Goal: Information Seeking & Learning: Learn about a topic

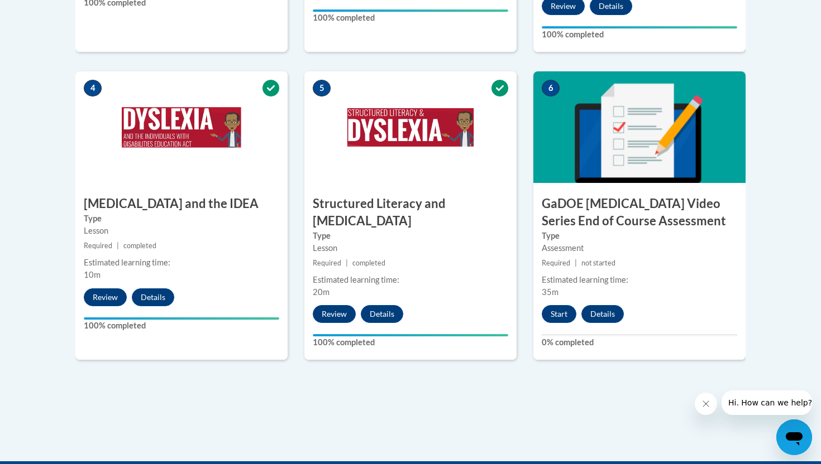
scroll to position [625, 0]
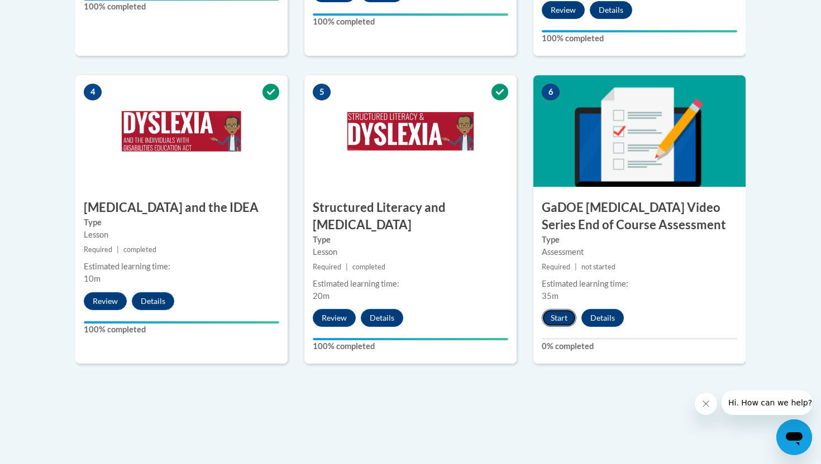
click at [560, 309] on button "Start" at bounding box center [559, 318] width 35 height 18
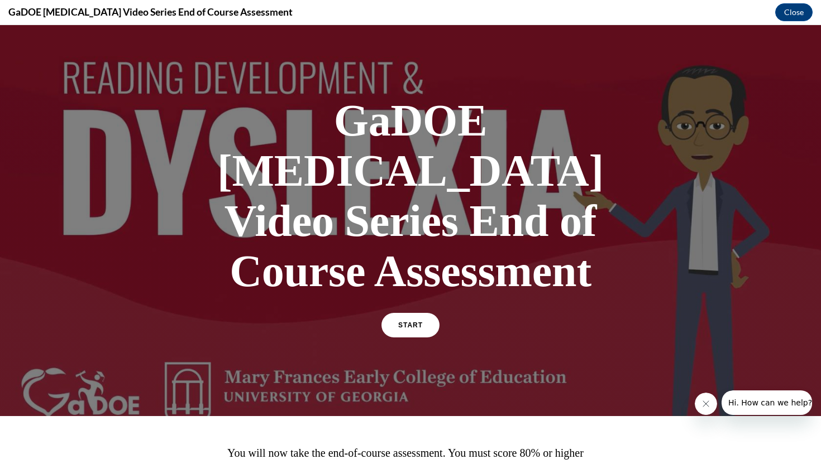
scroll to position [0, 0]
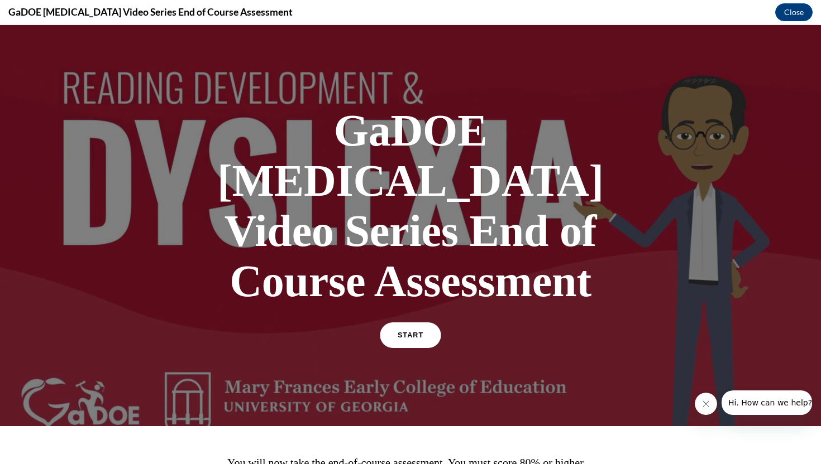
click at [425, 323] on link "START" at bounding box center [410, 336] width 61 height 26
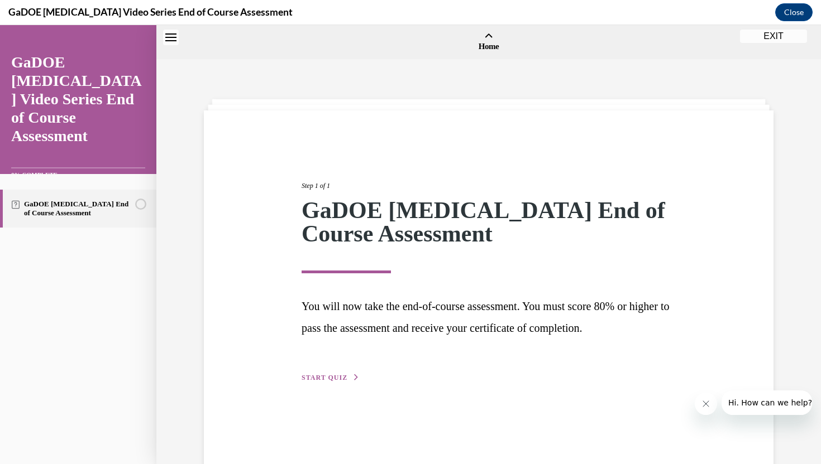
scroll to position [35, 0]
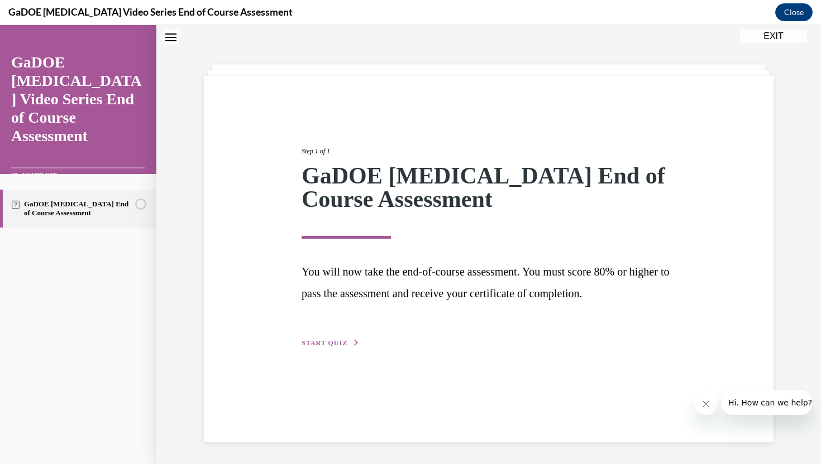
click at [317, 347] on span "START QUIZ" at bounding box center [324, 343] width 46 height 8
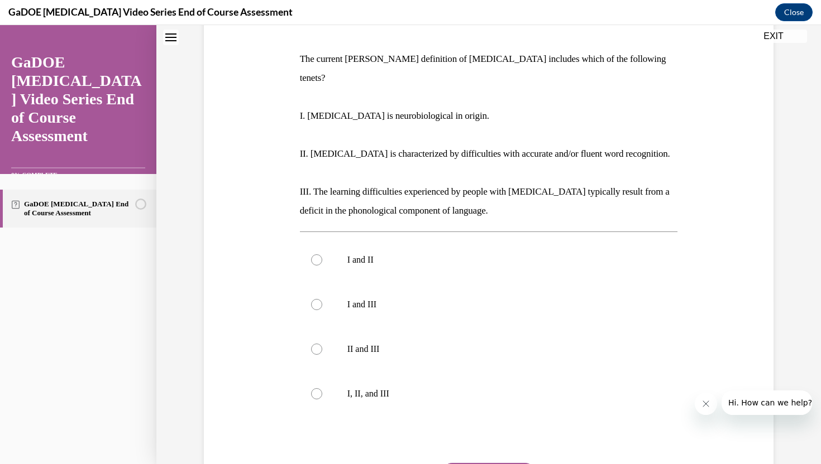
scroll to position [164, 0]
click at [317, 253] on div at bounding box center [316, 258] width 11 height 11
click at [317, 253] on input "I and II" at bounding box center [316, 258] width 11 height 11
radio input "true"
click at [315, 253] on div at bounding box center [316, 258] width 11 height 11
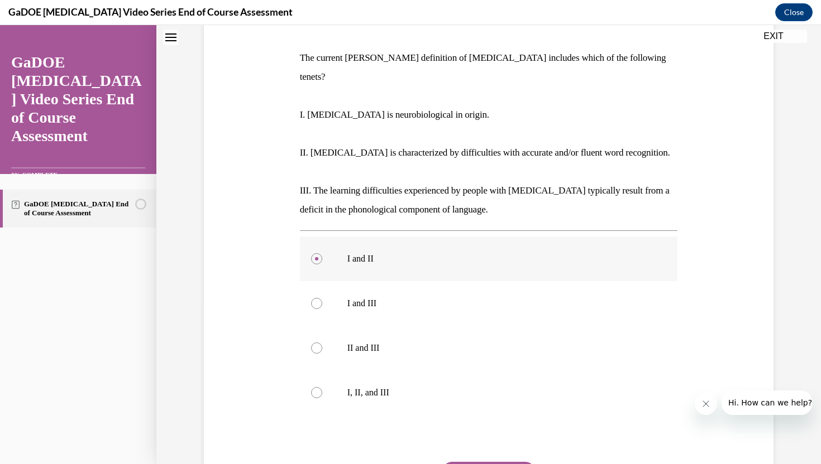
click at [315, 253] on input "I and II" at bounding box center [316, 258] width 11 height 11
drag, startPoint x: 302, startPoint y: 57, endPoint x: 607, endPoint y: 63, distance: 305.4
click at [607, 63] on p "The current [PERSON_NAME] definition of [MEDICAL_DATA] includes which of the fo…" at bounding box center [489, 68] width 378 height 38
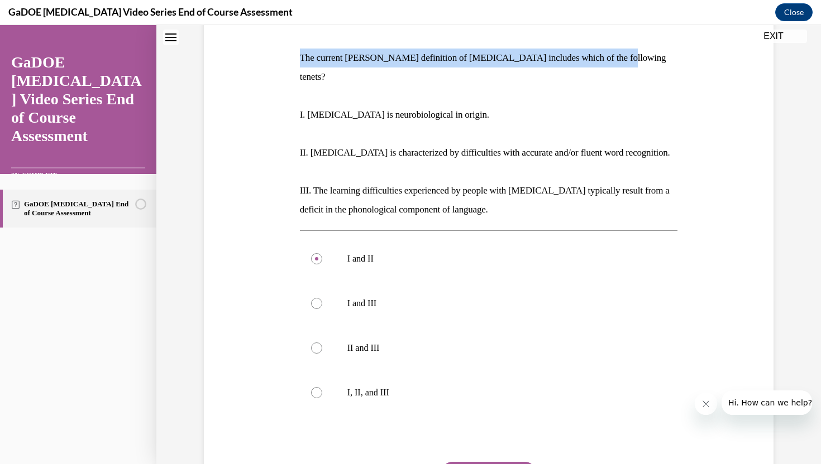
drag, startPoint x: 301, startPoint y: 55, endPoint x: 622, endPoint y: 56, distance: 320.4
click at [622, 56] on p "The current [PERSON_NAME] definition of [MEDICAL_DATA] includes which of the fo…" at bounding box center [489, 68] width 378 height 38
copy p "The current [PERSON_NAME] definition of [MEDICAL_DATA] includes which of the fo…"
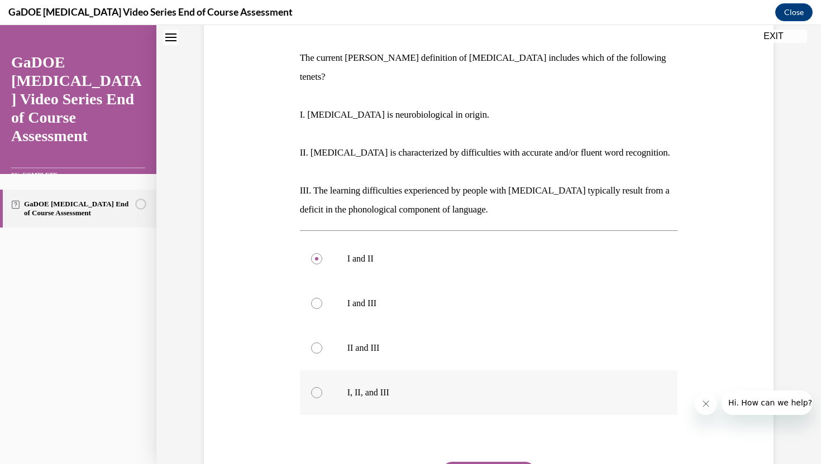
click at [315, 387] on div at bounding box center [316, 392] width 11 height 11
click at [315, 387] on input "I, II, and III" at bounding box center [316, 392] width 11 height 11
radio input "true"
click at [481, 462] on button "SUBMIT" at bounding box center [488, 473] width 95 height 22
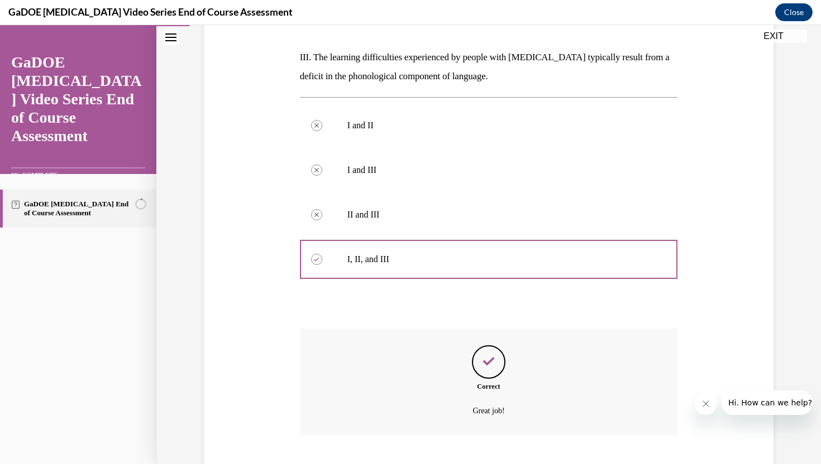
scroll to position [298, 0]
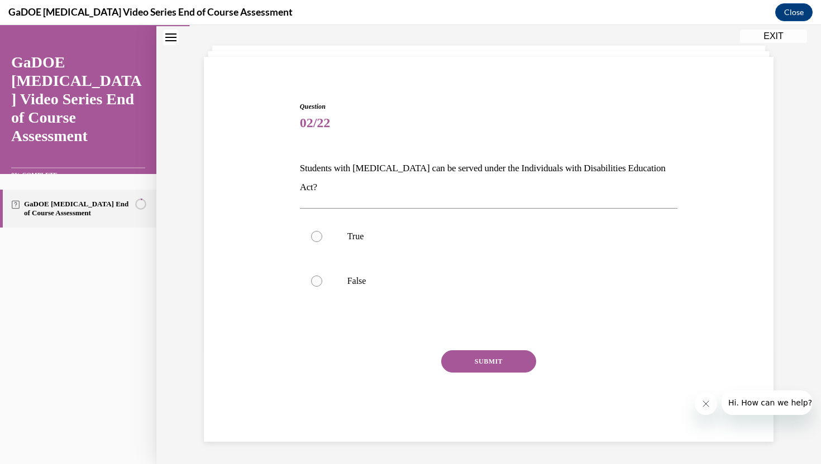
scroll to position [35, 0]
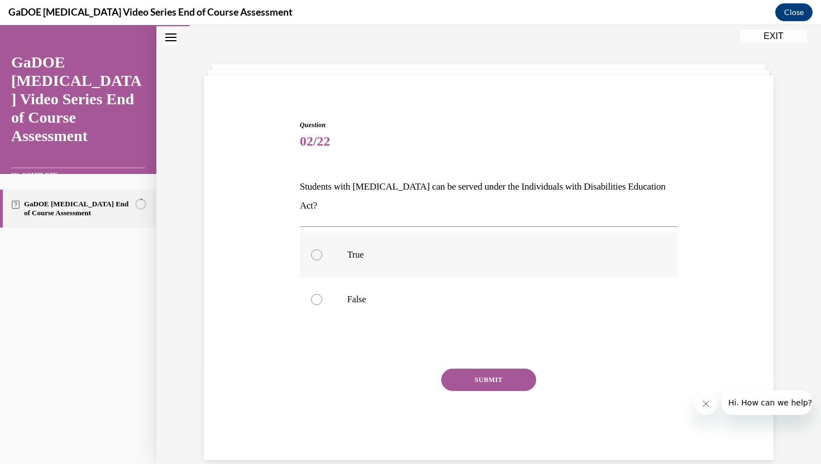
click at [314, 250] on div at bounding box center [316, 255] width 11 height 11
click at [314, 250] on input "True" at bounding box center [316, 255] width 11 height 11
radio input "true"
click at [488, 369] on button "SUBMIT" at bounding box center [488, 380] width 95 height 22
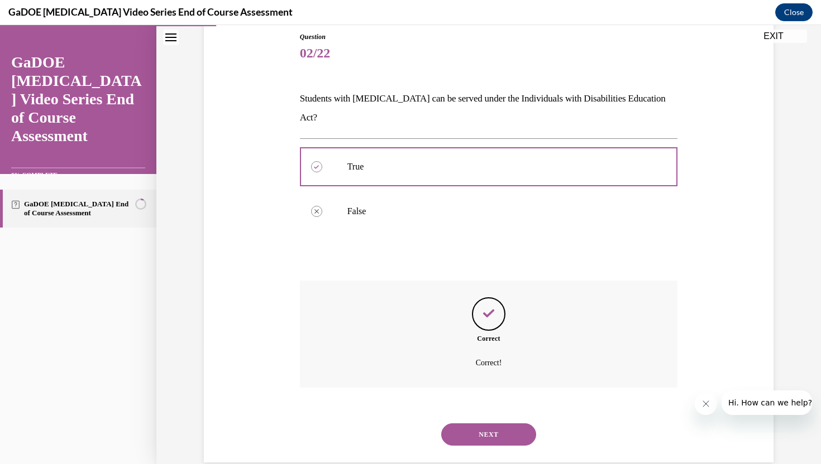
scroll to position [125, 0]
click at [486, 422] on button "NEXT" at bounding box center [488, 433] width 95 height 22
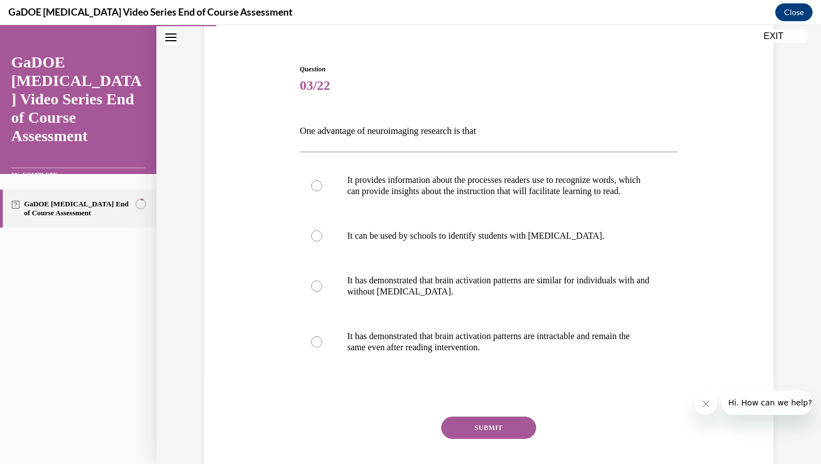
scroll to position [109, 0]
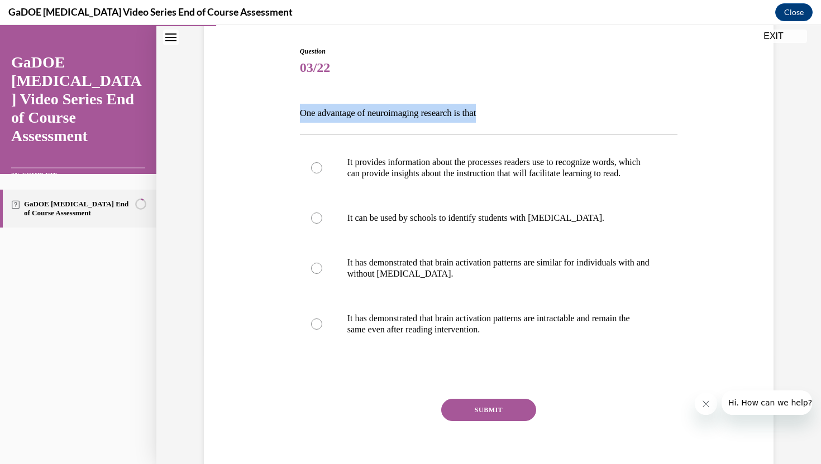
drag, startPoint x: 300, startPoint y: 112, endPoint x: 504, endPoint y: 115, distance: 203.8
click at [504, 115] on p "One advantage of neuroimaging research is that" at bounding box center [489, 113] width 378 height 19
copy p "One advantage of neuroimaging research is that"
click at [316, 170] on div at bounding box center [316, 167] width 11 height 11
click at [316, 170] on input "It provides information about the processes readers use to recognize words, whi…" at bounding box center [316, 167] width 11 height 11
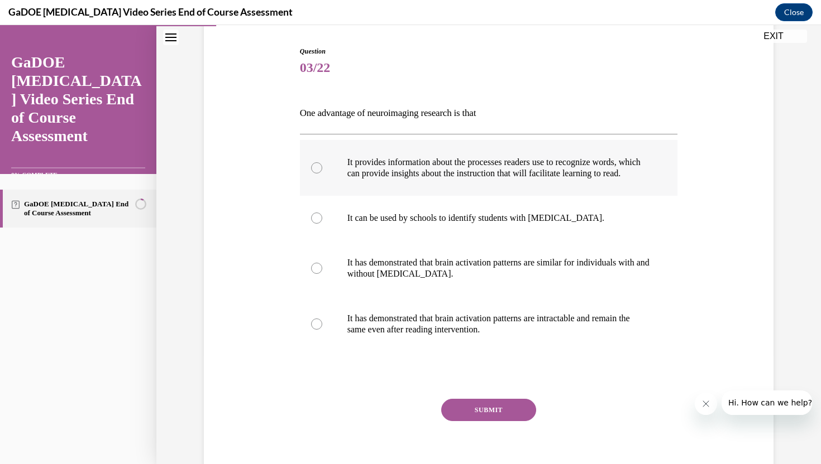
radio input "true"
click at [486, 421] on button "SUBMIT" at bounding box center [488, 410] width 95 height 22
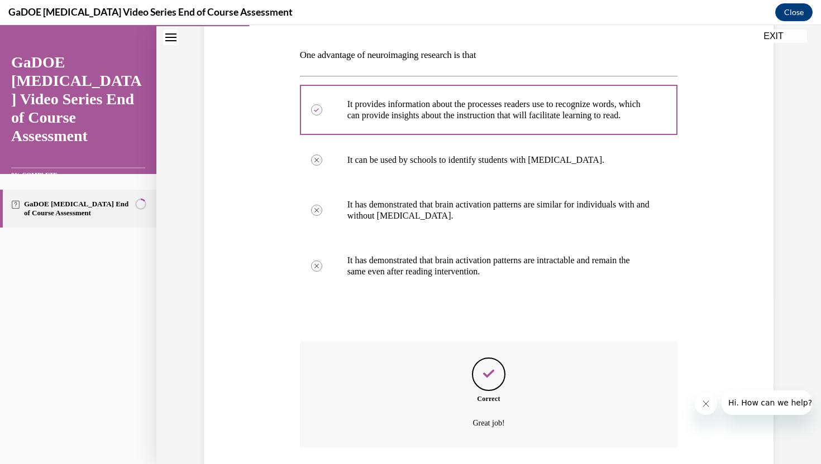
scroll to position [259, 0]
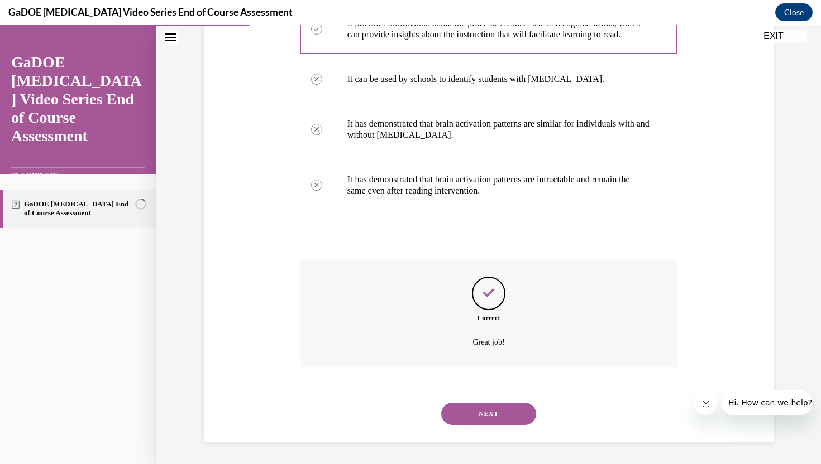
click at [500, 412] on button "NEXT" at bounding box center [488, 414] width 95 height 22
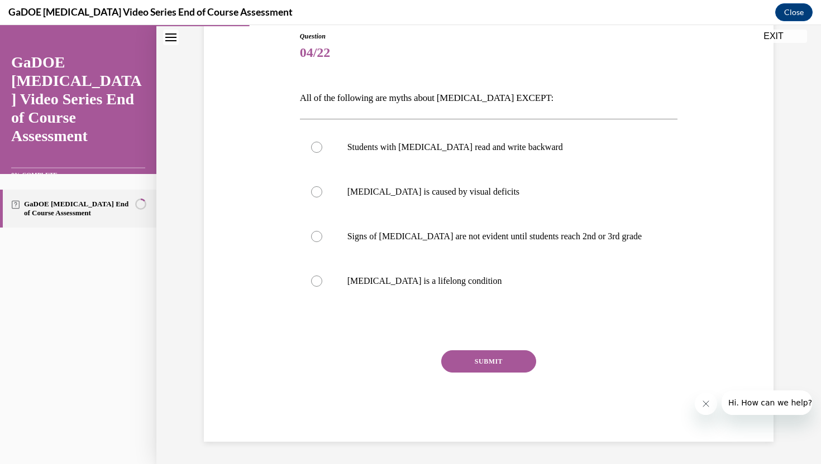
scroll to position [124, 0]
click at [317, 280] on div at bounding box center [316, 281] width 11 height 11
click at [317, 280] on input "Dyslexia is a lifelong condition" at bounding box center [316, 281] width 11 height 11
radio input "true"
click at [496, 366] on button "SUBMIT" at bounding box center [488, 362] width 95 height 22
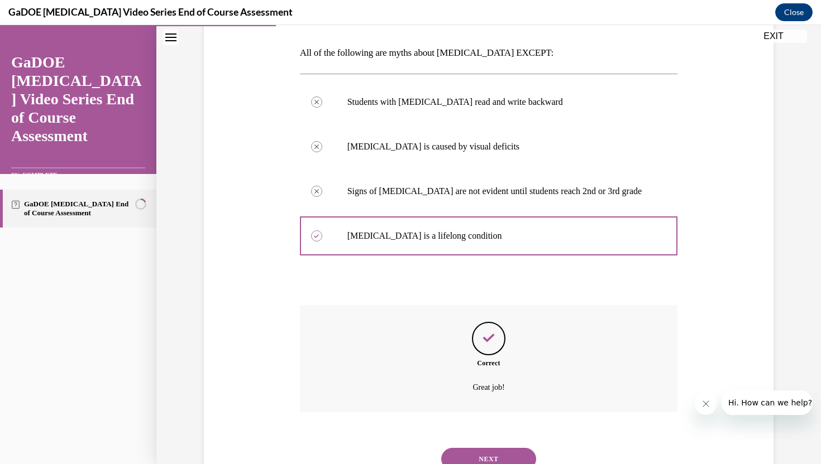
scroll to position [168, 0]
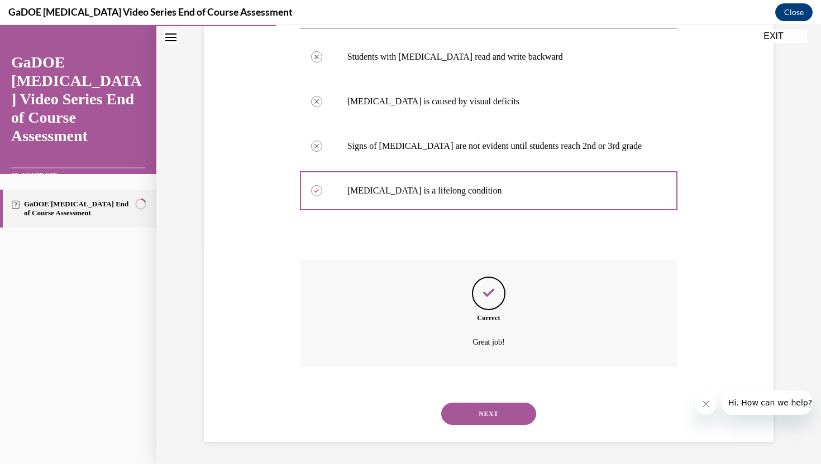
click at [484, 414] on button "NEXT" at bounding box center [488, 414] width 95 height 22
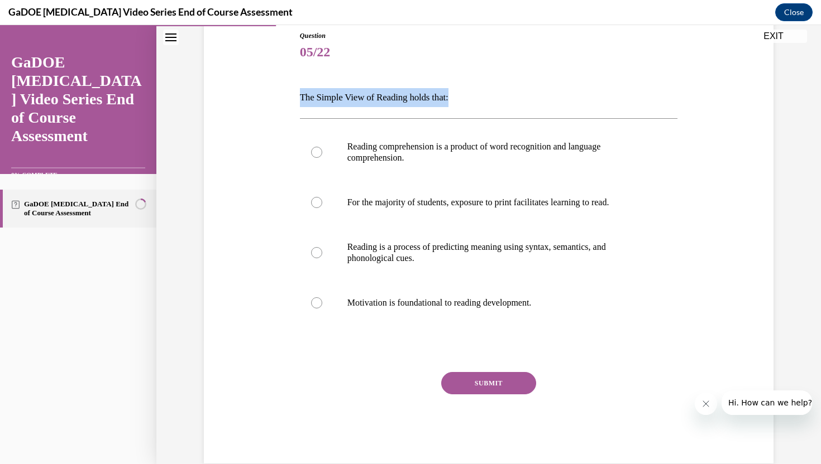
drag, startPoint x: 301, startPoint y: 97, endPoint x: 459, endPoint y: 106, distance: 158.2
click at [459, 106] on p "The Simple View of Reading holds that:" at bounding box center [489, 97] width 378 height 19
copy p "The Simple View of Reading holds that:"
click at [317, 153] on div at bounding box center [316, 152] width 11 height 11
click at [317, 153] on input "Reading comprehension is a product of word recognition and language comprehensi…" at bounding box center [316, 152] width 11 height 11
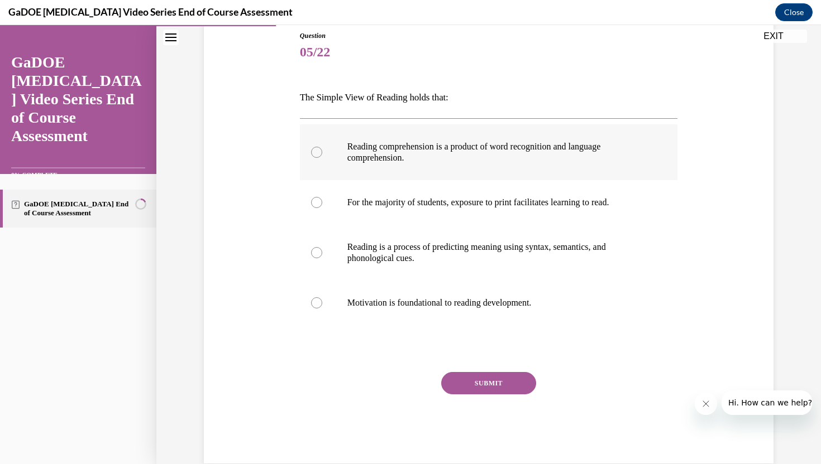
radio input "true"
click at [478, 382] on button "SUBMIT" at bounding box center [488, 383] width 95 height 22
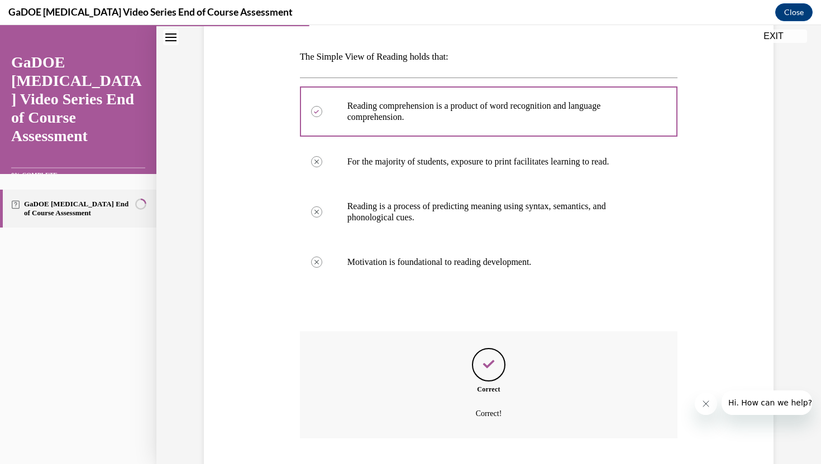
scroll to position [237, 0]
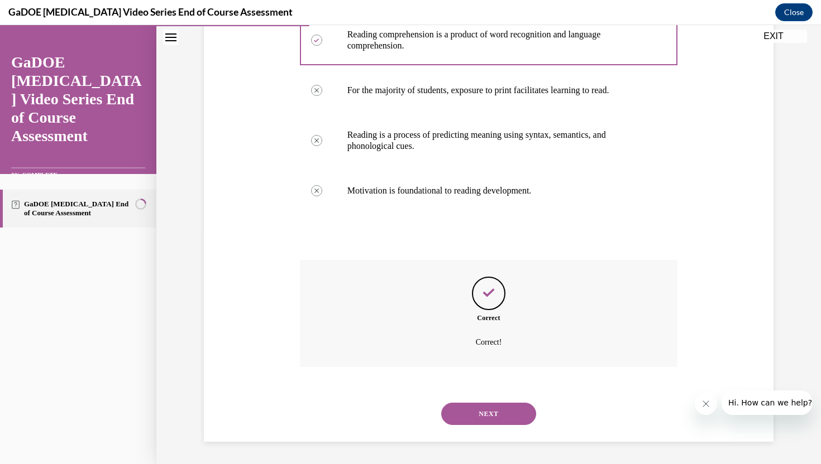
click at [484, 420] on button "NEXT" at bounding box center [488, 414] width 95 height 22
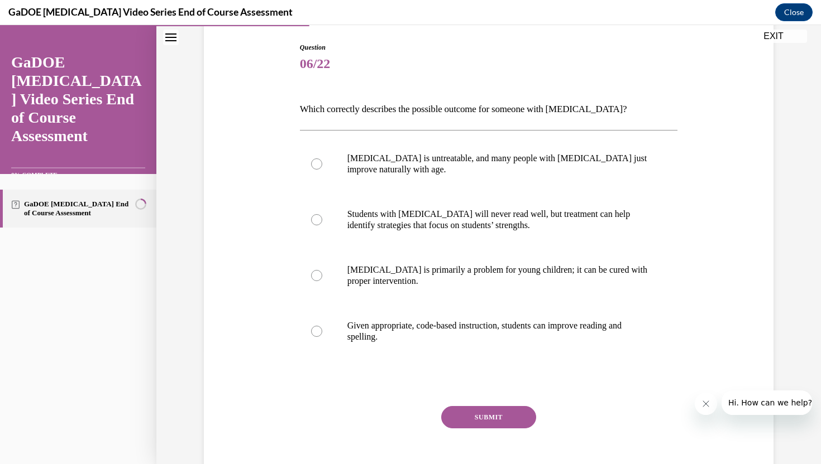
scroll to position [127, 0]
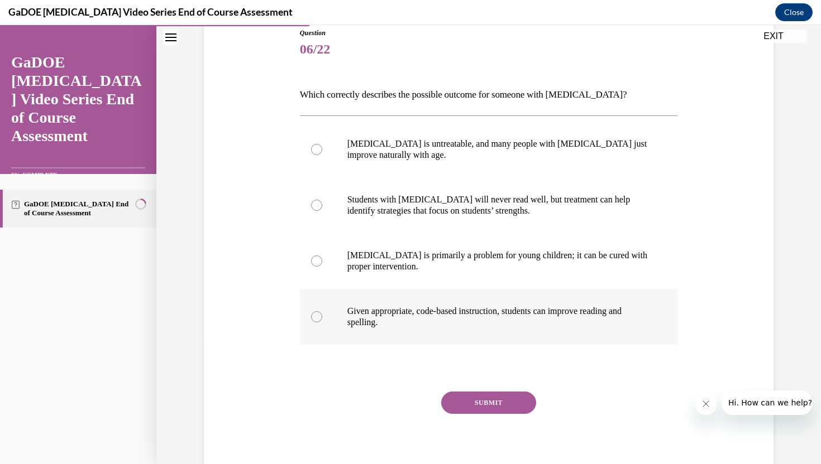
click at [316, 319] on div at bounding box center [316, 317] width 11 height 11
click at [316, 319] on input "Given appropriate, code-based instruction, students can improve reading and spe…" at bounding box center [316, 317] width 11 height 11
radio input "true"
click at [491, 405] on button "SUBMIT" at bounding box center [488, 403] width 95 height 22
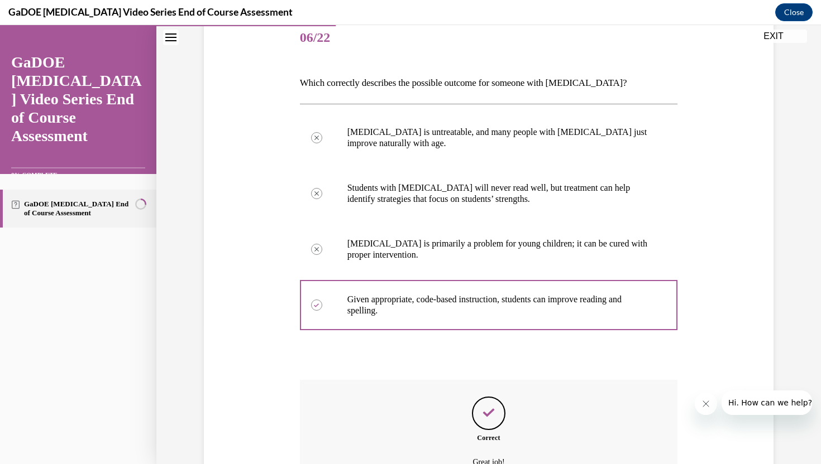
scroll to position [259, 0]
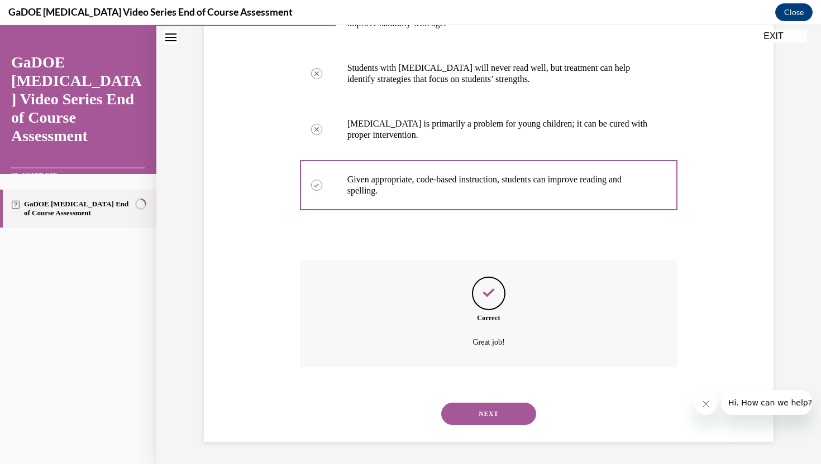
click at [486, 416] on button "NEXT" at bounding box center [488, 414] width 95 height 22
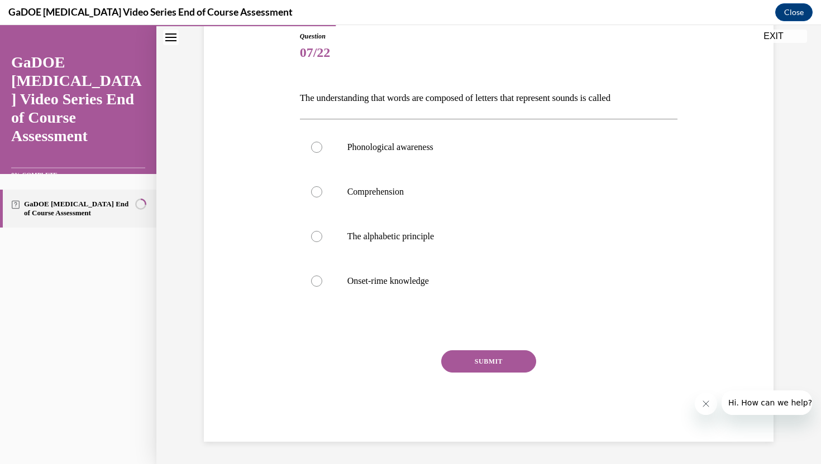
scroll to position [124, 0]
drag, startPoint x: 298, startPoint y: 96, endPoint x: 653, endPoint y: 97, distance: 354.5
click at [653, 97] on div "Question 07/22 The understanding that words are composed of letters that repres…" at bounding box center [489, 229] width 384 height 428
copy p "The understanding that words are composed of letters that represent sounds is c…"
click at [317, 239] on div at bounding box center [316, 236] width 11 height 11
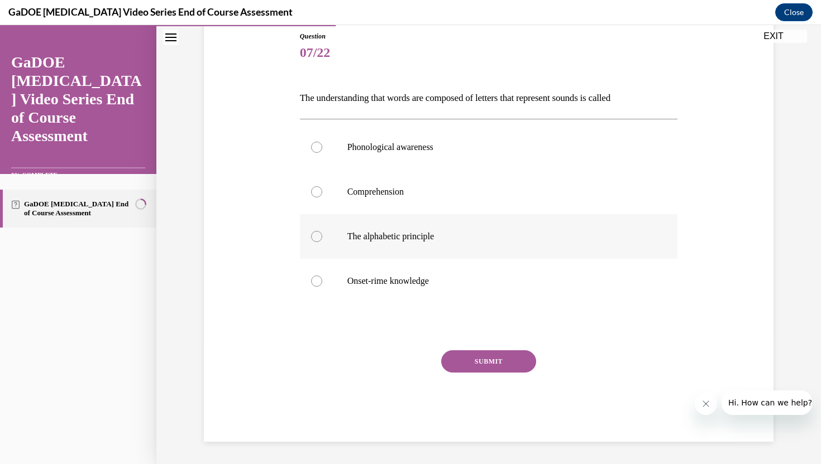
click at [317, 239] on input "The alphabetic principle" at bounding box center [316, 236] width 11 height 11
radio input "true"
click at [477, 361] on button "SUBMIT" at bounding box center [488, 362] width 95 height 22
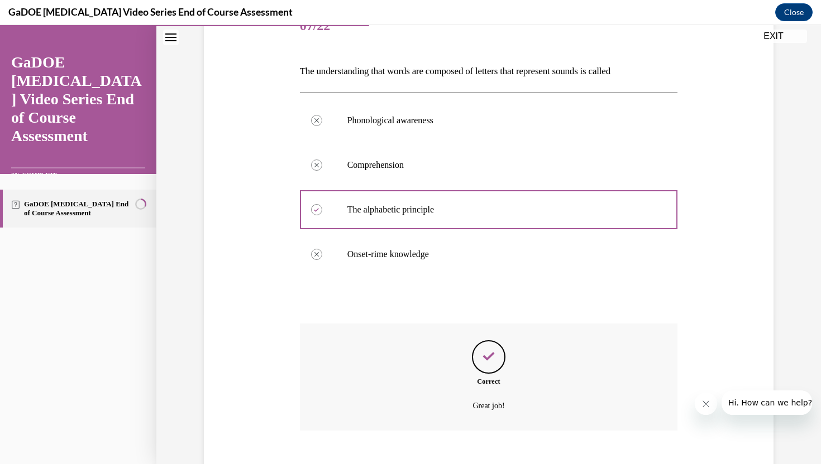
scroll to position [214, 0]
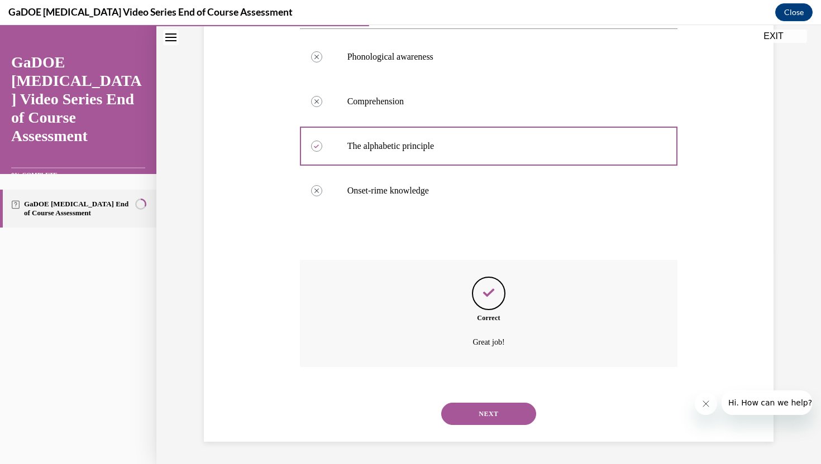
click at [486, 410] on button "NEXT" at bounding box center [488, 414] width 95 height 22
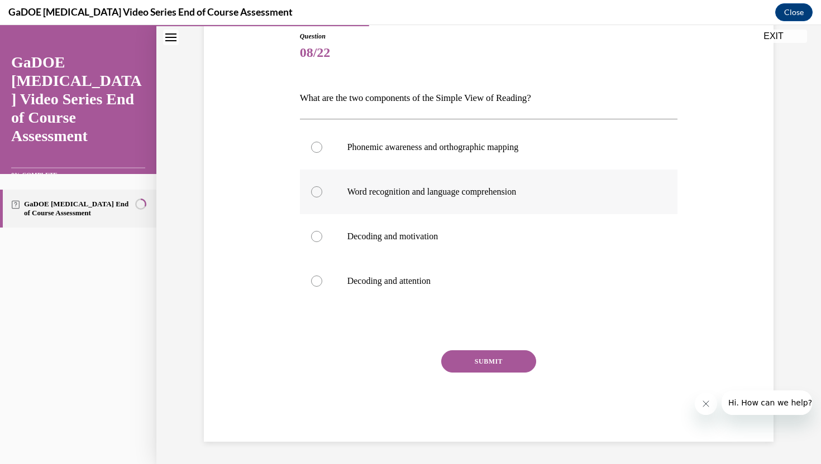
click at [314, 193] on div at bounding box center [316, 191] width 11 height 11
click at [314, 193] on input "Word recognition and language comprehension" at bounding box center [316, 191] width 11 height 11
radio input "true"
click at [486, 364] on button "SUBMIT" at bounding box center [488, 362] width 95 height 22
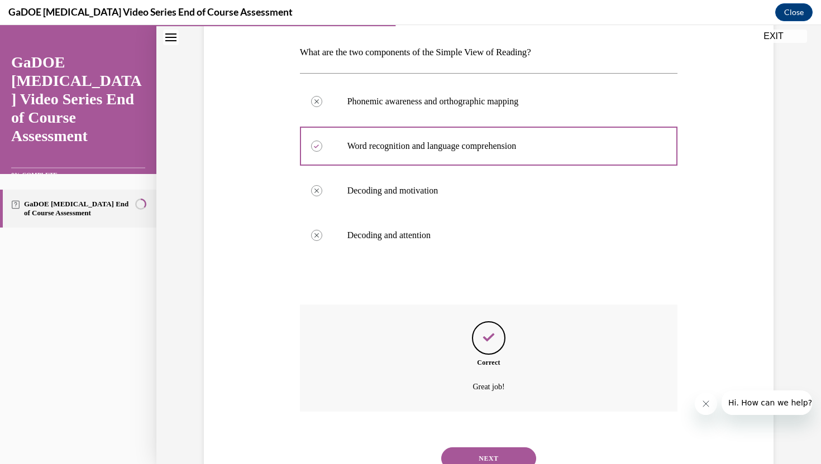
scroll to position [214, 0]
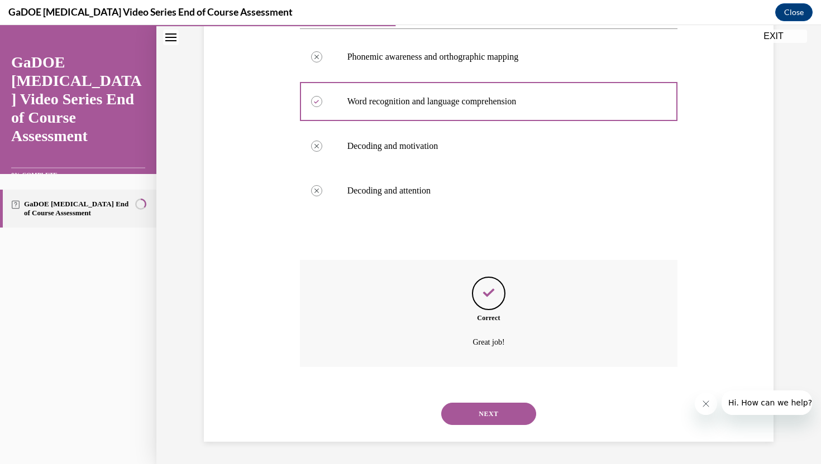
click at [490, 415] on button "NEXT" at bounding box center [488, 414] width 95 height 22
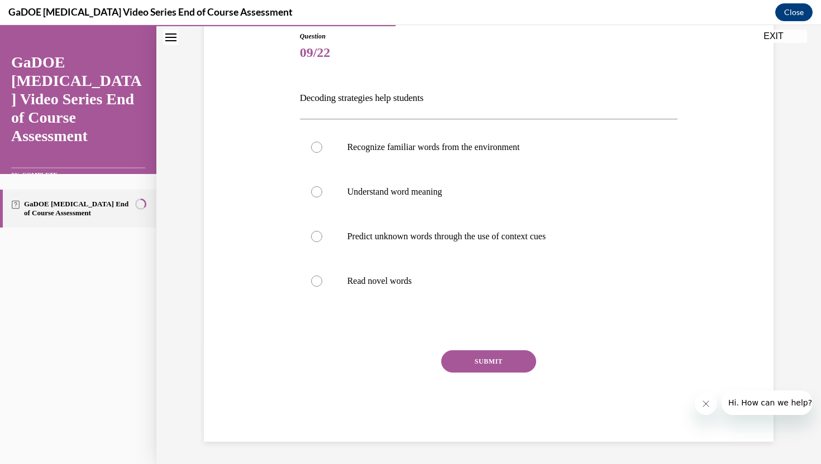
scroll to position [124, 0]
drag, startPoint x: 296, startPoint y: 97, endPoint x: 444, endPoint y: 104, distance: 148.1
click at [444, 104] on div "Question 09/22 Decoding strategies help students Recognize familiar words from …" at bounding box center [488, 220] width 575 height 444
copy p "Decoding strategies help students"
click at [317, 233] on div at bounding box center [316, 236] width 11 height 11
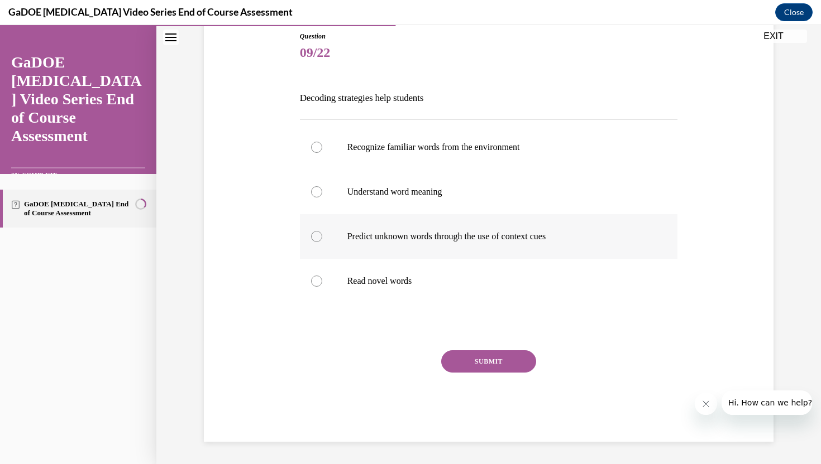
click at [317, 233] on input "Predict unknown words through the use of context cues" at bounding box center [316, 236] width 11 height 11
radio input "true"
click at [510, 363] on button "SUBMIT" at bounding box center [488, 362] width 95 height 22
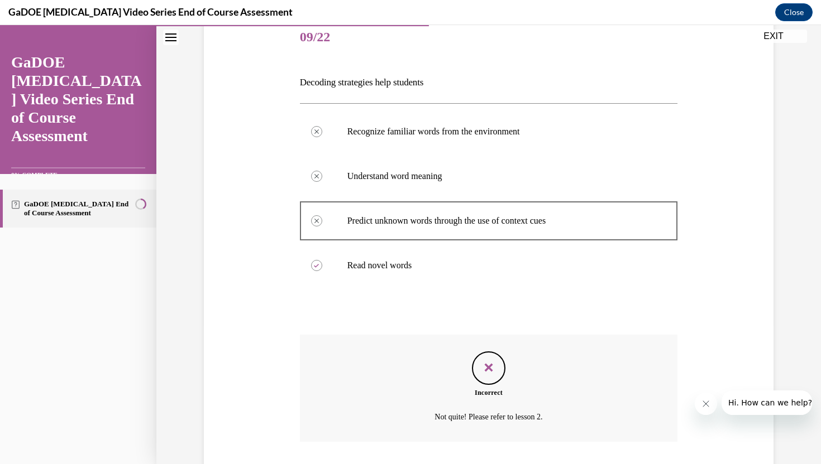
scroll to position [214, 0]
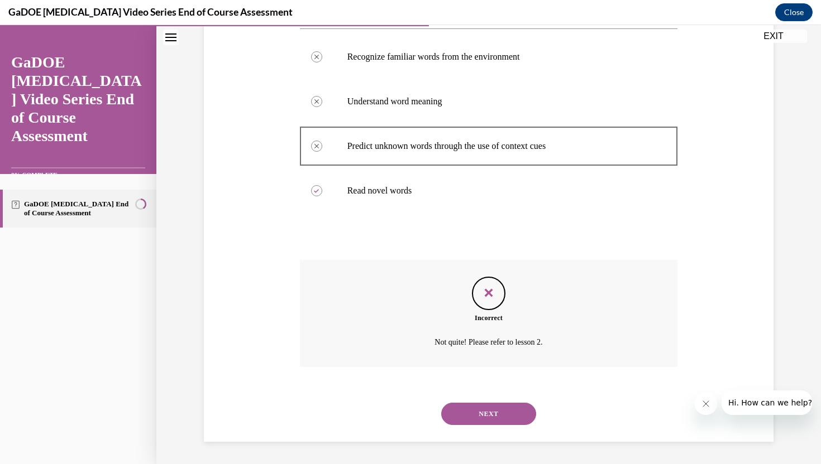
click at [470, 415] on button "NEXT" at bounding box center [488, 414] width 95 height 22
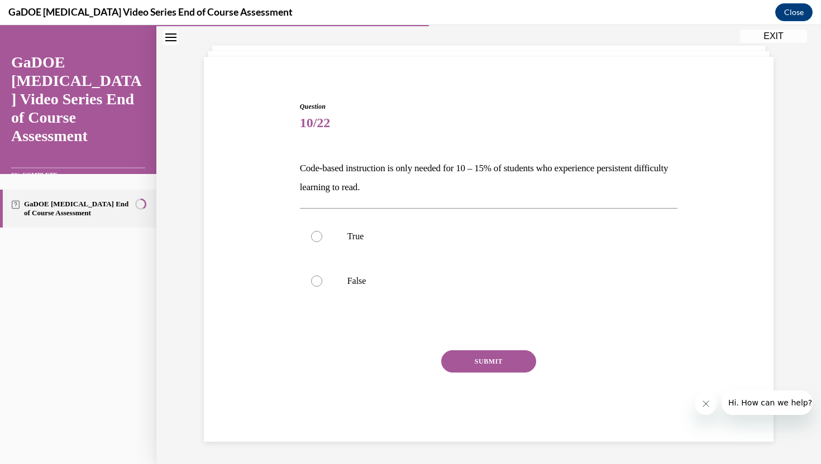
scroll to position [54, 0]
drag, startPoint x: 297, startPoint y: 167, endPoint x: 420, endPoint y: 189, distance: 125.3
click at [420, 189] on div "Question 10/22 Code-based instruction is only needed for 10 – 15% of students w…" at bounding box center [489, 263] width 384 height 357
copy p "Code-based instruction is only needed for 10 – 15% of students who experience p…"
click at [244, 100] on div "Question 10/22 Code-based instruction is only needed for 10 – 15% of students w…" at bounding box center [488, 255] width 575 height 374
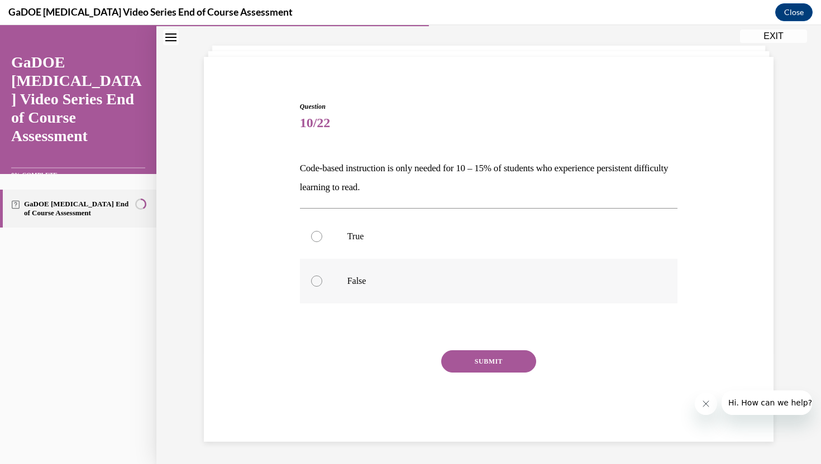
click at [318, 281] on div at bounding box center [316, 281] width 11 height 11
click at [318, 281] on input "False" at bounding box center [316, 281] width 11 height 11
radio input "true"
click at [488, 357] on button "SUBMIT" at bounding box center [488, 362] width 95 height 22
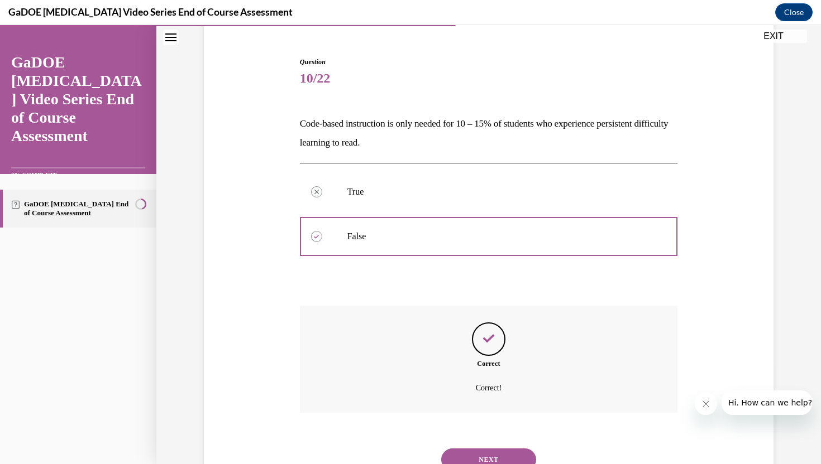
scroll to position [144, 0]
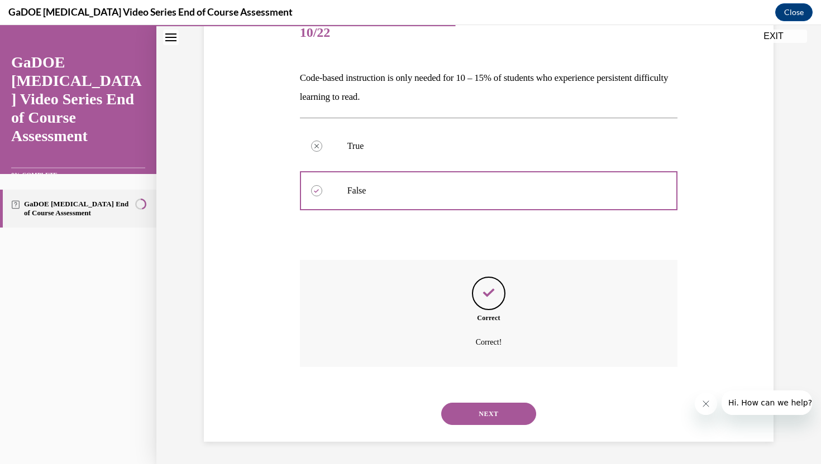
click at [466, 417] on button "NEXT" at bounding box center [488, 414] width 95 height 22
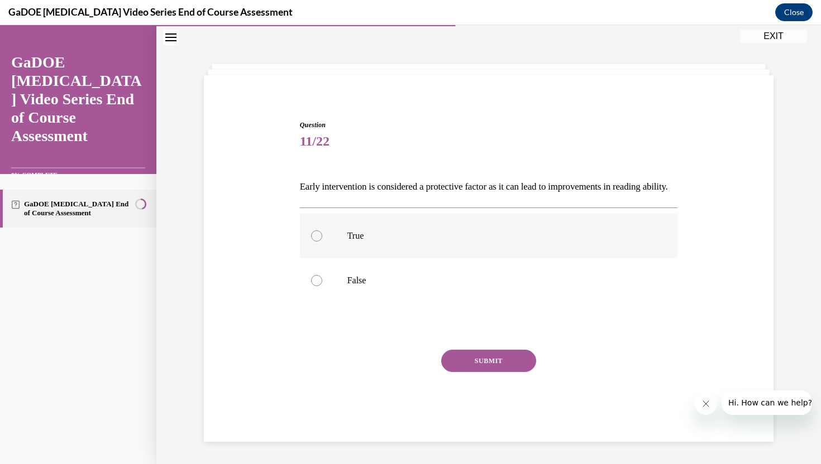
click at [316, 236] on div at bounding box center [316, 236] width 11 height 11
click at [316, 236] on input "True" at bounding box center [316, 236] width 11 height 11
radio input "true"
click at [484, 358] on button "SUBMIT" at bounding box center [488, 361] width 95 height 22
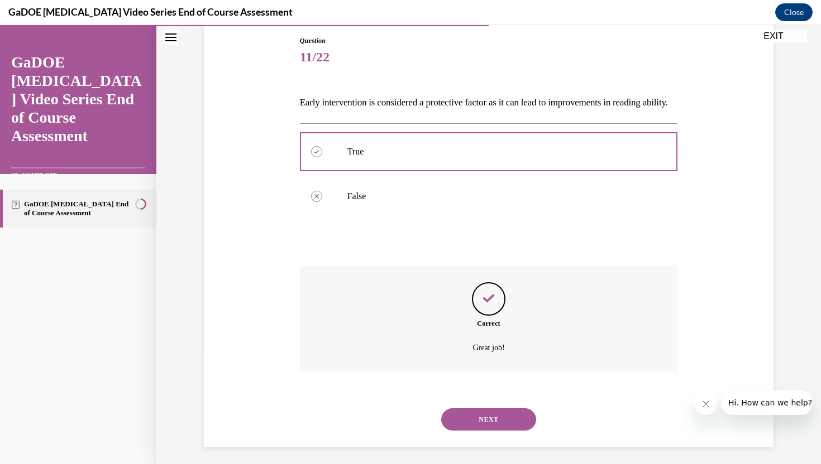
scroll to position [121, 0]
click at [491, 430] on button "NEXT" at bounding box center [488, 419] width 95 height 22
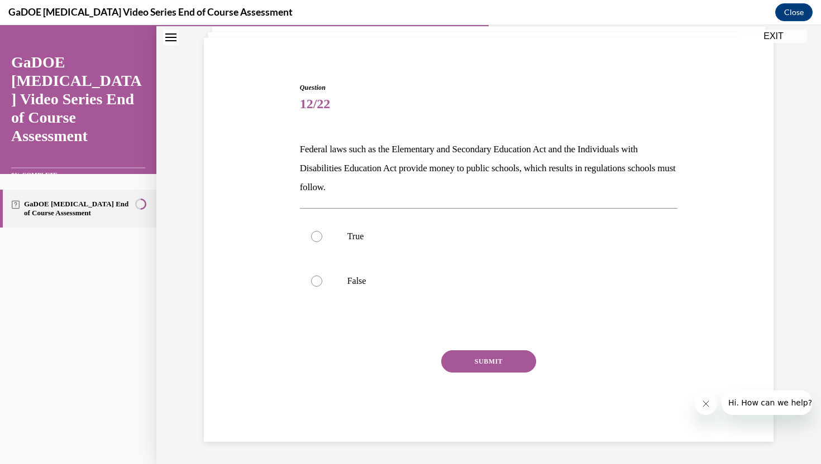
scroll to position [73, 0]
drag, startPoint x: 295, startPoint y: 147, endPoint x: 384, endPoint y: 188, distance: 98.2
click at [384, 188] on div "Question 12/22 Federal laws such as the Elementary and Secondary Education Act …" at bounding box center [488, 245] width 575 height 393
copy p "Federal laws such as the Elementary and Secondary Education Act and the Individ…"
click at [313, 237] on div at bounding box center [316, 236] width 11 height 11
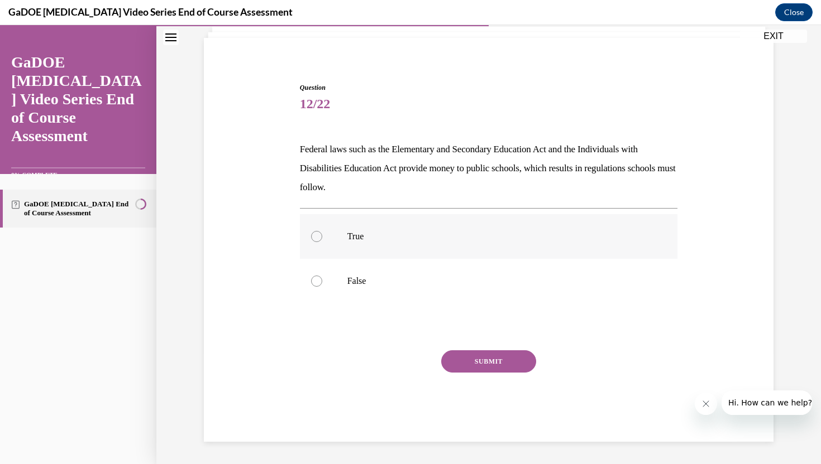
click at [313, 237] on input "True" at bounding box center [316, 236] width 11 height 11
radio input "true"
click at [499, 365] on button "SUBMIT" at bounding box center [488, 362] width 95 height 22
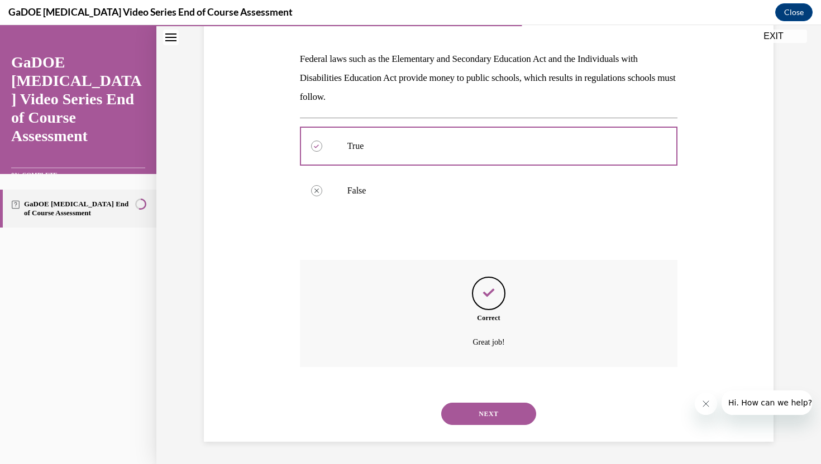
scroll to position [128, 0]
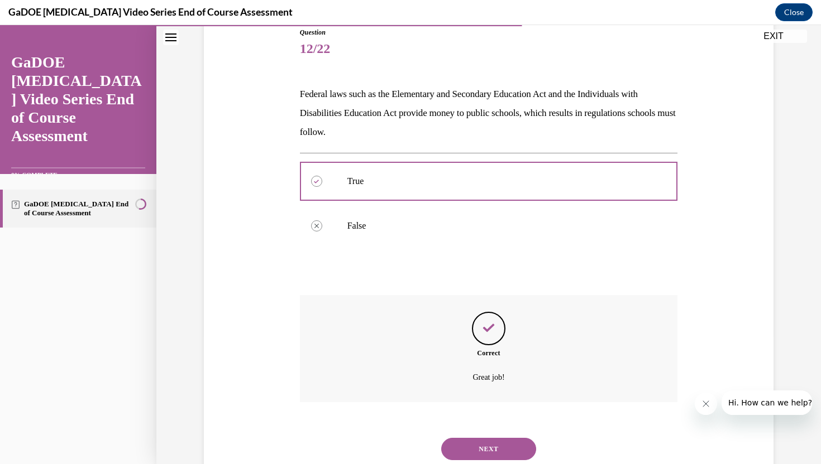
click at [507, 445] on button "NEXT" at bounding box center [488, 449] width 95 height 22
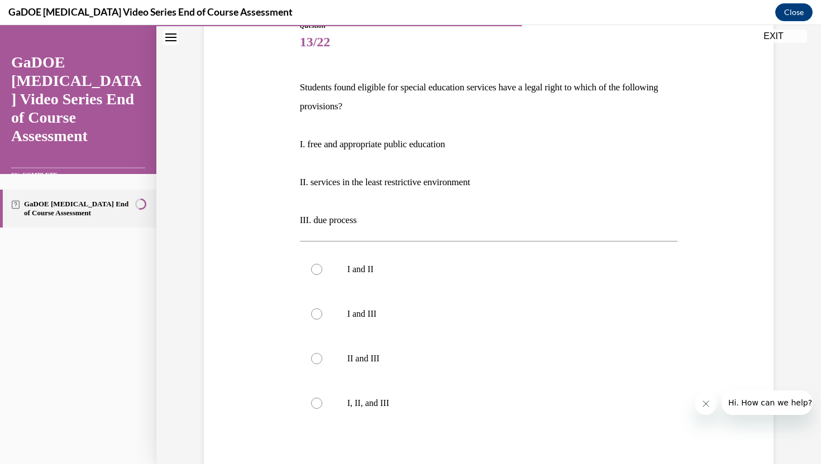
scroll to position [151, 0]
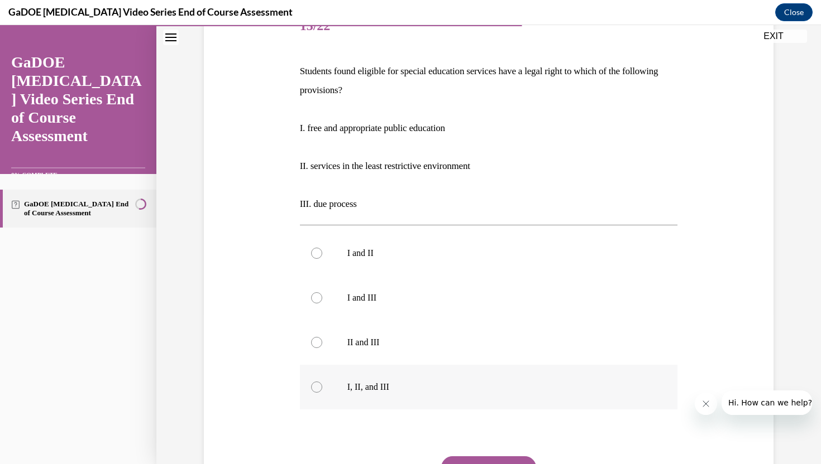
click at [318, 388] on div at bounding box center [316, 387] width 11 height 11
click at [318, 388] on input "I, II, and III" at bounding box center [316, 387] width 11 height 11
radio input "true"
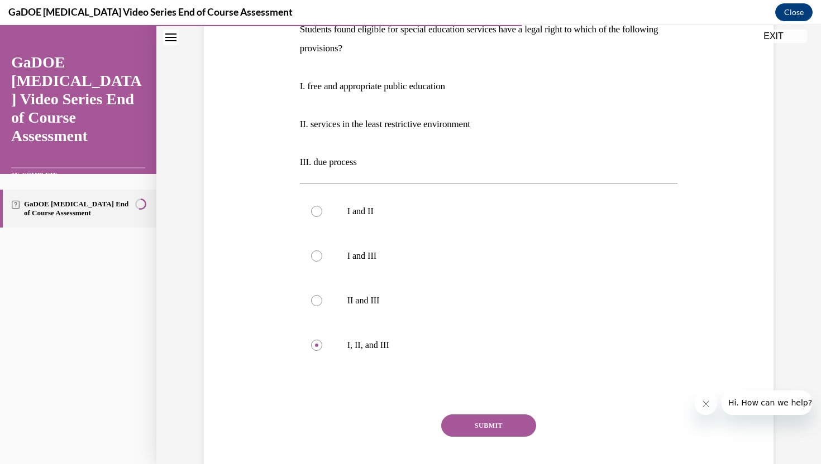
click at [492, 425] on button "SUBMIT" at bounding box center [488, 426] width 95 height 22
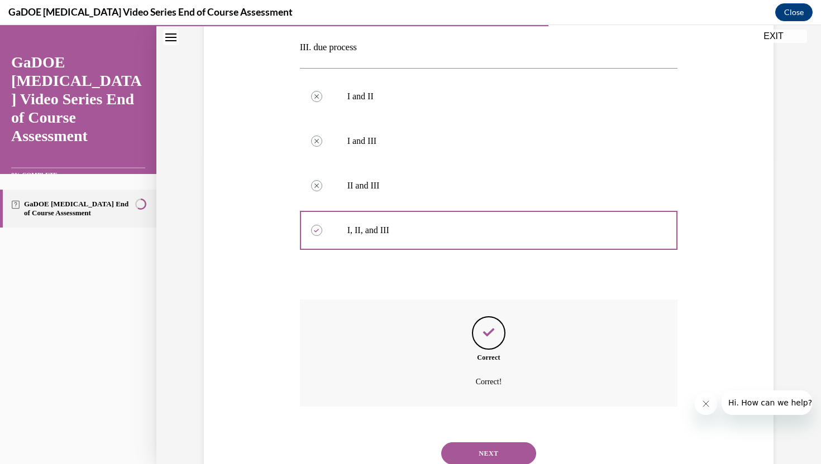
scroll to position [347, 0]
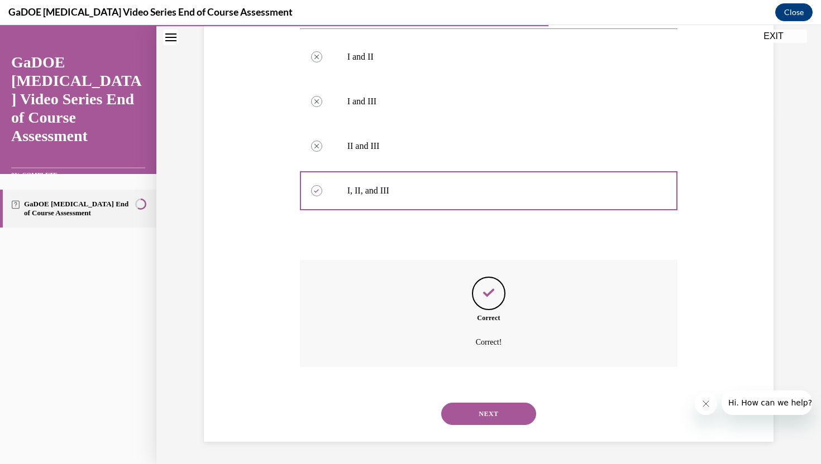
click at [489, 419] on button "NEXT" at bounding box center [488, 414] width 95 height 22
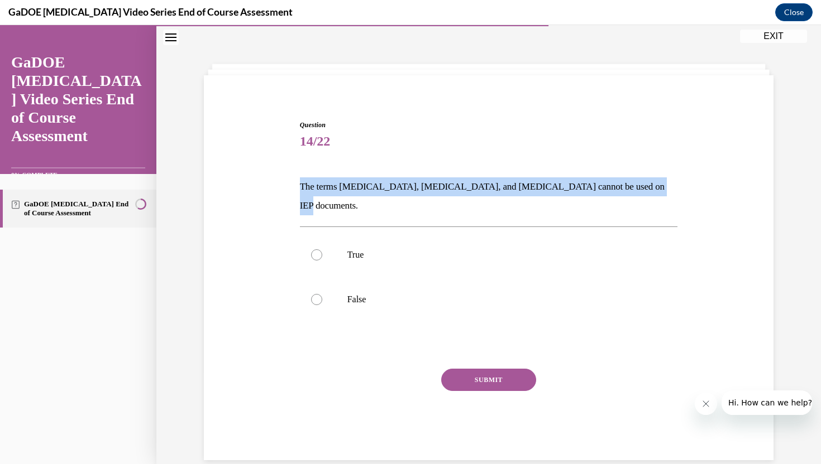
drag, startPoint x: 301, startPoint y: 184, endPoint x: 636, endPoint y: 184, distance: 335.0
click at [636, 184] on p "The terms dyslexia, dyscalculia, and dysgraphia cannot be used on IEP documents." at bounding box center [489, 197] width 378 height 38
copy p "The terms dyslexia, dyscalculia, and dysgraphia cannot be used on IEP documents."
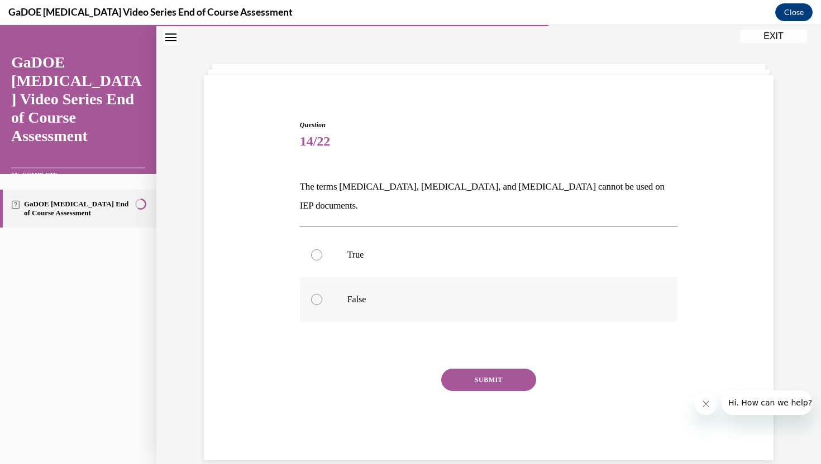
click at [317, 294] on div at bounding box center [316, 299] width 11 height 11
click at [317, 294] on input "False" at bounding box center [316, 299] width 11 height 11
radio input "true"
click at [510, 369] on button "SUBMIT" at bounding box center [488, 380] width 95 height 22
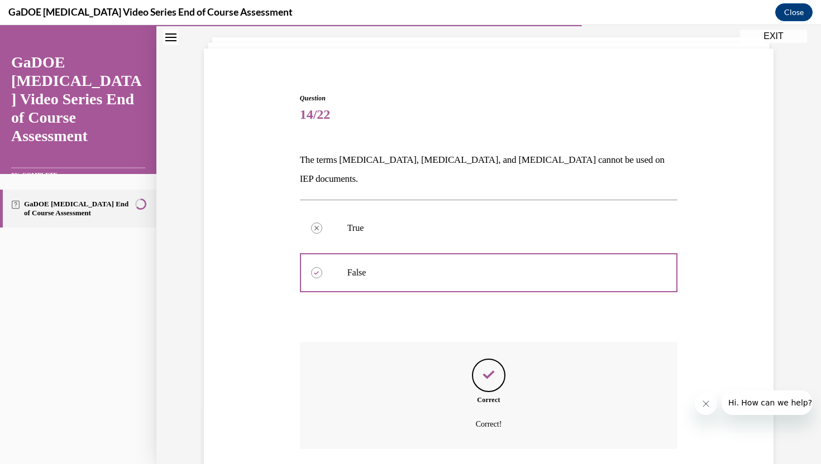
scroll to position [125, 0]
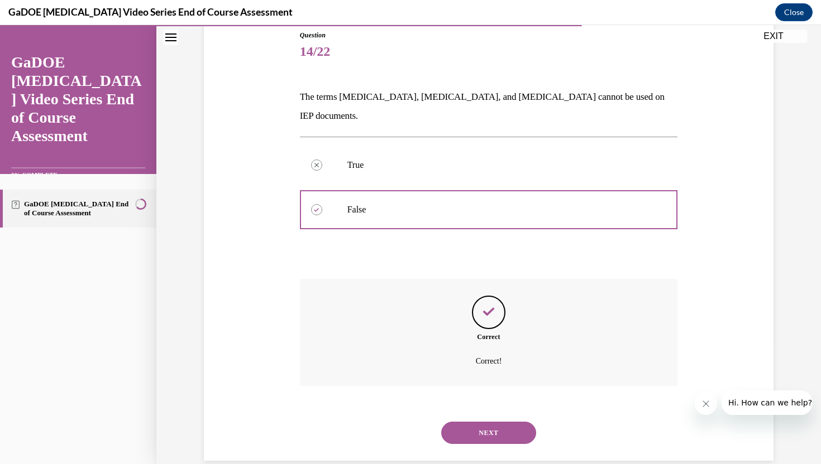
click at [479, 423] on button "NEXT" at bounding box center [488, 433] width 95 height 22
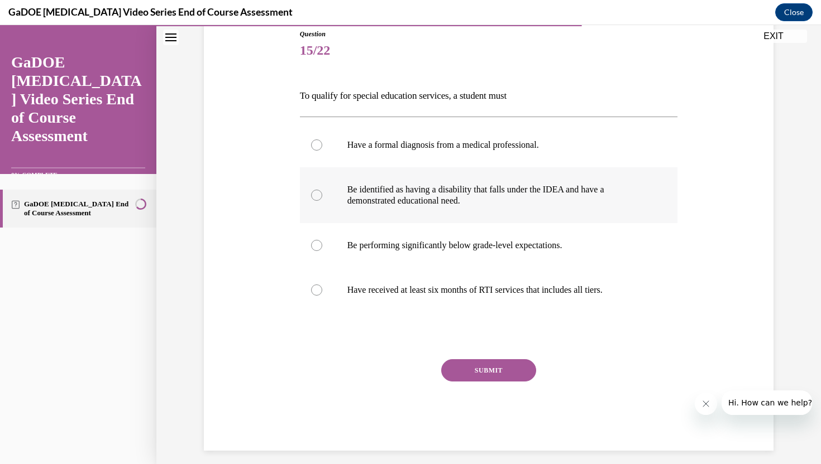
scroll to position [128, 0]
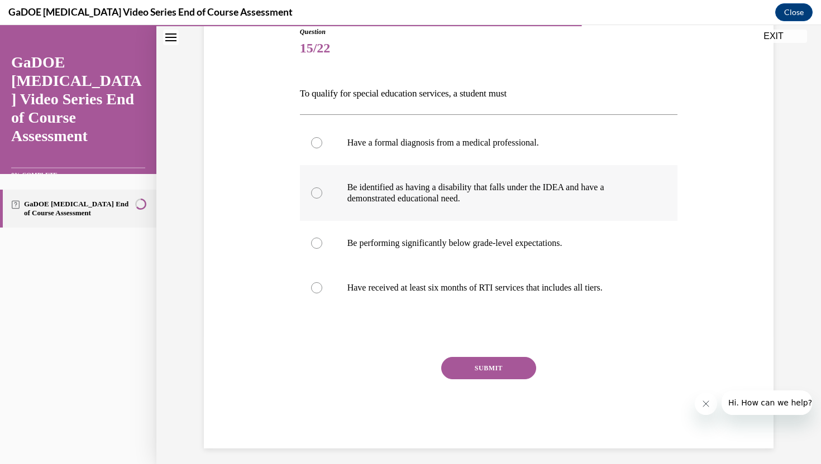
click at [314, 192] on div at bounding box center [316, 193] width 11 height 11
click at [314, 192] on input "Be identified as having a disability that falls under the IDEA and have a demon…" at bounding box center [316, 193] width 11 height 11
radio input "true"
click at [495, 367] on button "SUBMIT" at bounding box center [488, 368] width 95 height 22
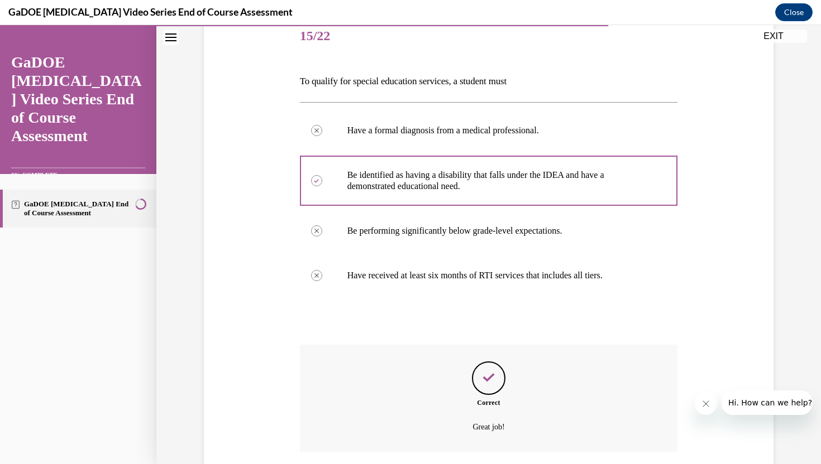
scroll to position [226, 0]
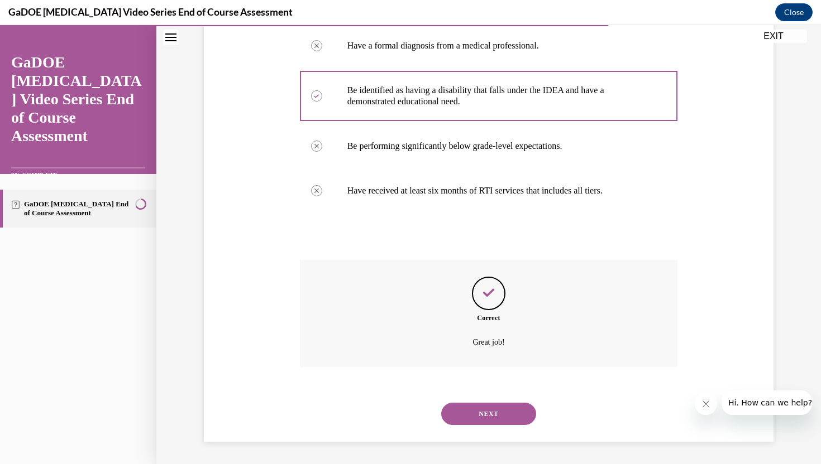
click at [487, 414] on button "NEXT" at bounding box center [488, 414] width 95 height 22
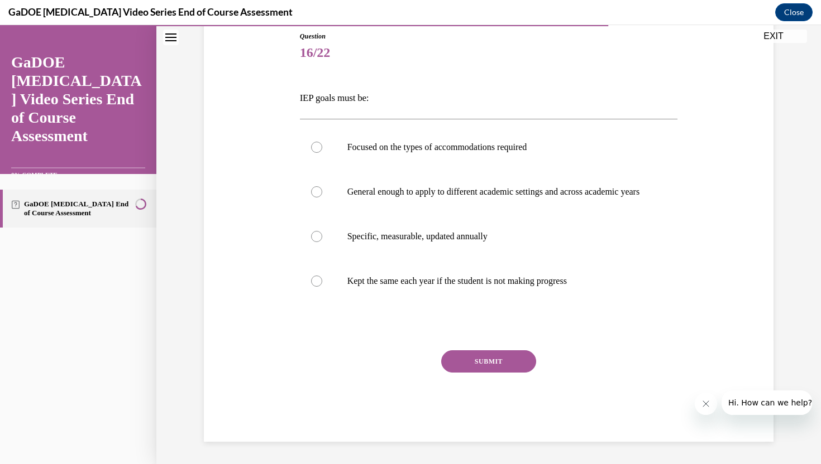
scroll to position [124, 0]
click at [315, 242] on div at bounding box center [316, 236] width 11 height 11
click at [315, 242] on input "Specific, measurable, updated annually" at bounding box center [316, 236] width 11 height 11
radio input "true"
click at [486, 373] on button "SUBMIT" at bounding box center [488, 362] width 95 height 22
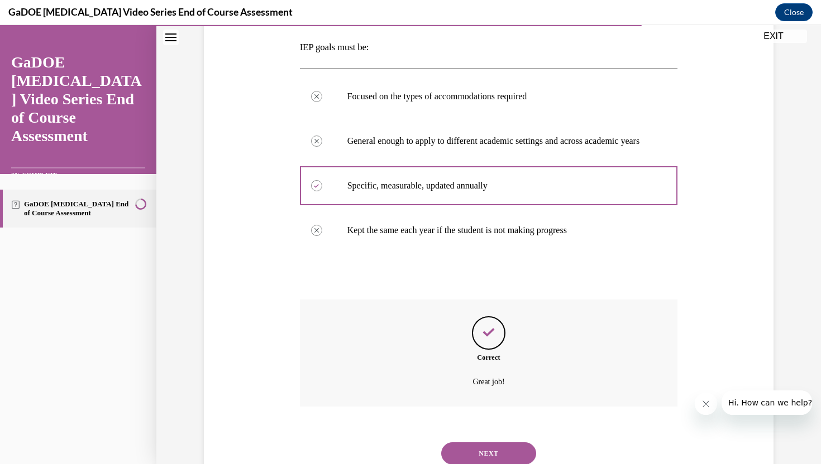
scroll to position [180, 0]
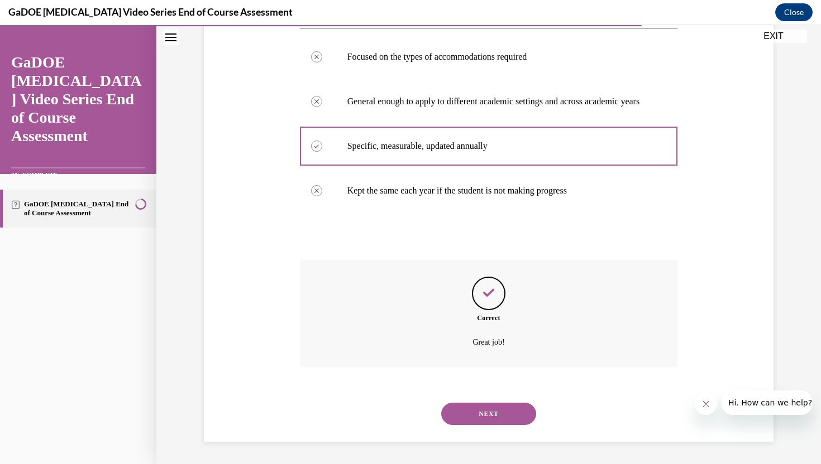
click at [492, 419] on button "NEXT" at bounding box center [488, 414] width 95 height 22
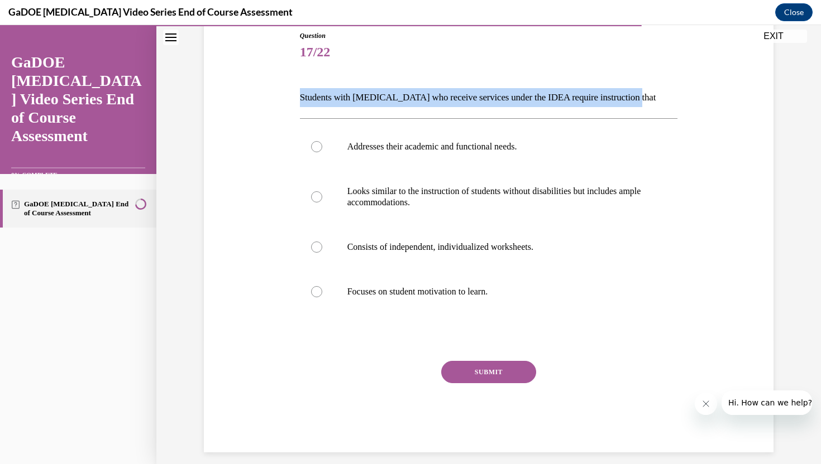
drag, startPoint x: 295, startPoint y: 95, endPoint x: 653, endPoint y: 97, distance: 358.4
click at [653, 97] on div "Question 17/22 Students with dyslexia who receive services under the IDEA requi…" at bounding box center [488, 225] width 575 height 456
copy p "Students with dyslexia who receive services under the IDEA require instruction …"
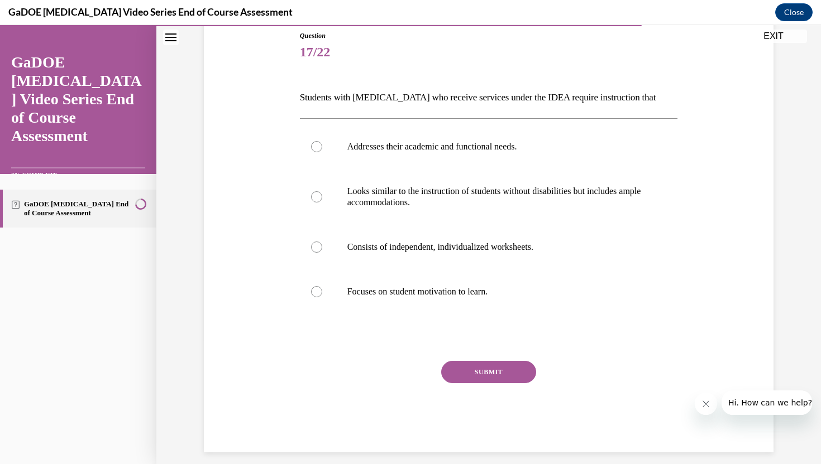
click at [253, 197] on div "Question 17/22 Students with dyslexia who receive services under the IDEA requi…" at bounding box center [488, 225] width 575 height 456
click at [315, 146] on div at bounding box center [316, 146] width 11 height 11
click at [315, 146] on input "Addresses their academic and functional needs." at bounding box center [316, 146] width 11 height 11
radio input "true"
click at [483, 371] on button "SUBMIT" at bounding box center [488, 372] width 95 height 22
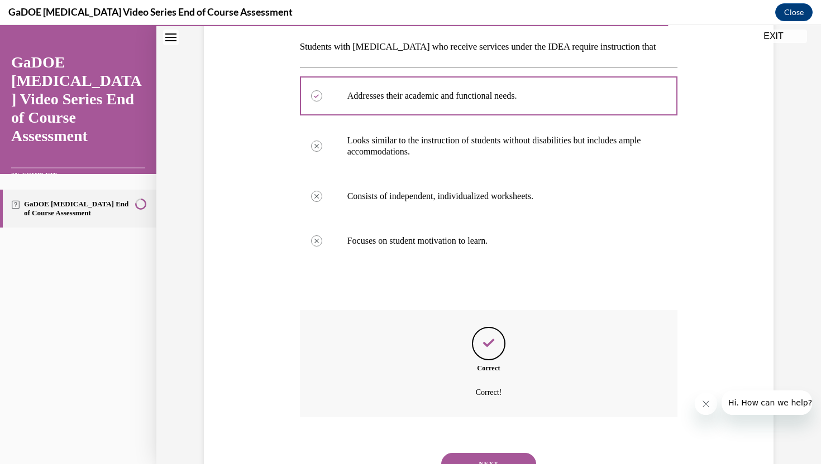
scroll to position [226, 0]
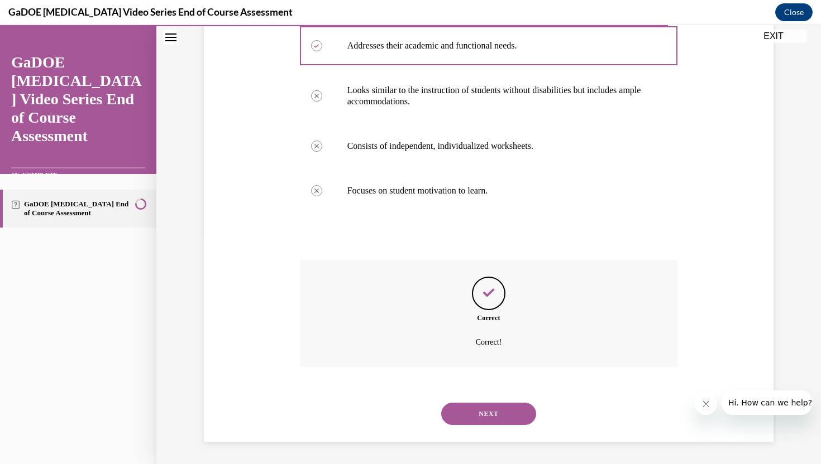
click at [490, 411] on button "NEXT" at bounding box center [488, 414] width 95 height 22
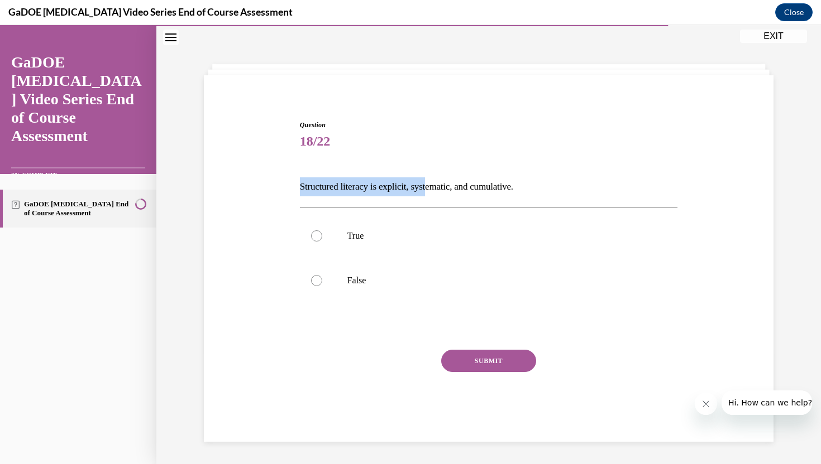
drag, startPoint x: 297, startPoint y: 186, endPoint x: 433, endPoint y: 192, distance: 135.8
click at [433, 192] on div "Question 18/22 Structured literacy is explicit, systematic, and cumulative. Tru…" at bounding box center [489, 272] width 384 height 338
click at [315, 236] on div at bounding box center [316, 236] width 11 height 11
click at [315, 236] on input "True" at bounding box center [316, 236] width 11 height 11
radio input "true"
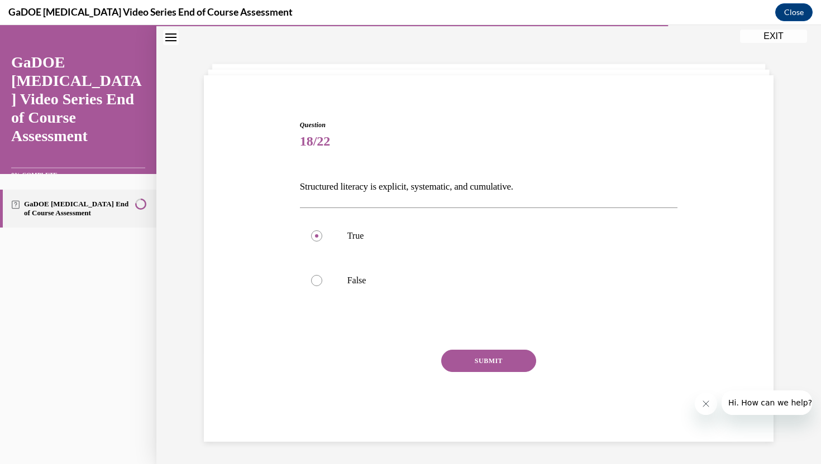
click at [480, 360] on button "SUBMIT" at bounding box center [488, 361] width 95 height 22
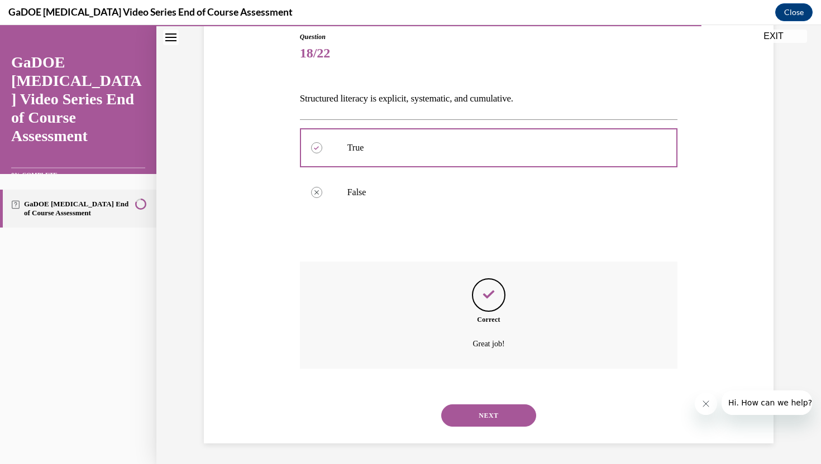
scroll to position [125, 0]
click at [488, 412] on button "NEXT" at bounding box center [488, 414] width 95 height 22
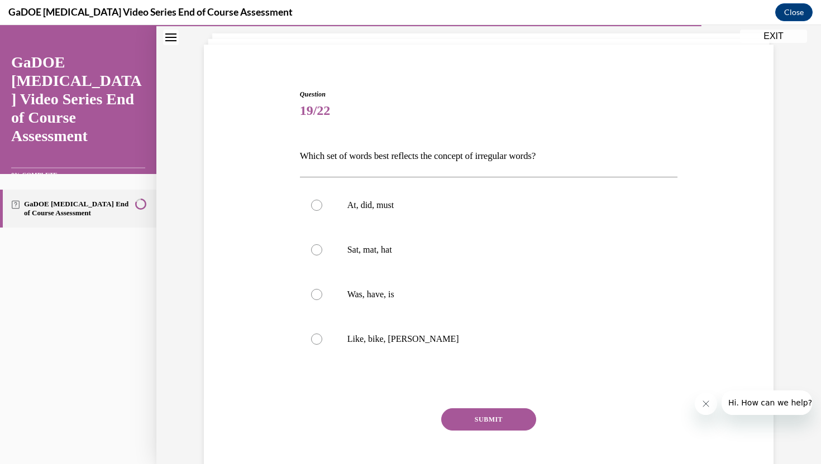
scroll to position [57, 0]
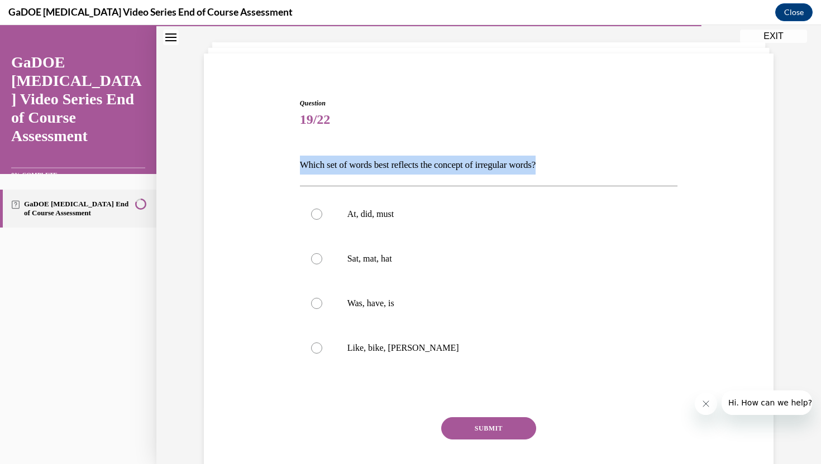
drag, startPoint x: 301, startPoint y: 165, endPoint x: 571, endPoint y: 166, distance: 269.6
click at [571, 166] on p "Which set of words best reflects the concept of irregular words?" at bounding box center [489, 165] width 378 height 19
copy p "Which set of words best reflects the concept of irregular words?"
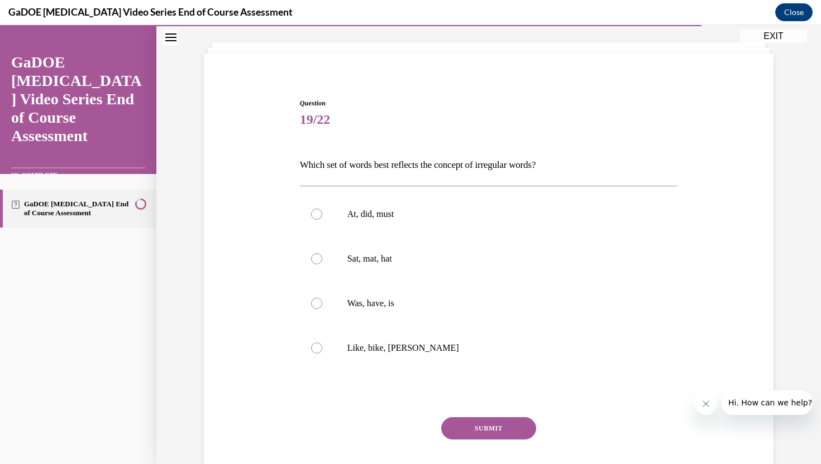
click at [280, 248] on div "Question 19/22 Which set of words best reflects the concept of irregular words?…" at bounding box center [488, 287] width 575 height 444
click at [316, 304] on div at bounding box center [316, 303] width 11 height 11
click at [316, 304] on input "Was, have, is" at bounding box center [316, 303] width 11 height 11
radio input "true"
click at [488, 428] on button "SUBMIT" at bounding box center [488, 429] width 95 height 22
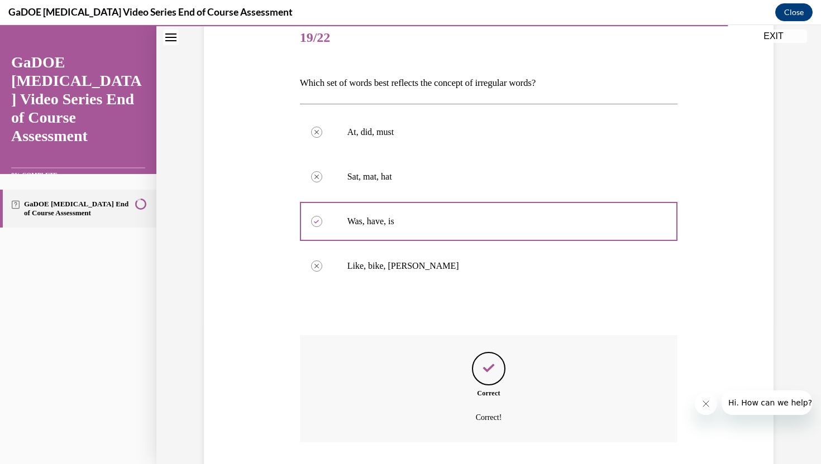
scroll to position [214, 0]
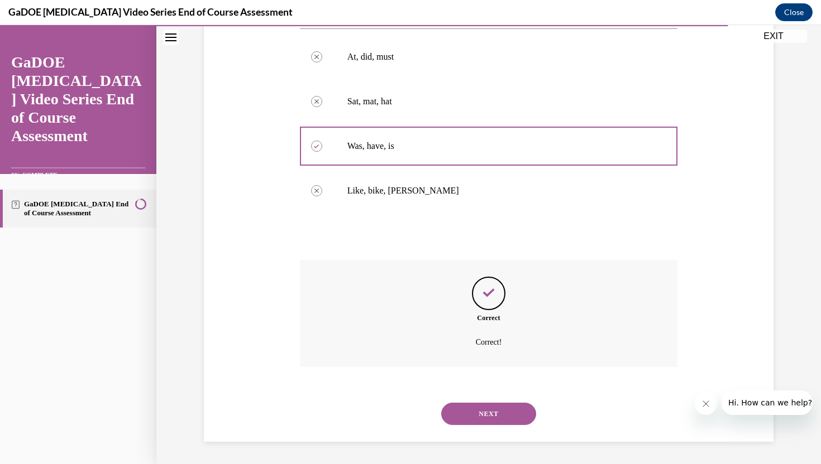
click at [488, 416] on button "NEXT" at bounding box center [488, 414] width 95 height 22
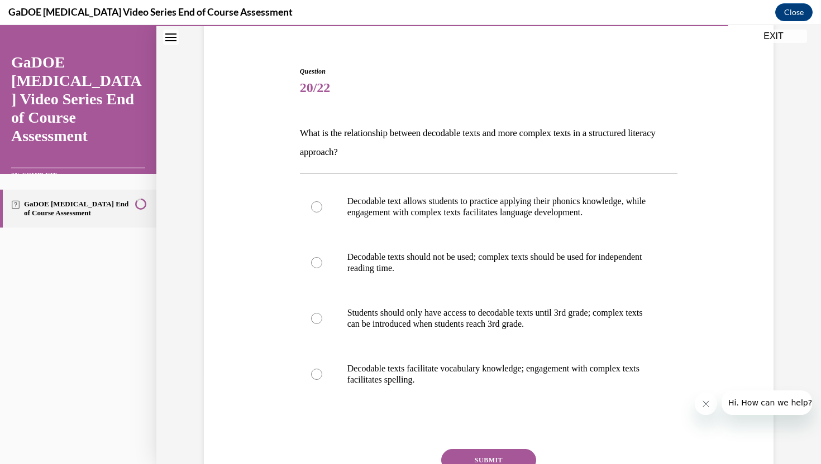
scroll to position [89, 0]
click at [317, 204] on div at bounding box center [316, 206] width 11 height 11
click at [317, 204] on input "Decodable text allows students to practice applying their phonics knowledge, wh…" at bounding box center [316, 206] width 11 height 11
radio input "true"
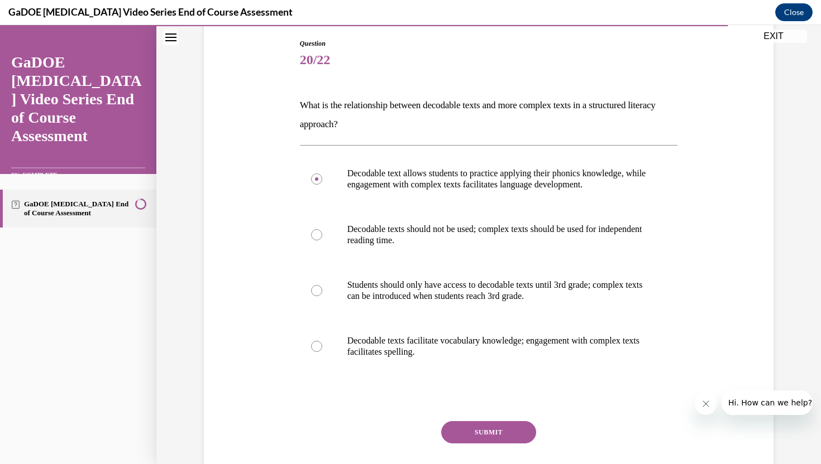
scroll to position [114, 0]
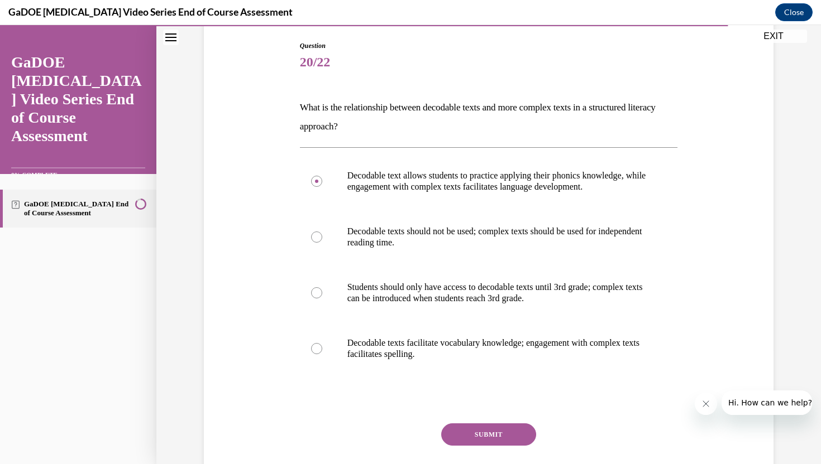
click at [495, 437] on button "SUBMIT" at bounding box center [488, 435] width 95 height 22
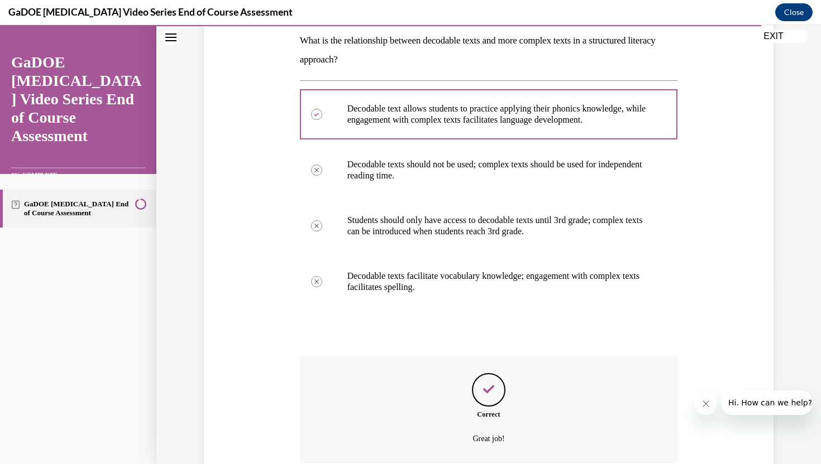
scroll to position [278, 0]
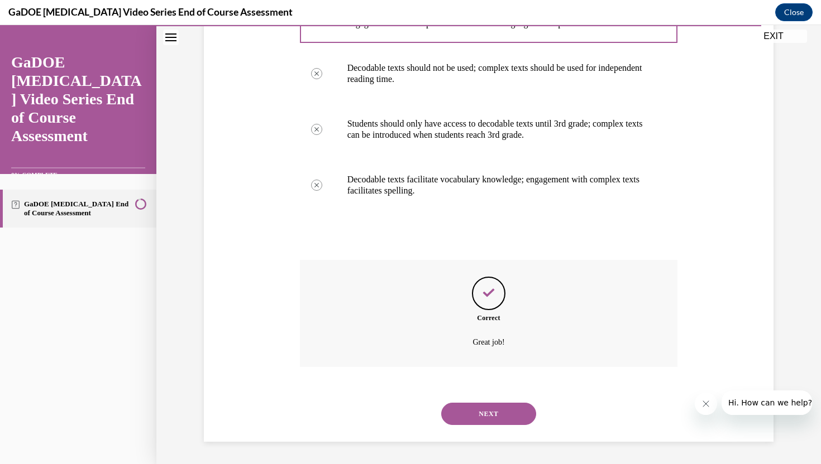
click at [491, 406] on button "NEXT" at bounding box center [488, 414] width 95 height 22
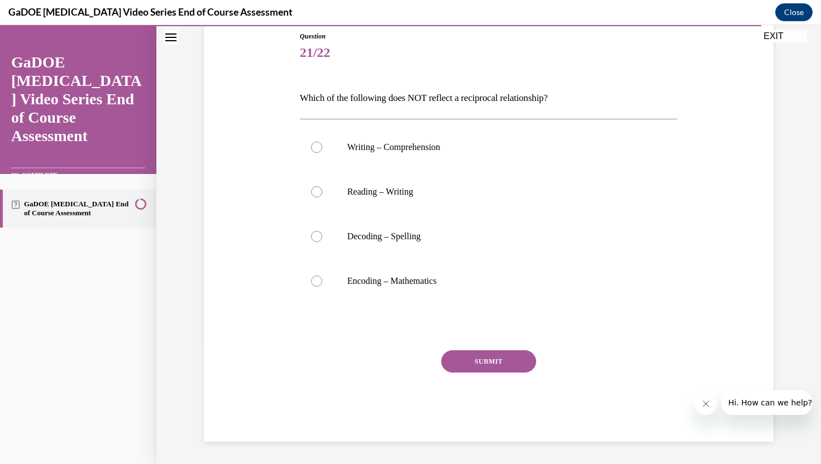
drag, startPoint x: 300, startPoint y: 94, endPoint x: 569, endPoint y: 100, distance: 269.7
click at [569, 100] on p "Which of the following does NOT reflect a reciprocal relationship?" at bounding box center [489, 98] width 378 height 19
click at [312, 280] on div at bounding box center [316, 281] width 11 height 11
click at [312, 280] on input "Encoding – Mathematics" at bounding box center [316, 281] width 11 height 11
radio input "true"
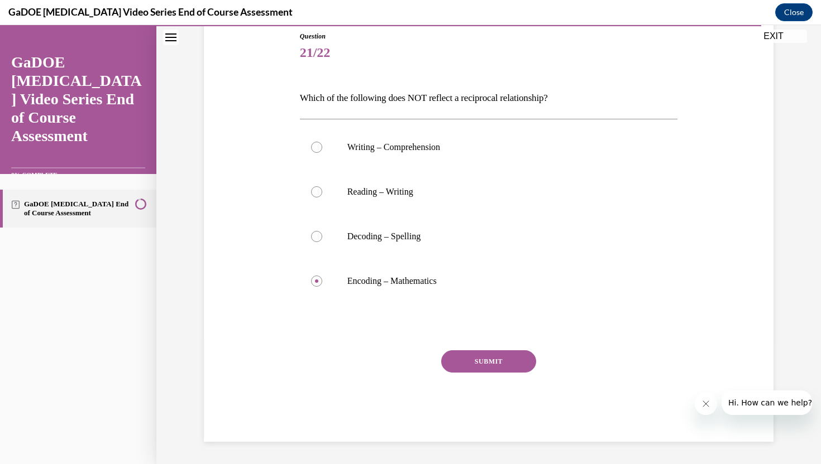
click at [507, 365] on button "SUBMIT" at bounding box center [488, 362] width 95 height 22
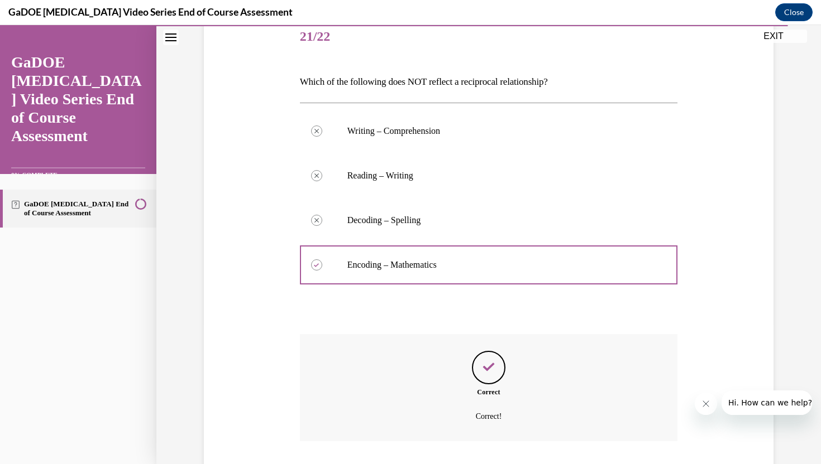
scroll to position [214, 0]
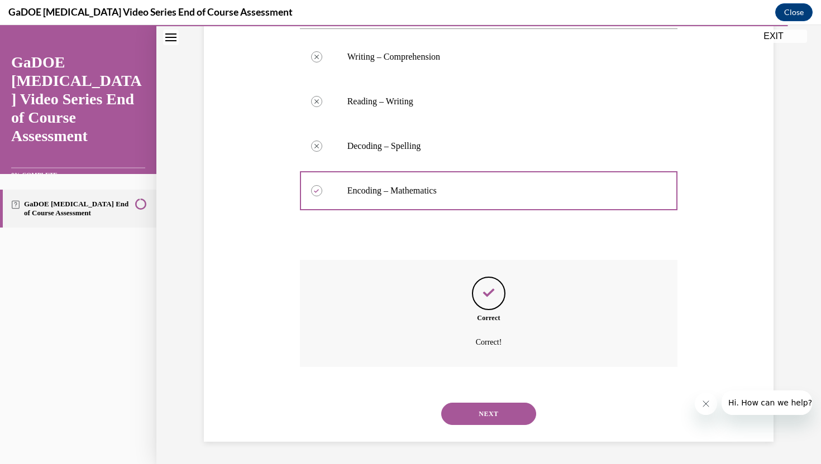
click at [492, 418] on button "NEXT" at bounding box center [488, 414] width 95 height 22
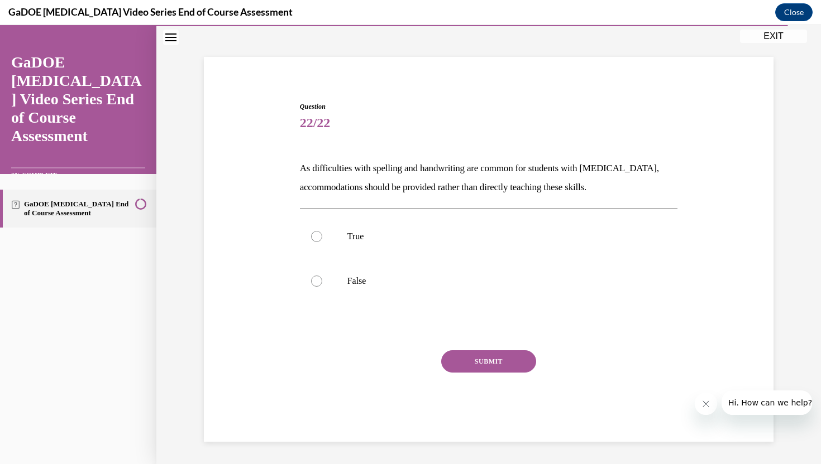
scroll to position [54, 0]
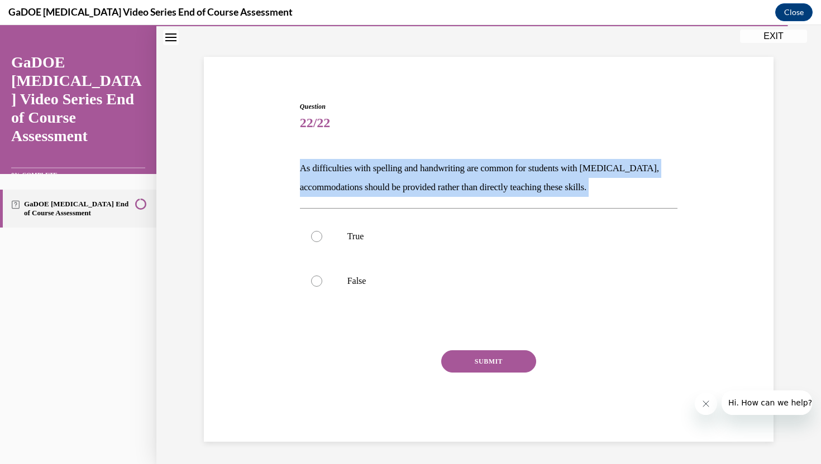
drag, startPoint x: 301, startPoint y: 168, endPoint x: 640, endPoint y: 198, distance: 339.6
click at [640, 198] on div "Question 22/22 As difficulties with spelling and handwriting are common for stu…" at bounding box center [489, 272] width 378 height 341
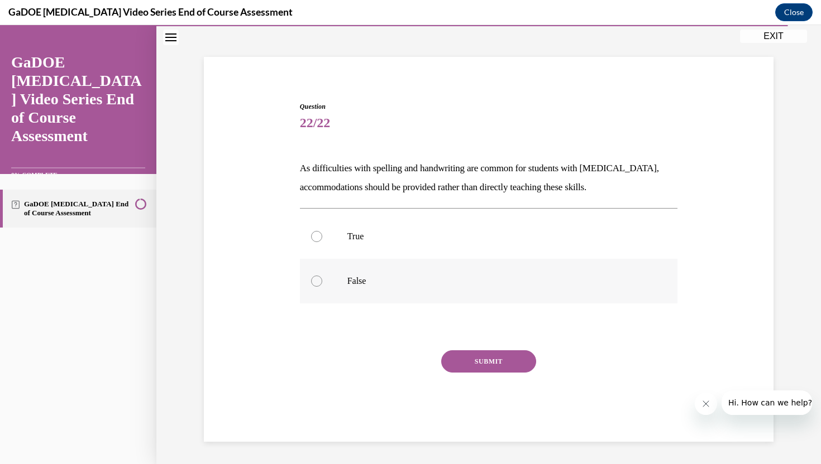
click at [317, 283] on div at bounding box center [316, 281] width 11 height 11
click at [317, 283] on input "False" at bounding box center [316, 281] width 11 height 11
radio input "true"
click at [483, 361] on button "SUBMIT" at bounding box center [488, 362] width 95 height 22
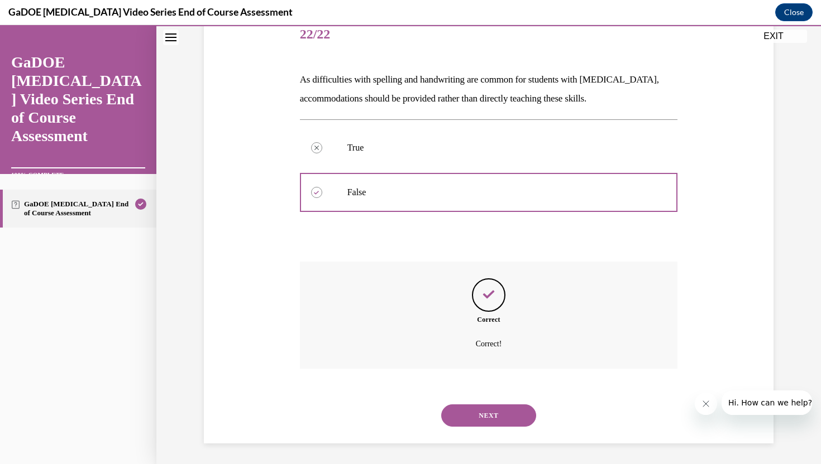
scroll to position [144, 0]
click at [484, 414] on button "NEXT" at bounding box center [488, 414] width 95 height 22
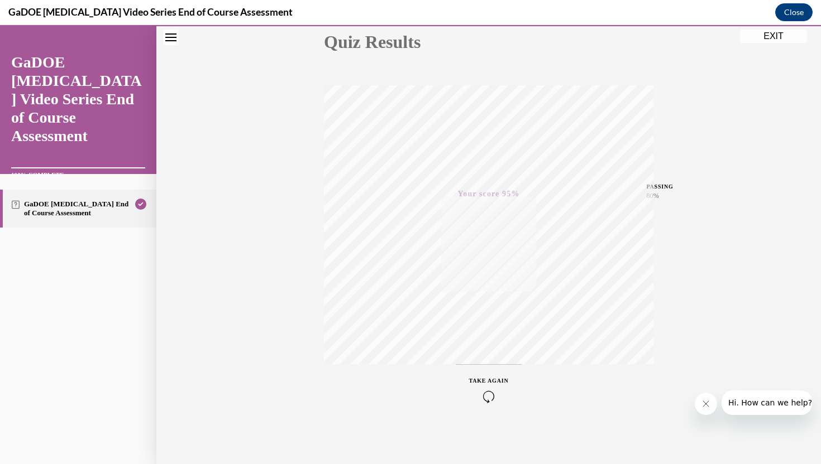
scroll to position [133, 0]
click at [775, 35] on button "EXIT" at bounding box center [773, 36] width 67 height 13
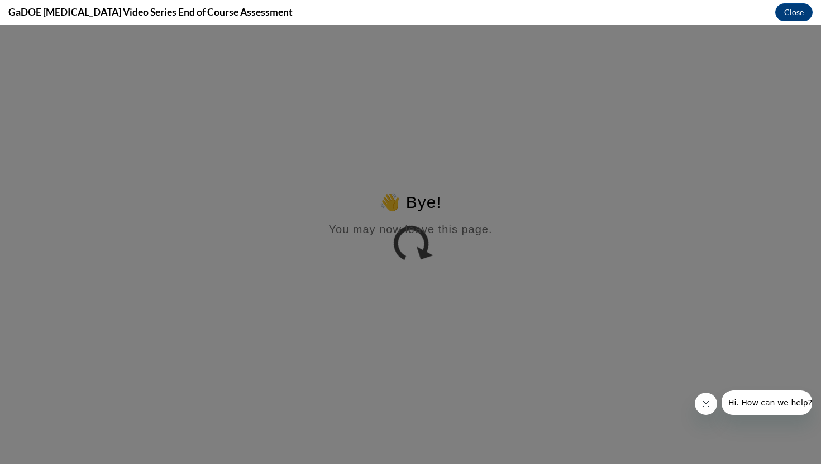
scroll to position [0, 0]
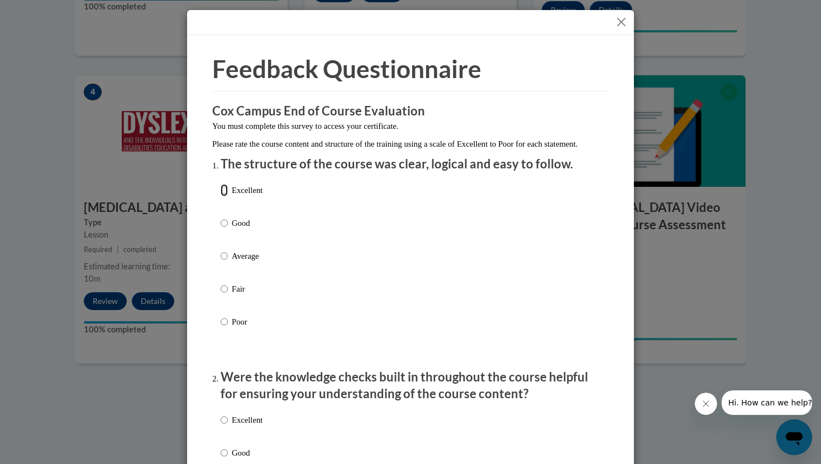
click at [222, 197] on input "Excellent" at bounding box center [224, 190] width 7 height 12
radio input "true"
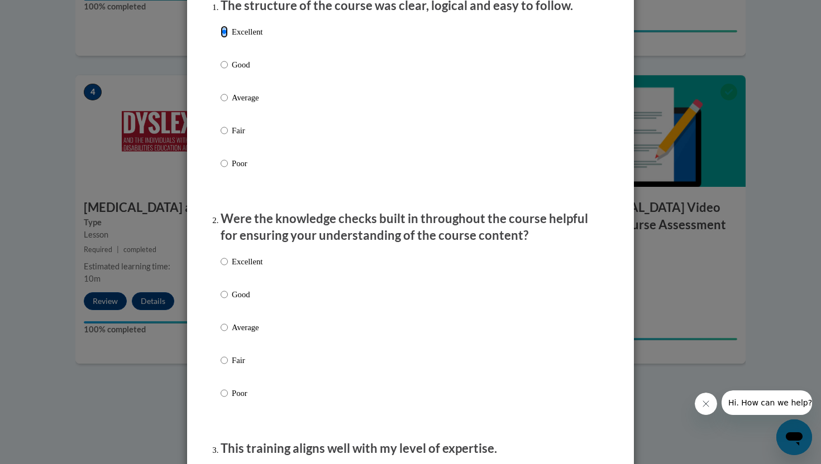
scroll to position [159, 0]
click at [223, 300] on input "Good" at bounding box center [224, 294] width 7 height 12
radio input "true"
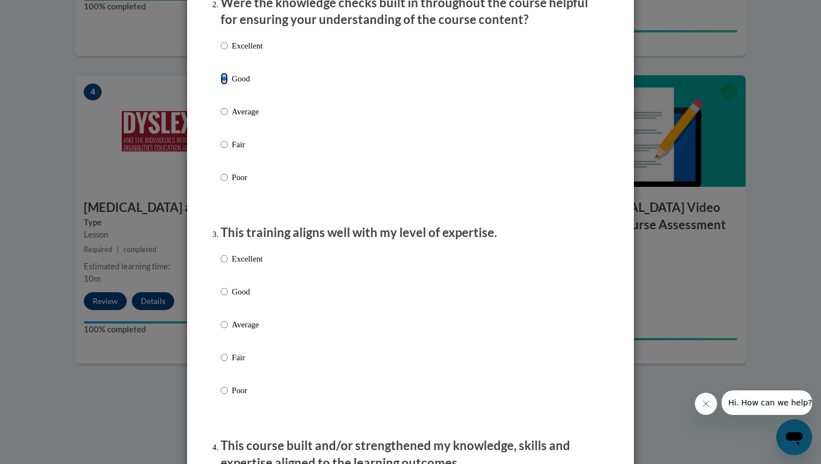
scroll to position [375, 0]
click at [227, 265] on input "Excellent" at bounding box center [224, 258] width 7 height 12
radio input "true"
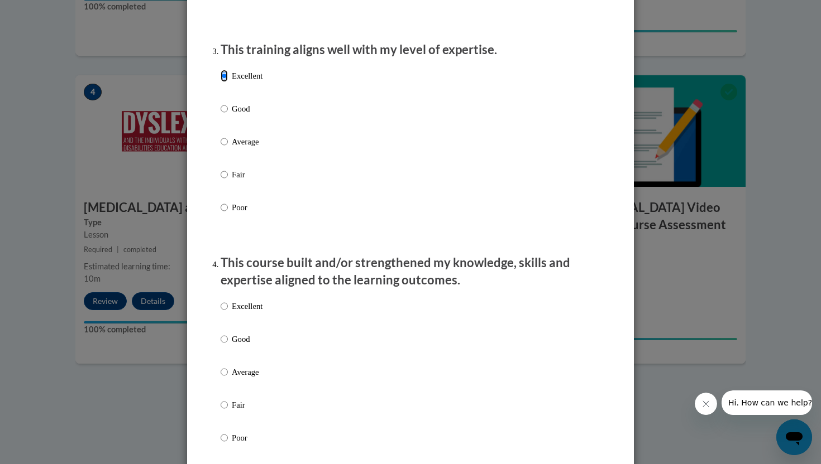
scroll to position [558, 0]
click at [224, 312] on input "Excellent" at bounding box center [224, 306] width 7 height 12
radio input "true"
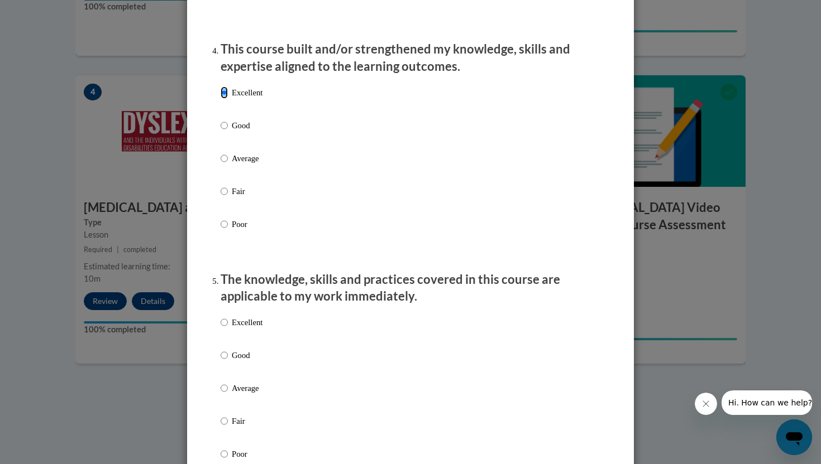
scroll to position [779, 0]
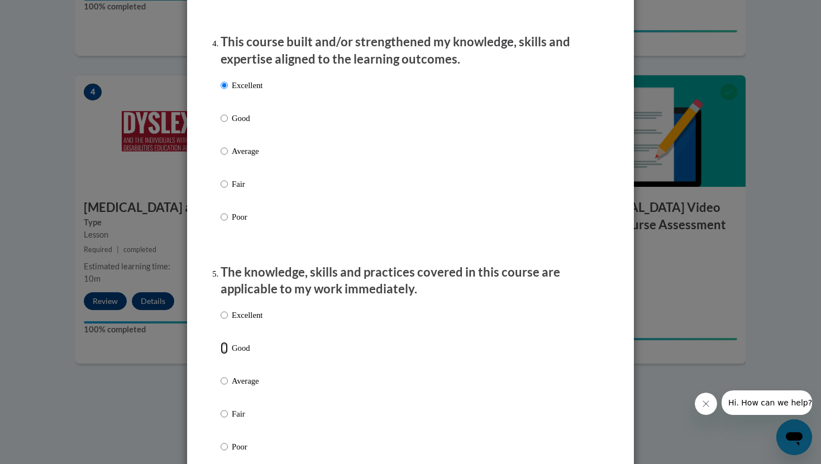
click at [225, 354] on input "Good" at bounding box center [224, 348] width 7 height 12
radio input "true"
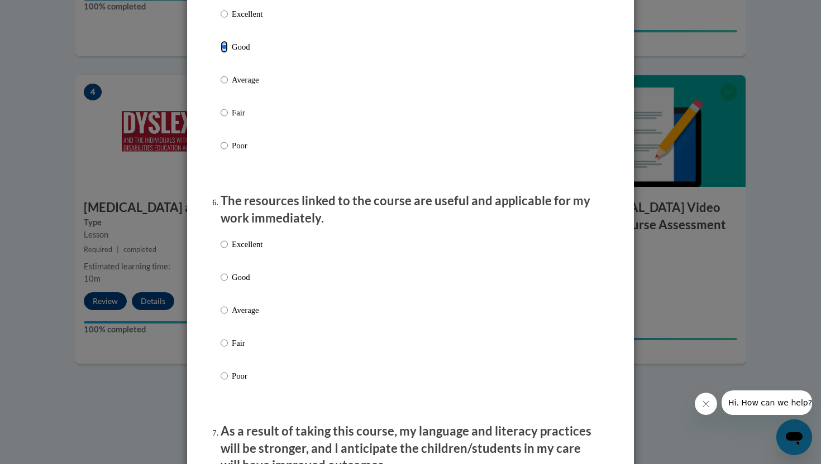
scroll to position [1081, 0]
click at [223, 250] on input "Excellent" at bounding box center [224, 243] width 7 height 12
radio input "true"
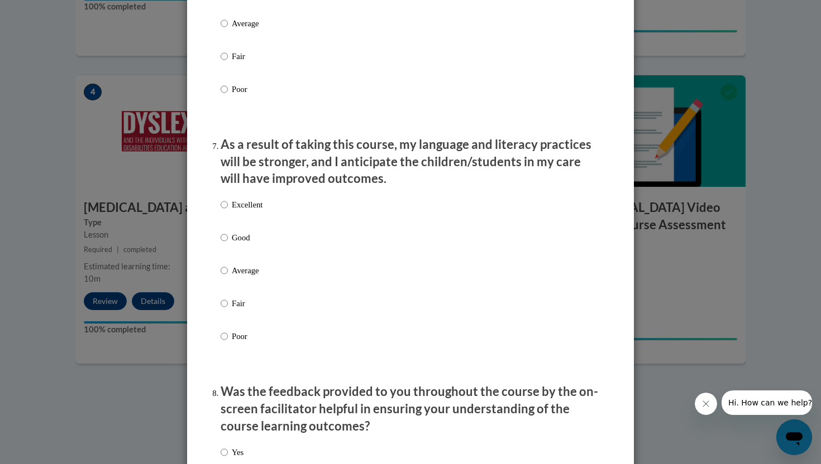
scroll to position [1394, 0]
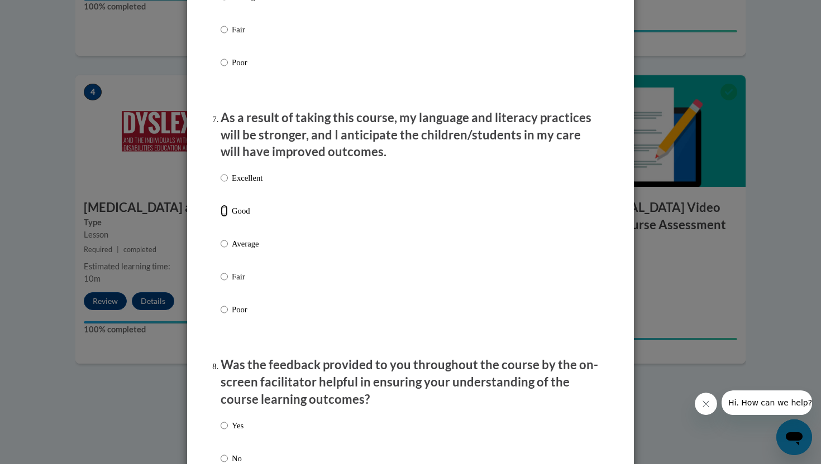
click at [224, 217] on input "Good" at bounding box center [224, 211] width 7 height 12
radio input "true"
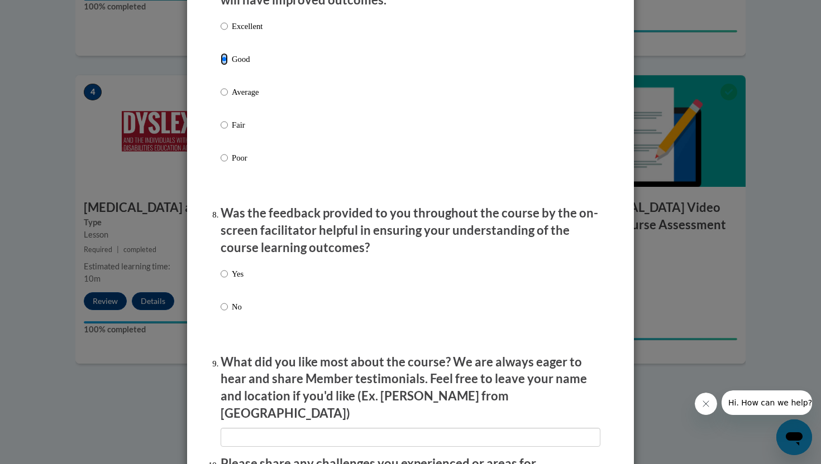
scroll to position [1547, 0]
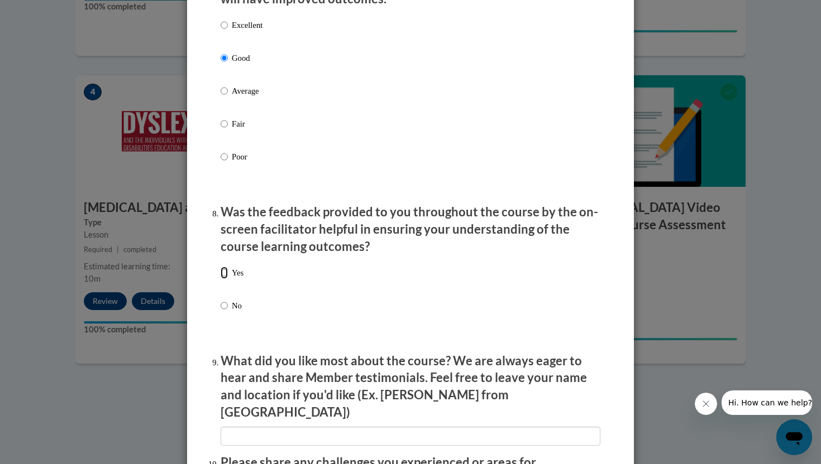
click at [224, 279] on input "Yes" at bounding box center [224, 273] width 7 height 12
radio input "true"
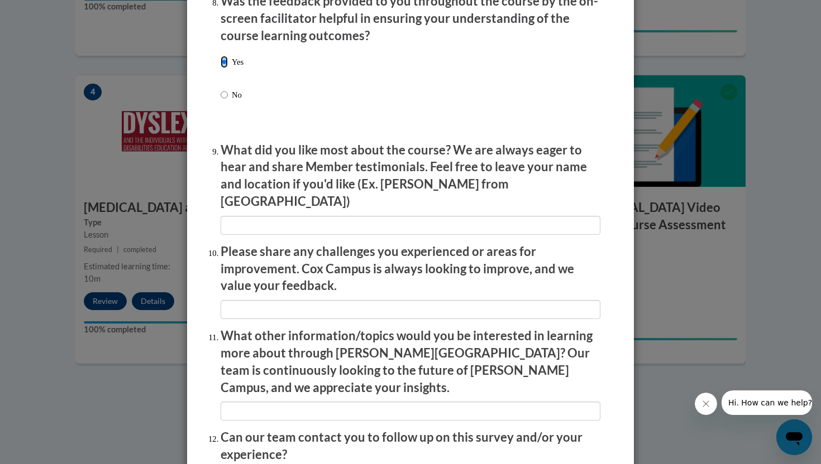
scroll to position [1858, 0]
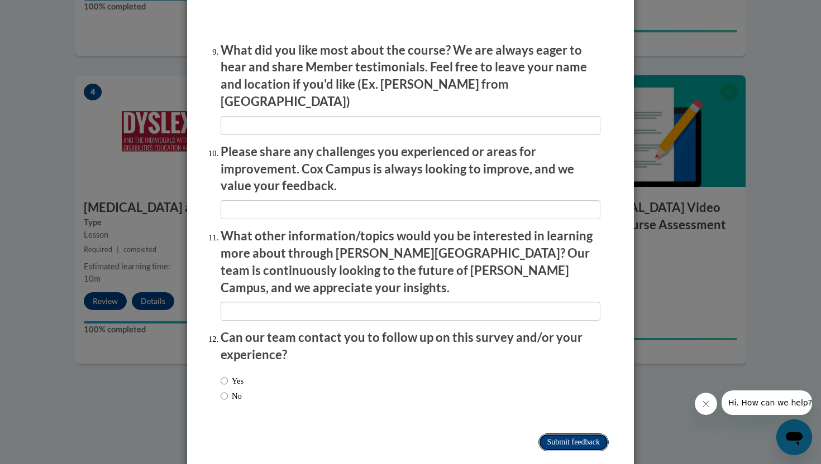
click at [578, 434] on input "Submit feedback" at bounding box center [573, 443] width 70 height 18
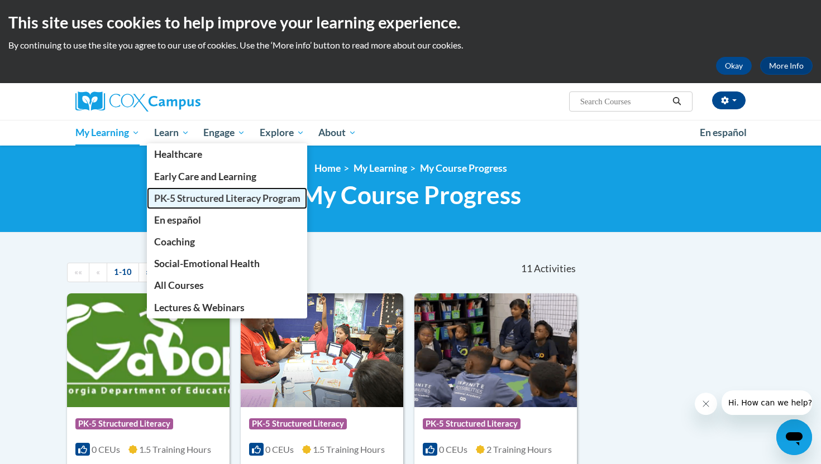
click at [185, 202] on span "PK-5 Structured Literacy Program" at bounding box center [227, 199] width 146 height 12
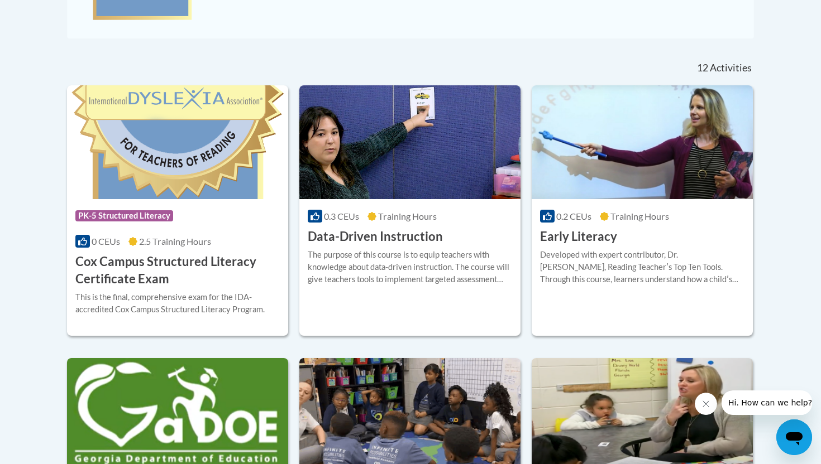
scroll to position [425, 0]
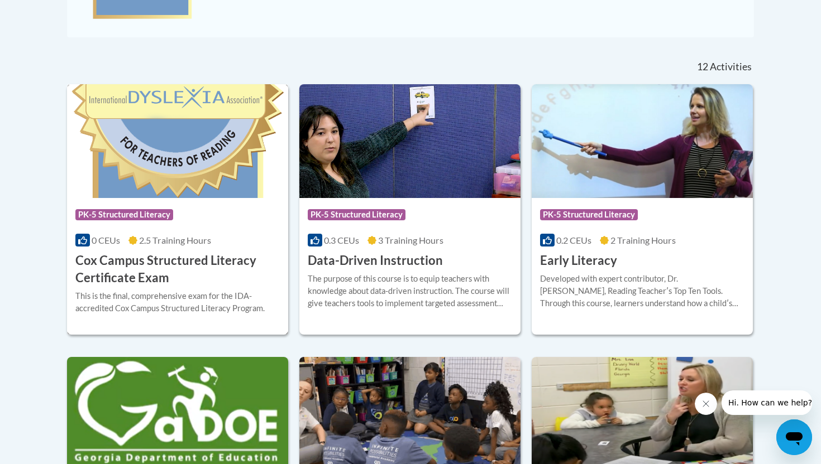
click at [159, 263] on h3 "Cox Campus Structured Literacy Certificate Exam" at bounding box center [177, 269] width 204 height 35
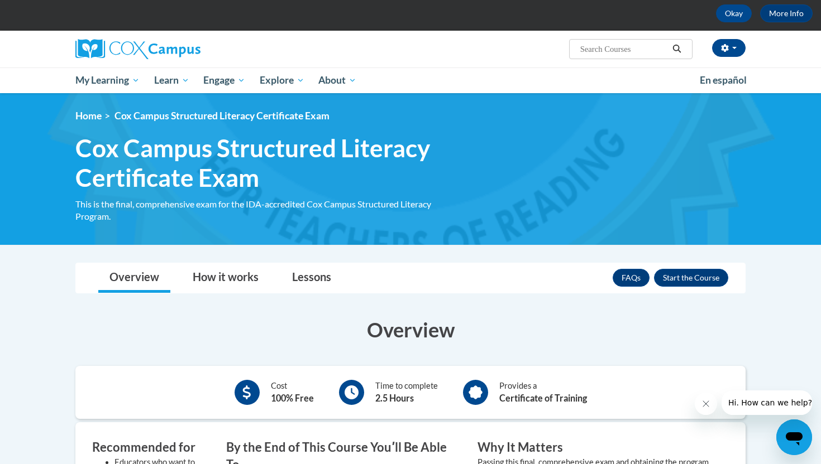
scroll to position [51, 0]
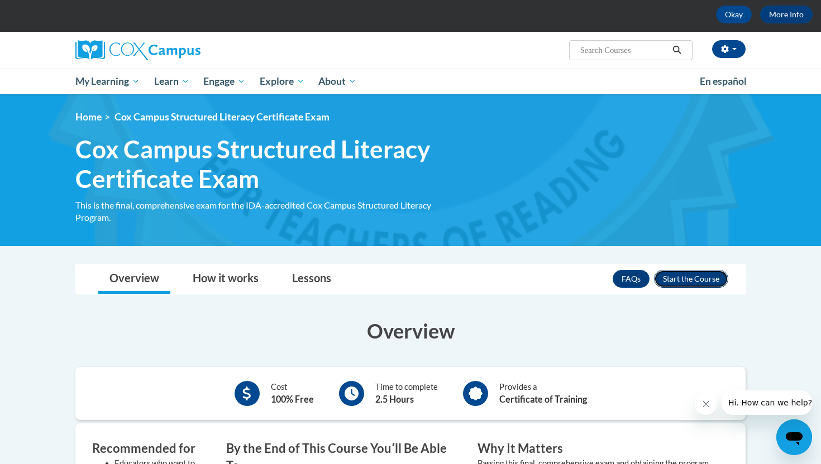
click at [693, 281] on button "Enroll" at bounding box center [691, 279] width 74 height 18
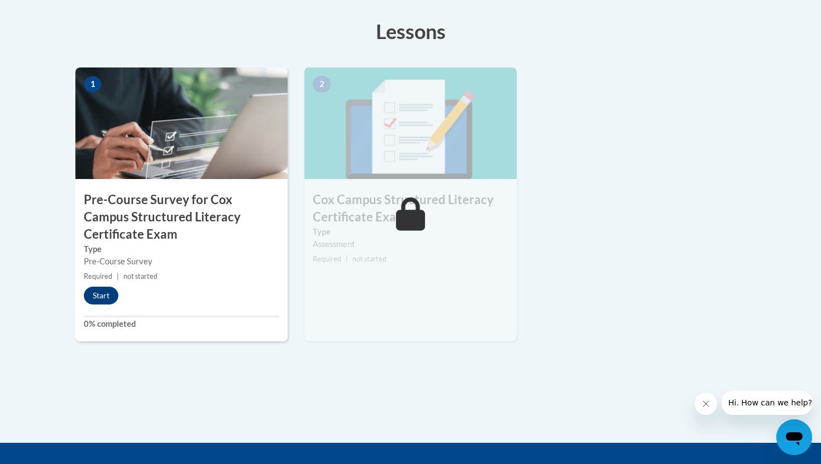
scroll to position [344, 0]
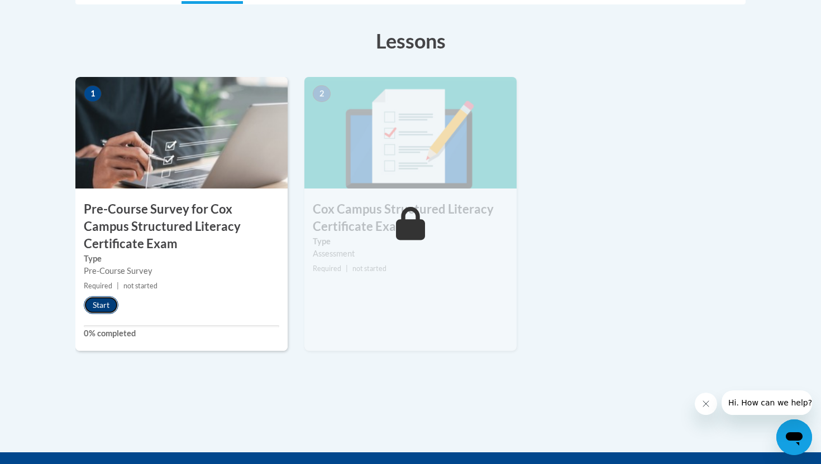
click at [101, 305] on button "Start" at bounding box center [101, 305] width 35 height 18
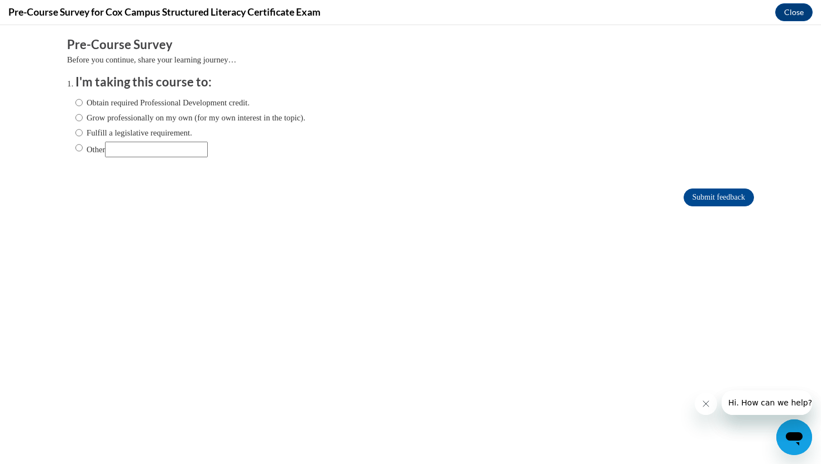
scroll to position [0, 0]
click at [80, 134] on input "Fulfill a legislative requirement." at bounding box center [78, 133] width 7 height 12
radio input "true"
click at [716, 204] on input "Submit feedback" at bounding box center [718, 198] width 70 height 18
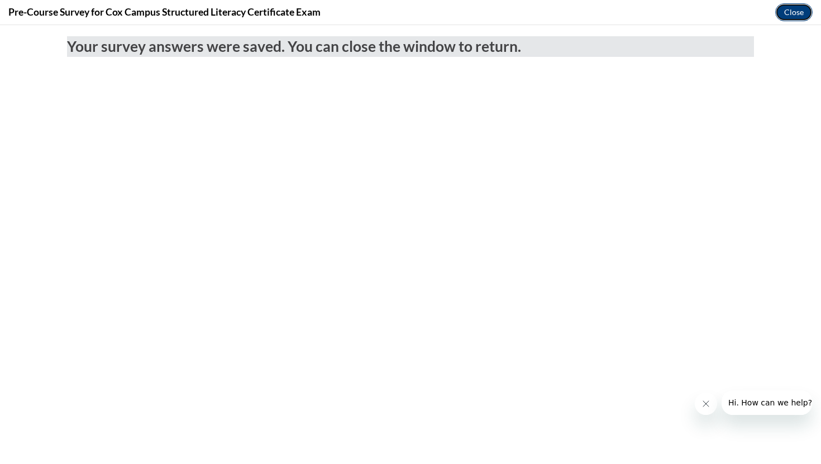
click at [800, 11] on button "Close" at bounding box center [793, 12] width 37 height 18
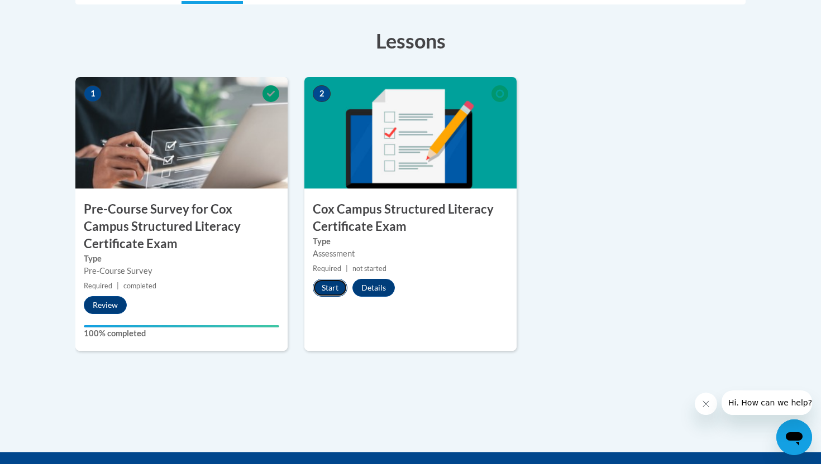
click at [329, 287] on button "Start" at bounding box center [330, 288] width 35 height 18
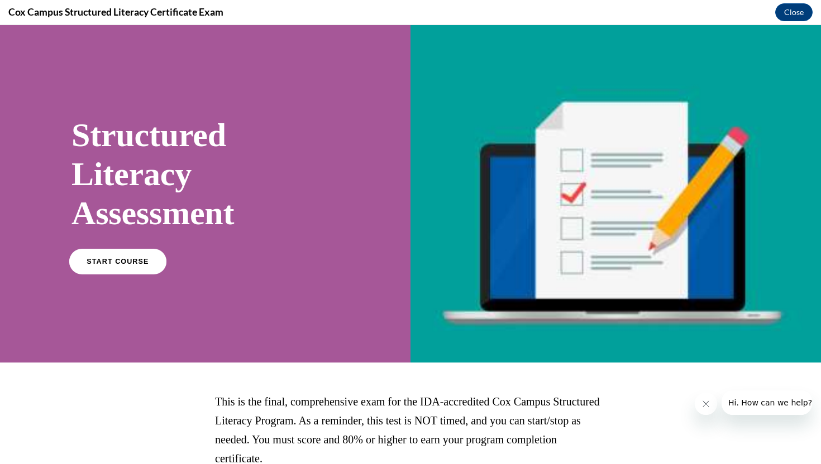
click at [128, 258] on span "START COURSE" at bounding box center [118, 262] width 62 height 8
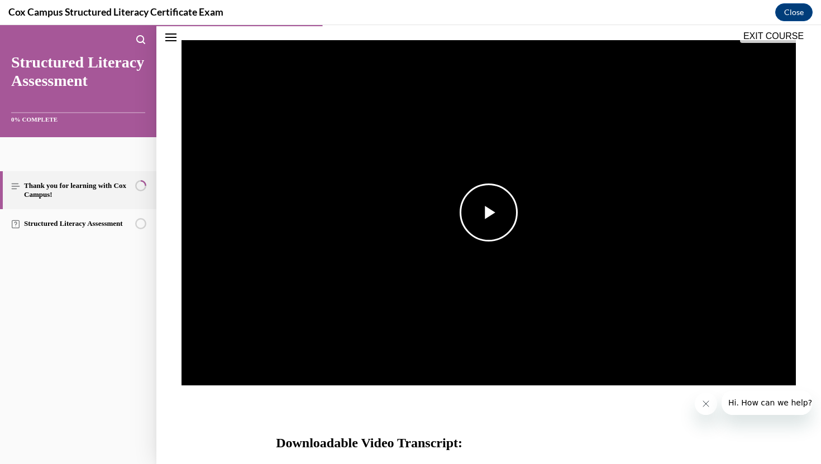
scroll to position [178, 0]
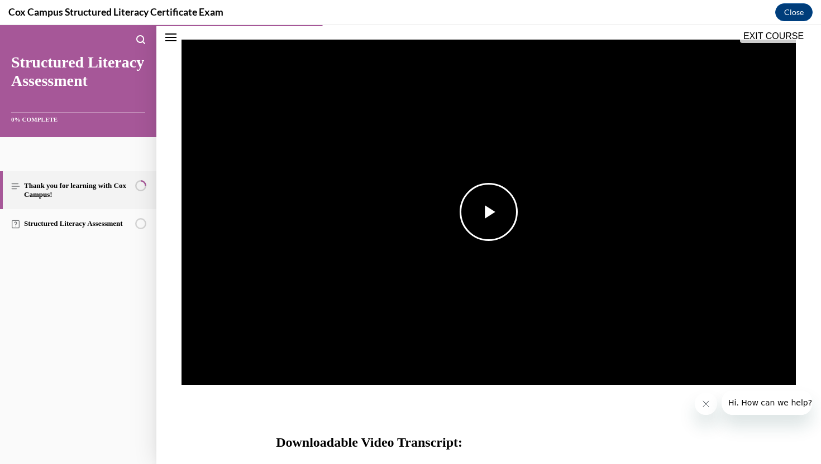
click at [488, 212] on span "Video player" at bounding box center [488, 212] width 0 height 0
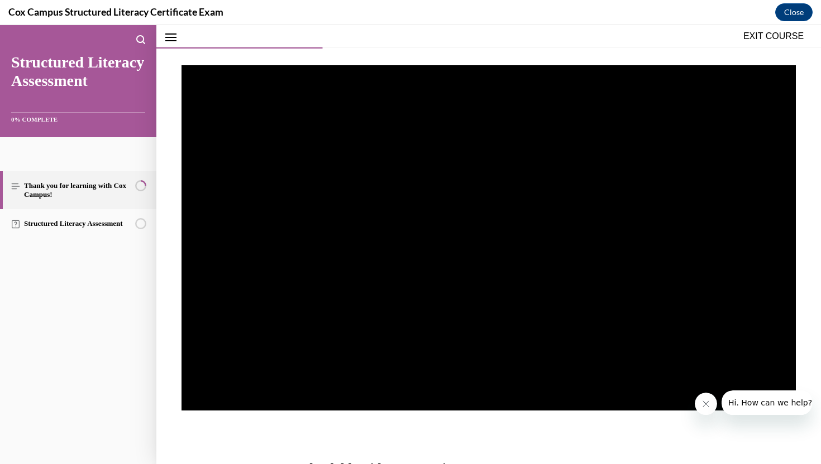
scroll to position [155, 0]
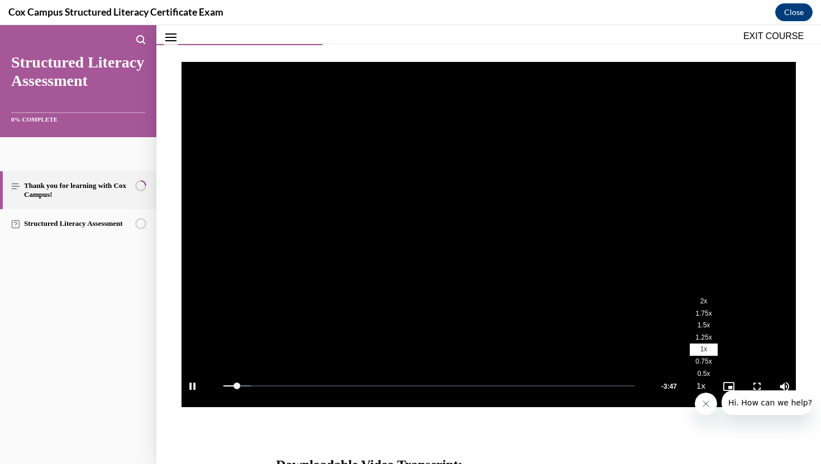
click at [701, 321] on li "1.5x" at bounding box center [703, 326] width 28 height 12
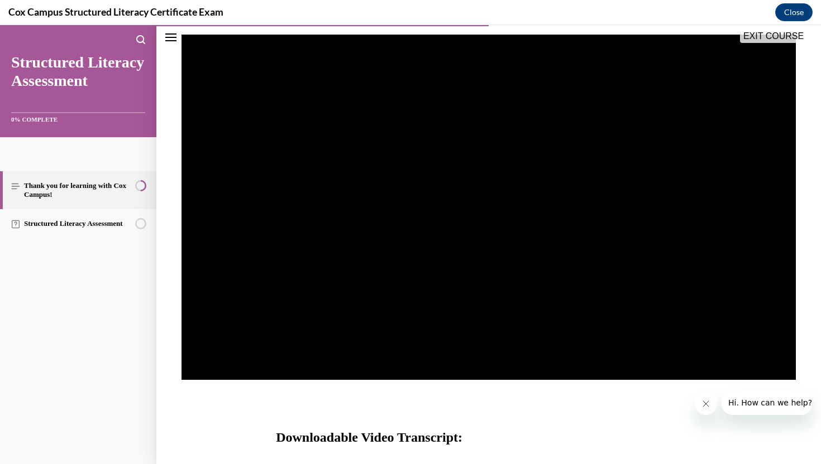
scroll to position [194, 0]
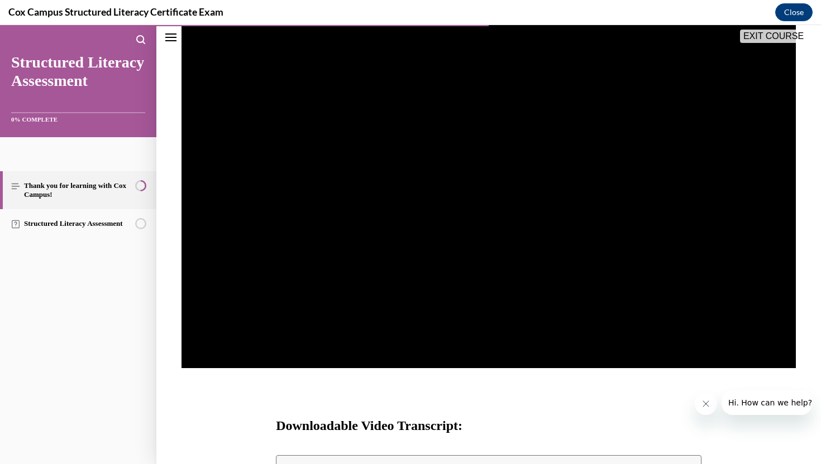
click at [227, 405] on div "Downloadable Video Transcript:" at bounding box center [488, 417] width 664 height 42
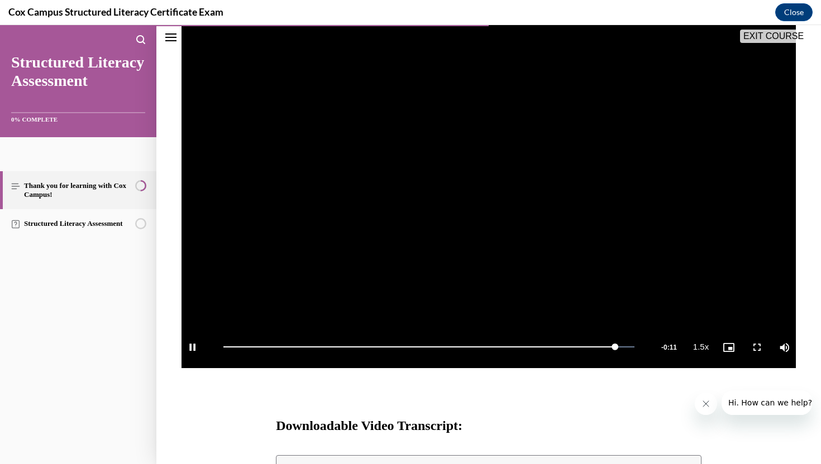
click at [316, 229] on video "Video player" at bounding box center [488, 196] width 614 height 346
click at [488, 195] on span "Video player" at bounding box center [488, 195] width 0 height 0
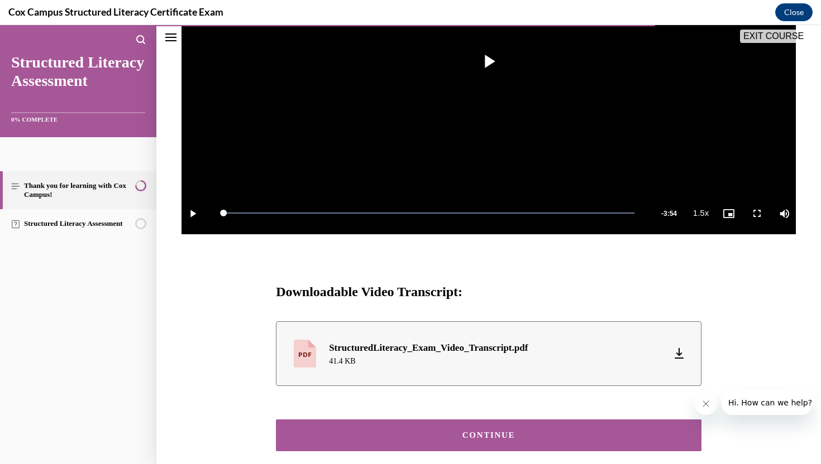
scroll to position [331, 0]
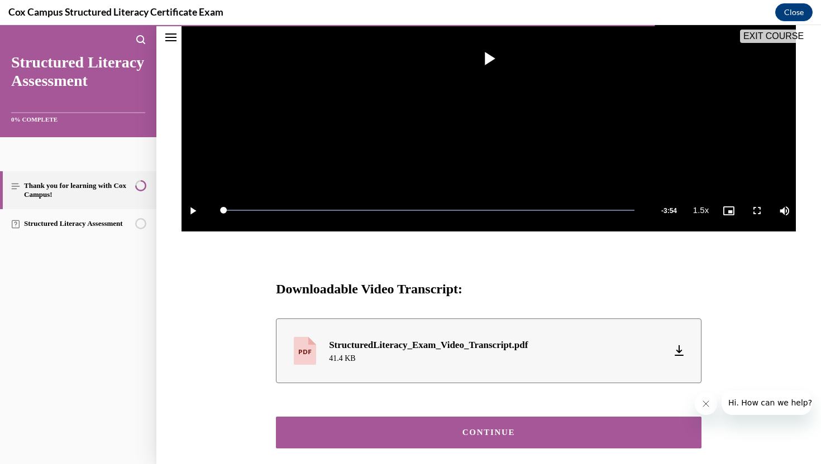
click at [485, 437] on div "CONTINUE" at bounding box center [488, 433] width 391 height 8
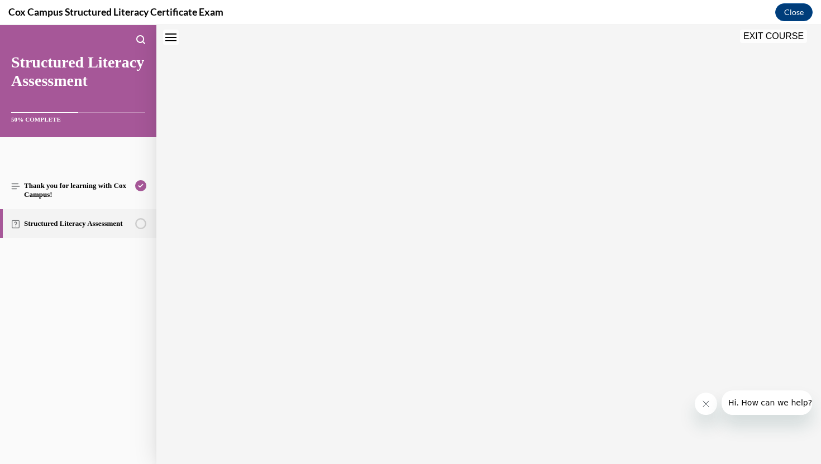
scroll to position [35, 0]
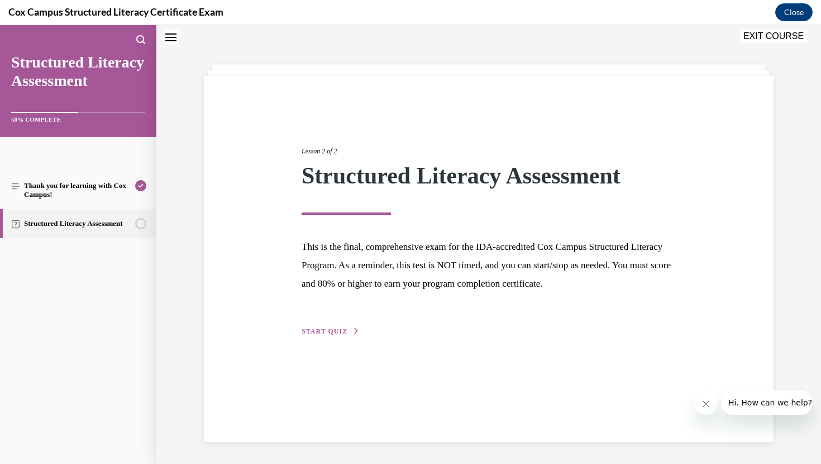
click at [319, 335] on span "START QUIZ" at bounding box center [324, 332] width 46 height 8
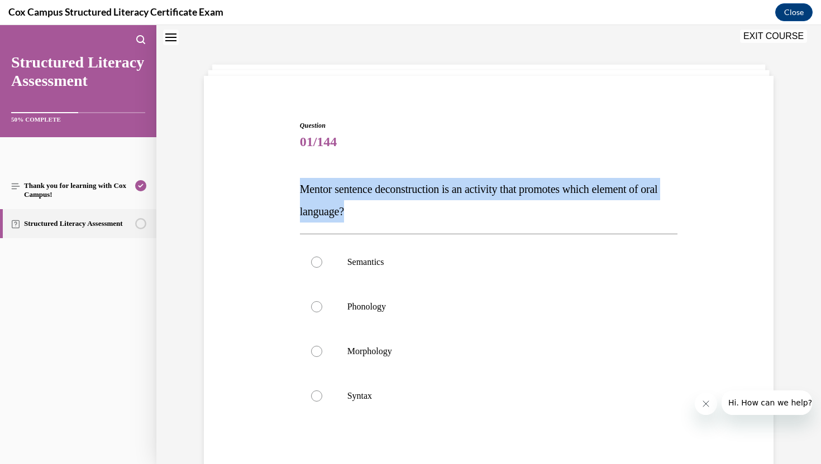
drag, startPoint x: 297, startPoint y: 184, endPoint x: 377, endPoint y: 218, distance: 86.6
click at [377, 218] on div "Question 01/144 Mentor sentence deconstruction is an activity that promotes whi…" at bounding box center [489, 330] width 384 height 453
copy span "Mentor sentence deconstruction is an activity that promotes which element of or…"
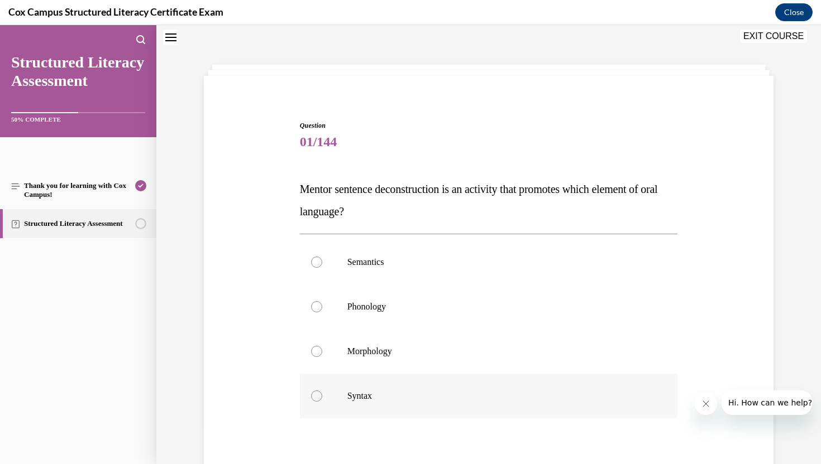
click at [317, 395] on div at bounding box center [316, 396] width 11 height 11
click at [317, 395] on input "Syntax" at bounding box center [316, 396] width 11 height 11
radio input "true"
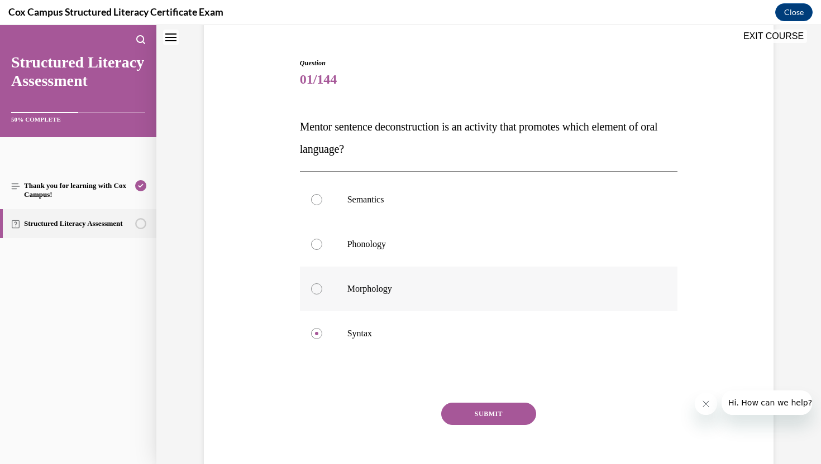
scroll to position [122, 0]
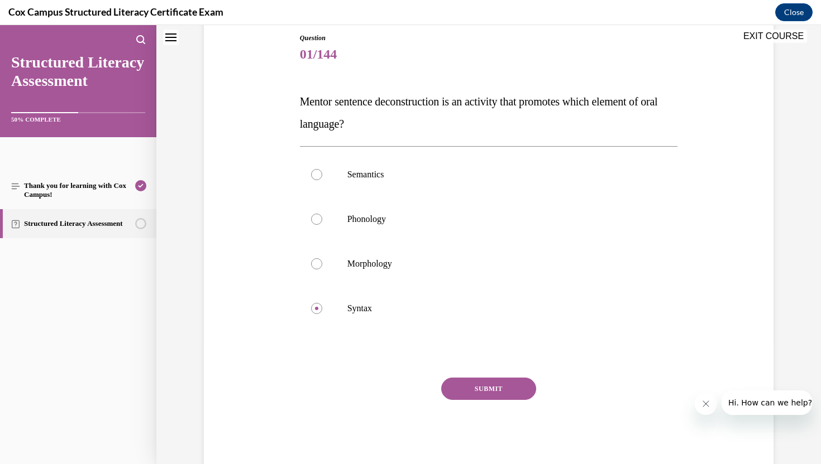
click at [501, 394] on button "SUBMIT" at bounding box center [488, 389] width 95 height 22
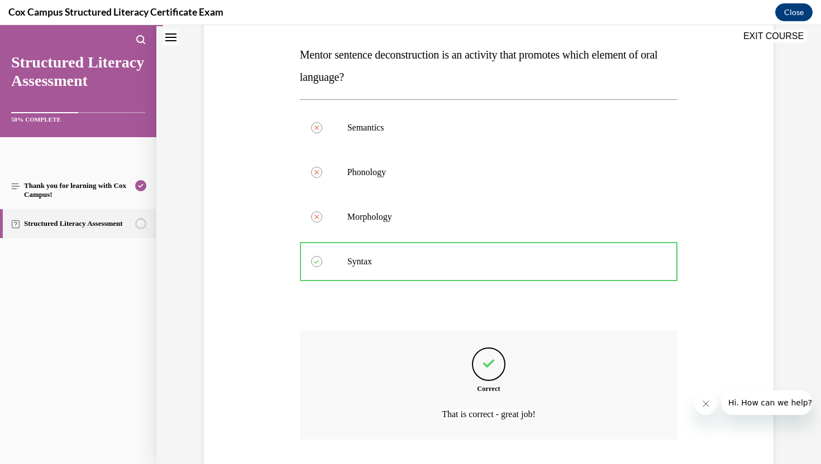
scroll to position [162, 0]
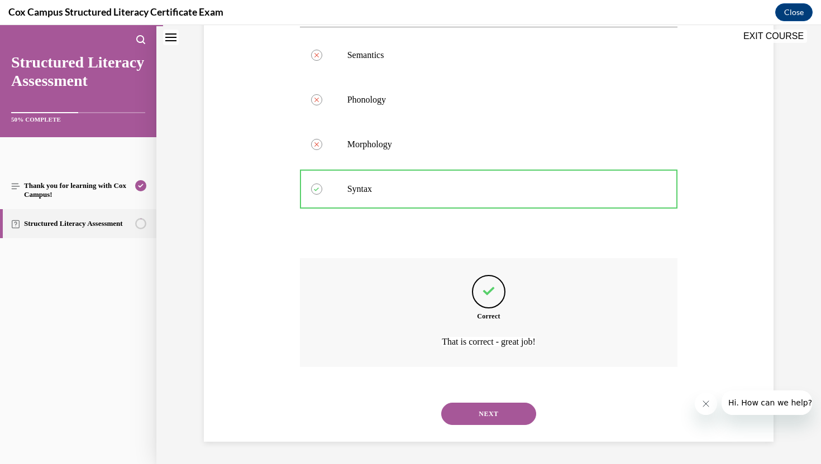
click at [492, 408] on button "NEXT" at bounding box center [488, 414] width 95 height 22
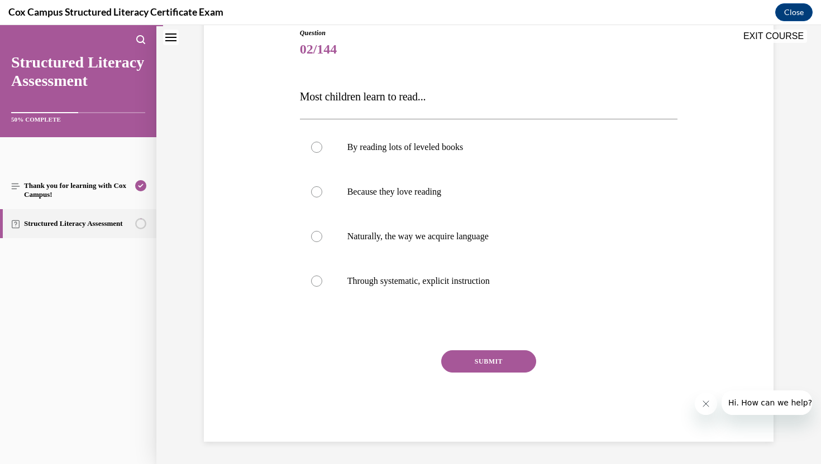
scroll to position [124, 0]
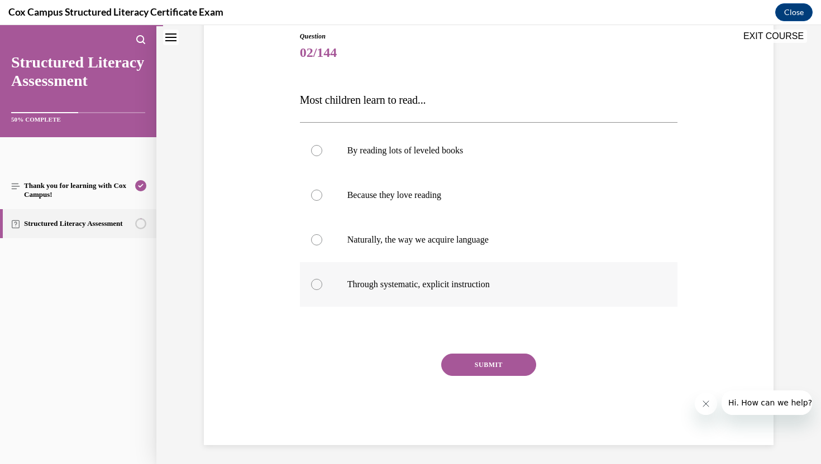
click at [315, 284] on div at bounding box center [316, 284] width 11 height 11
click at [315, 284] on input "Through systematic, explicit instruction" at bounding box center [316, 284] width 11 height 11
radio input "true"
click at [488, 360] on button "SUBMIT" at bounding box center [488, 365] width 95 height 22
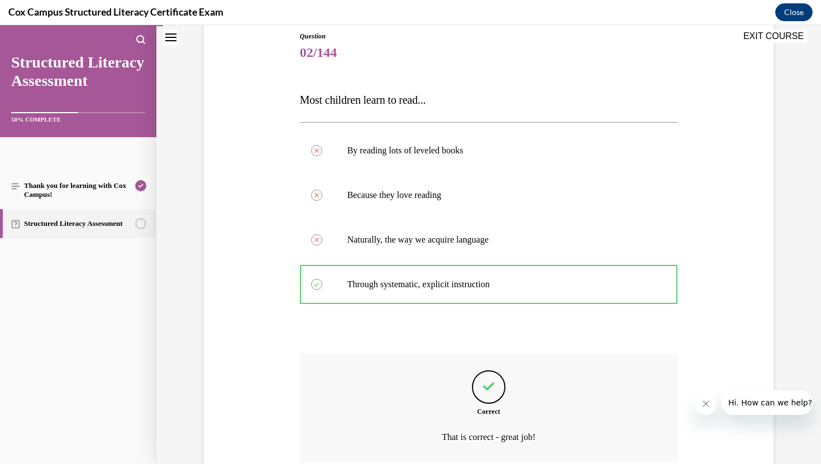
scroll to position [116, 0]
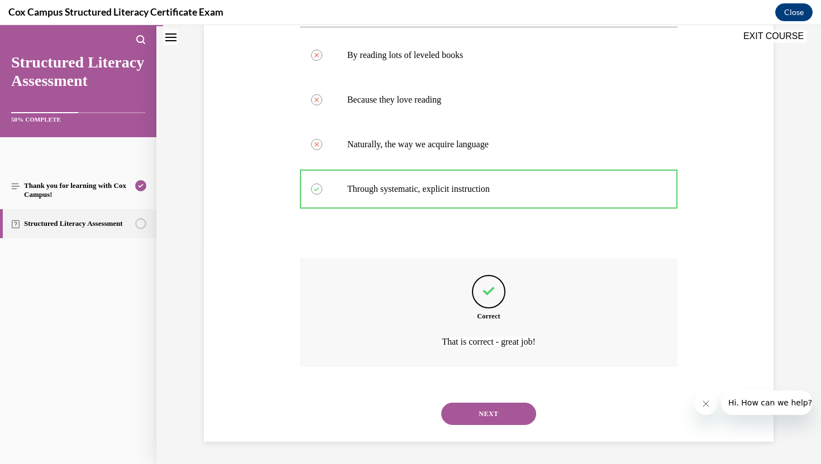
click at [500, 414] on button "NEXT" at bounding box center [488, 414] width 95 height 22
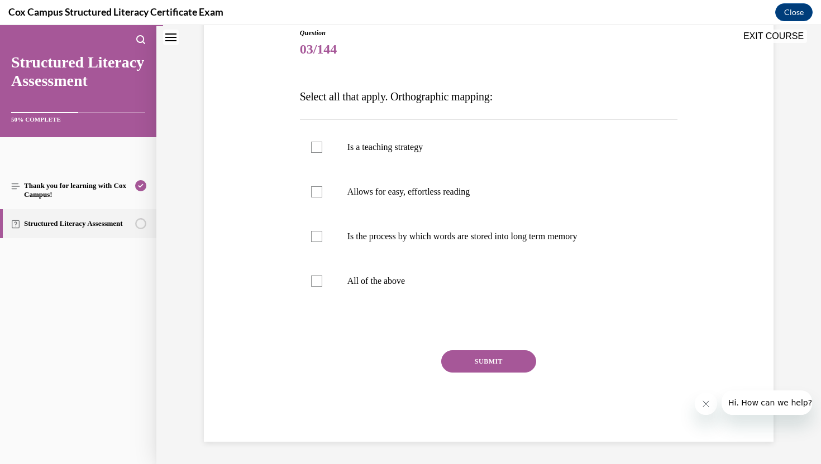
scroll to position [124, 0]
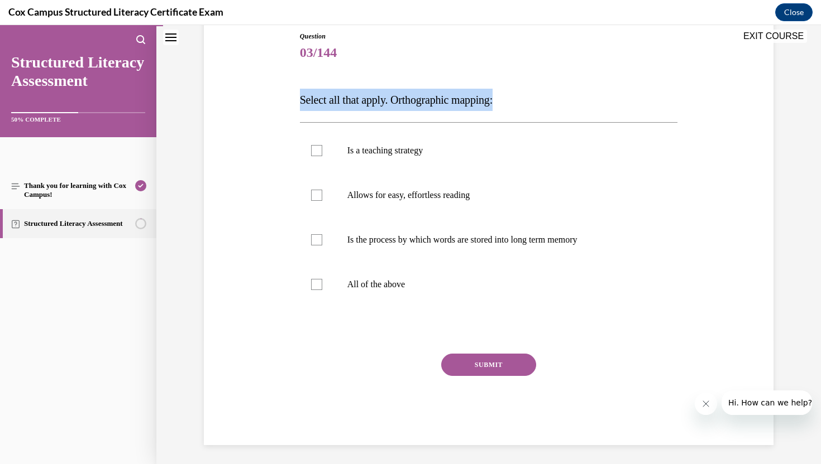
drag, startPoint x: 301, startPoint y: 99, endPoint x: 550, endPoint y: 95, distance: 249.0
click at [550, 95] on p "Select all that apply. Orthographic mapping:" at bounding box center [489, 100] width 378 height 22
copy span "Select all that apply. Orthographic mapping:"
click at [379, 94] on span "Select all that apply. Orthographic mapping:" at bounding box center [396, 100] width 193 height 12
click at [397, 101] on span "Select all that apply. Orthographic mapping:" at bounding box center [396, 100] width 193 height 12
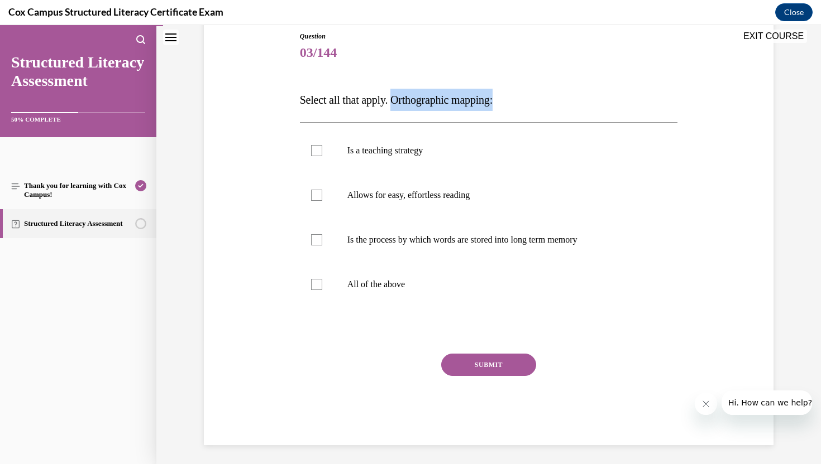
drag, startPoint x: 397, startPoint y: 101, endPoint x: 511, endPoint y: 101, distance: 113.3
click at [511, 101] on p "Select all that apply. Orthographic mapping:" at bounding box center [489, 100] width 378 height 22
copy span "Orthographic mapping:"
click at [313, 277] on label "All of the above" at bounding box center [489, 284] width 378 height 45
click at [313, 279] on input "All of the above" at bounding box center [316, 284] width 11 height 11
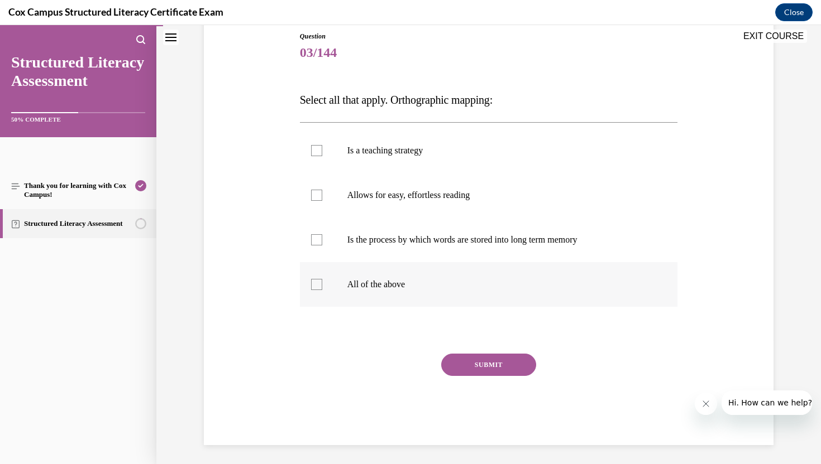
checkbox input "true"
click at [500, 363] on button "SUBMIT" at bounding box center [488, 365] width 95 height 22
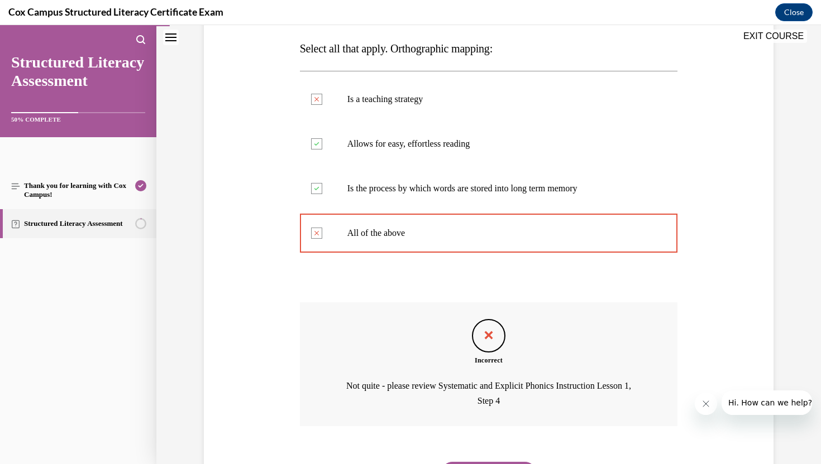
scroll to position [234, 0]
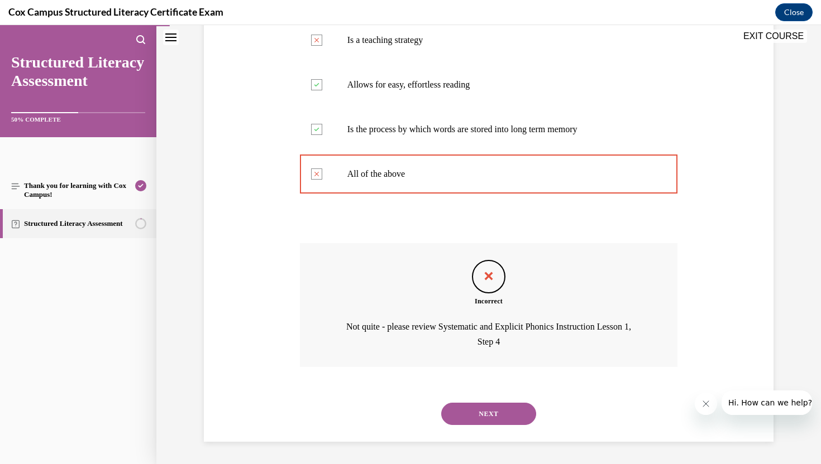
click at [492, 414] on button "NEXT" at bounding box center [488, 414] width 95 height 22
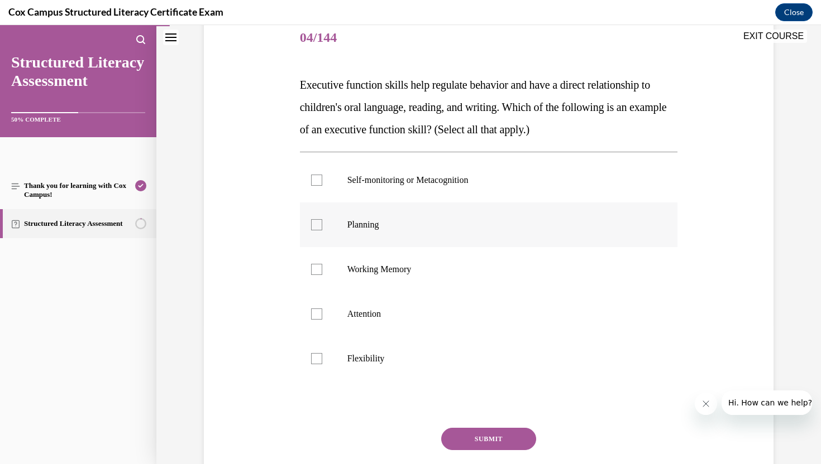
scroll to position [130, 0]
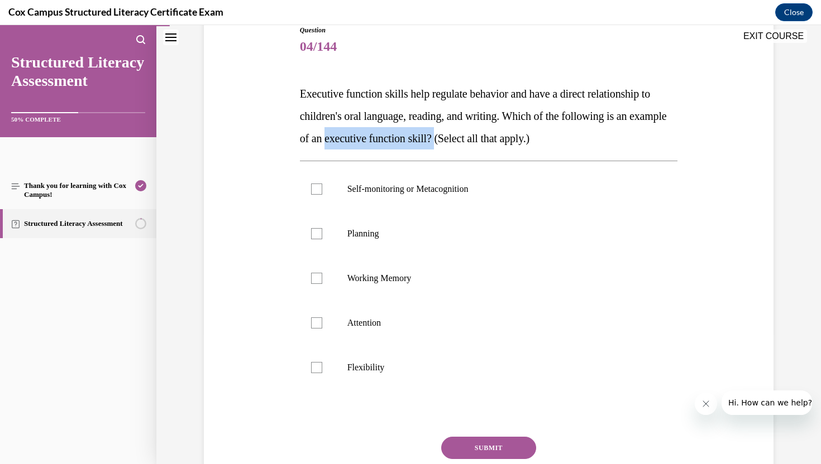
drag, startPoint x: 370, startPoint y: 138, endPoint x: 486, endPoint y: 135, distance: 116.7
click at [486, 135] on span "Executive function skills help regulate behavior and have a direct relationship…" at bounding box center [483, 116] width 367 height 57
copy span "executive function skill?"
click at [226, 249] on div "Question 04/144 Executive function skills help regulate behavior and have a dir…" at bounding box center [488, 260] width 575 height 537
click at [317, 278] on div at bounding box center [316, 278] width 11 height 11
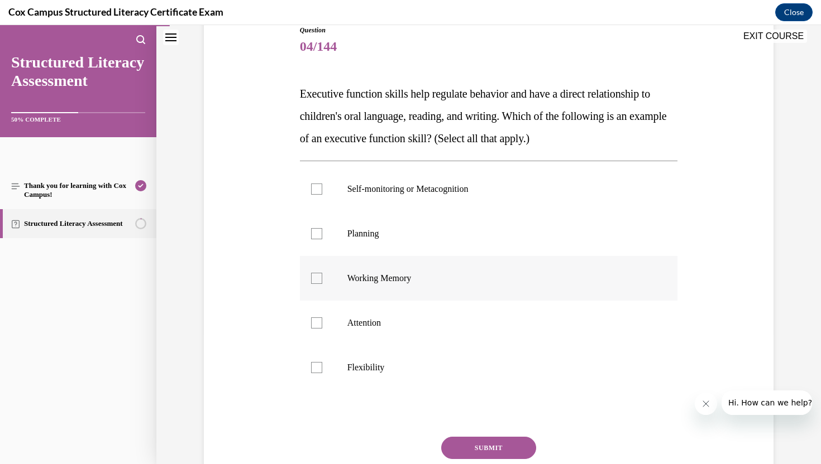
click at [317, 278] on input "Working Memory" at bounding box center [316, 278] width 11 height 11
checkbox input "true"
click at [316, 234] on div at bounding box center [316, 233] width 11 height 11
click at [316, 234] on input "Planning" at bounding box center [316, 233] width 11 height 11
checkbox input "true"
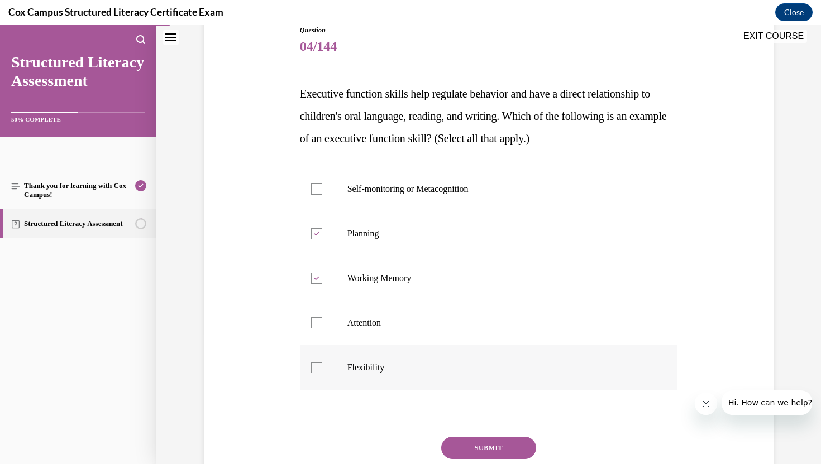
click at [315, 372] on div at bounding box center [316, 367] width 11 height 11
click at [315, 372] on input "Flexibility" at bounding box center [316, 367] width 11 height 11
checkbox input "true"
click at [315, 190] on div at bounding box center [316, 189] width 11 height 11
click at [315, 190] on input "Self-monitoring or Metacognition" at bounding box center [316, 189] width 11 height 11
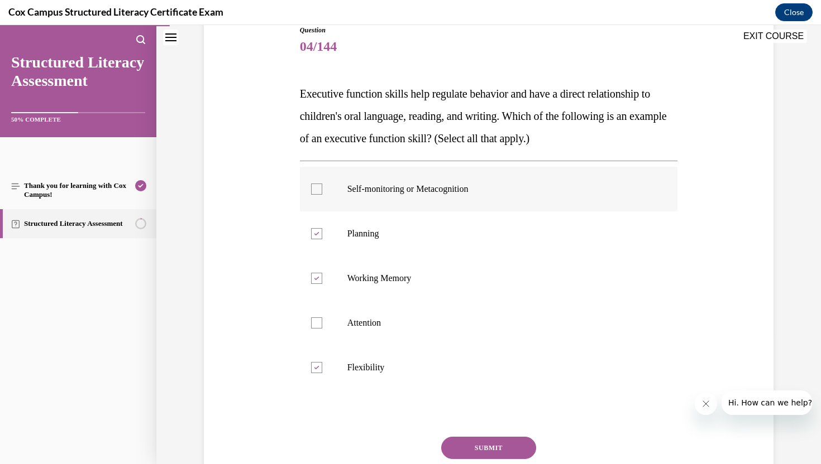
checkbox input "true"
click at [315, 325] on div at bounding box center [316, 323] width 11 height 11
click at [315, 325] on input "Attention" at bounding box center [316, 323] width 11 height 11
checkbox input "true"
click at [476, 452] on button "SUBMIT" at bounding box center [488, 448] width 95 height 22
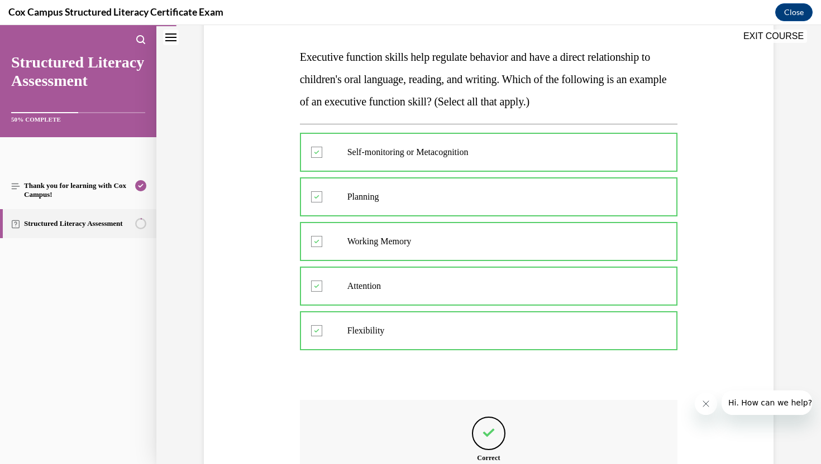
scroll to position [309, 0]
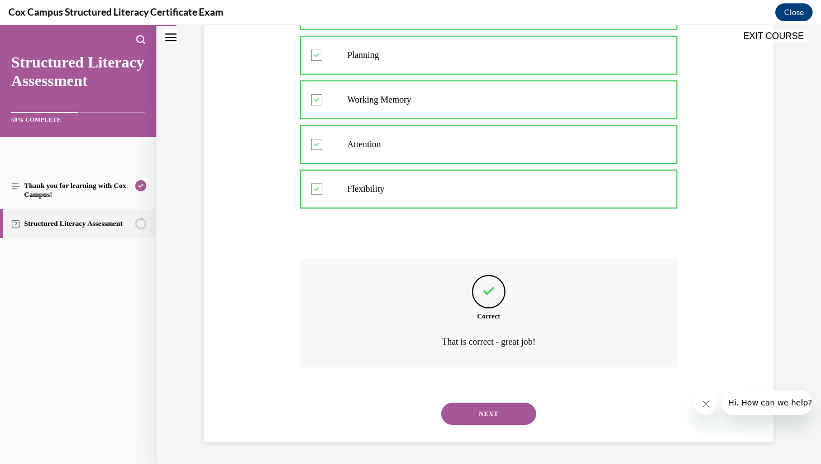
click at [467, 416] on button "NEXT" at bounding box center [488, 414] width 95 height 22
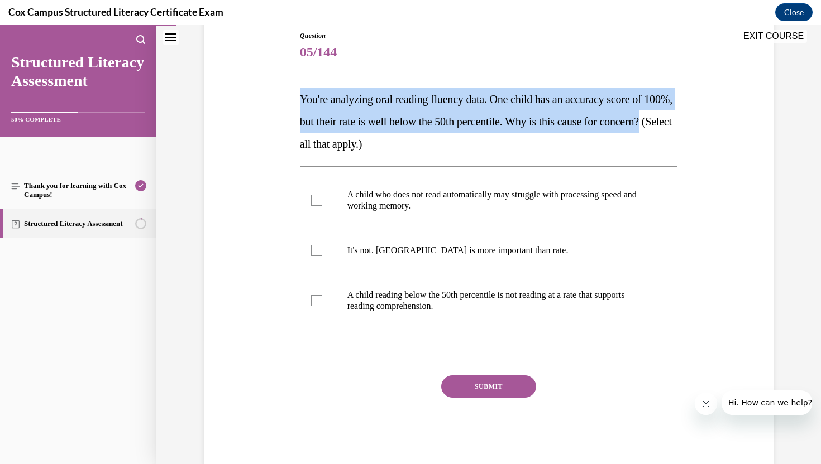
drag, startPoint x: 295, startPoint y: 98, endPoint x: 341, endPoint y: 143, distance: 64.7
click at [341, 143] on div "Question 05/144 You're analyzing oral reading fluency data. One child has an ac…" at bounding box center [488, 232] width 575 height 470
copy span "You're analyzing oral reading fluency data. One child has an accuracy score of …"
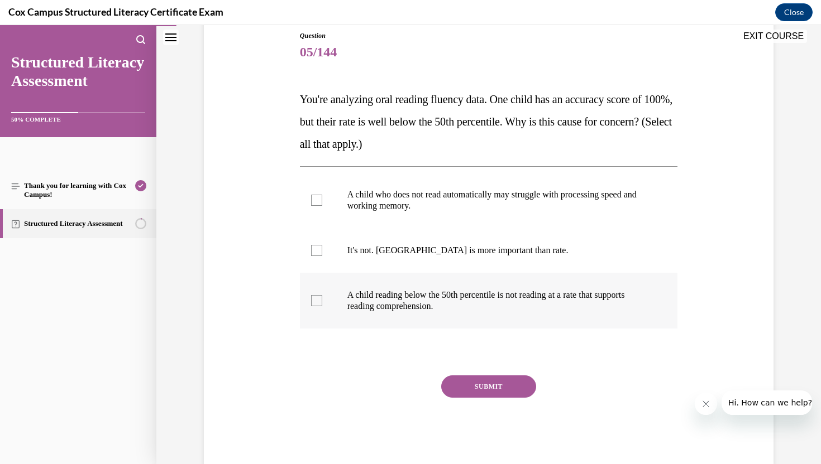
click at [315, 300] on div at bounding box center [316, 300] width 11 height 11
click at [315, 300] on input "A child reading below the 50th percentile is not reading at a rate that support…" at bounding box center [316, 300] width 11 height 11
checkbox input "true"
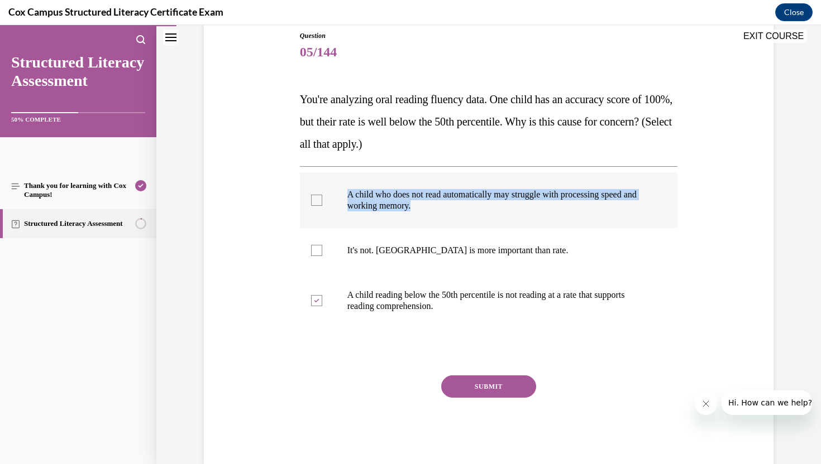
drag, startPoint x: 343, startPoint y: 194, endPoint x: 443, endPoint y: 213, distance: 101.6
click at [443, 213] on label "A child who does not read automatically may struggle with processing speed and …" at bounding box center [489, 201] width 378 height 56
copy p "A child who does not read automatically may struggle with processing speed and …"
click at [265, 196] on div "Question 05/144 You're analyzing oral reading fluency data. One child has an ac…" at bounding box center [488, 232] width 575 height 470
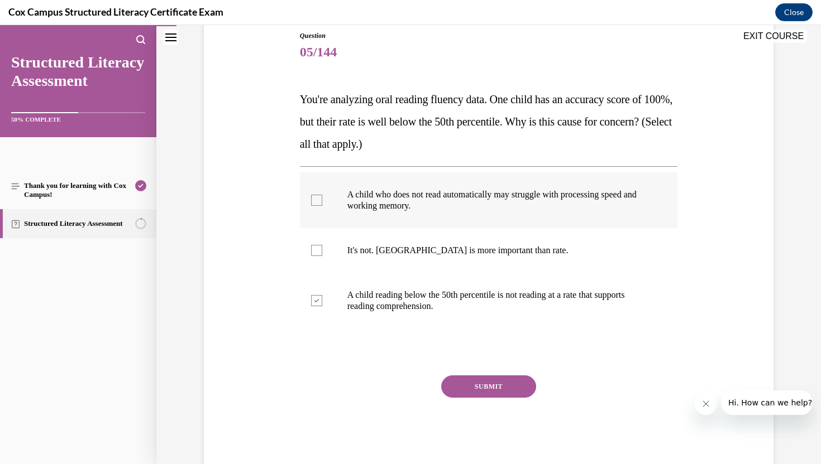
click at [313, 200] on div at bounding box center [316, 200] width 11 height 11
click at [313, 200] on input "A child who does not read automatically may struggle with processing speed and …" at bounding box center [316, 200] width 11 height 11
checkbox input "true"
click at [494, 387] on button "SUBMIT" at bounding box center [488, 387] width 95 height 22
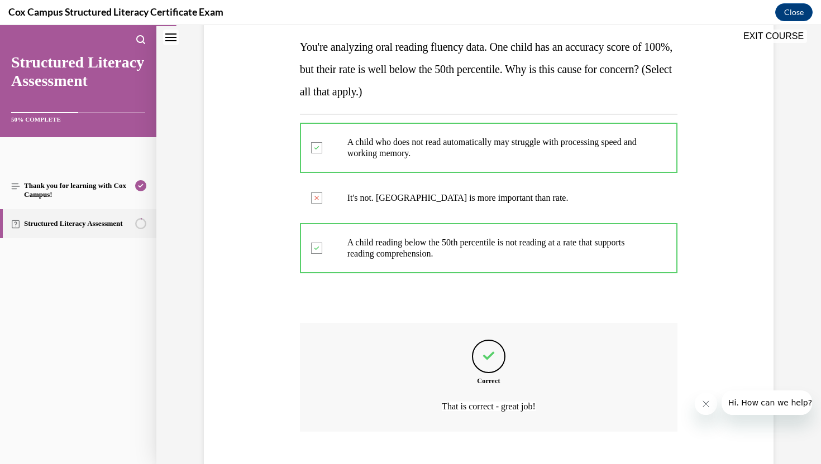
scroll to position [242, 0]
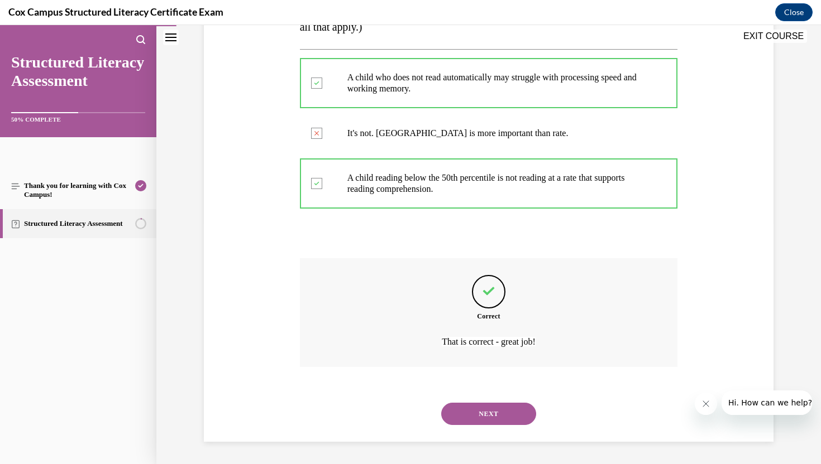
click at [485, 413] on button "NEXT" at bounding box center [488, 414] width 95 height 22
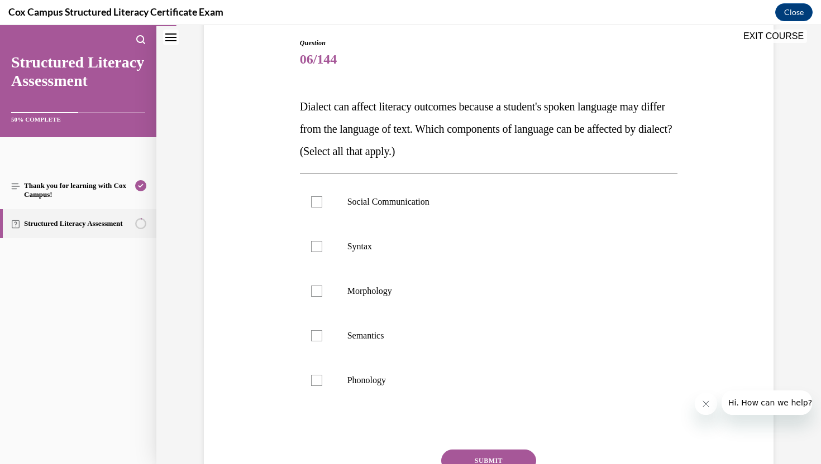
scroll to position [132, 0]
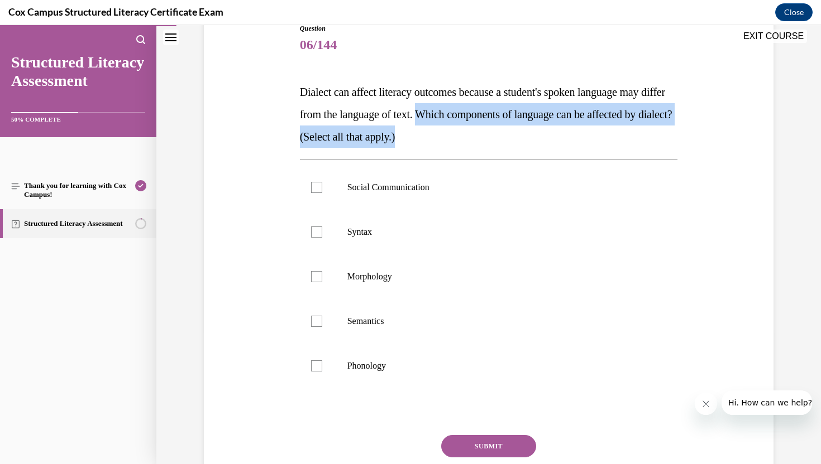
drag, startPoint x: 455, startPoint y: 114, endPoint x: 506, endPoint y: 138, distance: 56.0
click at [506, 138] on p "Dialect can affect literacy outcomes because a student's spoken language may di…" at bounding box center [489, 114] width 378 height 67
copy span "Which components of language can be affected by dialect? (Select all that apply…"
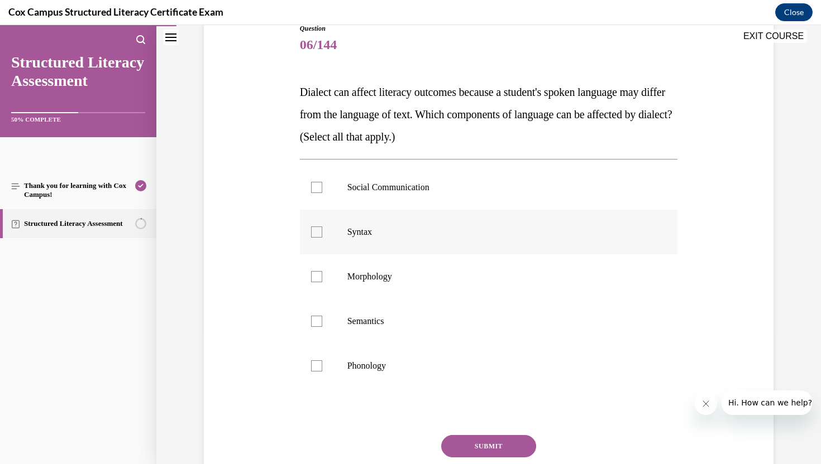
click at [317, 231] on div at bounding box center [316, 232] width 11 height 11
click at [317, 231] on input "Syntax" at bounding box center [316, 232] width 11 height 11
checkbox input "true"
click at [314, 184] on div at bounding box center [316, 187] width 11 height 11
click at [314, 184] on input "Social Communication" at bounding box center [316, 187] width 11 height 11
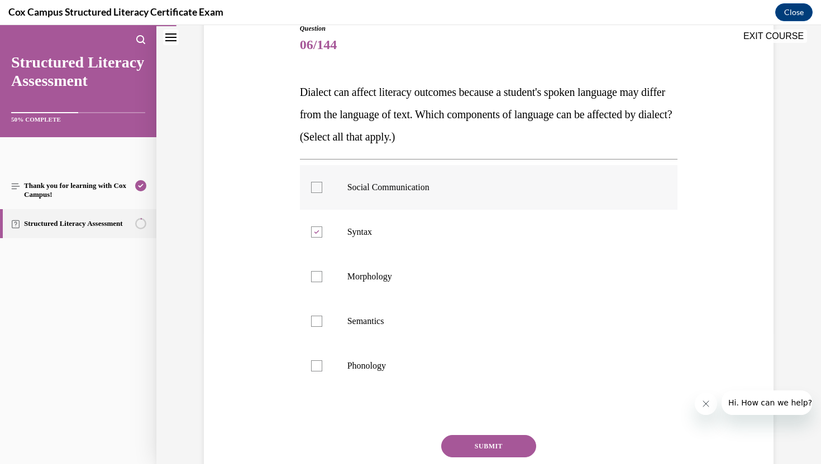
checkbox input "true"
click at [318, 276] on div at bounding box center [316, 276] width 11 height 11
click at [318, 276] on input "Morphology" at bounding box center [316, 276] width 11 height 11
checkbox input "true"
click at [317, 323] on div at bounding box center [316, 321] width 11 height 11
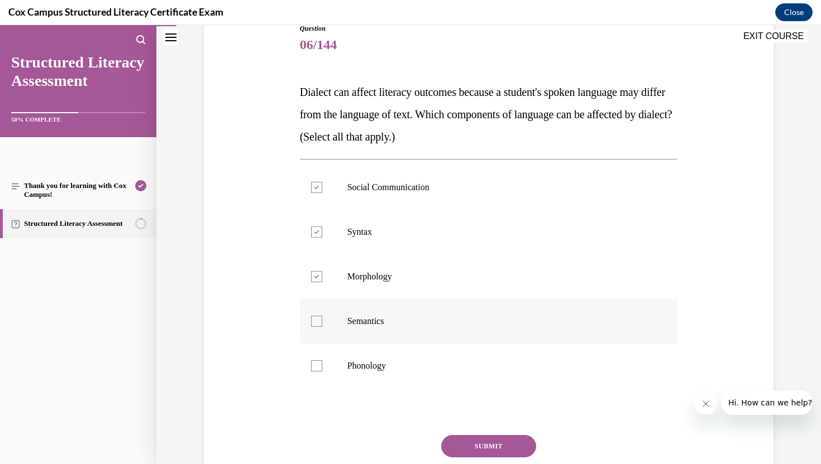
click at [317, 323] on input "Semantics" at bounding box center [316, 321] width 11 height 11
checkbox input "true"
click at [315, 363] on div at bounding box center [316, 366] width 11 height 11
click at [315, 363] on input "Phonology" at bounding box center [316, 366] width 11 height 11
checkbox input "true"
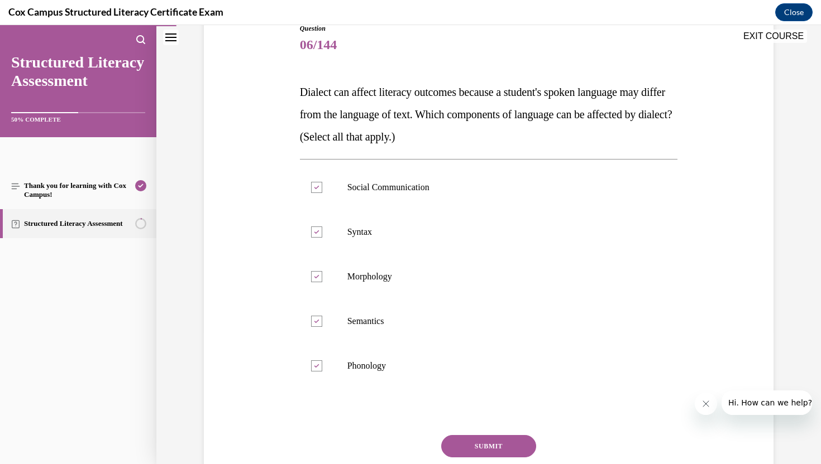
click at [504, 446] on button "SUBMIT" at bounding box center [488, 446] width 95 height 22
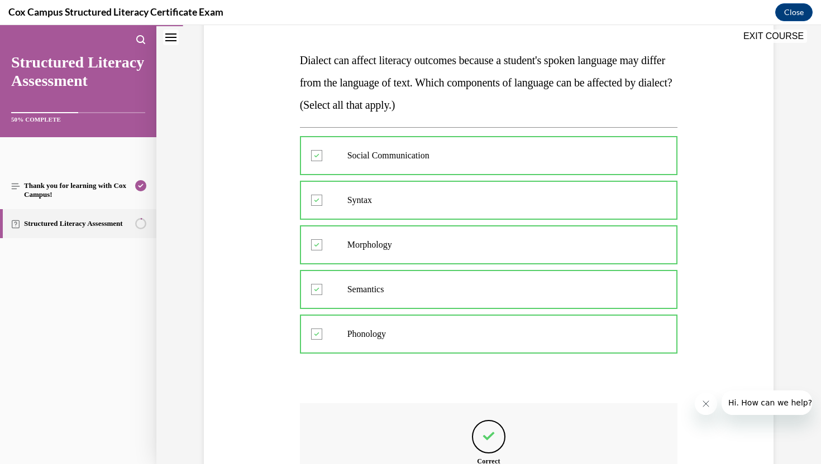
scroll to position [309, 0]
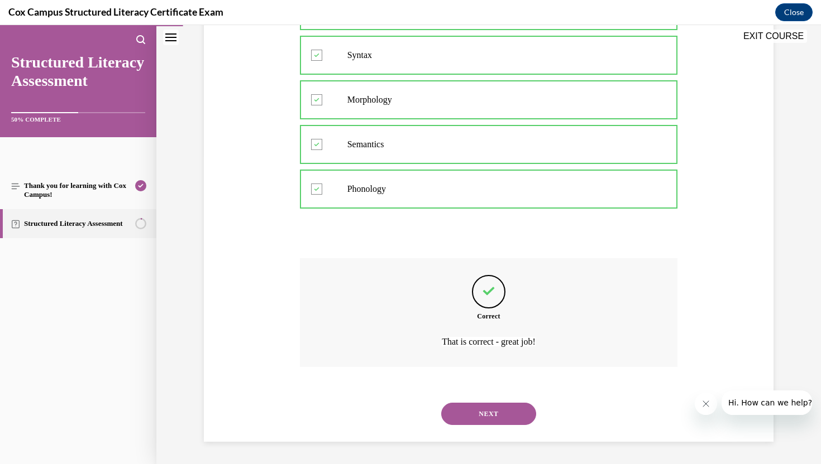
click at [481, 410] on button "NEXT" at bounding box center [488, 414] width 95 height 22
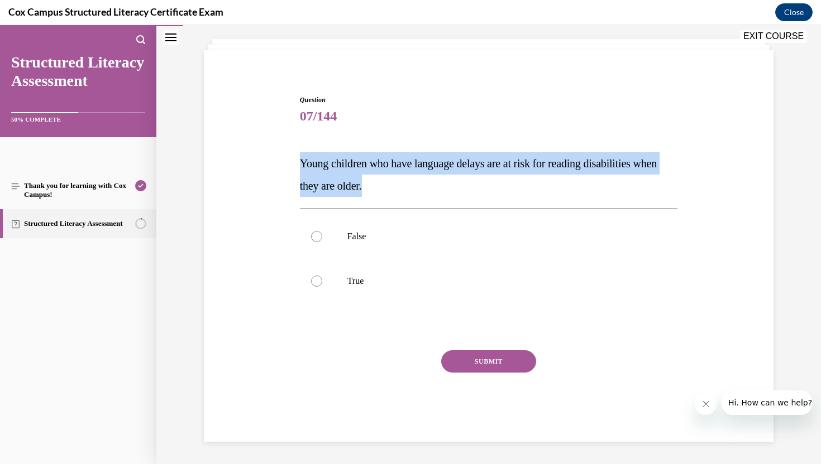
drag, startPoint x: 299, startPoint y: 163, endPoint x: 414, endPoint y: 185, distance: 116.5
click at [414, 185] on p "Young children who have language delays are at risk for reading disabilities wh…" at bounding box center [489, 174] width 378 height 45
copy span "Young children who have language delays are at risk for reading disabilities wh…"
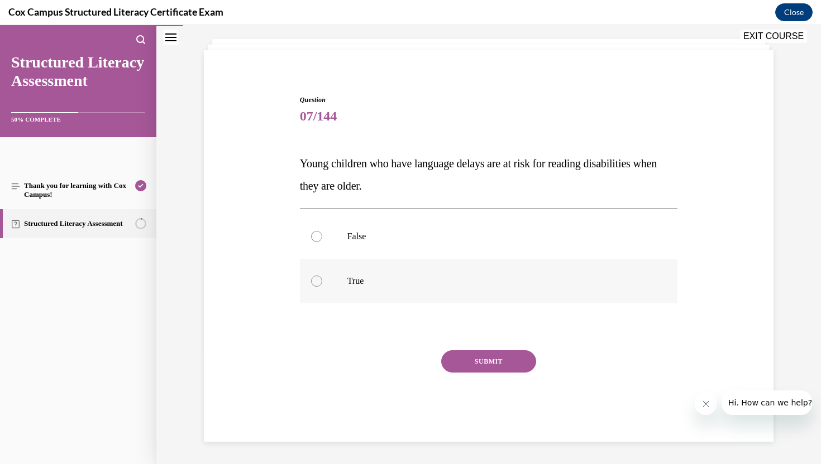
click at [315, 281] on div at bounding box center [316, 281] width 11 height 11
click at [315, 281] on input "True" at bounding box center [316, 281] width 11 height 11
radio input "true"
click at [496, 367] on button "SUBMIT" at bounding box center [488, 362] width 95 height 22
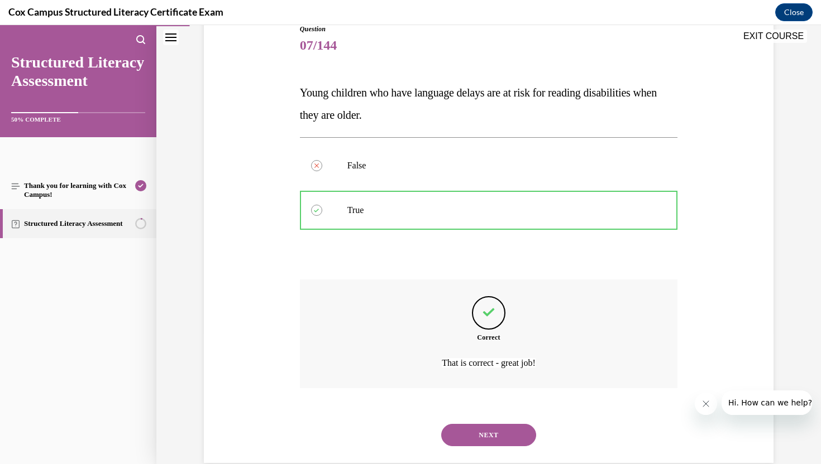
scroll to position [152, 0]
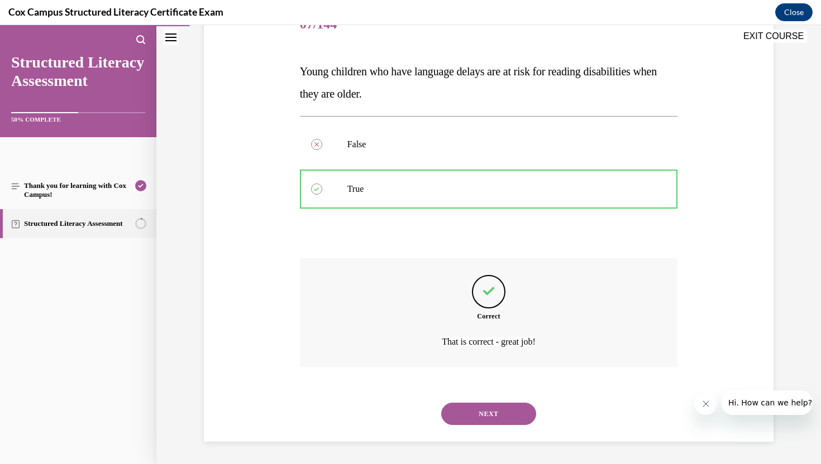
click at [494, 413] on button "NEXT" at bounding box center [488, 414] width 95 height 22
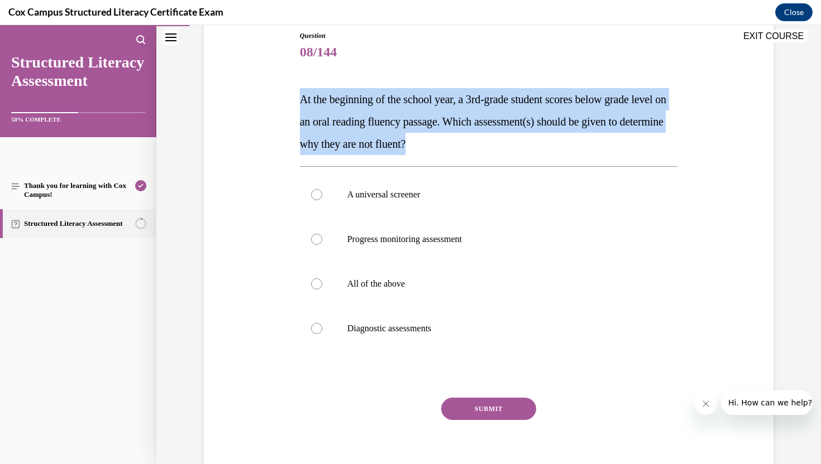
drag, startPoint x: 300, startPoint y: 99, endPoint x: 488, endPoint y: 140, distance: 192.6
click at [488, 140] on p "At the beginning of the school year, a 3rd-grade student scores below grade lev…" at bounding box center [489, 121] width 378 height 67
copy span "At the beginning of the school year, a 3rd-grade student scores below grade lev…"
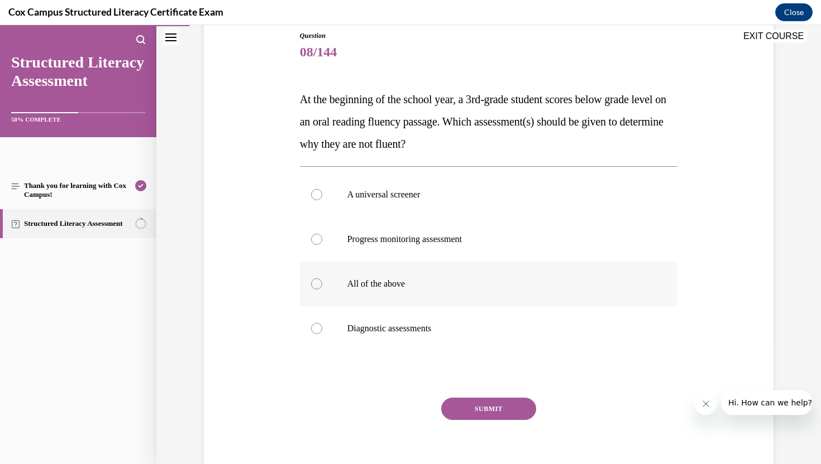
click at [316, 281] on div at bounding box center [316, 284] width 11 height 11
click at [316, 281] on input "All of the above" at bounding box center [316, 284] width 11 height 11
radio input "true"
click at [496, 414] on button "SUBMIT" at bounding box center [488, 409] width 95 height 22
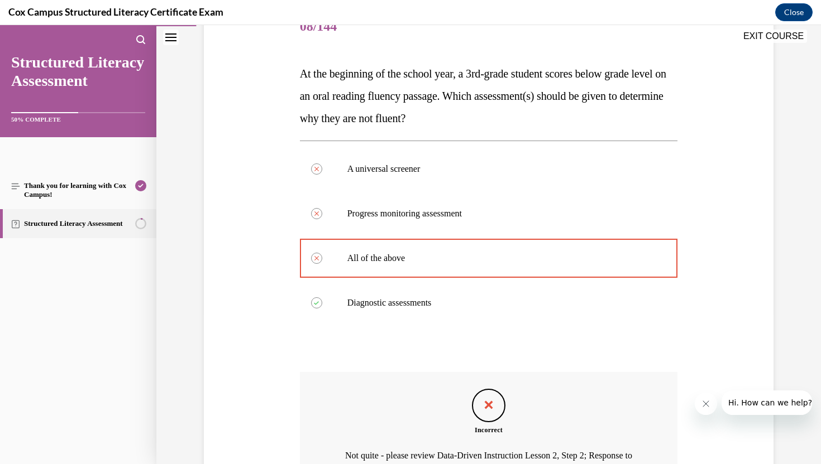
scroll to position [279, 0]
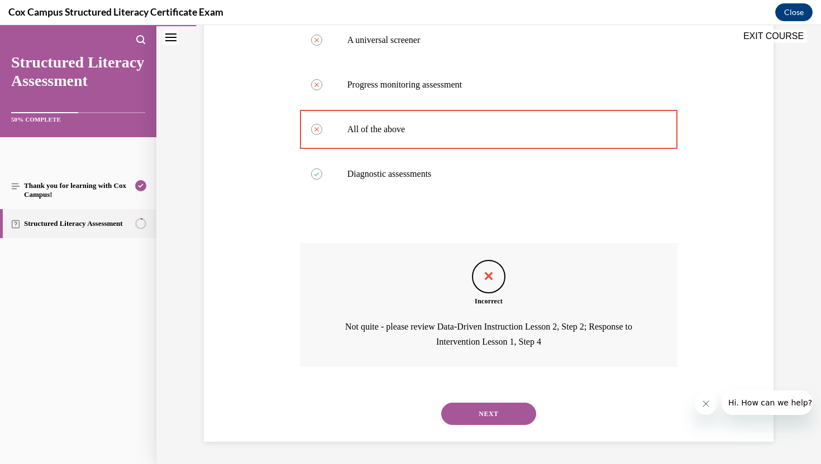
click at [478, 408] on button "NEXT" at bounding box center [488, 414] width 95 height 22
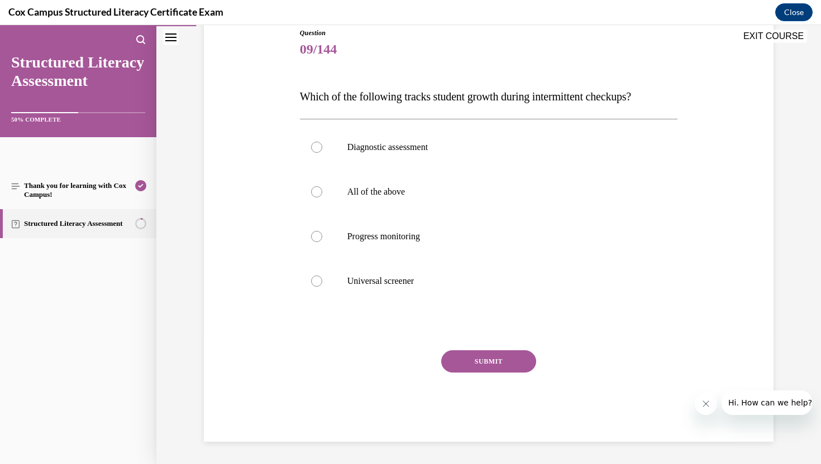
scroll to position [124, 0]
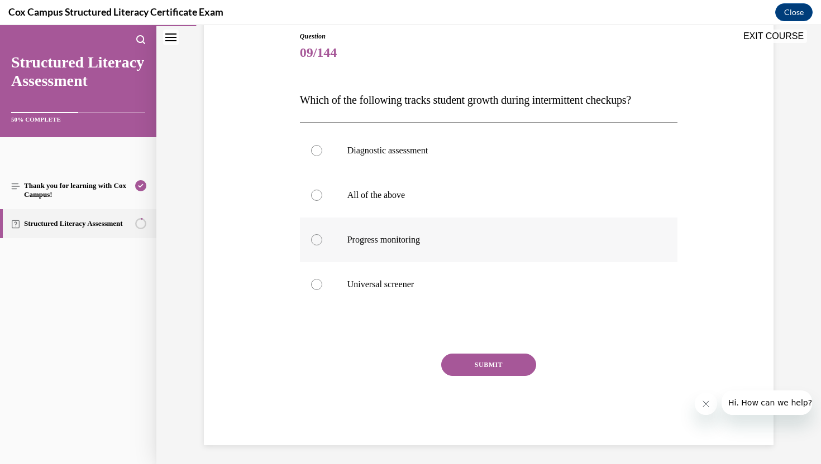
click at [315, 238] on div at bounding box center [316, 239] width 11 height 11
click at [315, 238] on input "Progress monitoring" at bounding box center [316, 239] width 11 height 11
radio input "true"
click at [488, 363] on button "SUBMIT" at bounding box center [488, 365] width 95 height 22
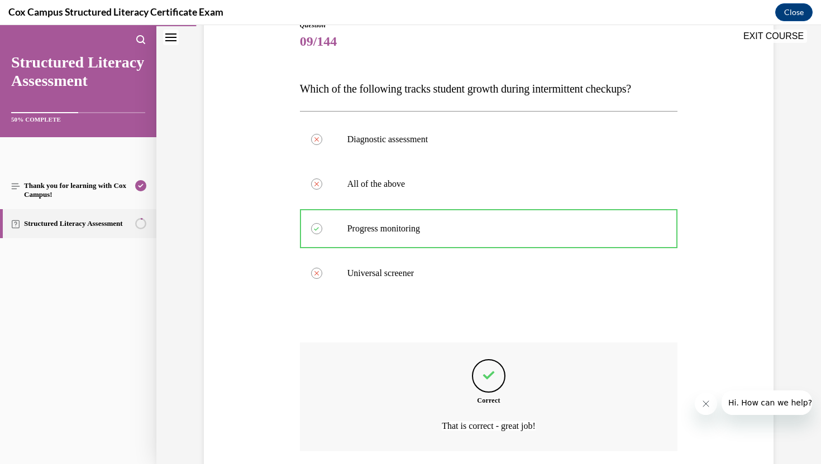
scroll to position [219, 0]
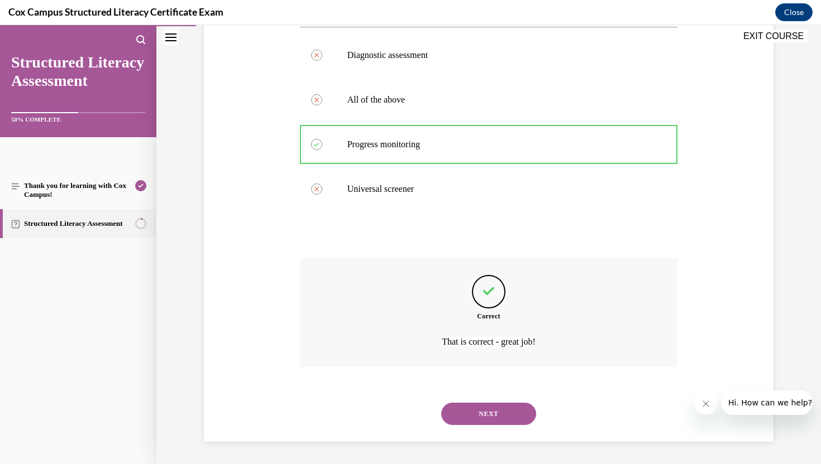
click at [476, 424] on button "NEXT" at bounding box center [488, 414] width 95 height 22
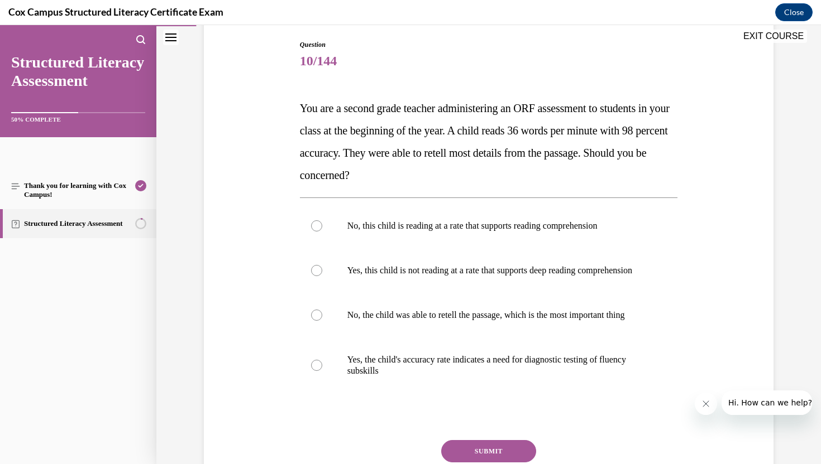
scroll to position [117, 0]
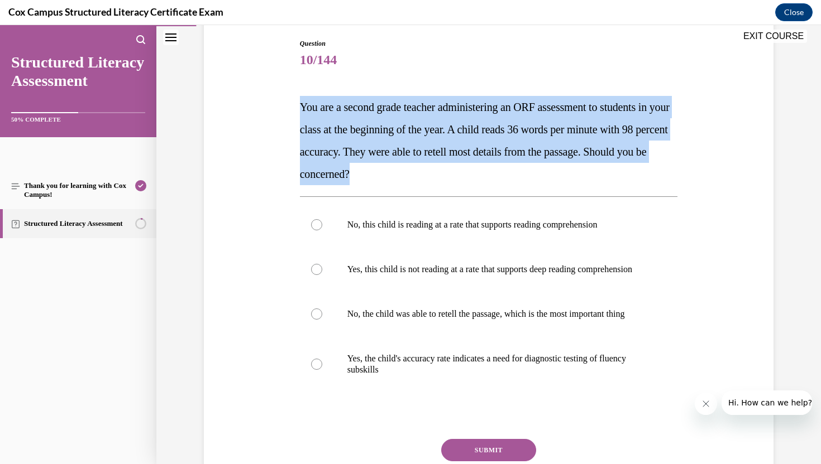
drag, startPoint x: 302, startPoint y: 106, endPoint x: 477, endPoint y: 170, distance: 186.7
click at [477, 170] on p "You are a second grade teacher administering an ORF assessment to students in y…" at bounding box center [489, 140] width 378 height 89
copy span "You are a second grade teacher administering an ORF assessment to students in y…"
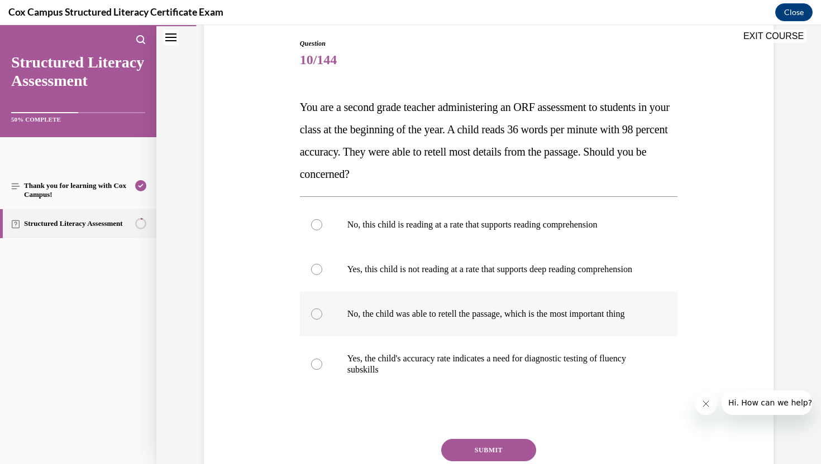
click at [316, 320] on div at bounding box center [316, 314] width 11 height 11
click at [316, 320] on input "No, the child was able to retell the passage, which is the most important thing" at bounding box center [316, 314] width 11 height 11
radio input "true"
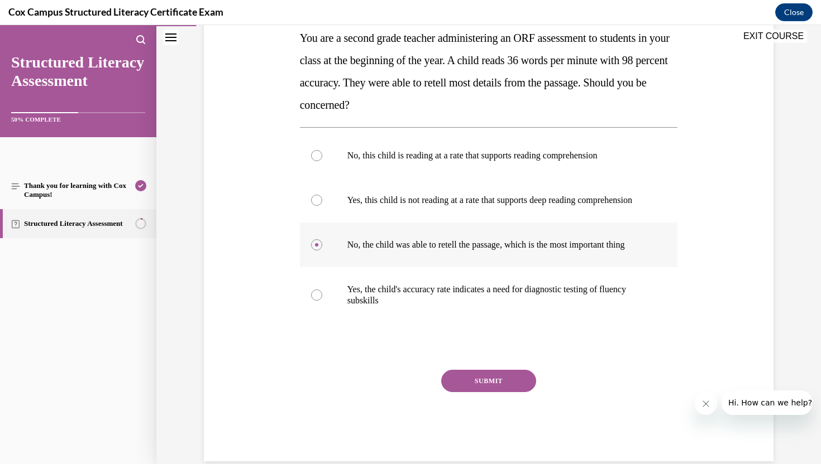
scroll to position [201, 0]
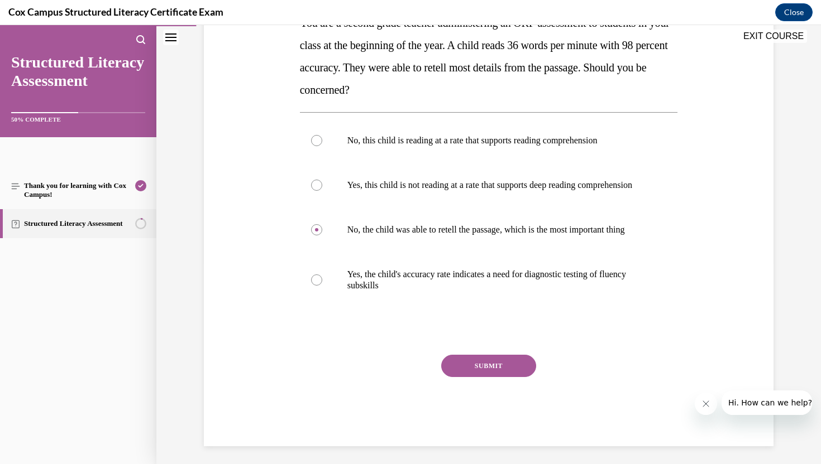
click at [481, 377] on button "SUBMIT" at bounding box center [488, 366] width 95 height 22
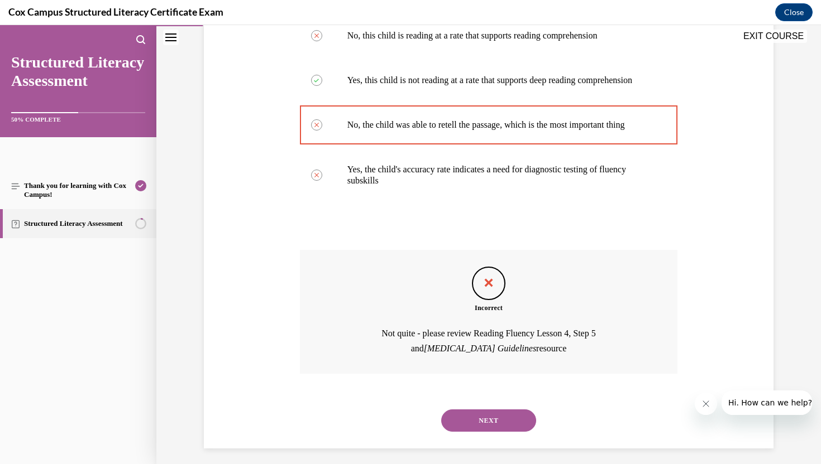
scroll to position [319, 0]
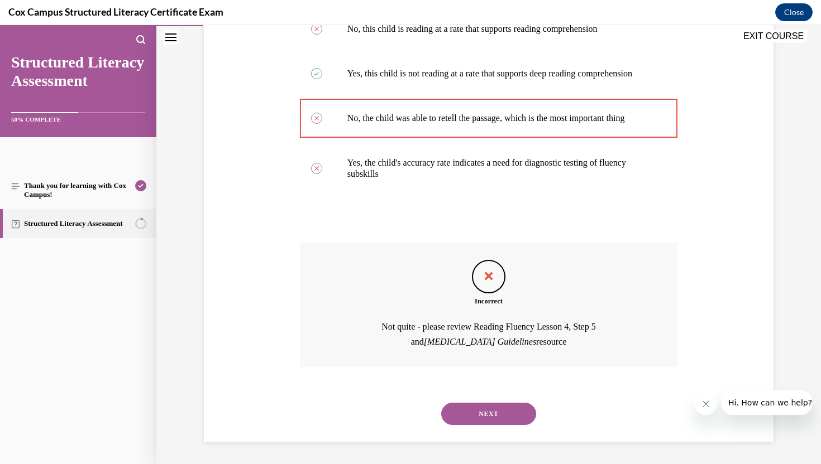
click at [488, 425] on button "NEXT" at bounding box center [488, 414] width 95 height 22
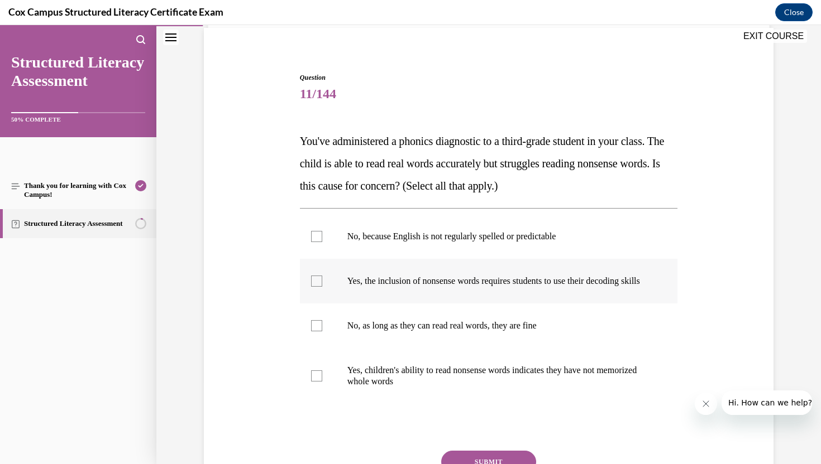
scroll to position [84, 0]
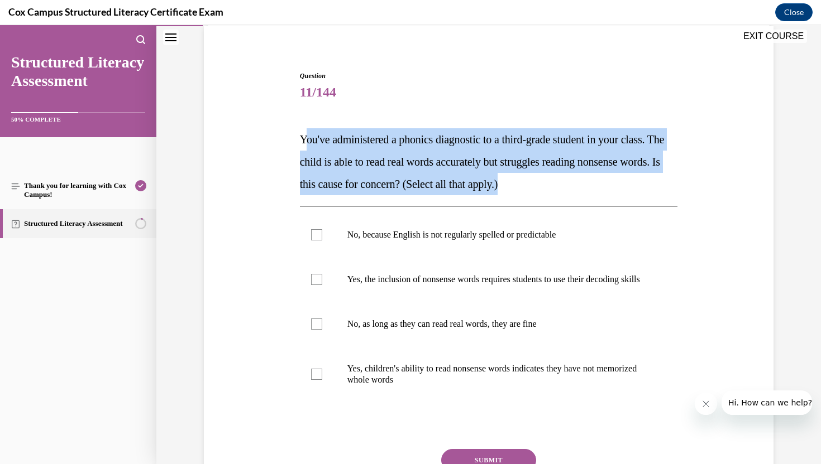
drag, startPoint x: 303, startPoint y: 138, endPoint x: 566, endPoint y: 184, distance: 267.4
click at [566, 184] on p "You've administered a phonics diagnostic to a third-grade student in your class…" at bounding box center [489, 161] width 378 height 67
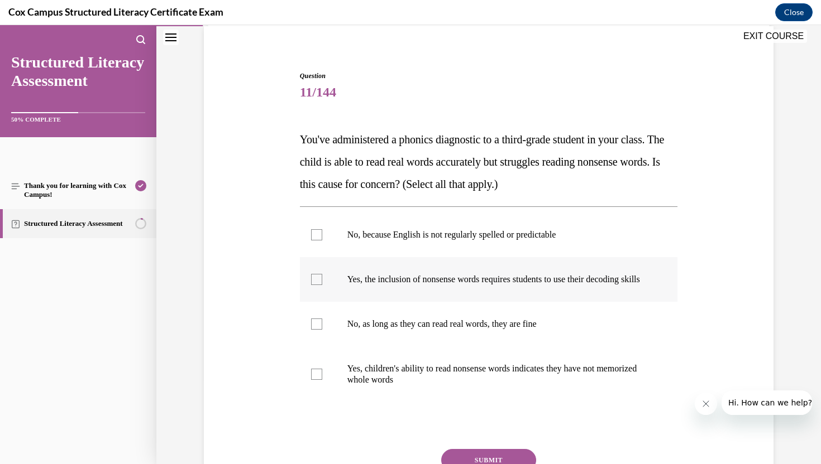
click at [317, 283] on div at bounding box center [316, 279] width 11 height 11
click at [317, 283] on input "Yes, the inclusion of nonsense words requires students to use their decoding sk…" at bounding box center [316, 279] width 11 height 11
checkbox input "true"
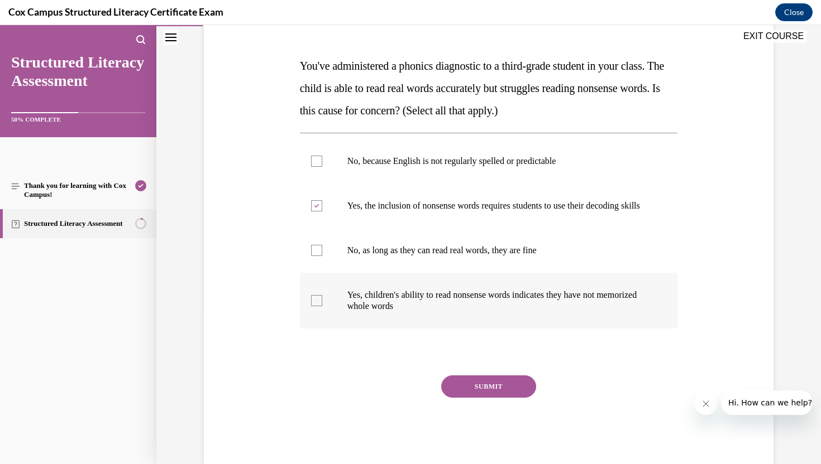
scroll to position [160, 0]
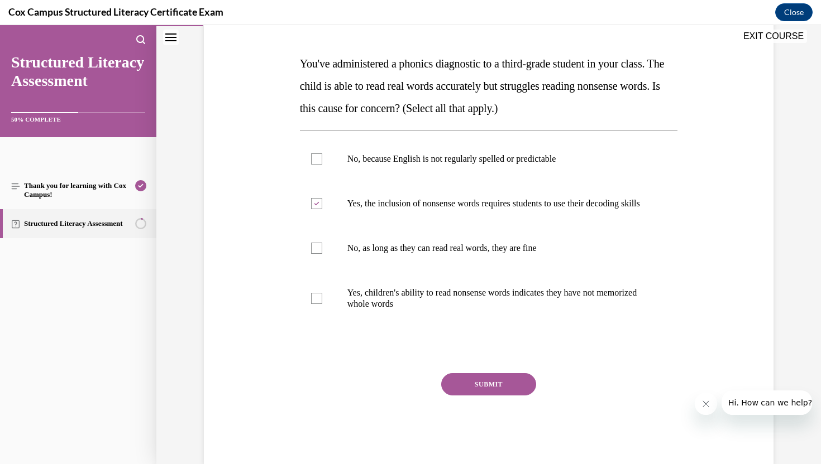
click at [497, 396] on button "SUBMIT" at bounding box center [488, 384] width 95 height 22
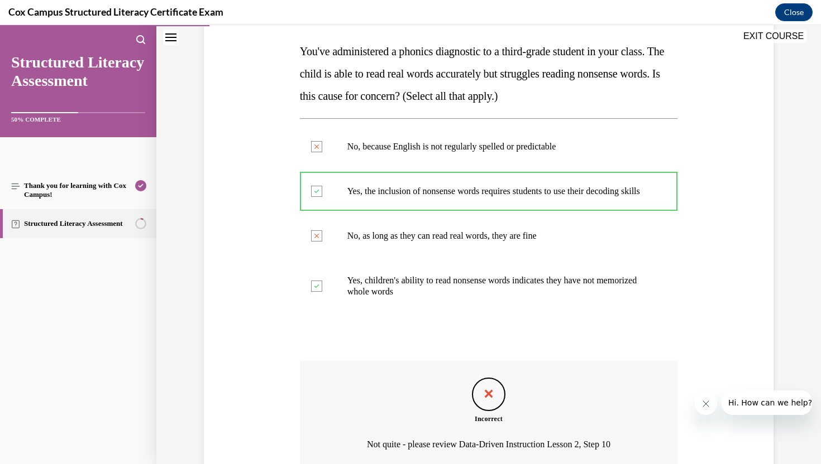
scroll to position [286, 0]
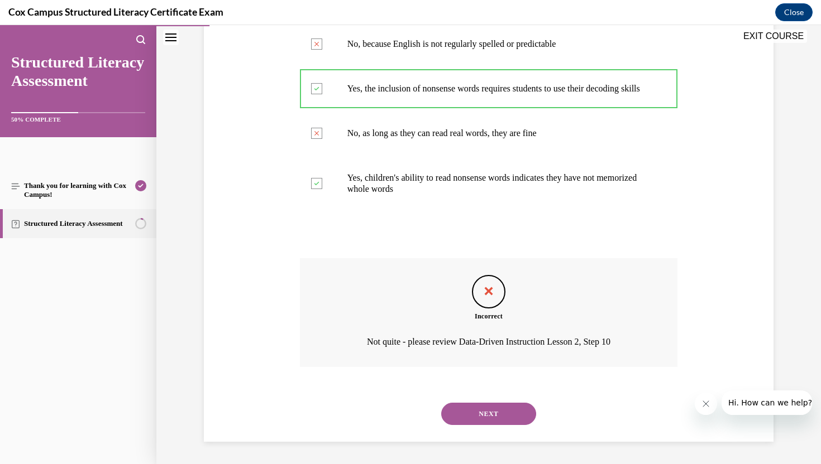
click at [487, 412] on button "NEXT" at bounding box center [488, 414] width 95 height 22
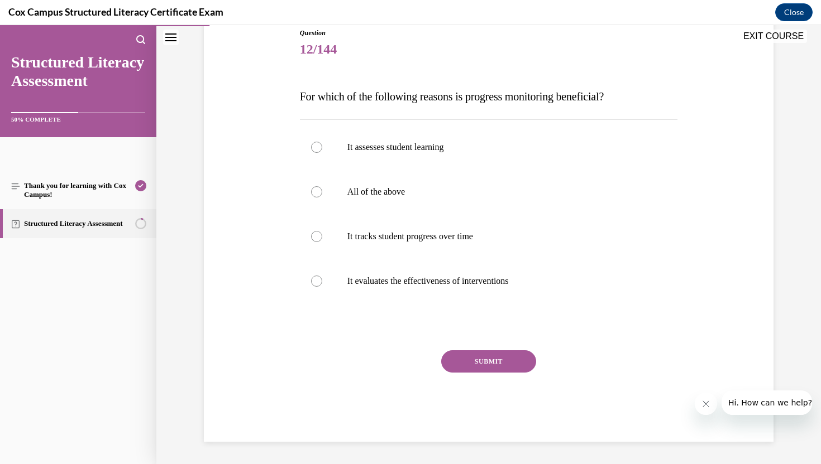
scroll to position [124, 0]
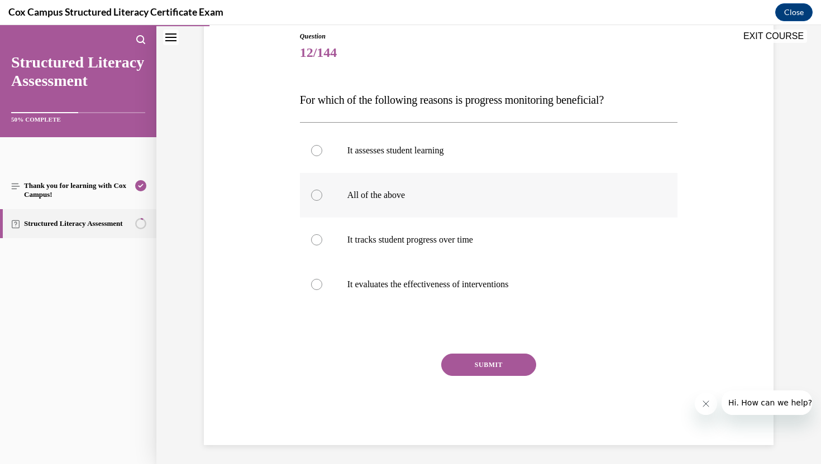
click at [312, 197] on div at bounding box center [316, 195] width 11 height 11
click at [312, 197] on input "All of the above" at bounding box center [316, 195] width 11 height 11
radio input "true"
click at [482, 365] on button "SUBMIT" at bounding box center [488, 365] width 95 height 22
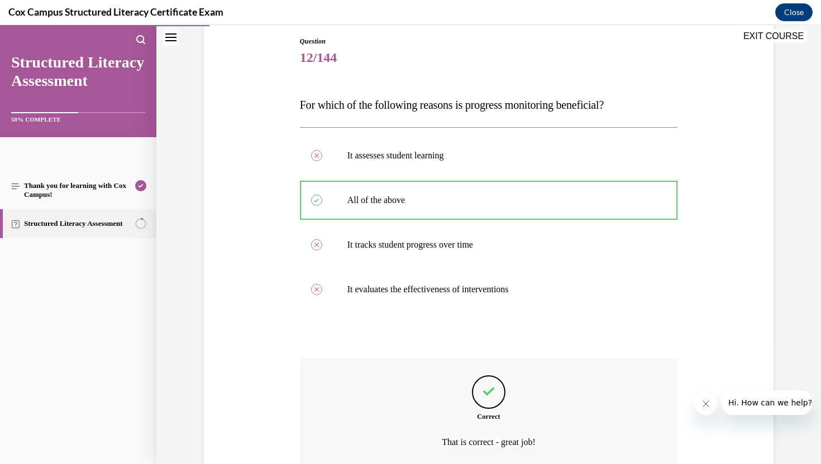
scroll to position [219, 0]
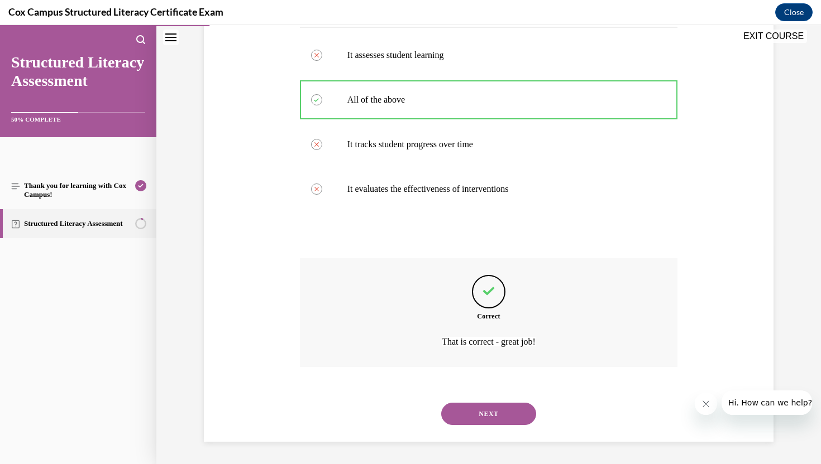
click at [485, 415] on button "NEXT" at bounding box center [488, 414] width 95 height 22
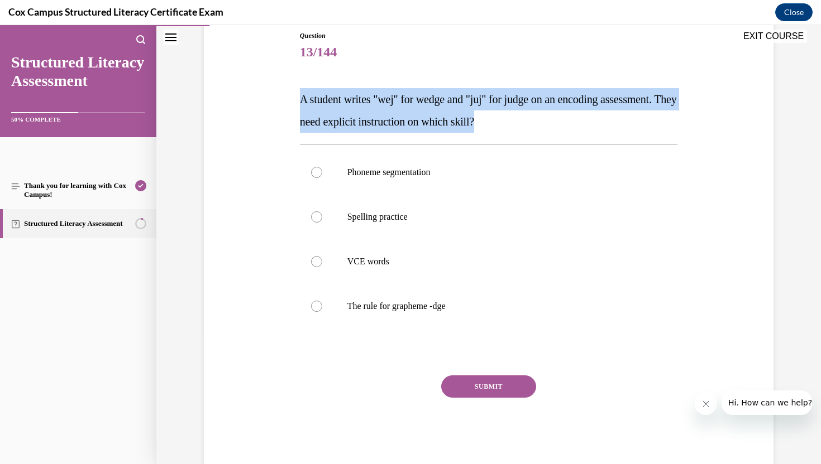
drag, startPoint x: 299, startPoint y: 99, endPoint x: 582, endPoint y: 129, distance: 284.6
click at [582, 129] on div "Question 13/144 A student writes "wej" for wedge and "juj" for judge on an enco…" at bounding box center [489, 240] width 384 height 453
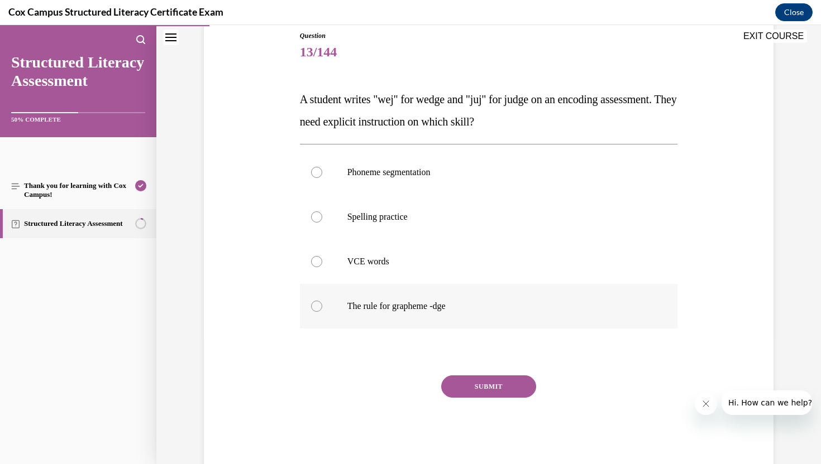
click at [320, 306] on div at bounding box center [316, 306] width 11 height 11
click at [320, 306] on input "The rule for grapheme -dge" at bounding box center [316, 306] width 11 height 11
radio input "true"
click at [494, 380] on button "SUBMIT" at bounding box center [488, 387] width 95 height 22
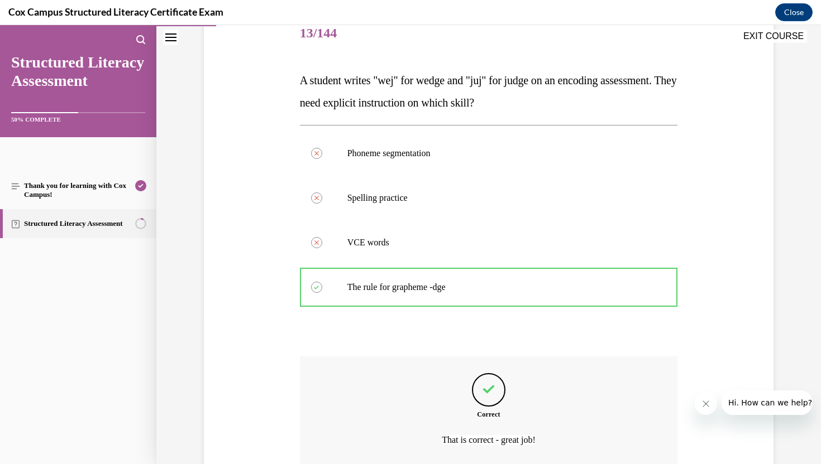
scroll to position [242, 0]
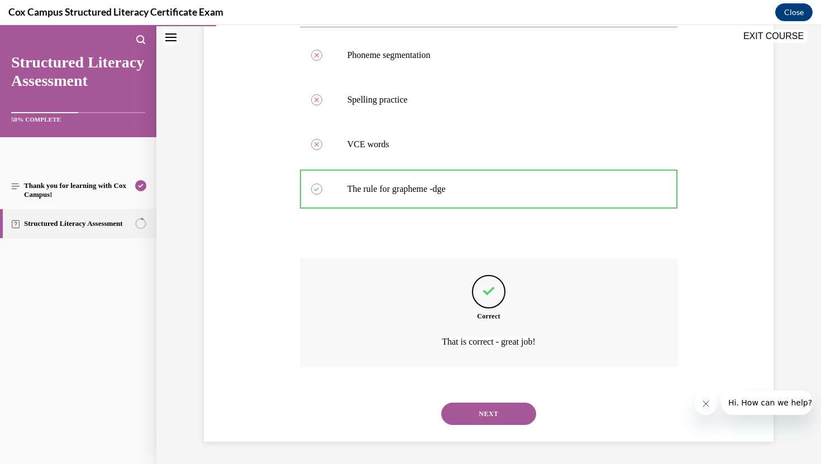
click at [484, 415] on button "NEXT" at bounding box center [488, 414] width 95 height 22
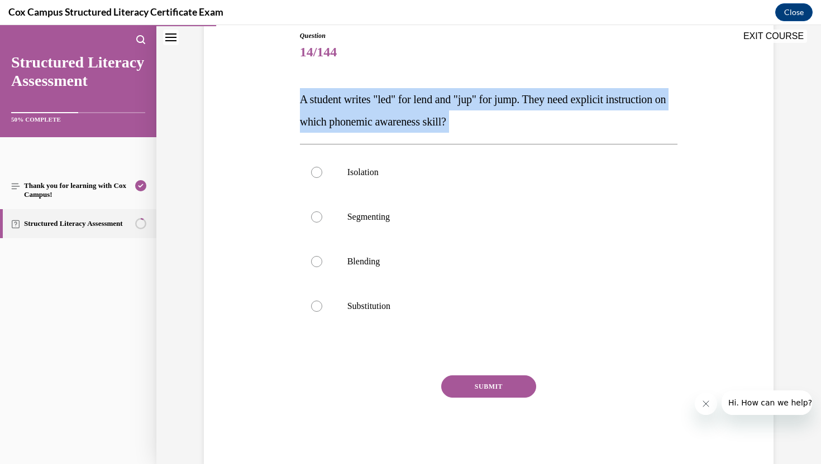
drag, startPoint x: 304, startPoint y: 99, endPoint x: 566, endPoint y: 143, distance: 265.5
click at [566, 143] on div "Question 14/144 A student writes "led" for lend and "jup" for jump. They need e…" at bounding box center [489, 249] width 378 height 437
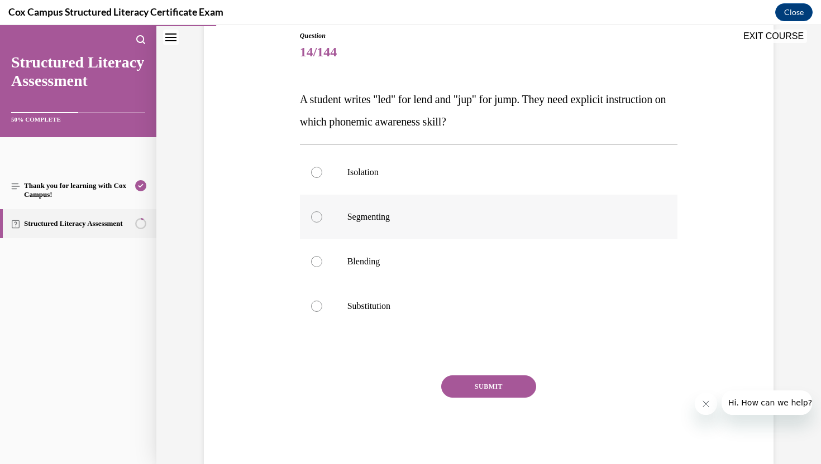
click at [314, 218] on div at bounding box center [316, 217] width 11 height 11
click at [314, 218] on input "Segmenting" at bounding box center [316, 217] width 11 height 11
radio input "true"
click at [492, 387] on button "SUBMIT" at bounding box center [488, 387] width 95 height 22
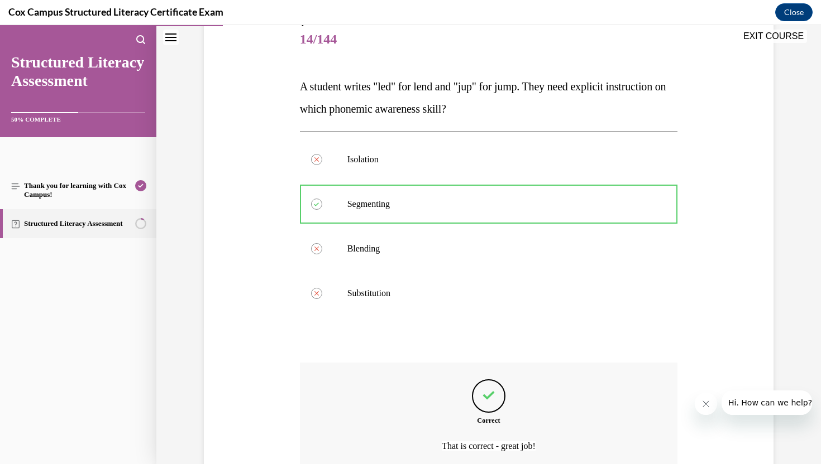
scroll to position [242, 0]
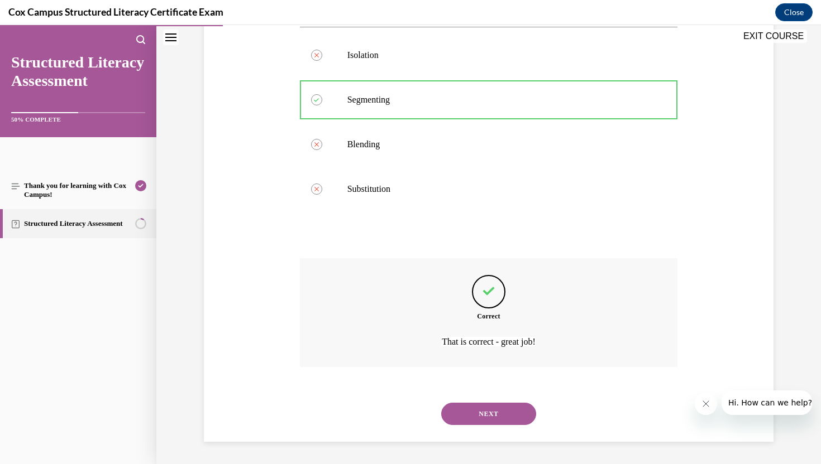
click at [488, 414] on button "NEXT" at bounding box center [488, 414] width 95 height 22
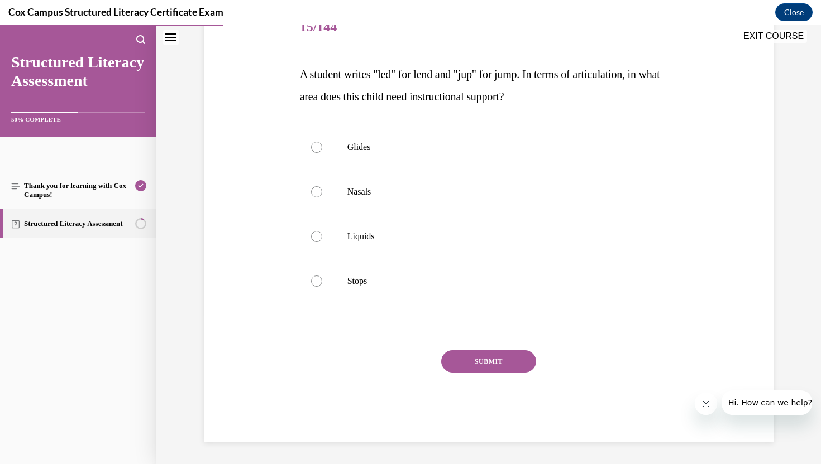
scroll to position [124, 0]
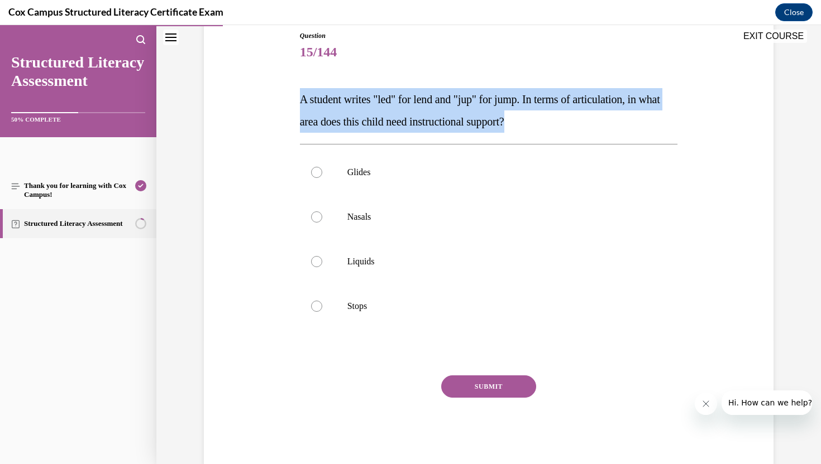
drag, startPoint x: 295, startPoint y: 98, endPoint x: 581, endPoint y: 125, distance: 286.6
click at [581, 125] on div "Question 15/144 A student writes "led" for lend and "jup" for jump. In terms of…" at bounding box center [488, 232] width 575 height 470
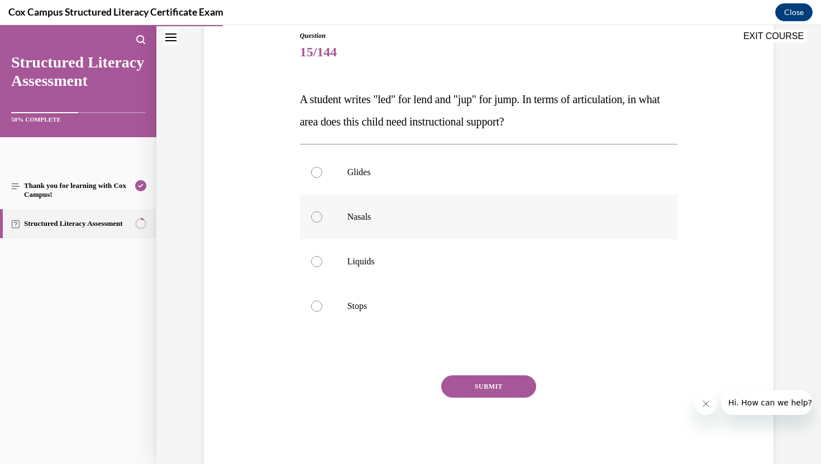
click at [318, 214] on div at bounding box center [316, 217] width 11 height 11
click at [318, 214] on input "Nasals" at bounding box center [316, 217] width 11 height 11
radio input "true"
click at [499, 386] on button "SUBMIT" at bounding box center [488, 387] width 95 height 22
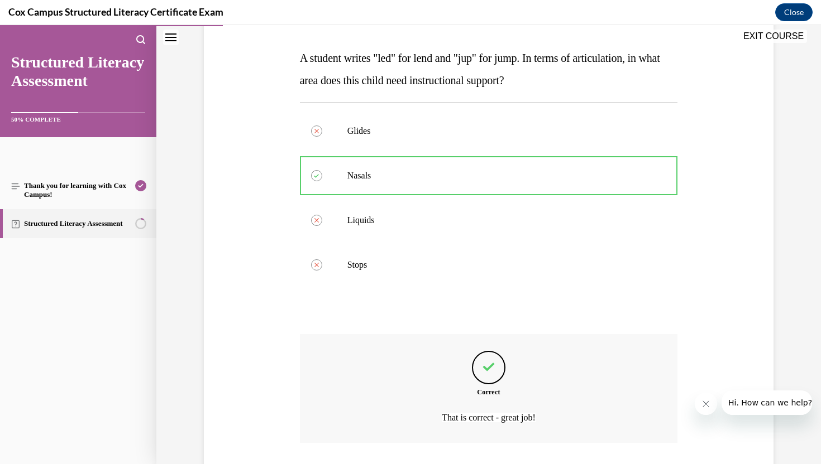
scroll to position [242, 0]
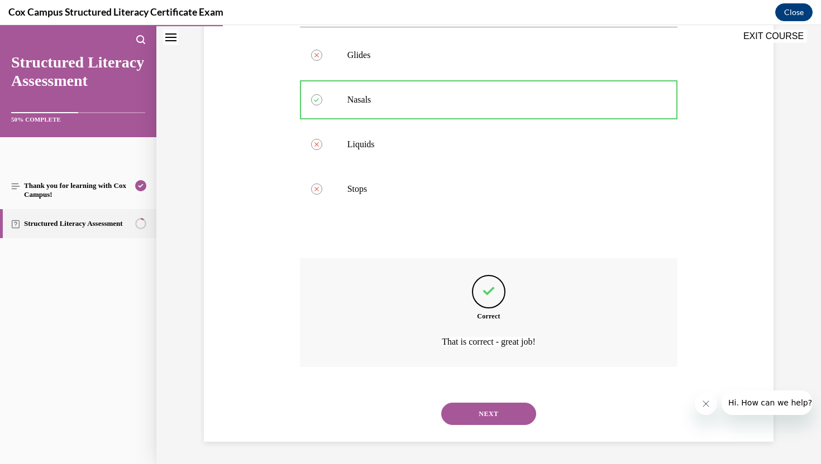
click at [488, 415] on button "NEXT" at bounding box center [488, 414] width 95 height 22
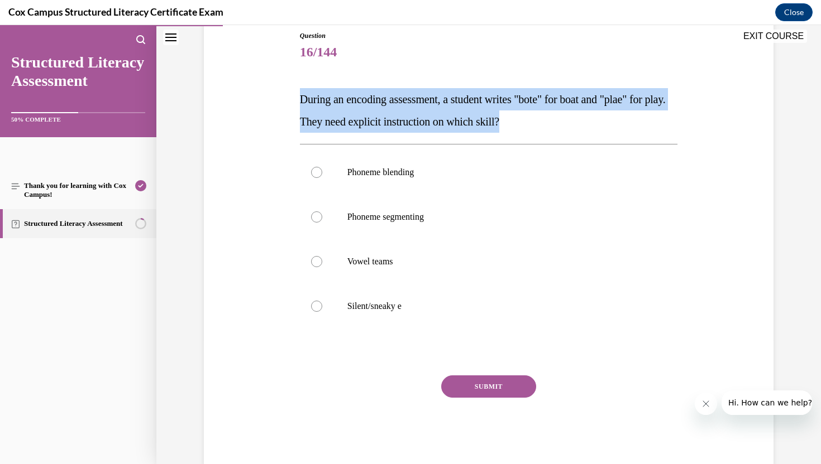
drag, startPoint x: 299, startPoint y: 98, endPoint x: 545, endPoint y: 117, distance: 247.5
click at [545, 117] on div "Question 16/144 During an encoding assessment, a student writes "bote" for boat…" at bounding box center [489, 240] width 384 height 453
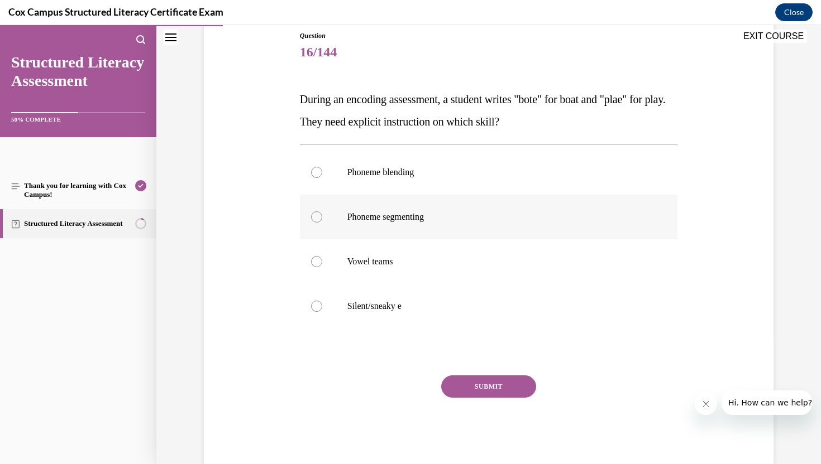
click at [319, 212] on label "Phoneme segmenting" at bounding box center [489, 217] width 378 height 45
click at [319, 212] on input "Phoneme segmenting" at bounding box center [316, 217] width 11 height 11
radio input "true"
click at [482, 386] on button "SUBMIT" at bounding box center [488, 387] width 95 height 22
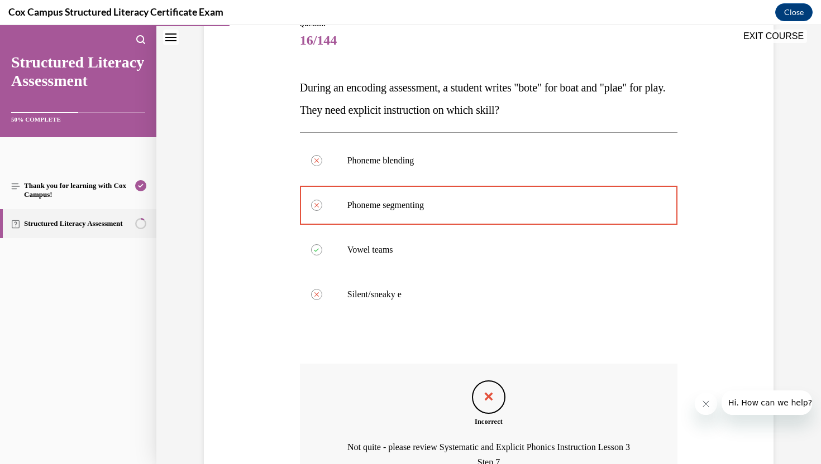
scroll to position [257, 0]
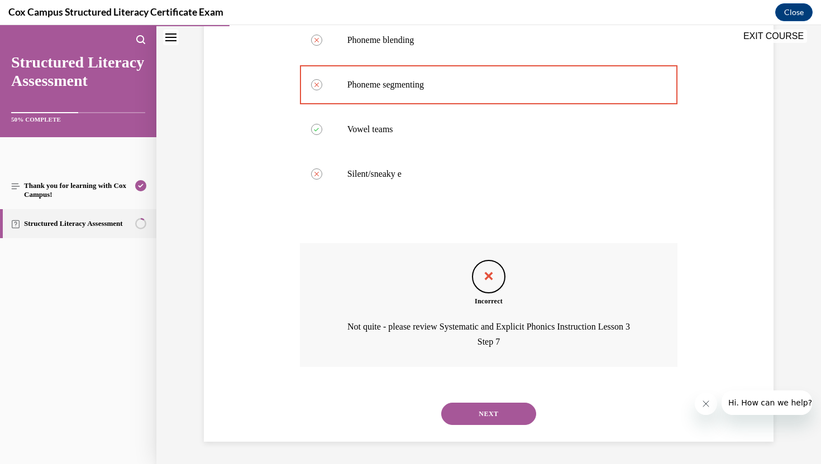
click at [494, 415] on button "NEXT" at bounding box center [488, 414] width 95 height 22
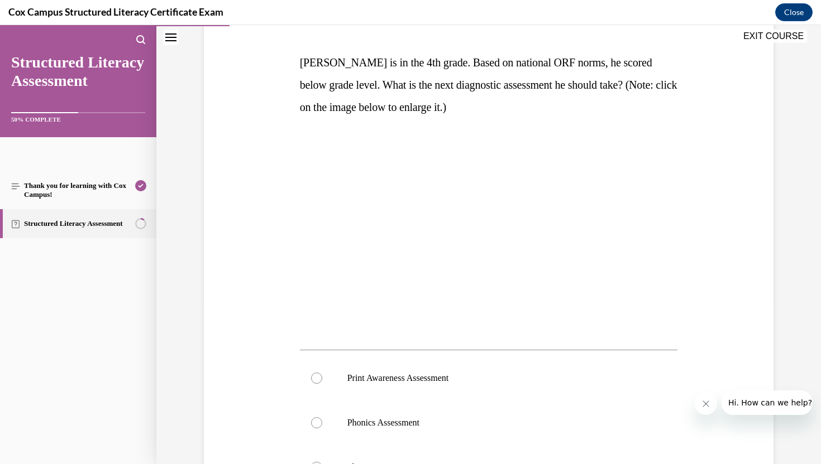
scroll to position [153, 0]
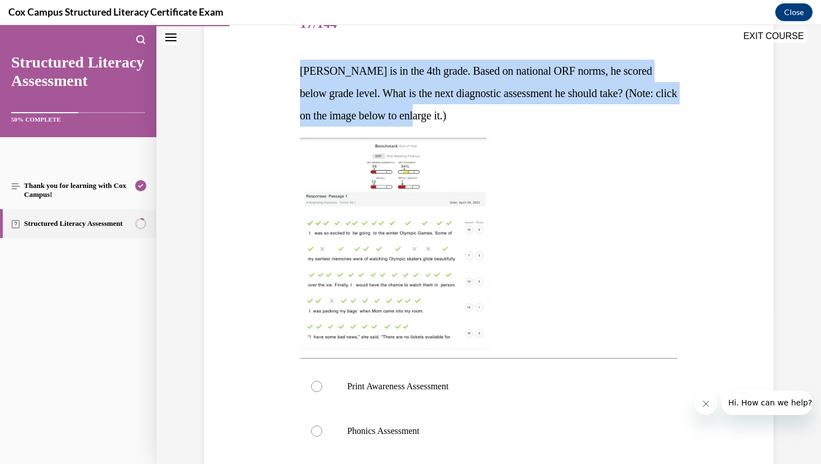
drag, startPoint x: 295, startPoint y: 70, endPoint x: 458, endPoint y: 118, distance: 169.6
click at [458, 118] on div "Question 17/144 [PERSON_NAME] is in the 4th grade. Based on national ORF norms,…" at bounding box center [488, 325] width 575 height 713
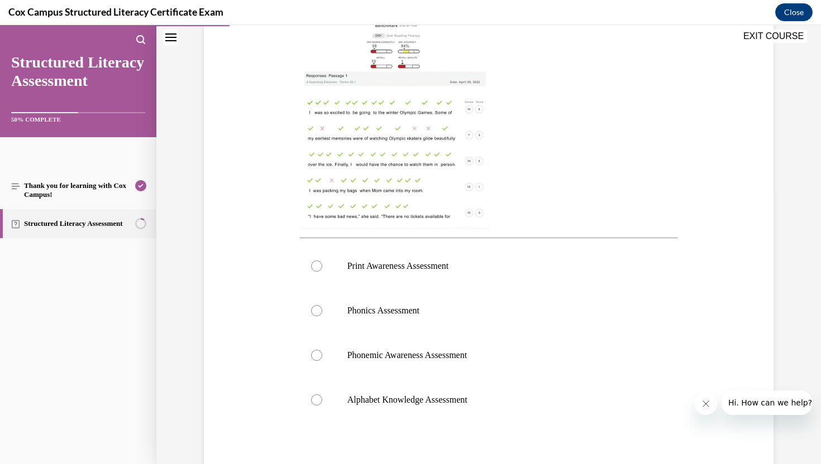
scroll to position [276, 0]
click at [317, 308] on div at bounding box center [316, 308] width 11 height 11
click at [317, 308] on input "Phonics Assessment" at bounding box center [316, 308] width 11 height 11
radio input "true"
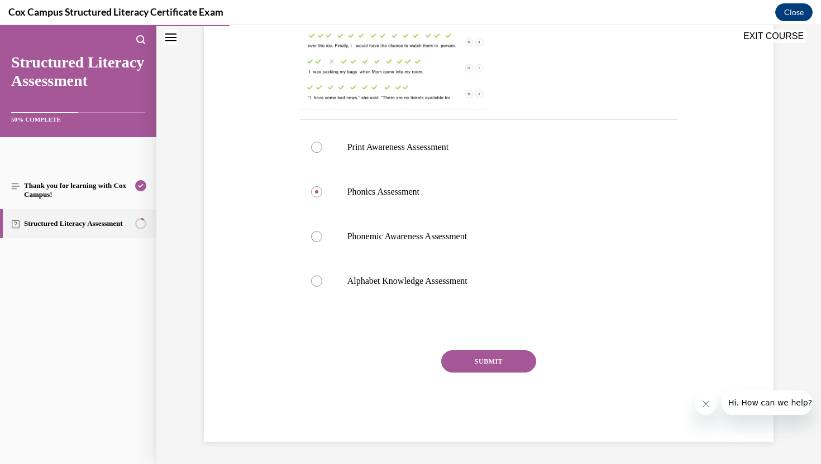
click at [494, 360] on button "SUBMIT" at bounding box center [488, 362] width 95 height 22
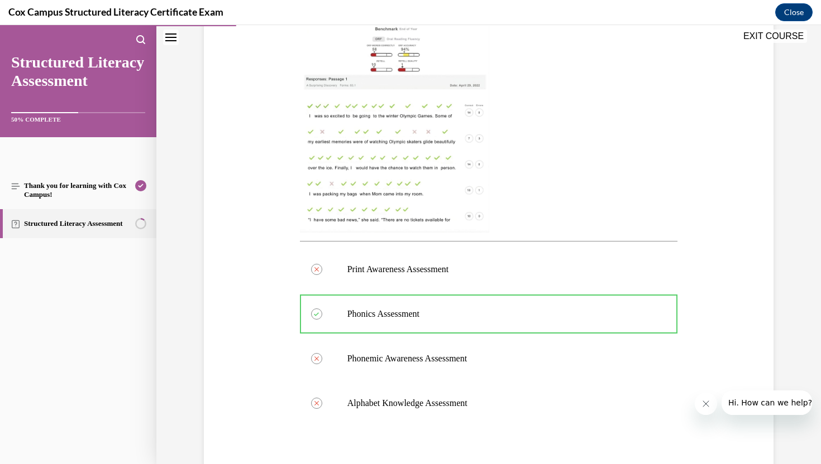
scroll to position [485, 0]
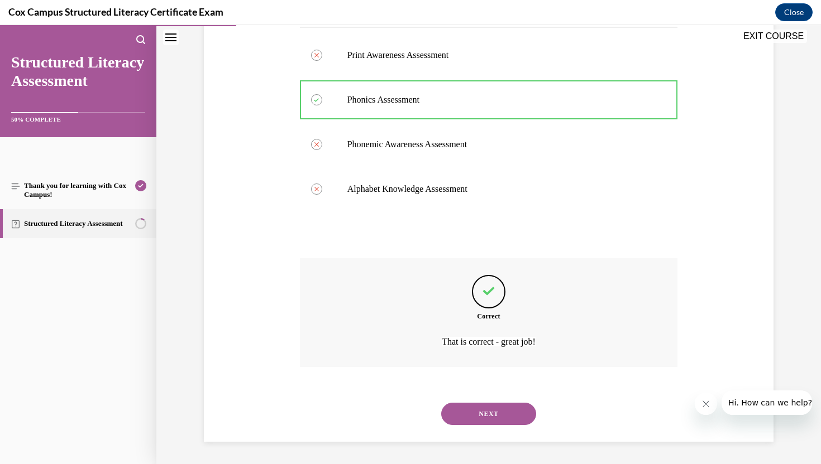
click at [483, 411] on button "NEXT" at bounding box center [488, 414] width 95 height 22
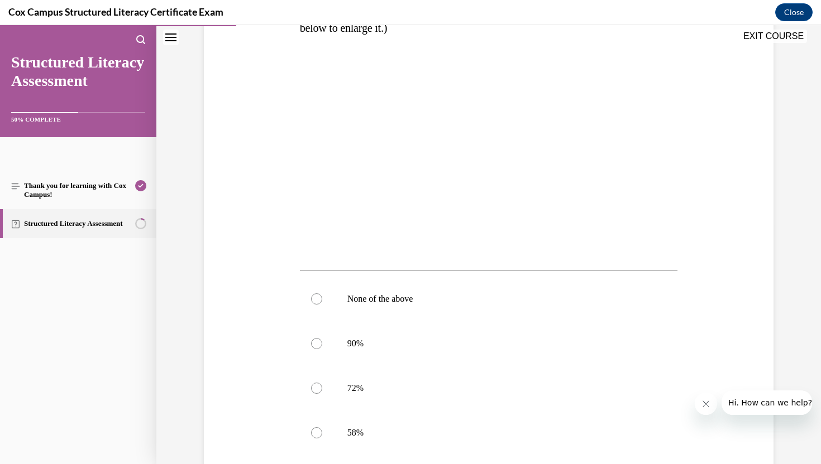
scroll to position [237, 0]
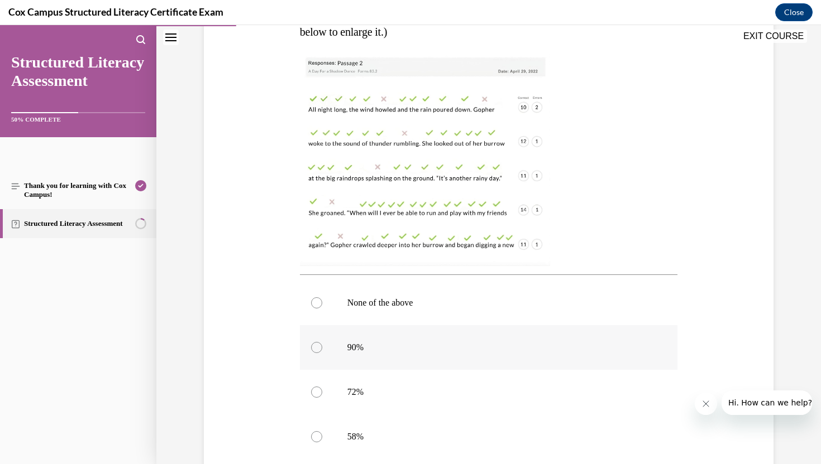
click at [317, 347] on div at bounding box center [316, 347] width 11 height 11
click at [317, 347] on input "90%" at bounding box center [316, 347] width 11 height 11
radio input "true"
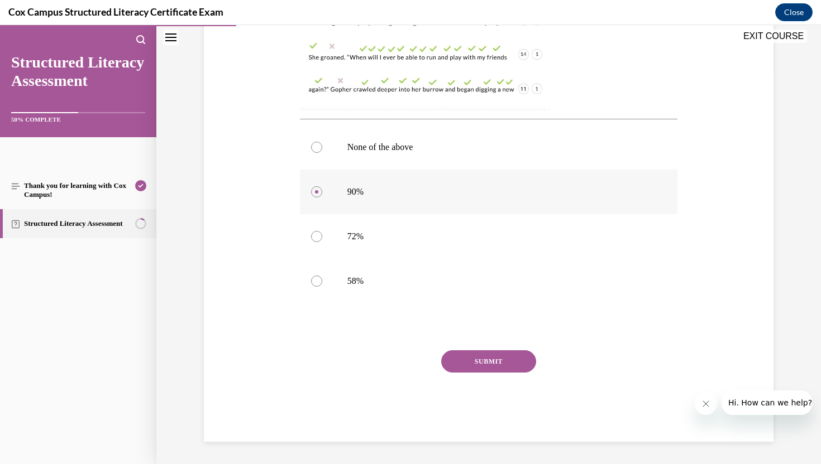
click at [509, 362] on button "SUBMIT" at bounding box center [488, 362] width 95 height 22
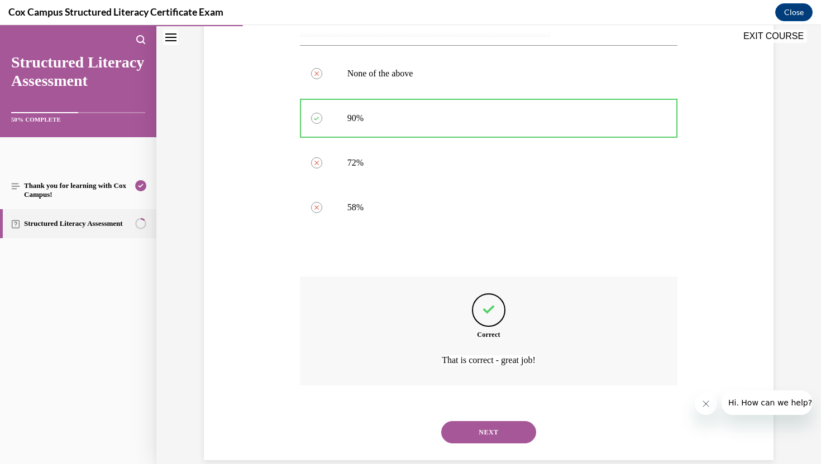
scroll to position [485, 0]
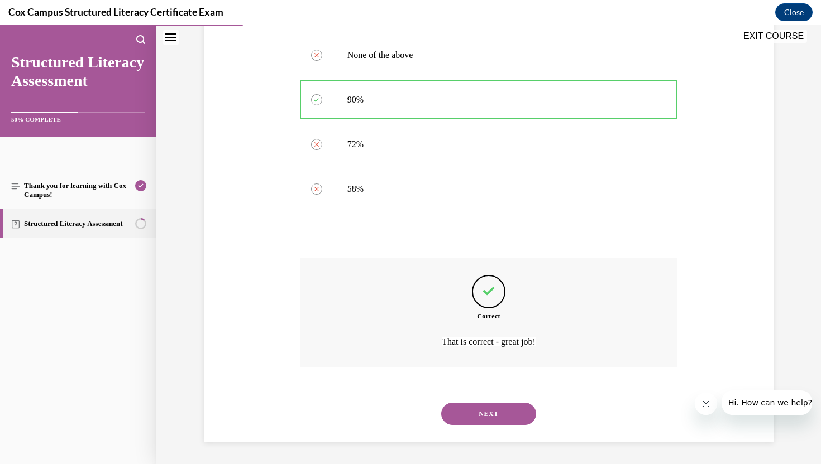
click at [497, 415] on button "NEXT" at bounding box center [488, 414] width 95 height 22
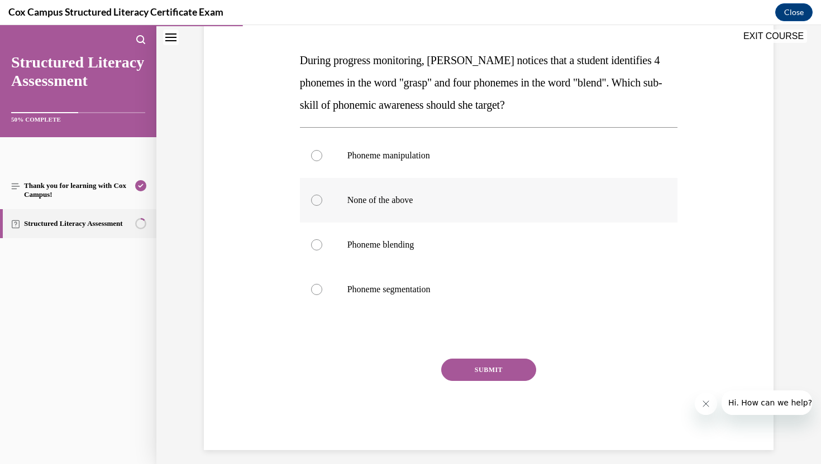
scroll to position [164, 0]
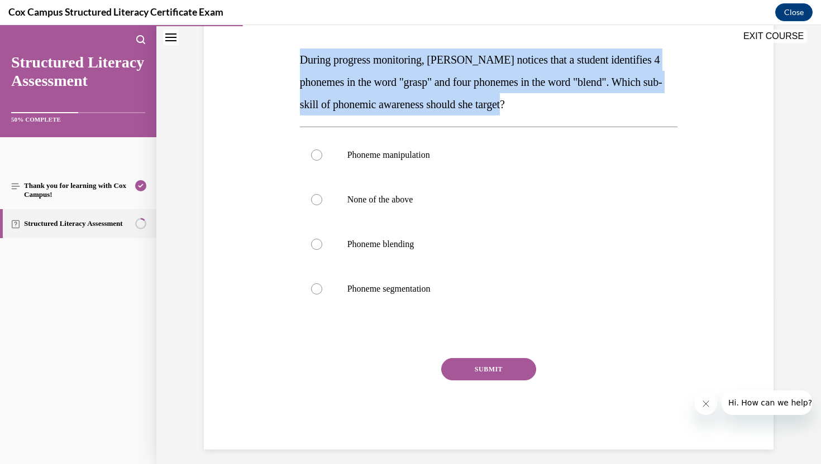
drag, startPoint x: 299, startPoint y: 59, endPoint x: 555, endPoint y: 107, distance: 260.6
click at [555, 107] on p "During progress monitoring, [PERSON_NAME] notices that a student identifies 4 p…" at bounding box center [489, 82] width 378 height 67
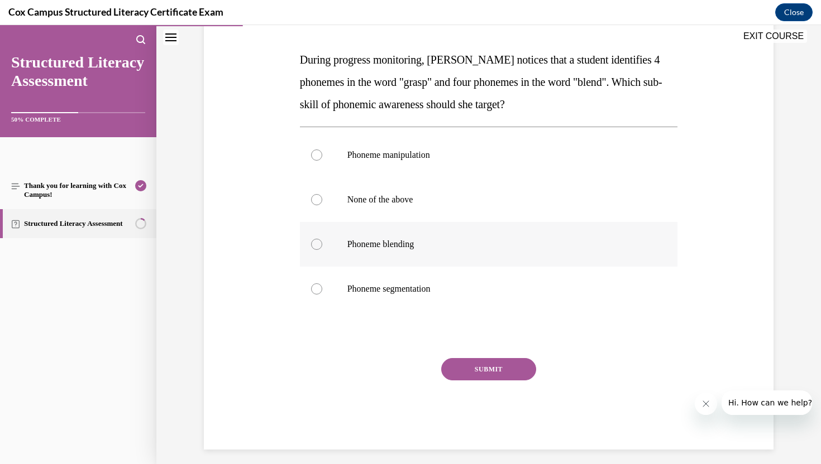
click at [318, 245] on div at bounding box center [316, 244] width 11 height 11
click at [318, 245] on input "Phoneme blending" at bounding box center [316, 244] width 11 height 11
radio input "true"
click at [490, 371] on button "SUBMIT" at bounding box center [488, 369] width 95 height 22
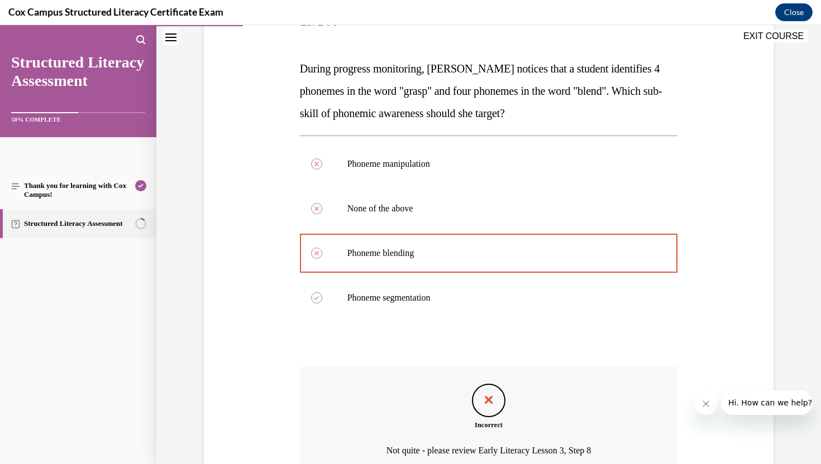
scroll to position [145, 0]
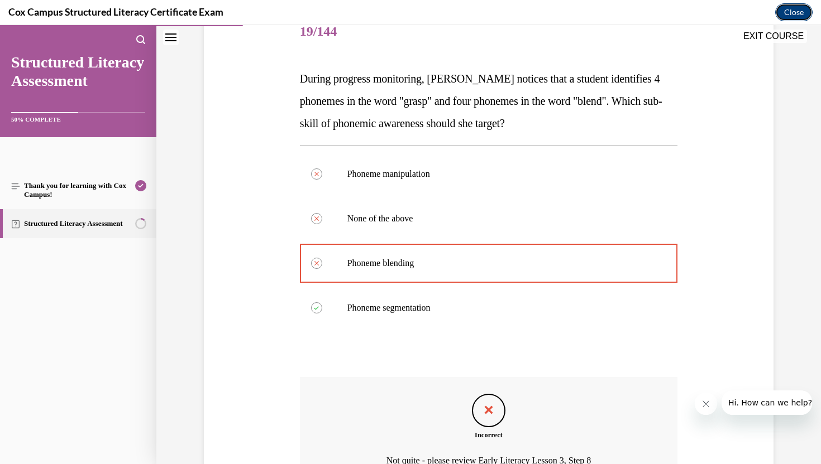
click at [796, 7] on button "Close" at bounding box center [793, 12] width 37 height 18
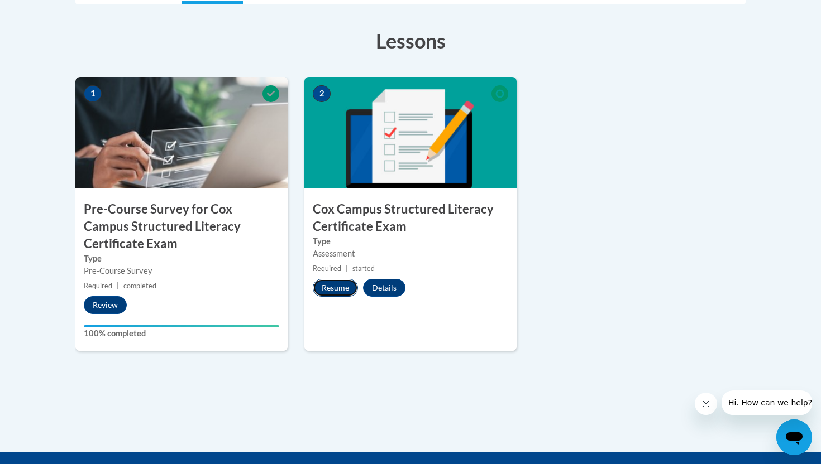
click at [330, 290] on button "Resume" at bounding box center [335, 288] width 45 height 18
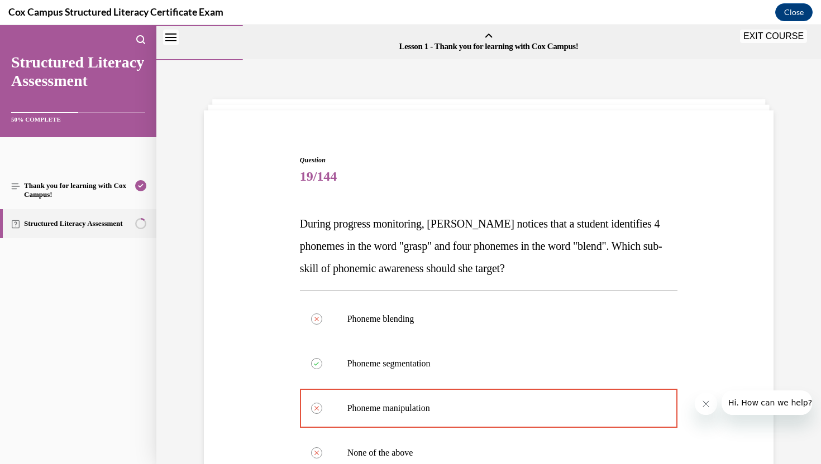
scroll to position [264, 0]
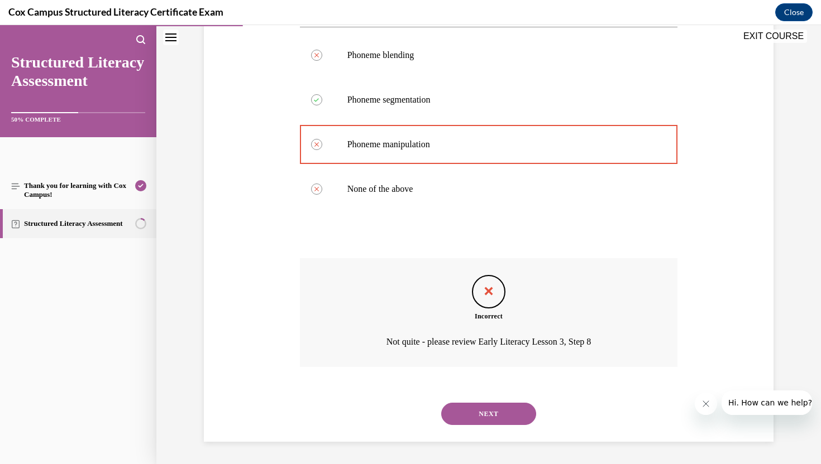
click at [478, 416] on button "NEXT" at bounding box center [488, 414] width 95 height 22
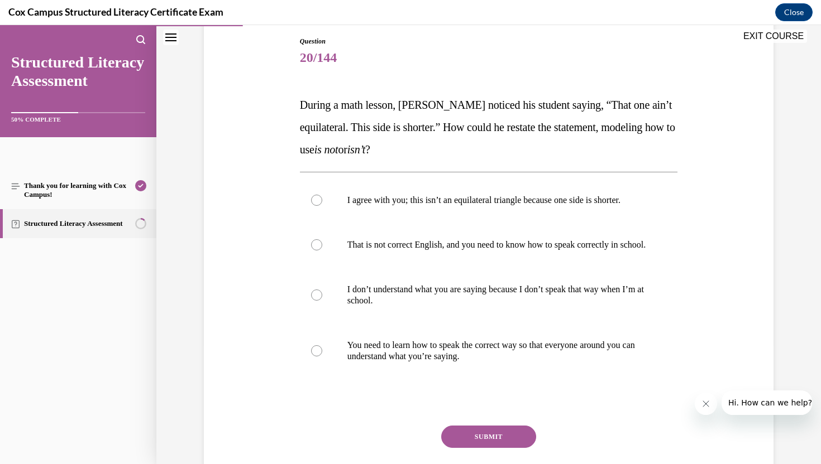
scroll to position [125, 0]
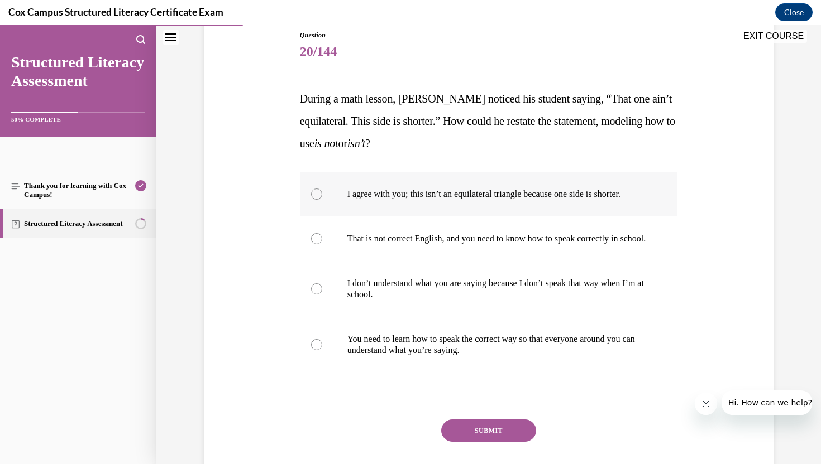
click at [318, 195] on div at bounding box center [316, 194] width 11 height 11
click at [318, 195] on input "I agree with you; this isn’t an equilateral triangle because one side is shorte…" at bounding box center [316, 194] width 11 height 11
radio input "true"
click at [501, 442] on button "SUBMIT" at bounding box center [488, 431] width 95 height 22
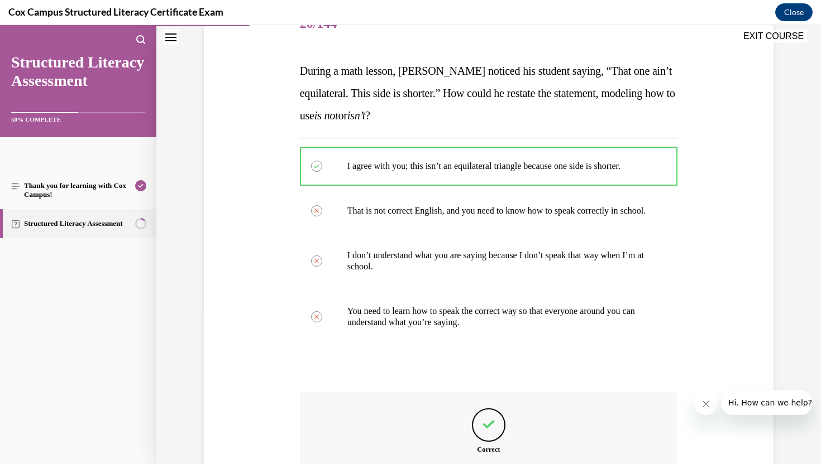
scroll to position [298, 0]
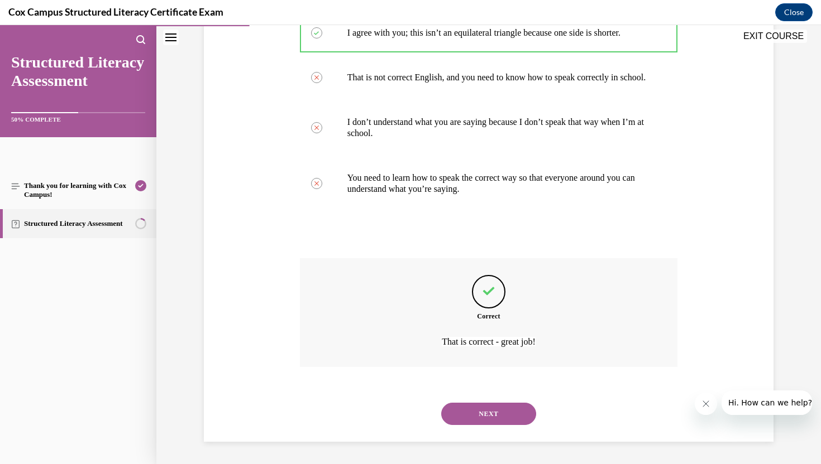
click at [469, 414] on button "NEXT" at bounding box center [488, 414] width 95 height 22
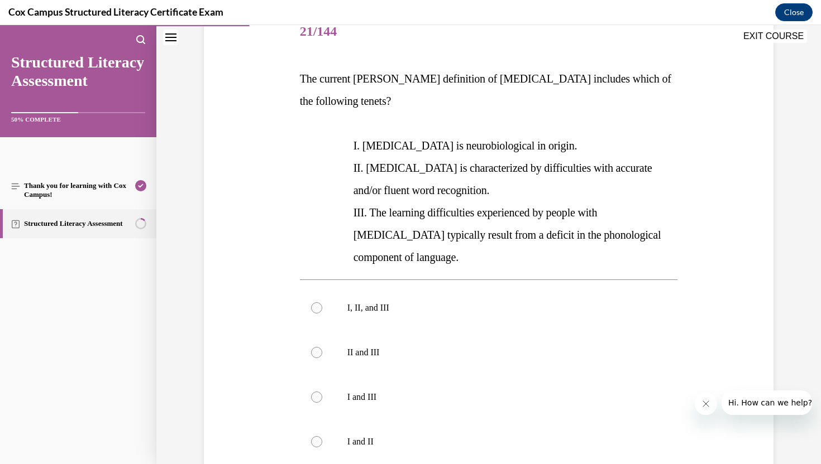
scroll to position [146, 0]
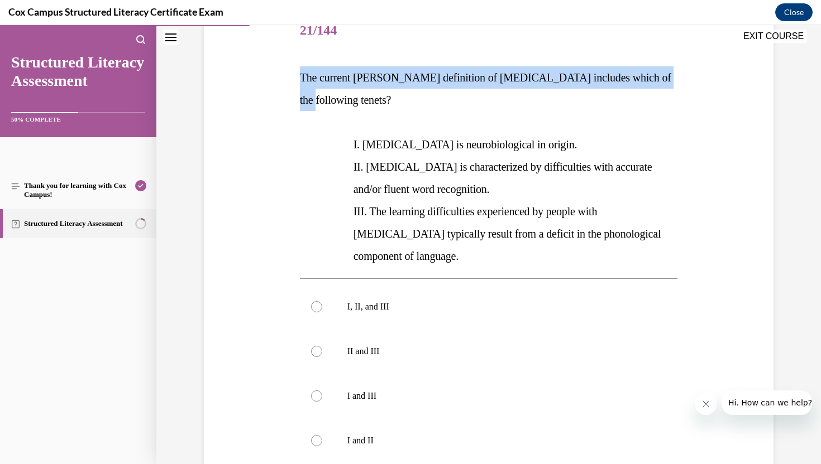
drag, startPoint x: 296, startPoint y: 74, endPoint x: 663, endPoint y: 74, distance: 366.2
click at [663, 74] on div "Question 21/144 The current [PERSON_NAME] definition of [MEDICAL_DATA] includes…" at bounding box center [488, 288] width 575 height 626
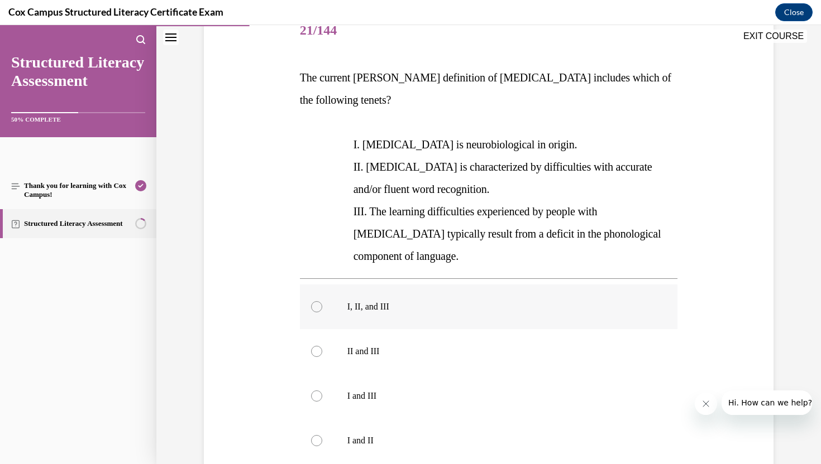
click at [315, 301] on div at bounding box center [316, 306] width 11 height 11
click at [315, 301] on input "I, II, and III" at bounding box center [316, 306] width 11 height 11
radio input "true"
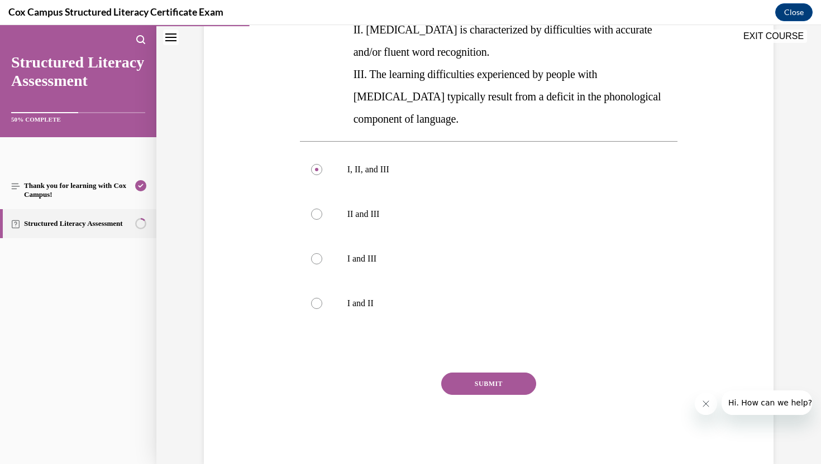
click at [495, 373] on button "SUBMIT" at bounding box center [488, 384] width 95 height 22
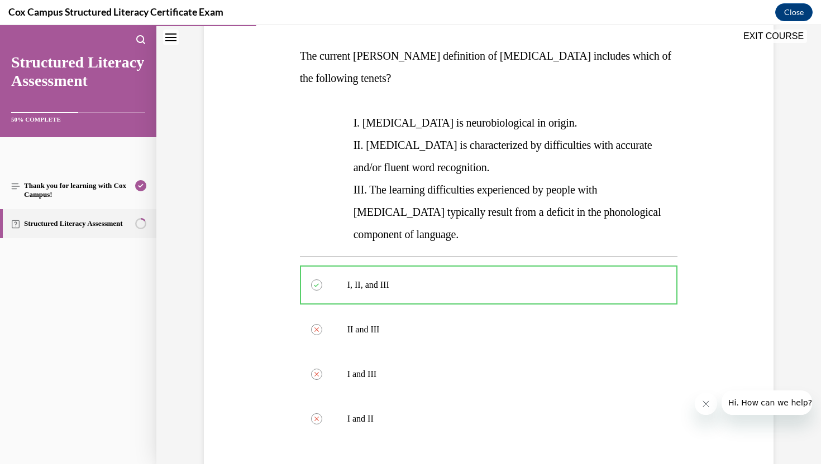
scroll to position [376, 0]
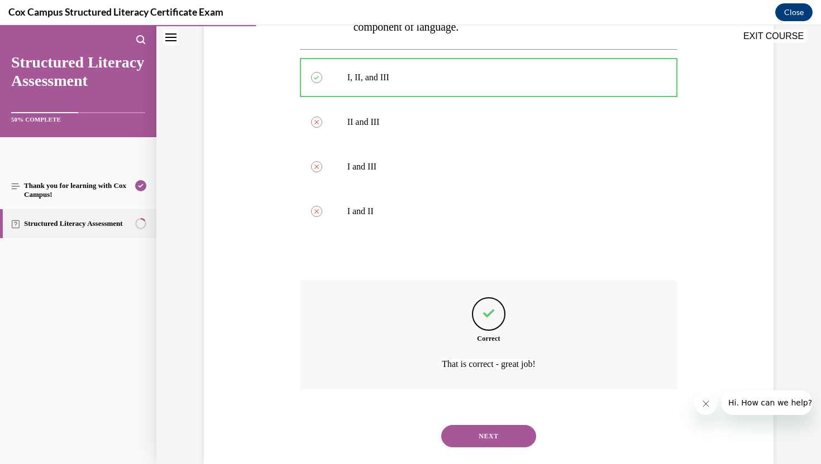
click at [494, 425] on button "NEXT" at bounding box center [488, 436] width 95 height 22
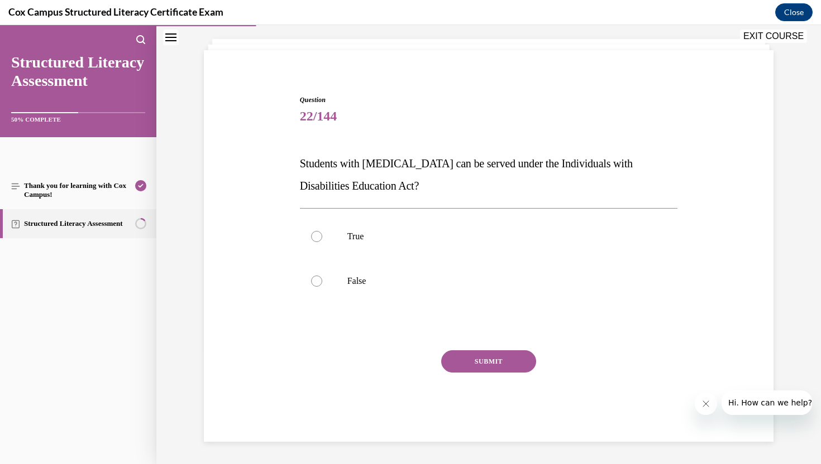
scroll to position [60, 0]
click at [314, 236] on div at bounding box center [316, 236] width 11 height 11
click at [314, 236] on input "True" at bounding box center [316, 236] width 11 height 11
radio input "true"
click at [501, 359] on button "SUBMIT" at bounding box center [488, 362] width 95 height 22
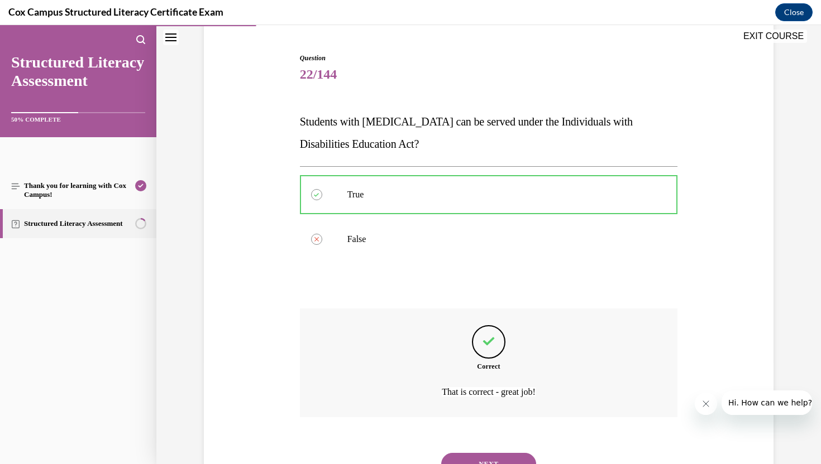
scroll to position [97, 0]
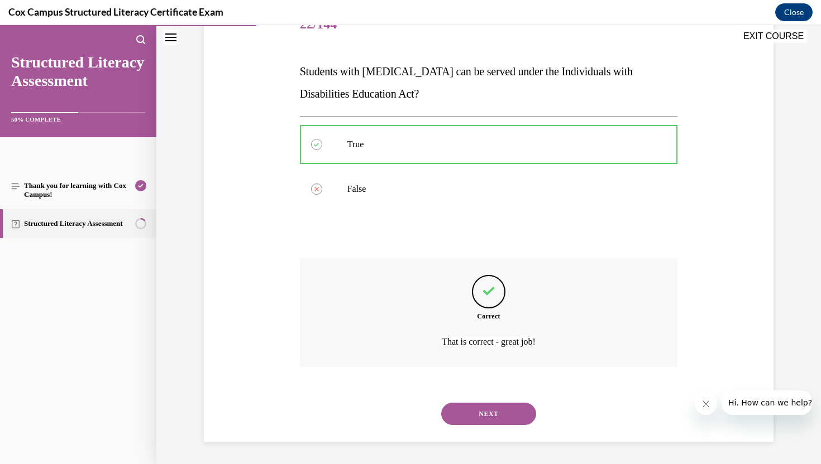
click at [483, 415] on button "NEXT" at bounding box center [488, 414] width 95 height 22
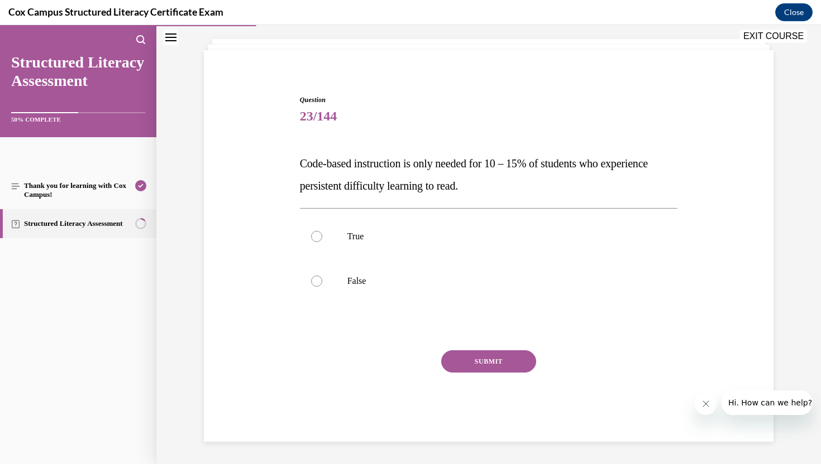
scroll to position [60, 0]
drag, startPoint x: 298, startPoint y: 159, endPoint x: 536, endPoint y: 185, distance: 240.4
click at [536, 185] on div "Question 23/144 Code-based instruction is only needed for 10 – 15% of students …" at bounding box center [489, 260] width 384 height 364
click at [468, 267] on label "False" at bounding box center [489, 281] width 378 height 45
click at [322, 276] on input "False" at bounding box center [316, 281] width 11 height 11
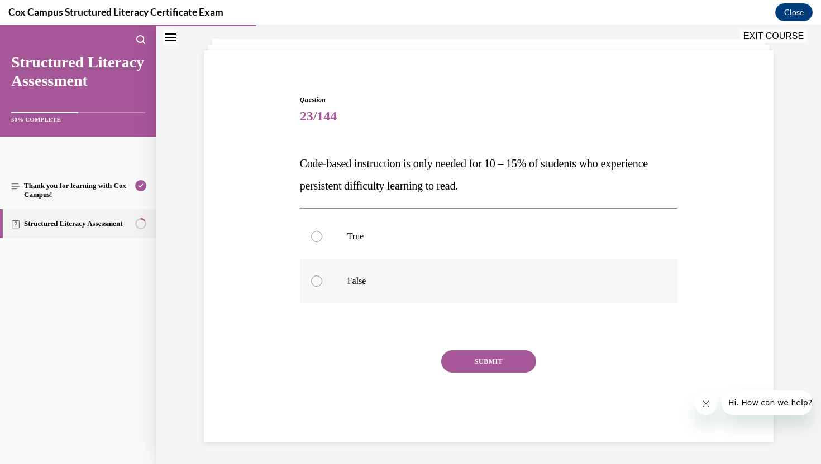
radio input "true"
click at [504, 360] on button "SUBMIT" at bounding box center [488, 362] width 95 height 22
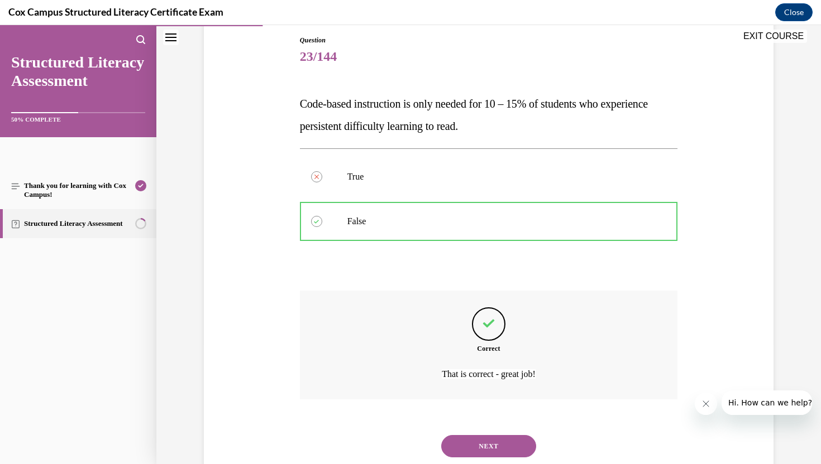
scroll to position [116, 0]
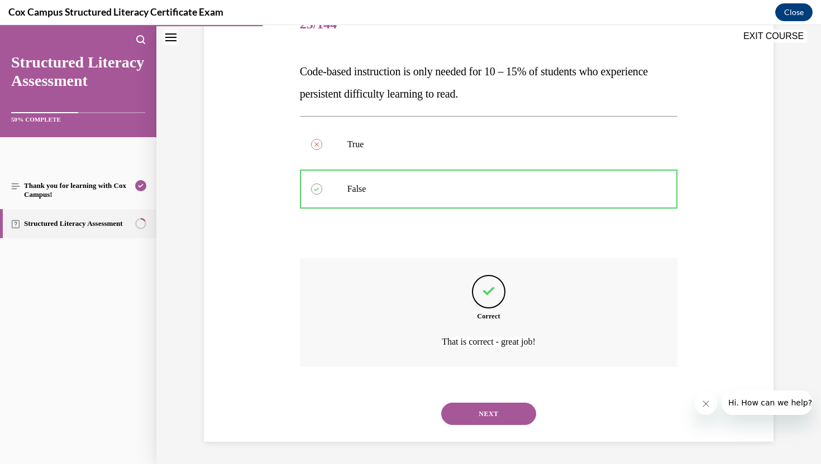
click at [477, 419] on button "NEXT" at bounding box center [488, 414] width 95 height 22
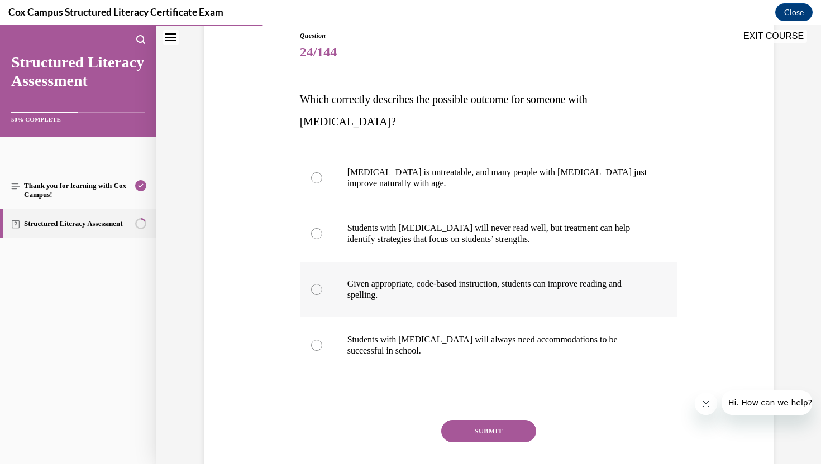
click at [317, 284] on div at bounding box center [316, 289] width 11 height 11
click at [317, 284] on input "Given appropriate, code-based instruction, students can improve reading and spe…" at bounding box center [316, 289] width 11 height 11
radio input "true"
click at [486, 420] on button "SUBMIT" at bounding box center [488, 431] width 95 height 22
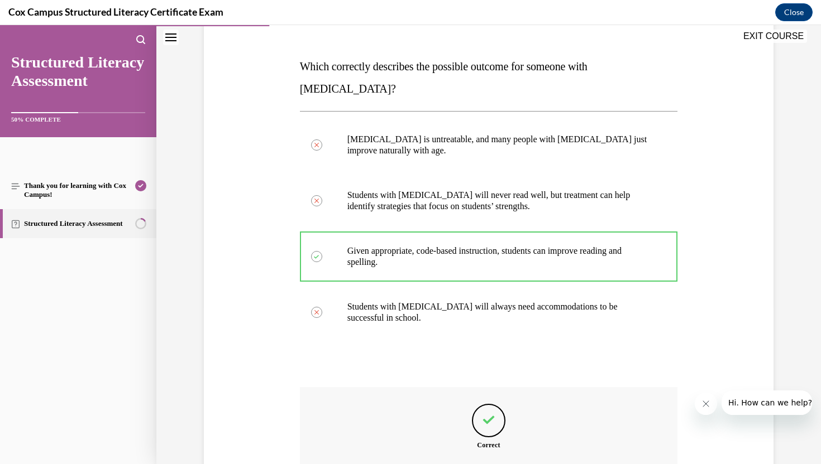
scroll to position [264, 0]
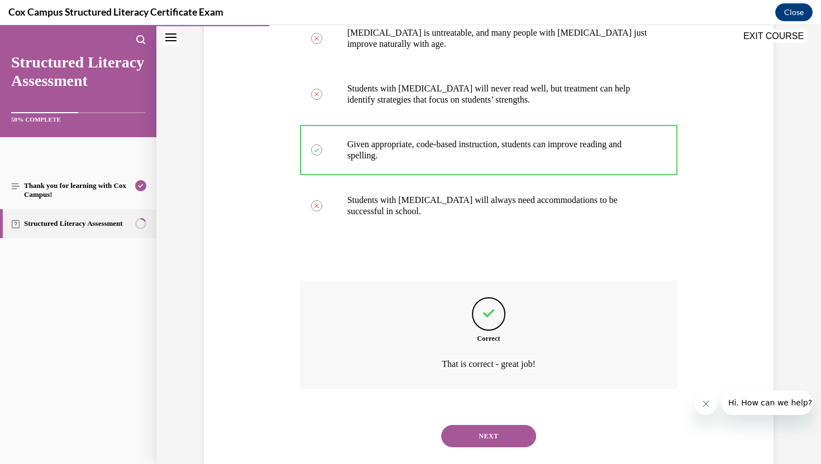
click at [498, 425] on button "NEXT" at bounding box center [488, 436] width 95 height 22
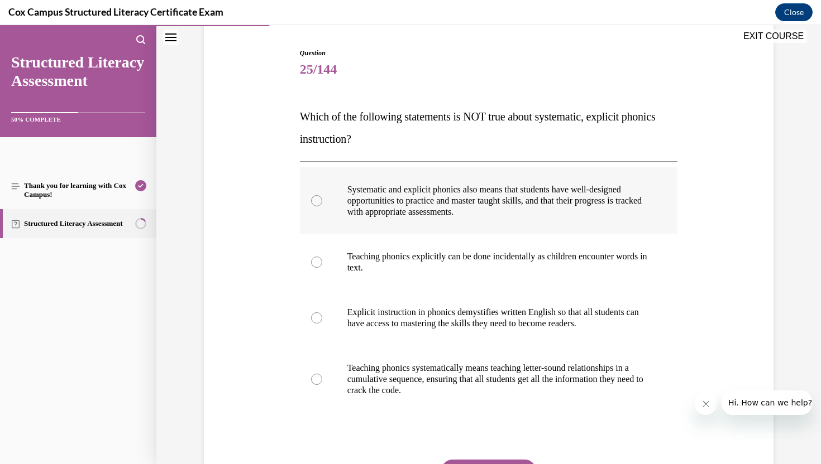
scroll to position [108, 0]
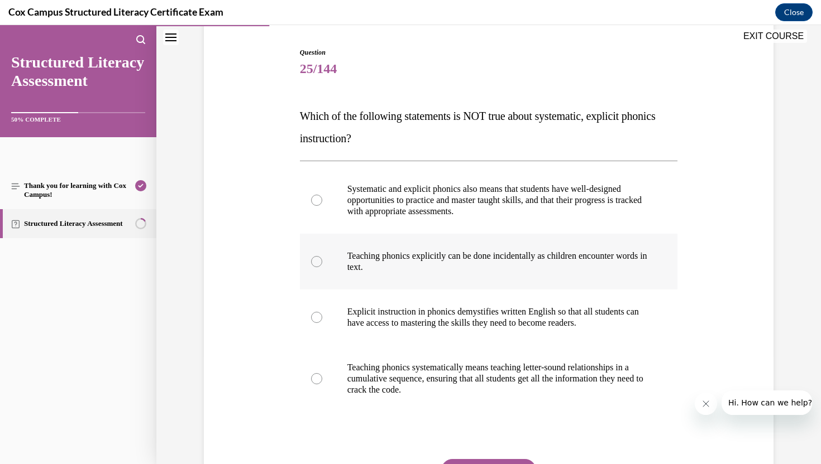
click at [312, 261] on div at bounding box center [316, 261] width 11 height 11
click at [312, 261] on input "Teaching phonics explicitly can be done incidentally as children encounter word…" at bounding box center [316, 261] width 11 height 11
radio input "true"
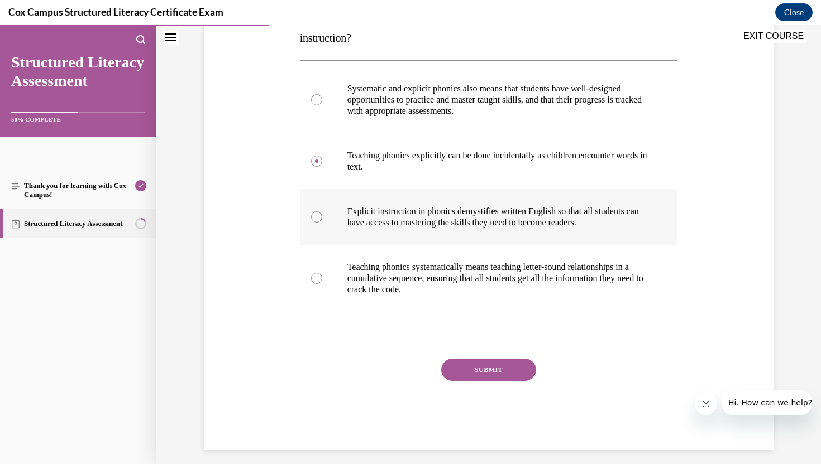
scroll to position [209, 0]
click at [486, 362] on button "SUBMIT" at bounding box center [488, 369] width 95 height 22
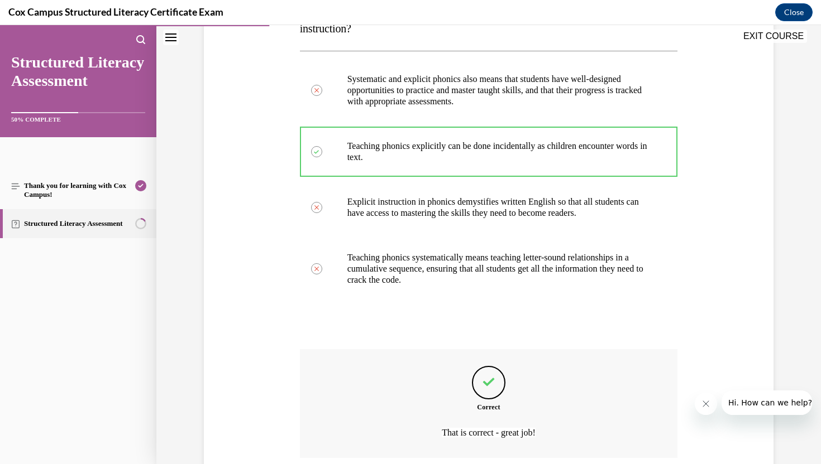
scroll to position [309, 0]
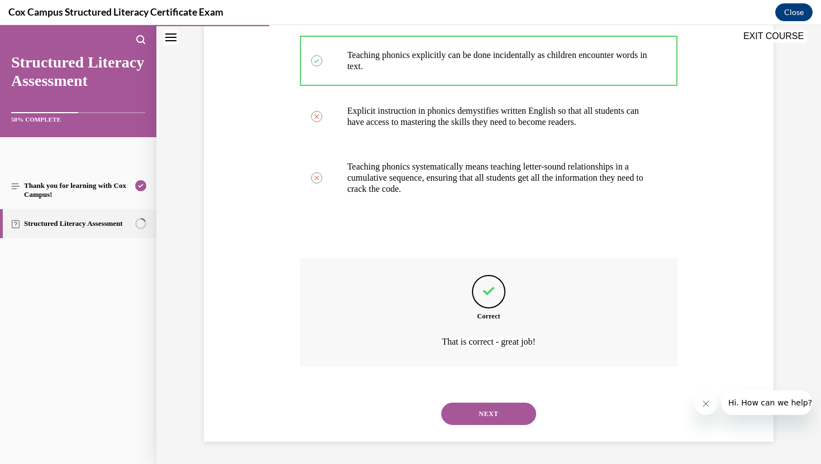
click at [482, 415] on button "NEXT" at bounding box center [488, 414] width 95 height 22
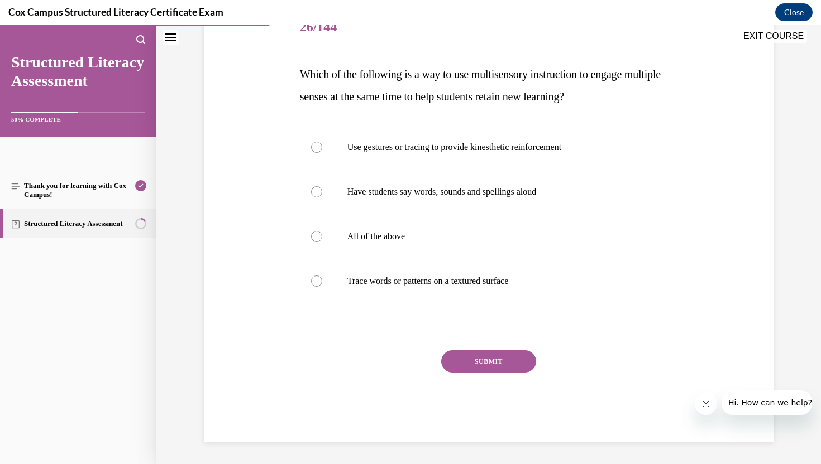
scroll to position [124, 0]
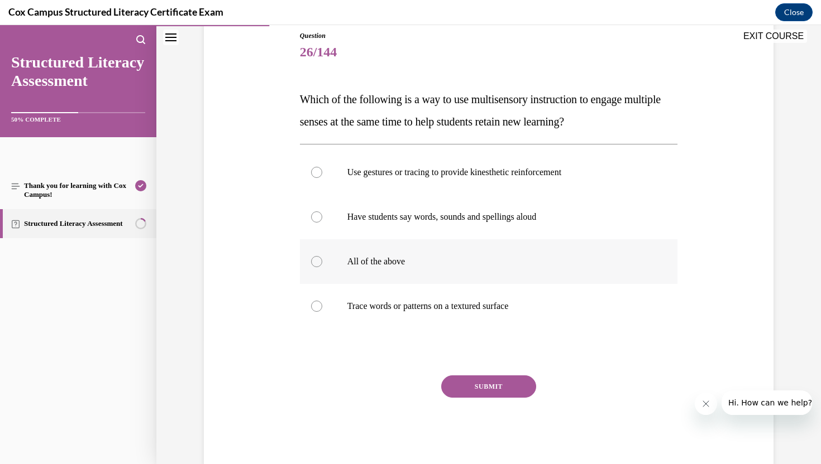
click at [313, 263] on div at bounding box center [316, 261] width 11 height 11
click at [313, 263] on input "All of the above" at bounding box center [316, 261] width 11 height 11
radio input "true"
click at [507, 390] on button "SUBMIT" at bounding box center [488, 387] width 95 height 22
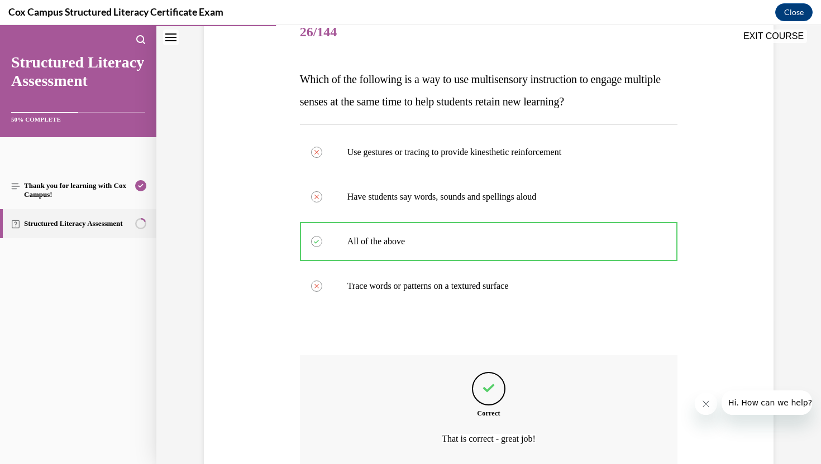
scroll to position [242, 0]
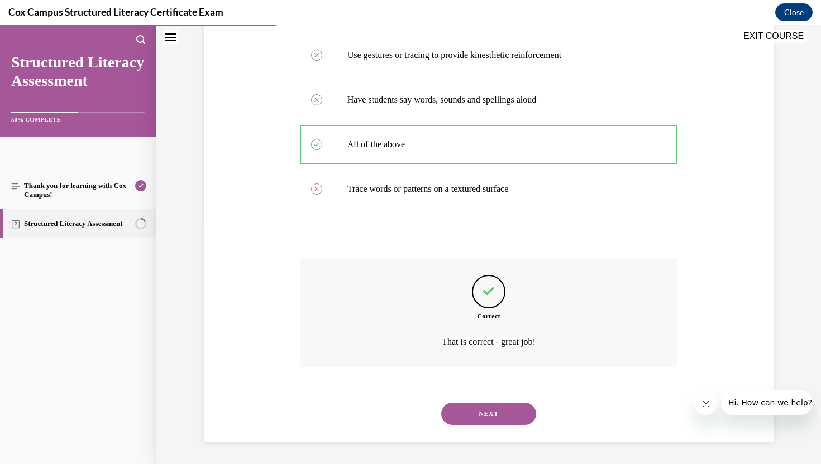
click at [488, 409] on button "NEXT" at bounding box center [488, 414] width 95 height 22
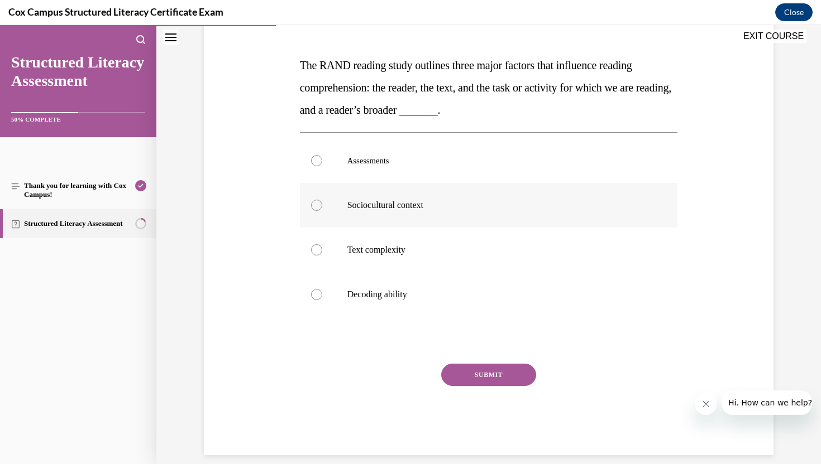
scroll to position [128, 0]
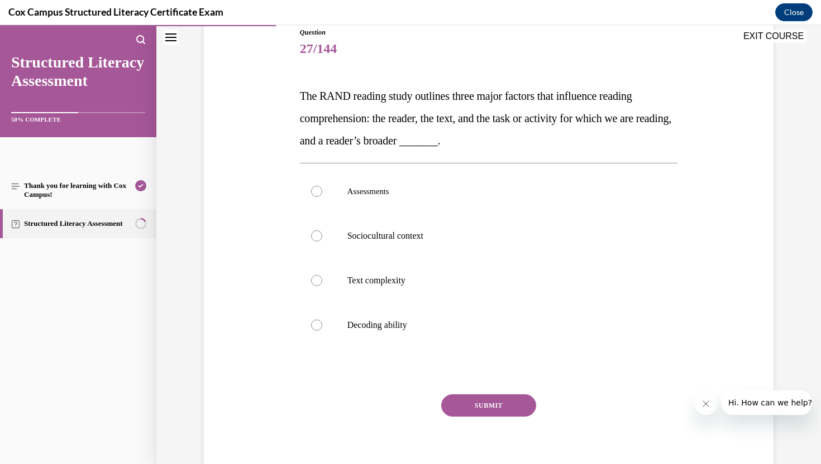
drag, startPoint x: 297, startPoint y: 93, endPoint x: 499, endPoint y: 139, distance: 206.7
click at [499, 139] on div "Question 27/144 The RAND reading study outlines three major factors that influe…" at bounding box center [489, 249] width 384 height 476
click at [317, 239] on div at bounding box center [316, 236] width 11 height 11
click at [317, 239] on input "Sociocultural context" at bounding box center [316, 236] width 11 height 11
radio input "true"
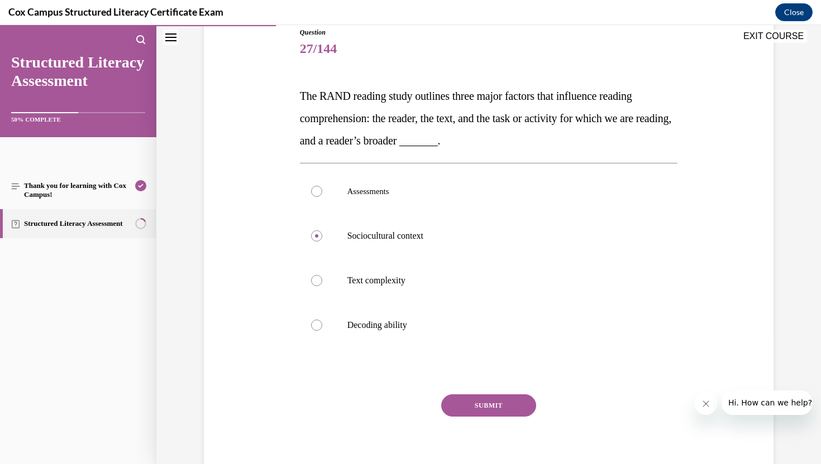
click at [484, 399] on button "SUBMIT" at bounding box center [488, 406] width 95 height 22
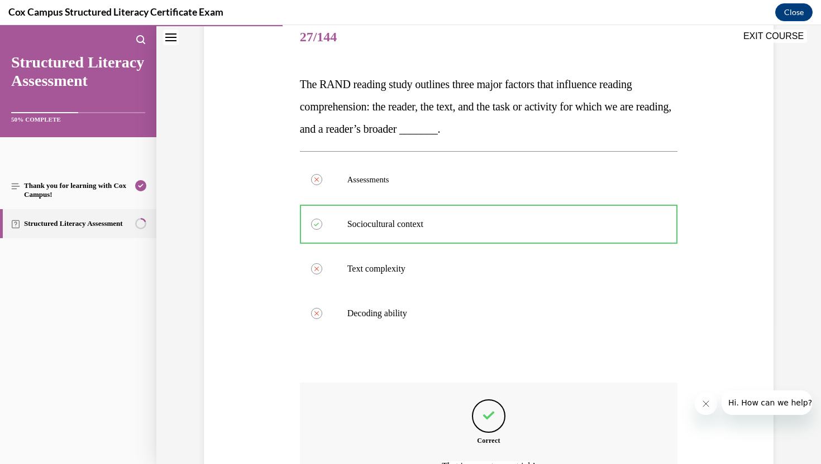
scroll to position [264, 0]
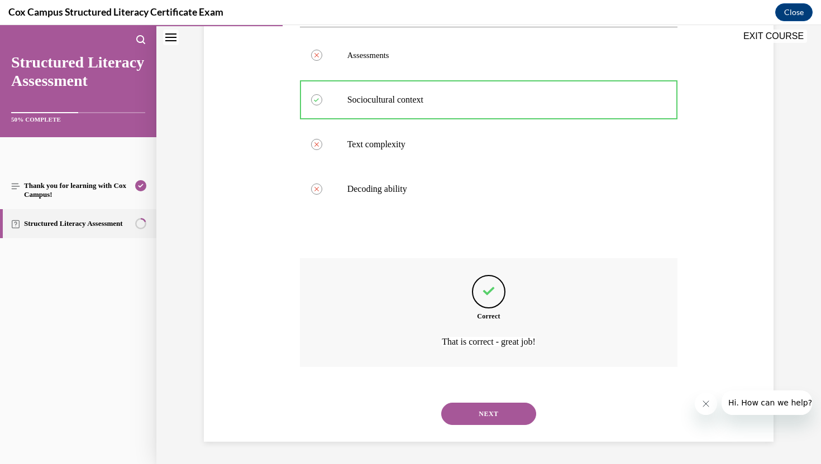
click at [482, 413] on button "NEXT" at bounding box center [488, 414] width 95 height 22
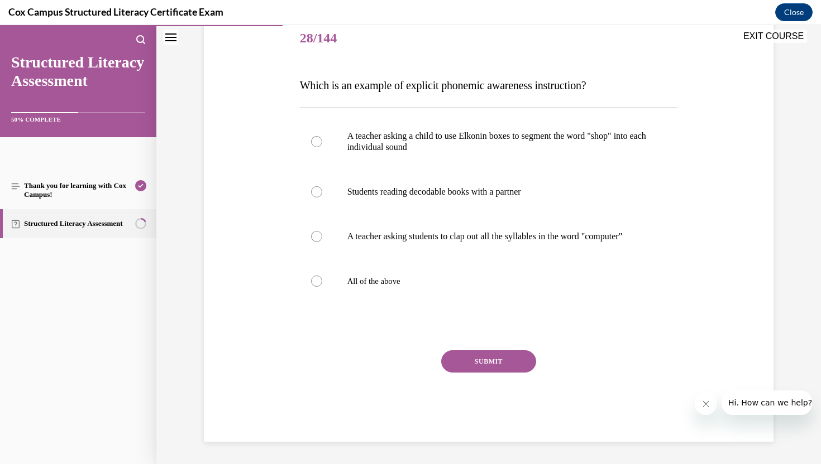
scroll to position [124, 0]
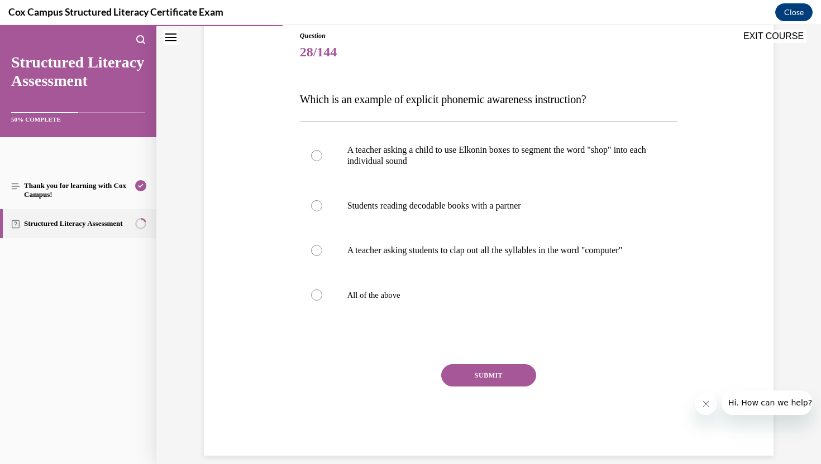
drag, startPoint x: 293, startPoint y: 96, endPoint x: 621, endPoint y: 98, distance: 328.3
click at [621, 98] on div "Question 28/144 Which is an example of explicit phonemic awareness instruction?…" at bounding box center [488, 226] width 575 height 459
click at [621, 98] on p "Which is an example of explicit phonemic awareness instruction?" at bounding box center [489, 99] width 378 height 22
click at [317, 301] on div at bounding box center [316, 295] width 11 height 11
click at [317, 301] on input "All of the above" at bounding box center [316, 295] width 11 height 11
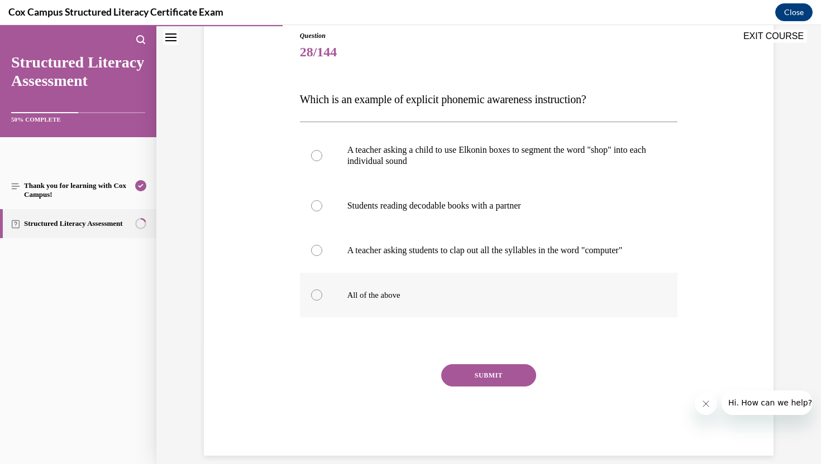
radio input "true"
click at [505, 387] on button "SUBMIT" at bounding box center [488, 376] width 95 height 22
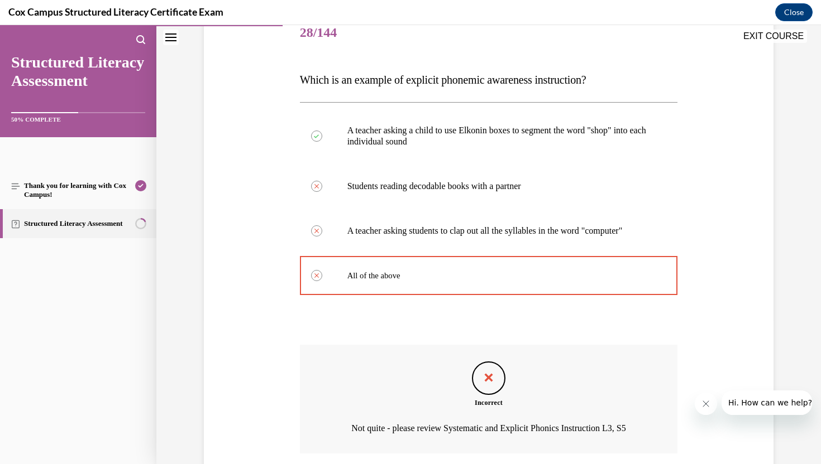
scroll to position [136, 0]
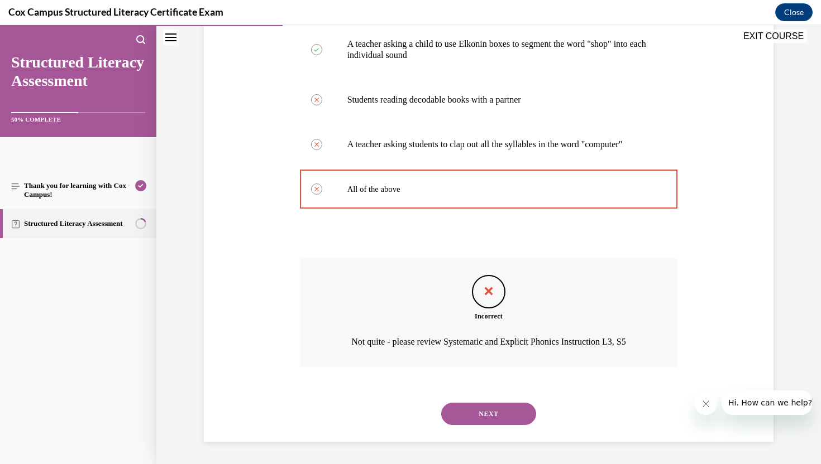
click at [488, 418] on button "NEXT" at bounding box center [488, 414] width 95 height 22
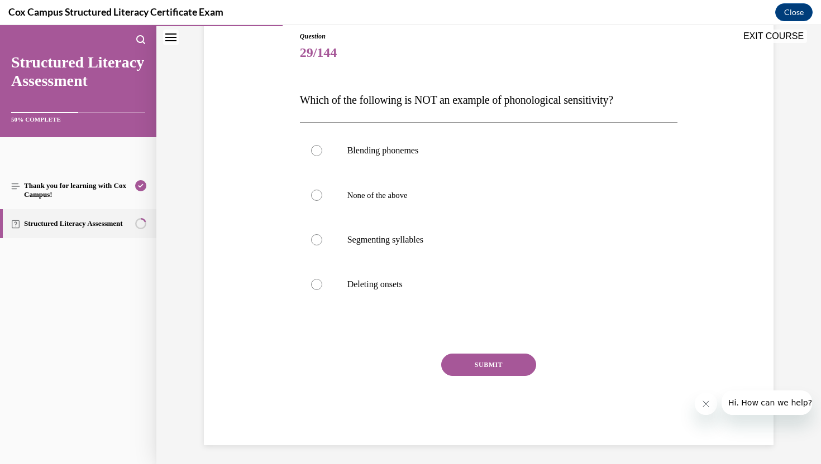
drag, startPoint x: 299, startPoint y: 98, endPoint x: 645, endPoint y: 101, distance: 345.6
click at [645, 101] on p "Which of the following is NOT an example of phonological sensitivity?" at bounding box center [489, 100] width 378 height 22
click at [684, 89] on div "Question 29/144 Which of the following is NOT an example of phonological sensit…" at bounding box center [488, 222] width 575 height 448
click at [317, 194] on div at bounding box center [316, 195] width 11 height 11
click at [317, 194] on input "None of the above" at bounding box center [316, 195] width 11 height 11
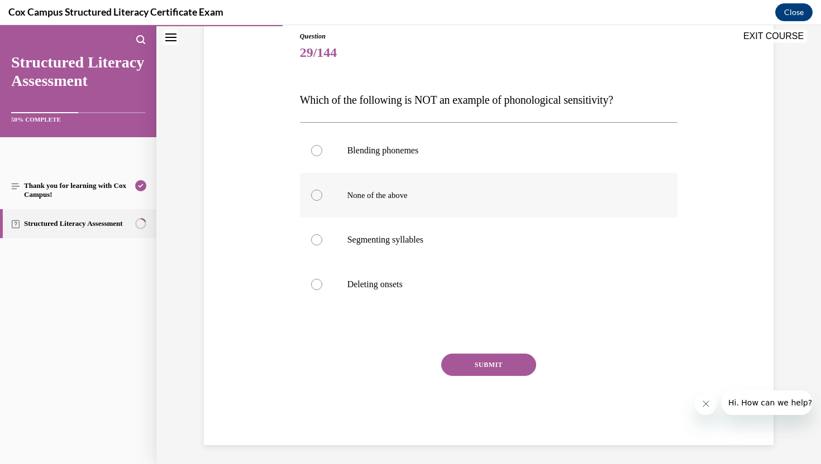
radio input "true"
click at [478, 365] on button "SUBMIT" at bounding box center [488, 365] width 95 height 22
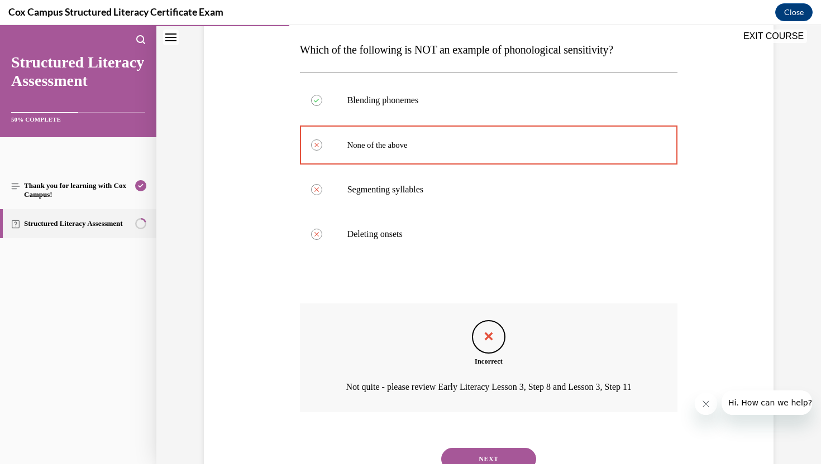
scroll to position [235, 0]
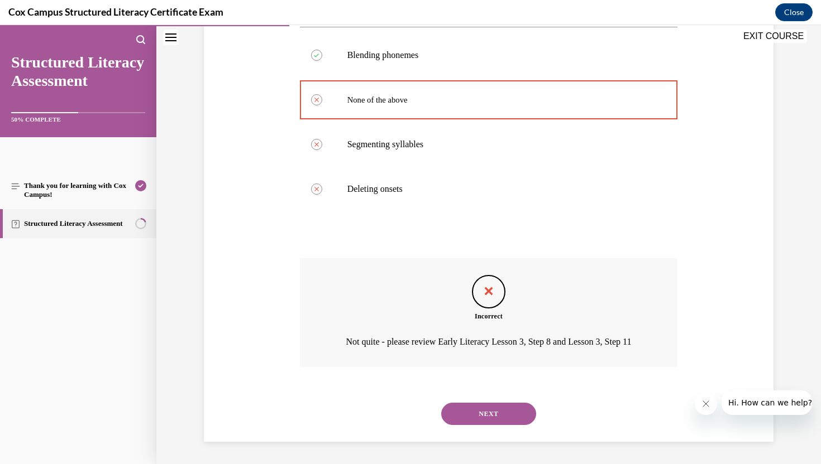
click at [501, 412] on button "NEXT" at bounding box center [488, 414] width 95 height 22
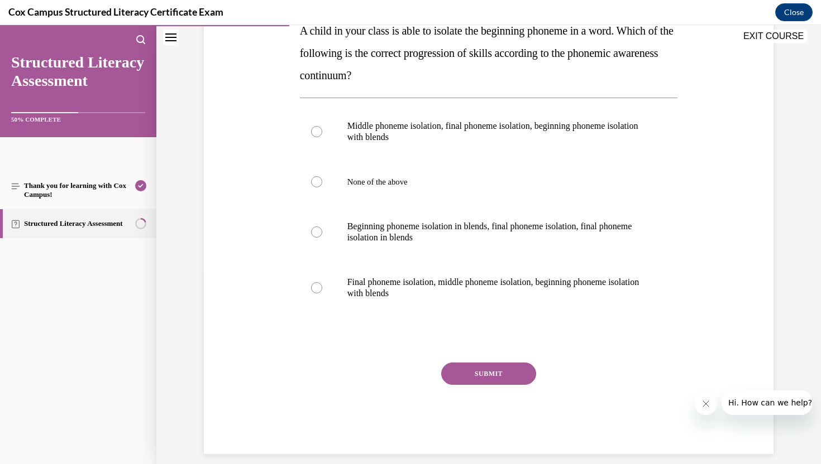
scroll to position [154, 0]
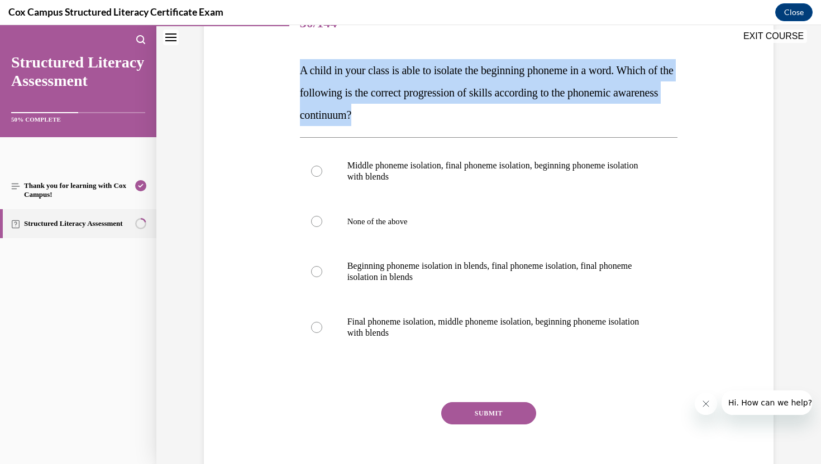
drag, startPoint x: 299, startPoint y: 70, endPoint x: 425, endPoint y: 118, distance: 135.7
click at [425, 118] on div "Question 30/144 A child in your class is able to isolate the beginning phoneme …" at bounding box center [489, 239] width 384 height 509
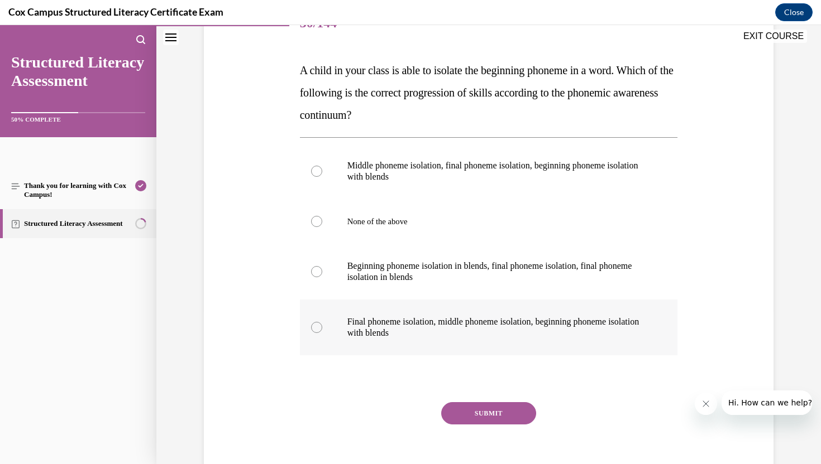
click at [315, 327] on div at bounding box center [316, 327] width 11 height 11
click at [315, 327] on input "Final phoneme isolation, middle phoneme isolation, beginning phoneme isolation …" at bounding box center [316, 327] width 11 height 11
radio input "true"
click at [486, 416] on button "SUBMIT" at bounding box center [488, 414] width 95 height 22
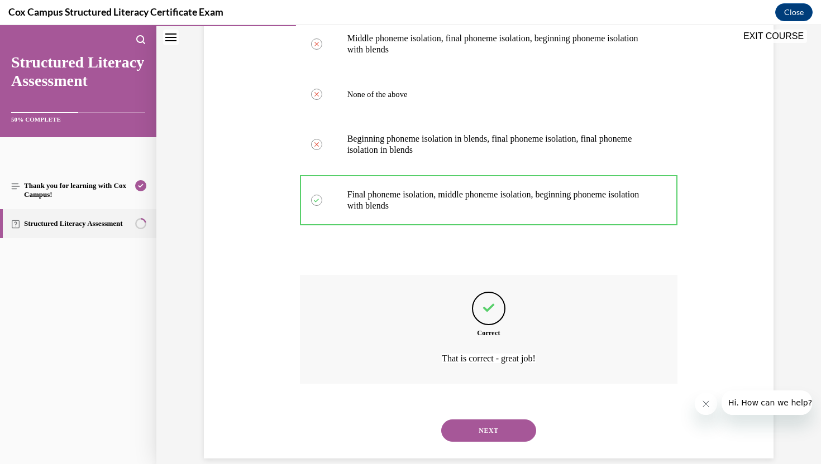
scroll to position [283, 0]
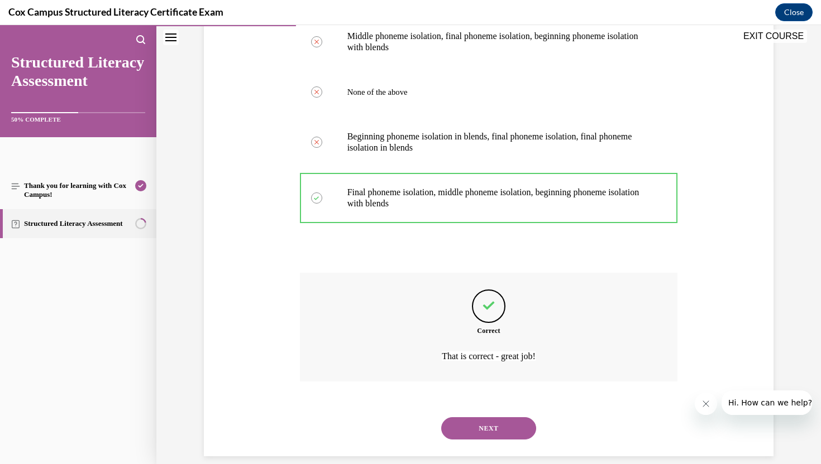
click at [486, 427] on button "NEXT" at bounding box center [488, 429] width 95 height 22
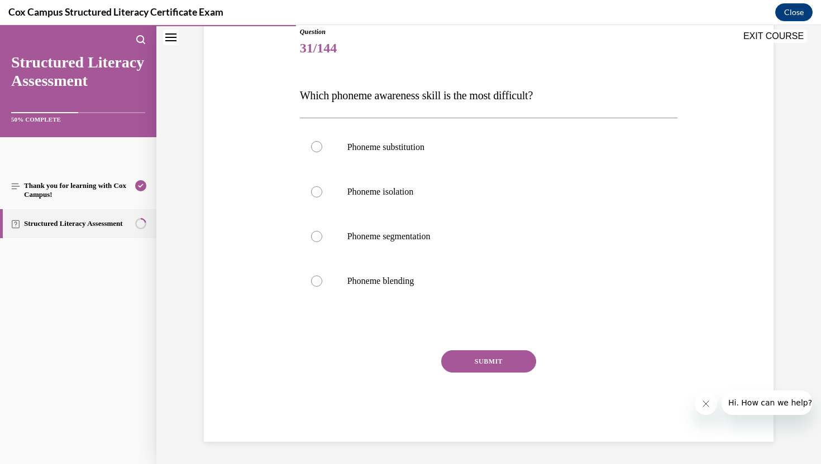
scroll to position [124, 0]
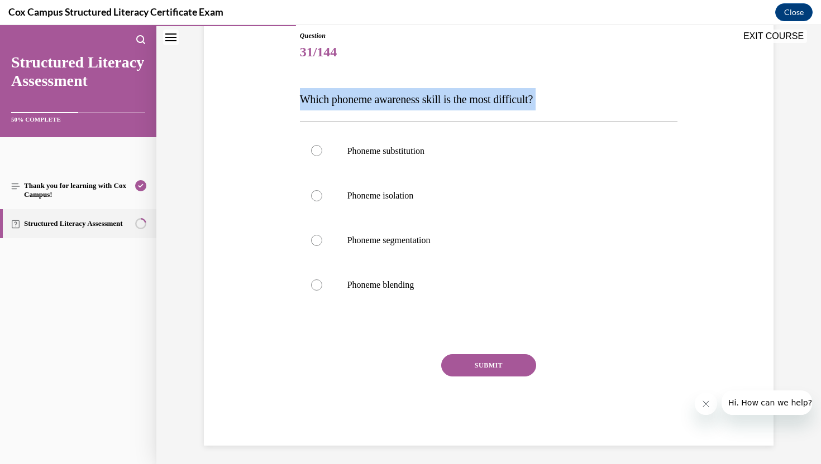
drag, startPoint x: 306, startPoint y: 93, endPoint x: 568, endPoint y: 105, distance: 262.7
click at [568, 105] on div "Question 31/144 Which phoneme awareness skill is the most difficult?   Phoneme …" at bounding box center [488, 221] width 575 height 449
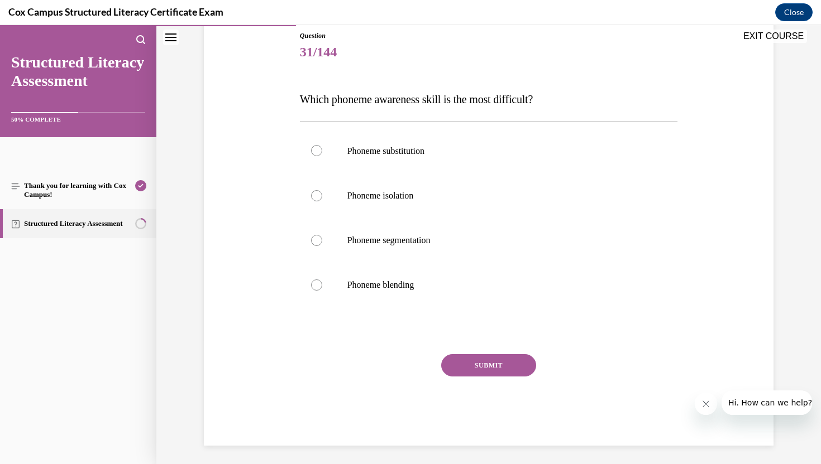
click at [226, 122] on div "Question 31/144 Which phoneme awareness skill is the most difficult?   Phoneme …" at bounding box center [488, 221] width 575 height 449
click at [316, 151] on div at bounding box center [316, 150] width 11 height 11
click at [316, 151] on input "Phoneme substitution" at bounding box center [316, 150] width 11 height 11
radio input "true"
click at [485, 367] on button "SUBMIT" at bounding box center [488, 365] width 95 height 22
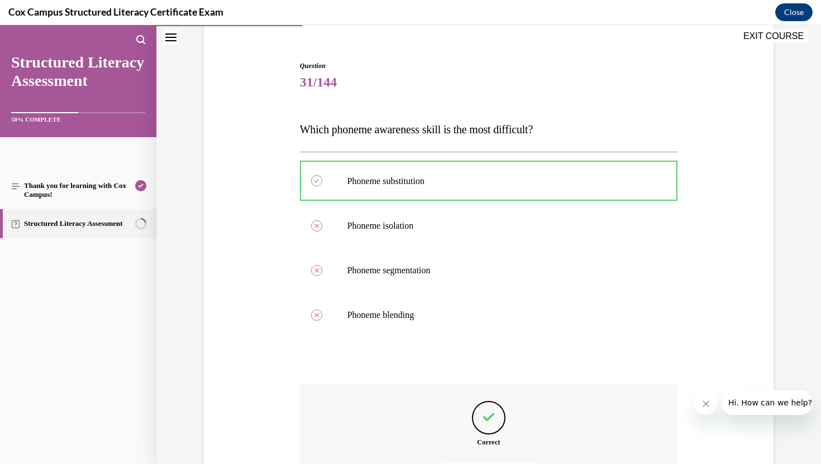
scroll to position [220, 0]
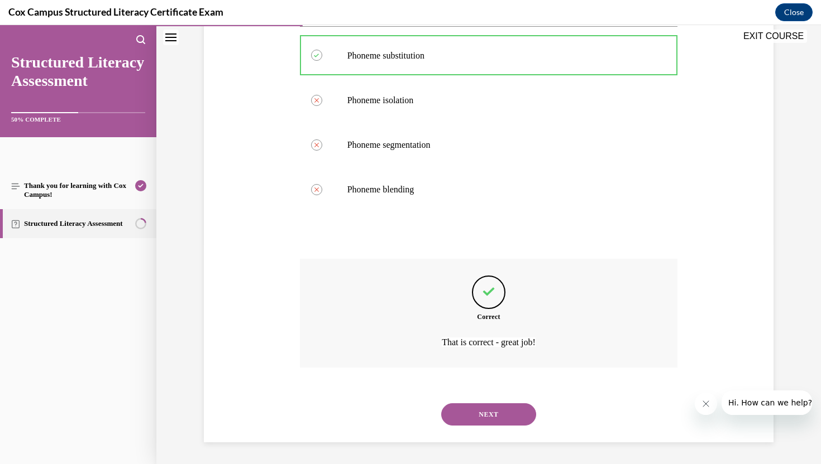
click at [463, 421] on button "NEXT" at bounding box center [488, 415] width 95 height 22
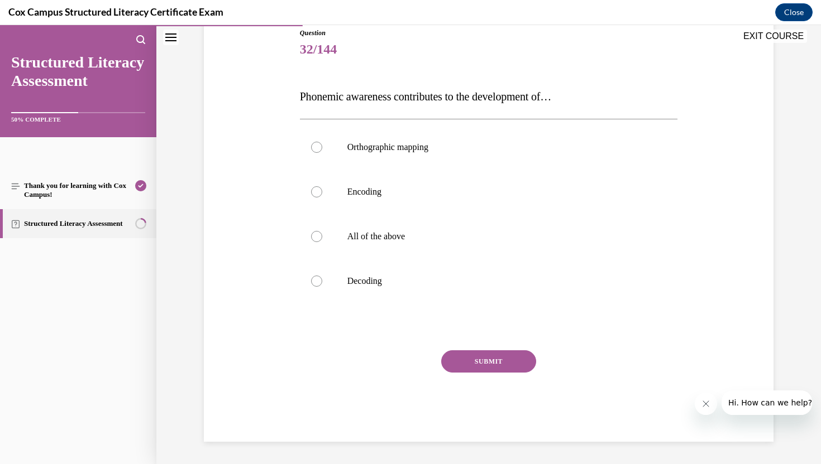
scroll to position [124, 0]
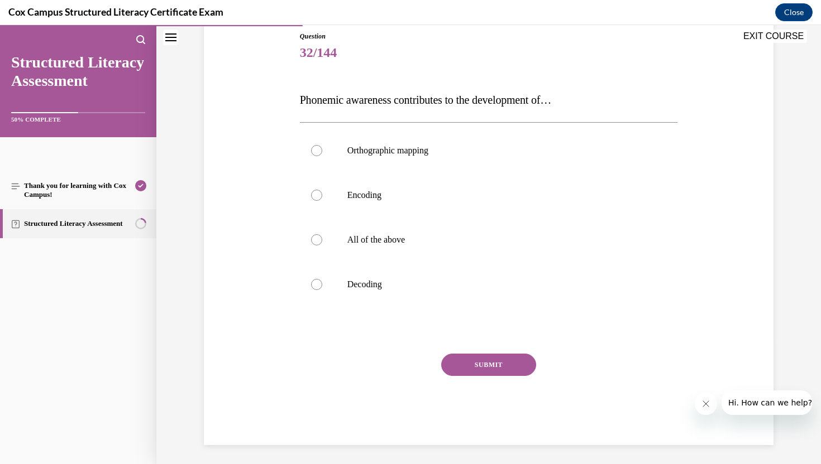
drag, startPoint x: 299, startPoint y: 101, endPoint x: 580, endPoint y: 89, distance: 281.6
click at [580, 89] on div "Question 32/144 Phonemic awareness contributes to the development of…  Orthogra…" at bounding box center [489, 230] width 384 height 431
click at [297, 154] on div "Question 32/144 Phonemic awareness contributes to the development of…  Orthogra…" at bounding box center [489, 230] width 384 height 431
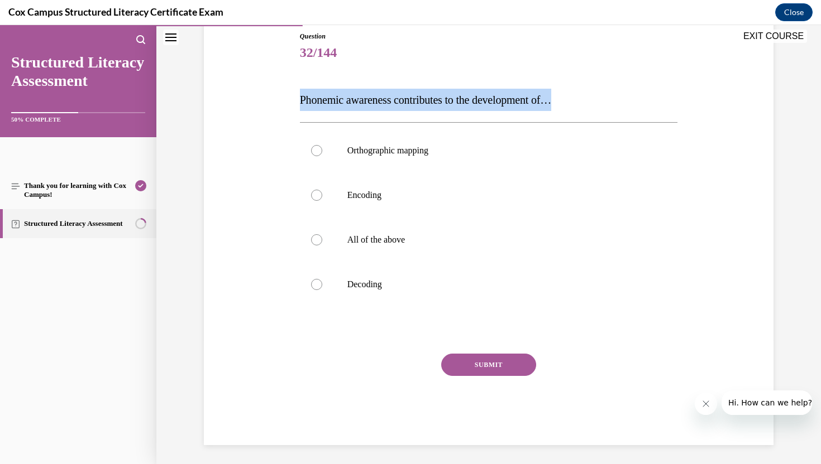
drag, startPoint x: 300, startPoint y: 99, endPoint x: 569, endPoint y: 113, distance: 270.0
click at [569, 113] on div "Question 32/144 Phonemic awareness contributes to the development of…  Orthogra…" at bounding box center [489, 238] width 378 height 414
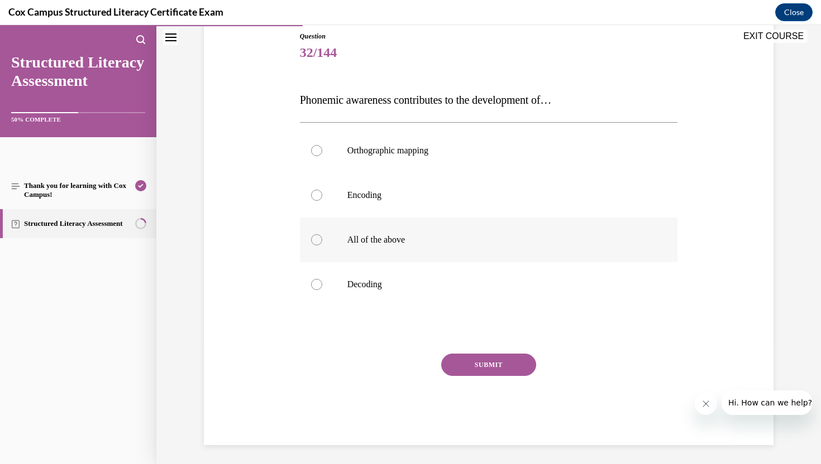
click at [315, 238] on div at bounding box center [316, 239] width 11 height 11
click at [315, 238] on input "All of the above" at bounding box center [316, 239] width 11 height 11
radio input "true"
click at [491, 365] on button "SUBMIT" at bounding box center [488, 365] width 95 height 22
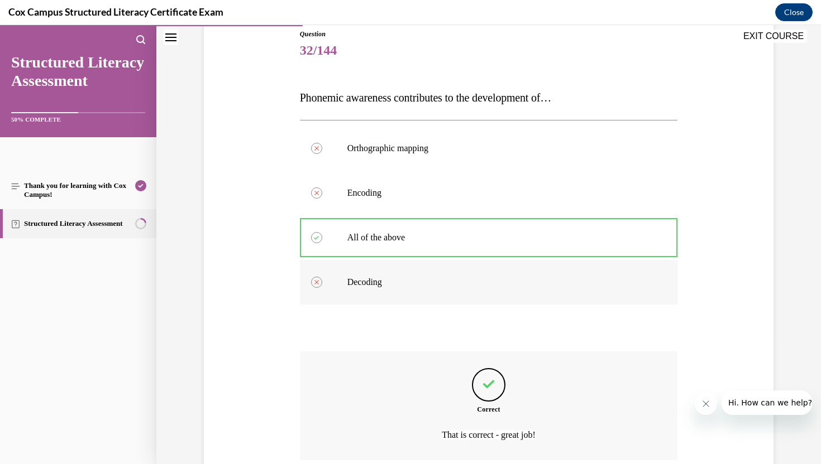
scroll to position [219, 0]
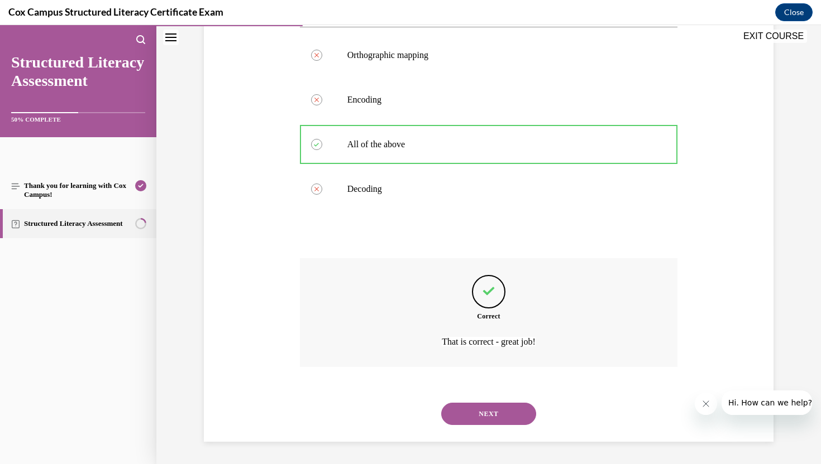
click at [474, 419] on button "NEXT" at bounding box center [488, 414] width 95 height 22
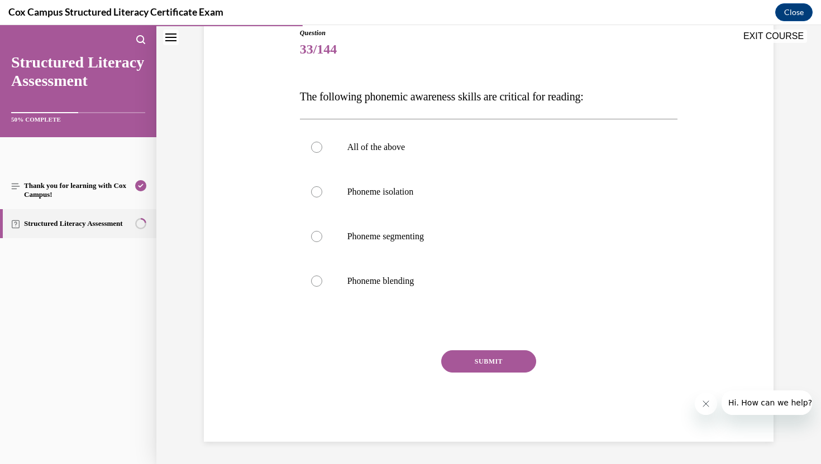
scroll to position [124, 0]
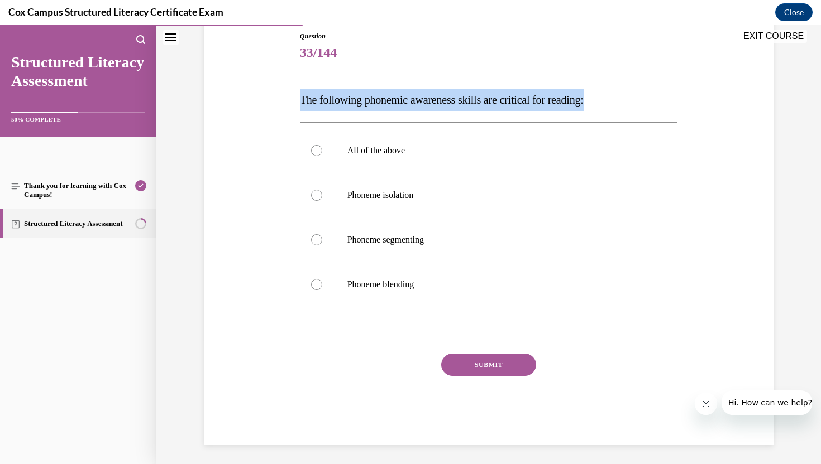
drag, startPoint x: 298, startPoint y: 99, endPoint x: 615, endPoint y: 102, distance: 317.7
click at [615, 102] on div "Question 33/144 The following phonemic awareness skills are critical for readin…" at bounding box center [489, 230] width 384 height 431
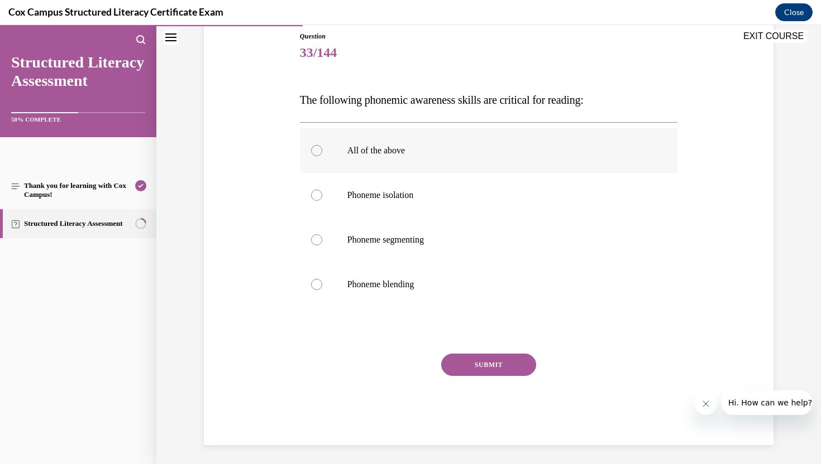
click at [312, 147] on div at bounding box center [316, 150] width 11 height 11
click at [312, 147] on input "All of the above" at bounding box center [316, 150] width 11 height 11
radio input "true"
click at [488, 362] on button "SUBMIT" at bounding box center [488, 365] width 95 height 22
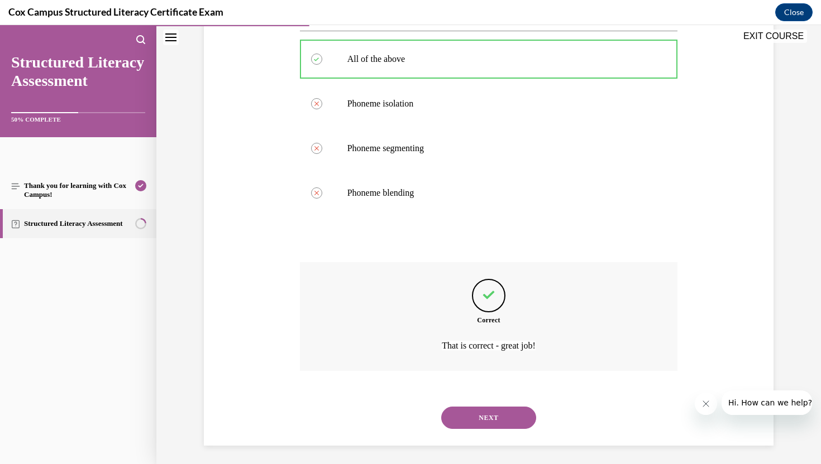
scroll to position [219, 0]
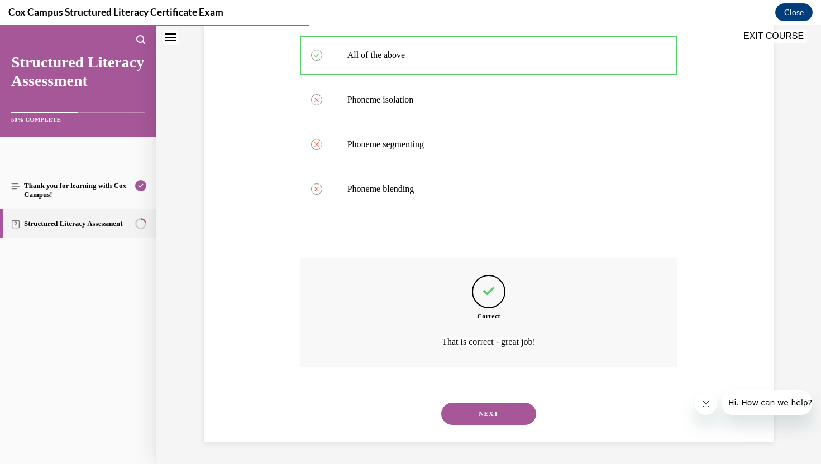
click at [496, 409] on button "NEXT" at bounding box center [488, 414] width 95 height 22
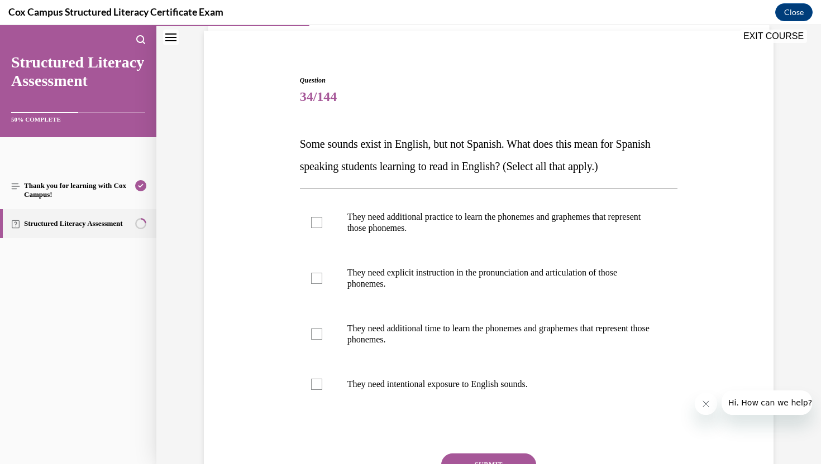
scroll to position [112, 0]
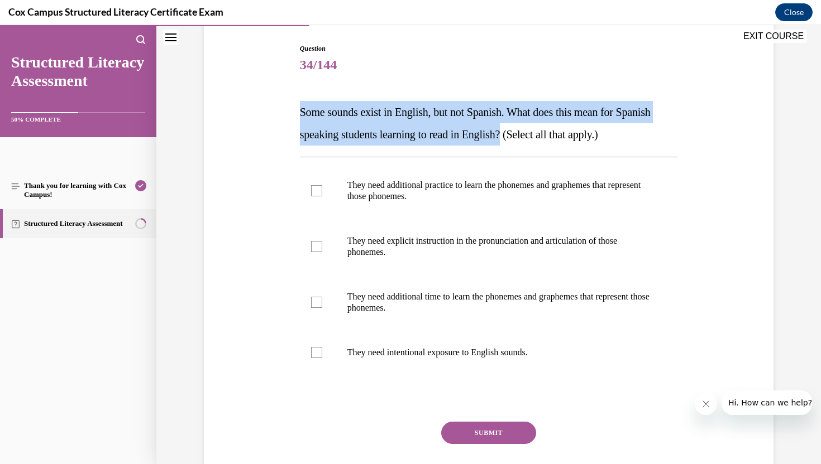
drag, startPoint x: 296, startPoint y: 107, endPoint x: 556, endPoint y: 136, distance: 261.1
click at [556, 136] on div "Question 34/144 Some sounds exist in English, but not Spanish. What does this m…" at bounding box center [489, 270] width 384 height 487
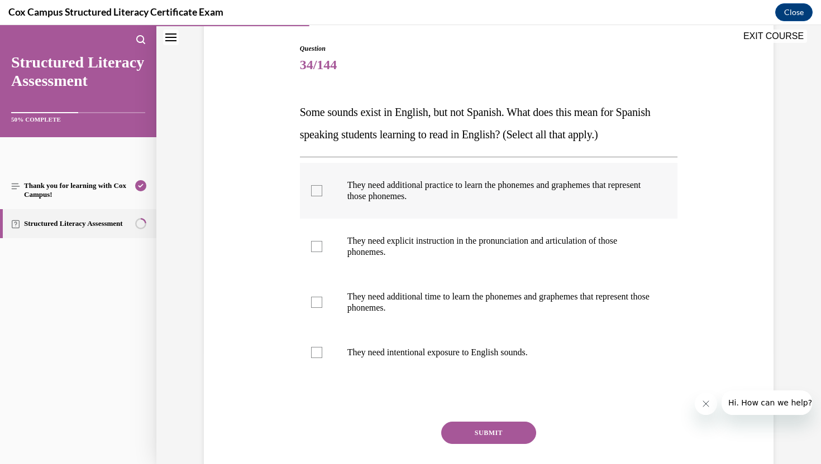
click at [318, 191] on div at bounding box center [316, 190] width 11 height 11
click at [318, 191] on input "They need additional practice to learn the phonemes and graphemes that represen…" at bounding box center [316, 190] width 11 height 11
checkbox input "true"
click at [316, 248] on div at bounding box center [316, 246] width 11 height 11
click at [316, 248] on input "They need explicit instruction in the pronunciation and articulation of those p…" at bounding box center [316, 246] width 11 height 11
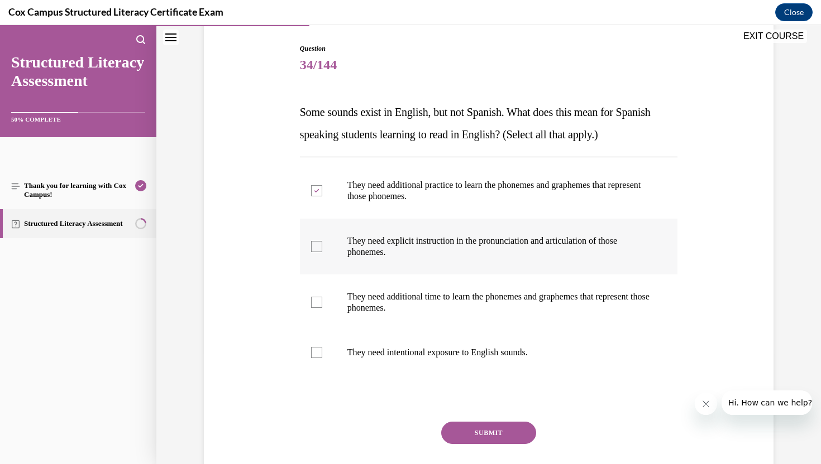
checkbox input "true"
click at [317, 302] on div at bounding box center [316, 302] width 11 height 11
click at [317, 302] on input "They need additional time to learn the phonemes and graphemes that represent th…" at bounding box center [316, 302] width 11 height 11
checkbox input "true"
click at [504, 435] on button "SUBMIT" at bounding box center [488, 433] width 95 height 22
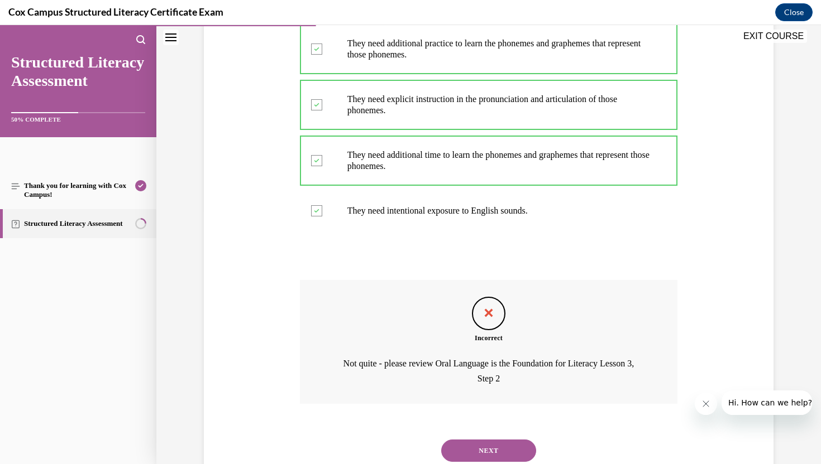
scroll to position [290, 0]
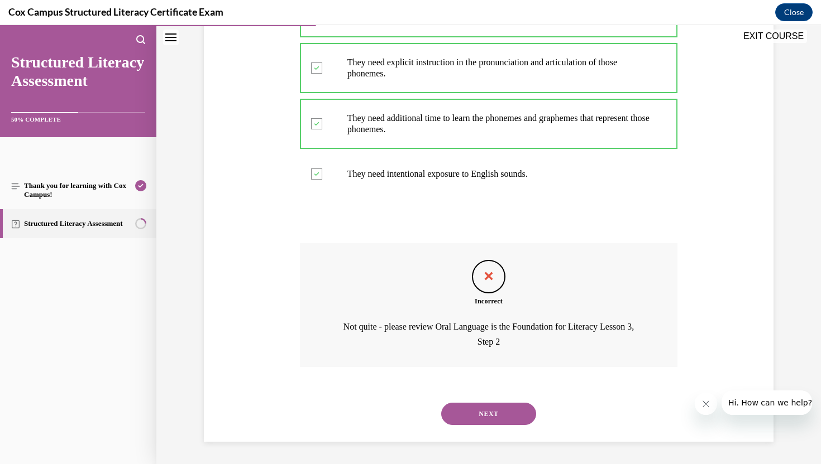
click at [482, 412] on button "NEXT" at bounding box center [488, 414] width 95 height 22
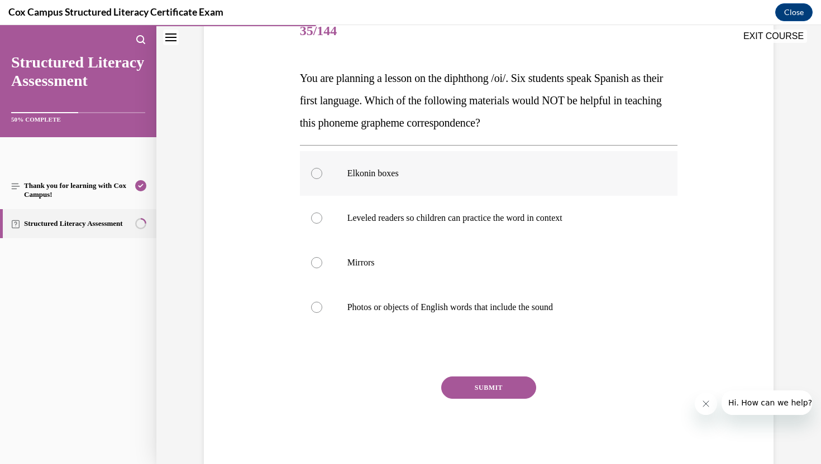
scroll to position [133, 0]
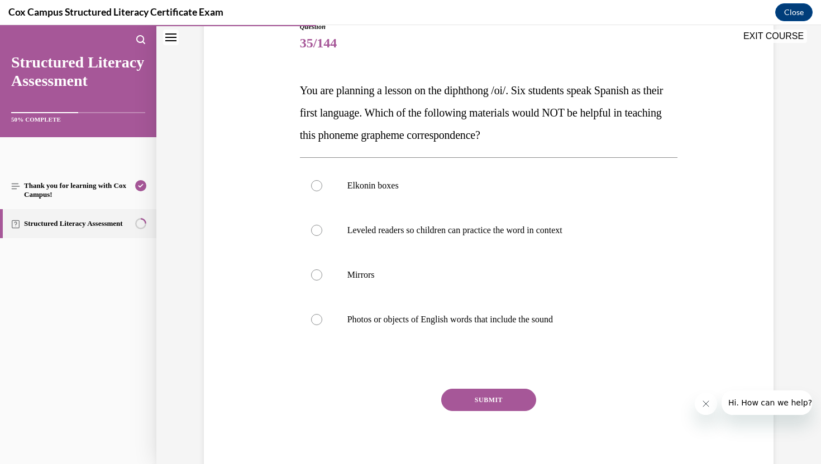
drag, startPoint x: 300, startPoint y: 88, endPoint x: 553, endPoint y: 137, distance: 257.6
click at [553, 137] on p "You are planning a lesson on the diphthong /oi/. Six students speak Spanish as …" at bounding box center [489, 112] width 378 height 67
click at [439, 63] on div "Question 35/144 You are planning a lesson on the diphthong /oi/. Six students s…" at bounding box center [489, 251] width 378 height 459
click at [317, 225] on div at bounding box center [316, 230] width 11 height 11
click at [317, 225] on input "Leveled readers so children can practice the word in context" at bounding box center [316, 230] width 11 height 11
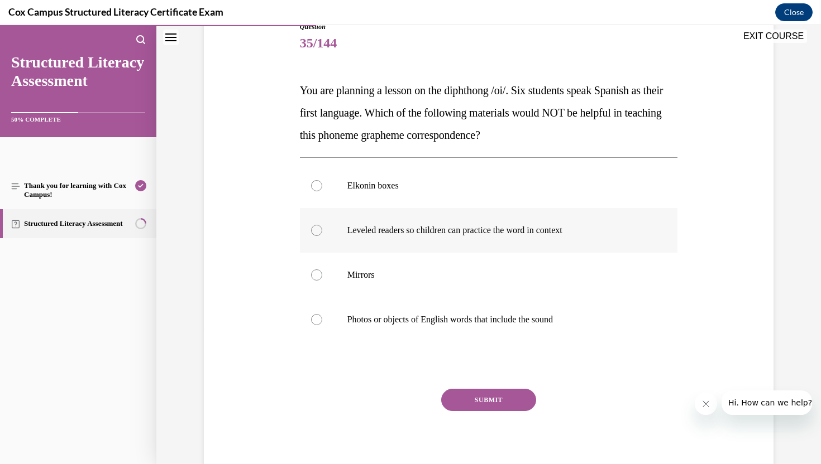
radio input "true"
click at [478, 401] on button "SUBMIT" at bounding box center [488, 400] width 95 height 22
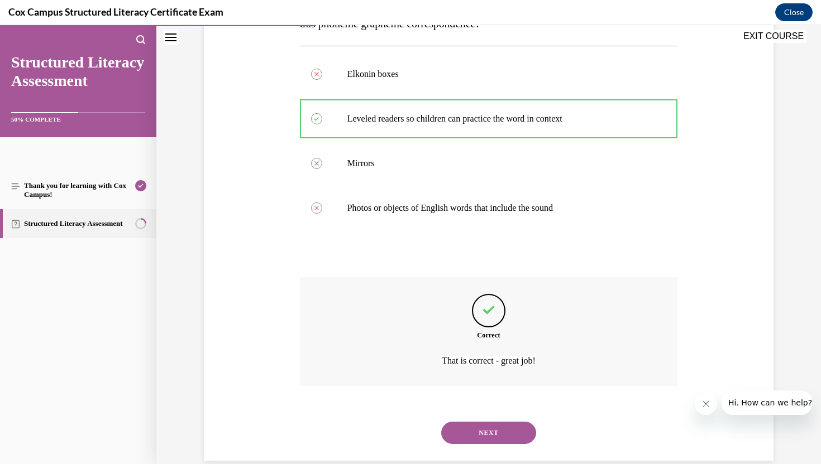
scroll to position [264, 0]
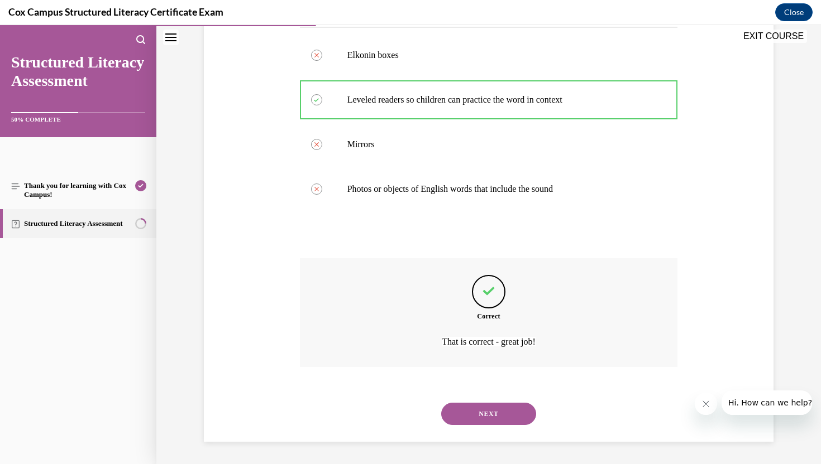
click at [489, 409] on button "NEXT" at bounding box center [488, 414] width 95 height 22
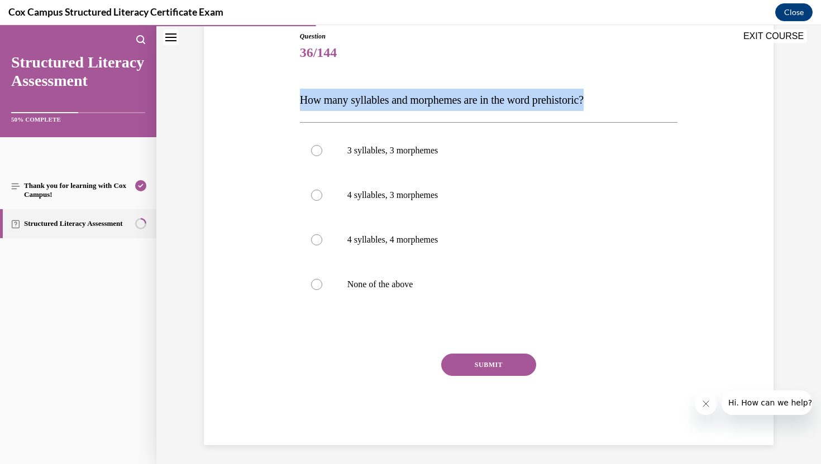
drag, startPoint x: 300, startPoint y: 99, endPoint x: 605, endPoint y: 98, distance: 304.8
click at [583, 98] on span "How many syllables and morphemes are in the word prehistoric?" at bounding box center [442, 100] width 284 height 12
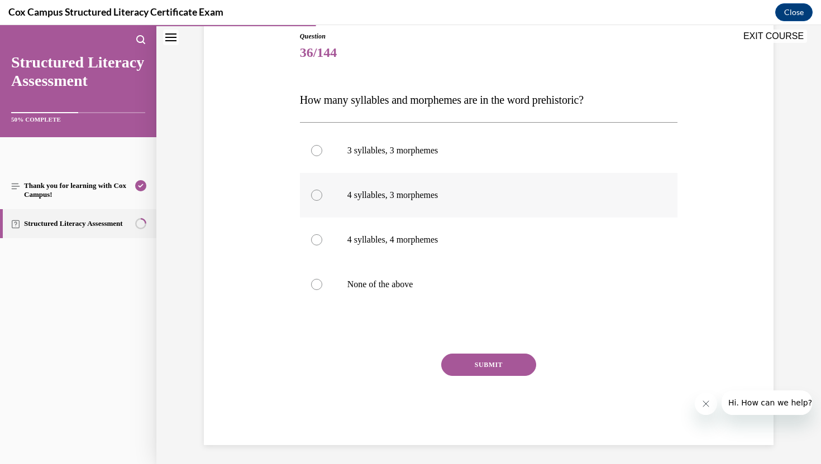
click at [318, 197] on div at bounding box center [316, 195] width 11 height 11
click at [318, 197] on input "4 syllables, 3 morphemes" at bounding box center [316, 195] width 11 height 11
radio input "true"
click at [487, 361] on button "SUBMIT" at bounding box center [488, 365] width 95 height 22
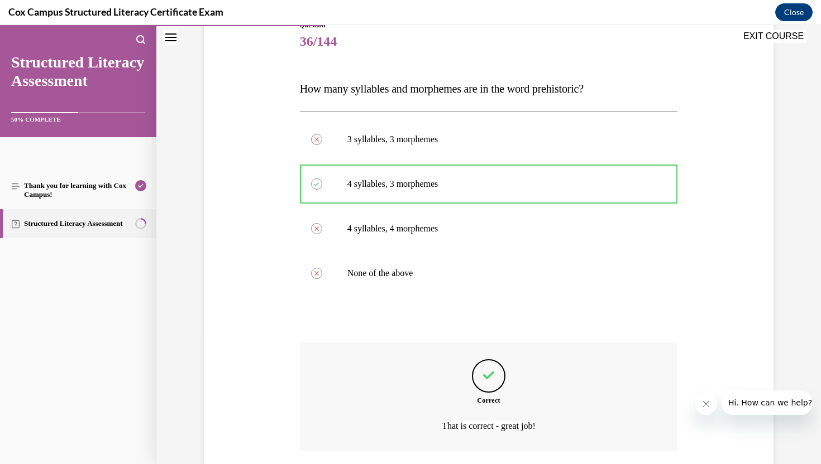
scroll to position [219, 0]
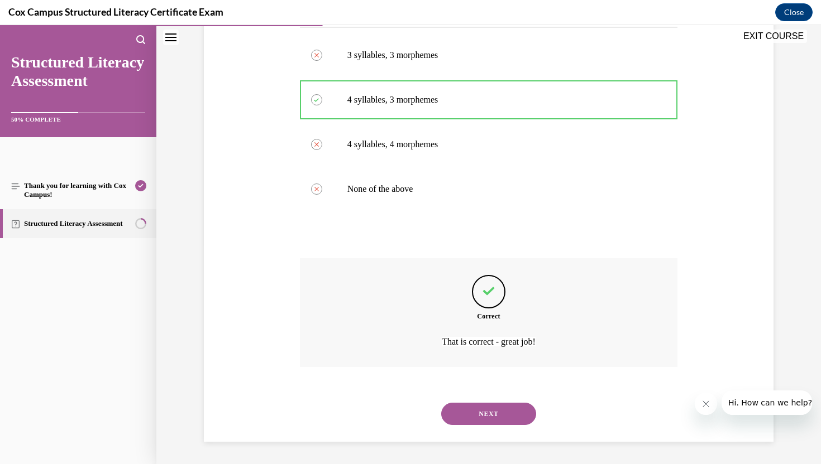
click at [467, 410] on button "NEXT" at bounding box center [488, 414] width 95 height 22
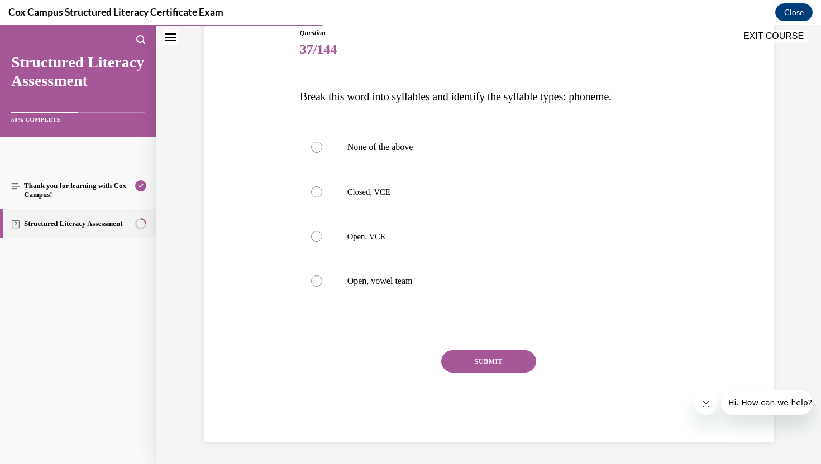
scroll to position [124, 0]
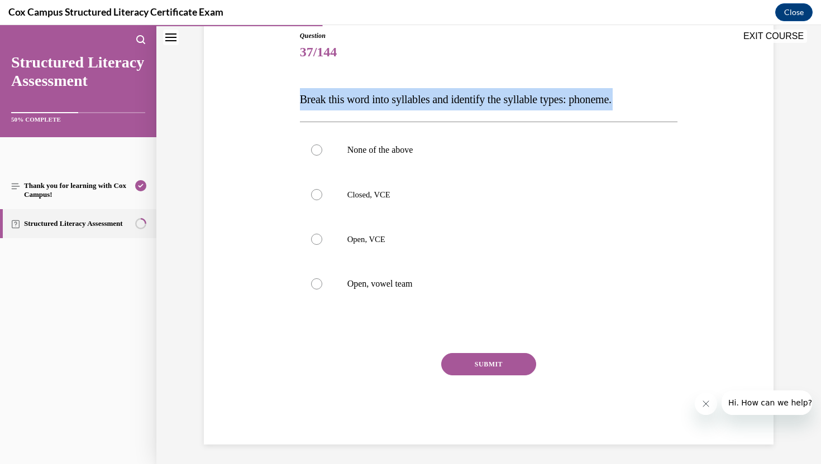
drag, startPoint x: 298, startPoint y: 99, endPoint x: 638, endPoint y: 102, distance: 339.4
click at [638, 102] on div "Question 37/144 Break this word into syllables and identify the syllable types:…" at bounding box center [489, 229] width 384 height 431
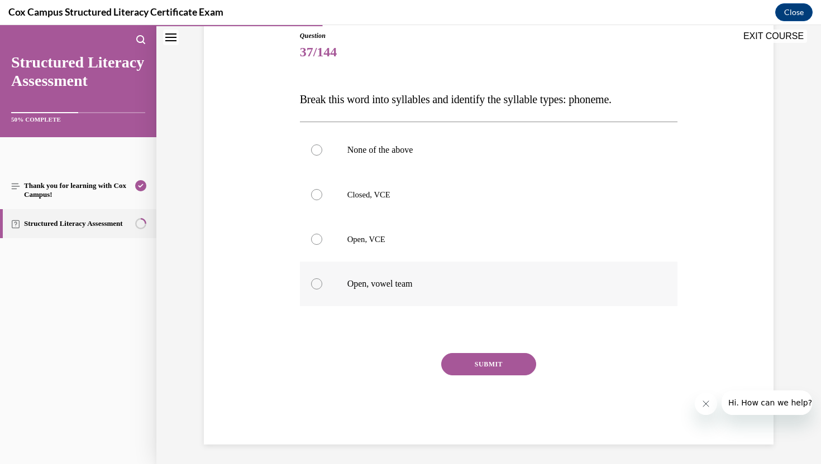
click at [315, 285] on div at bounding box center [316, 284] width 11 height 11
click at [315, 285] on input "Open, vowel team" at bounding box center [316, 284] width 11 height 11
radio input "true"
click at [318, 237] on div at bounding box center [316, 239] width 11 height 11
click at [318, 237] on input "Open, VCE" at bounding box center [316, 239] width 11 height 11
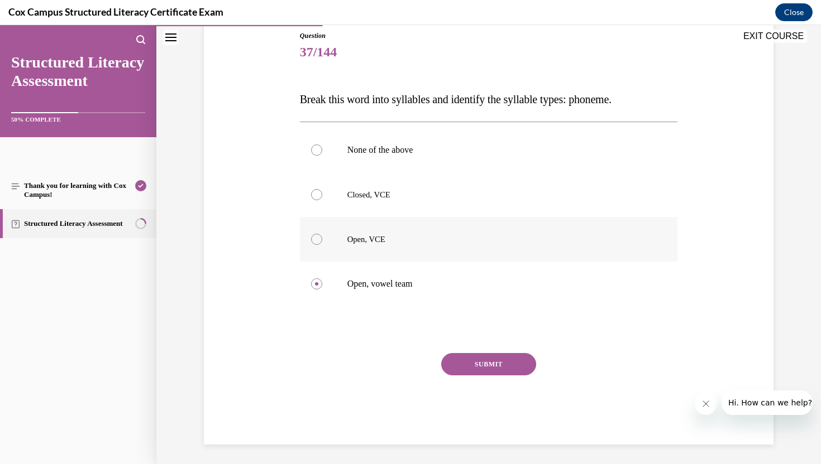
radio input "true"
click at [480, 367] on button "SUBMIT" at bounding box center [488, 364] width 95 height 22
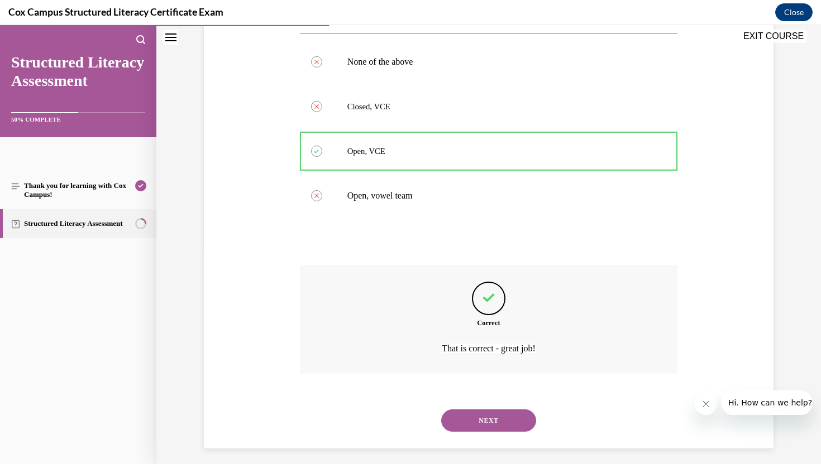
scroll to position [220, 0]
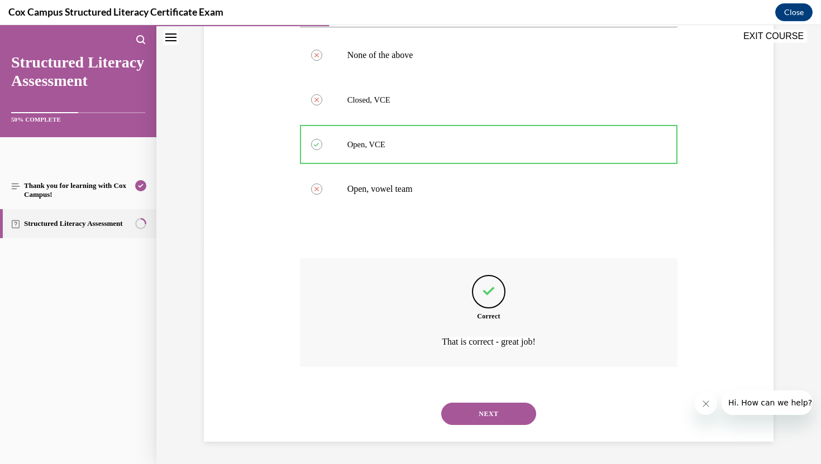
click at [485, 416] on button "NEXT" at bounding box center [488, 414] width 95 height 22
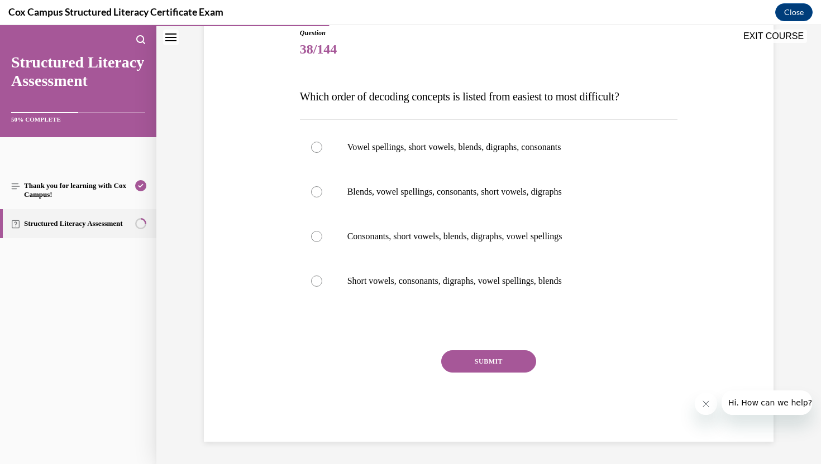
scroll to position [124, 0]
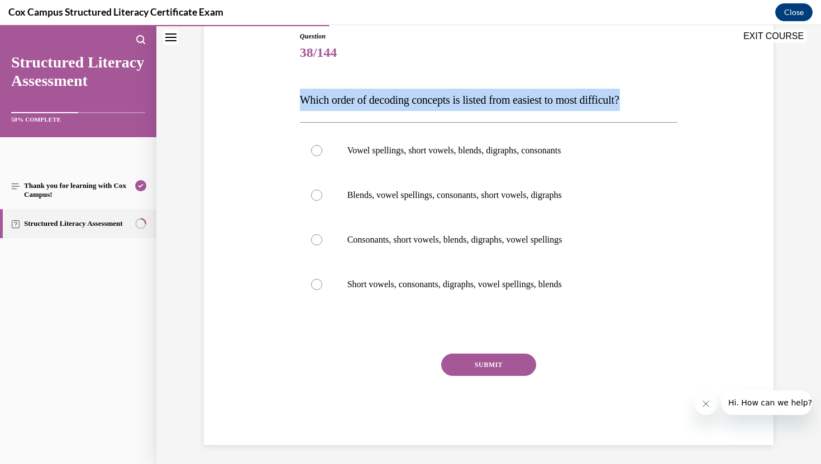
drag, startPoint x: 295, startPoint y: 100, endPoint x: 651, endPoint y: 104, distance: 356.2
click at [651, 104] on div "Question 38/144 Which order of decoding concepts is listed from easiest to most…" at bounding box center [488, 222] width 575 height 448
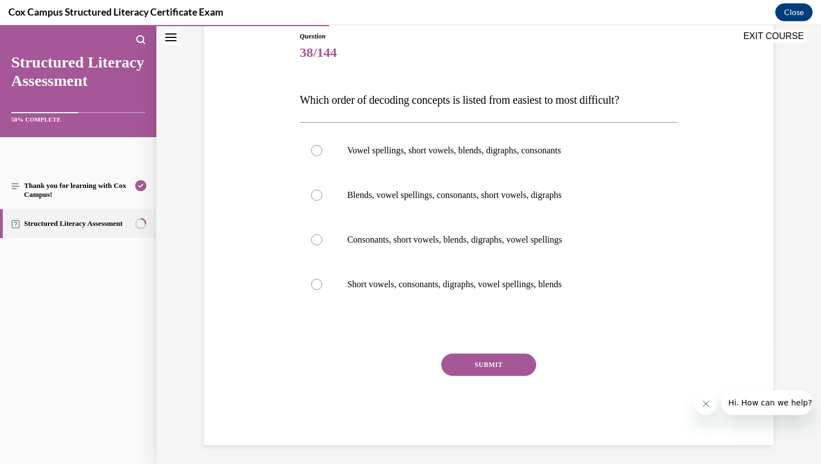
click at [288, 366] on div "Question 38/144 Which order of decoding concepts is listed from easiest to most…" at bounding box center [488, 222] width 575 height 448
click at [314, 238] on div at bounding box center [316, 239] width 11 height 11
click at [314, 238] on input "Consonants, short vowels, blends, digraphs, vowel spellings" at bounding box center [316, 239] width 11 height 11
radio input "true"
click at [502, 365] on button "SUBMIT" at bounding box center [488, 365] width 95 height 22
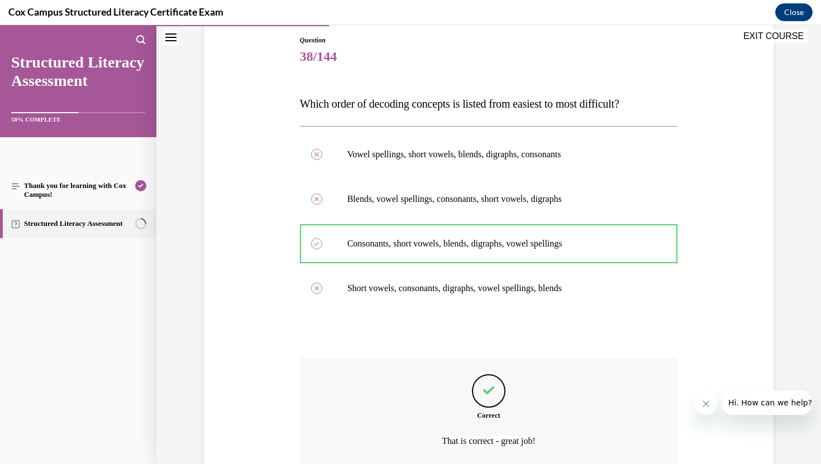
scroll to position [219, 0]
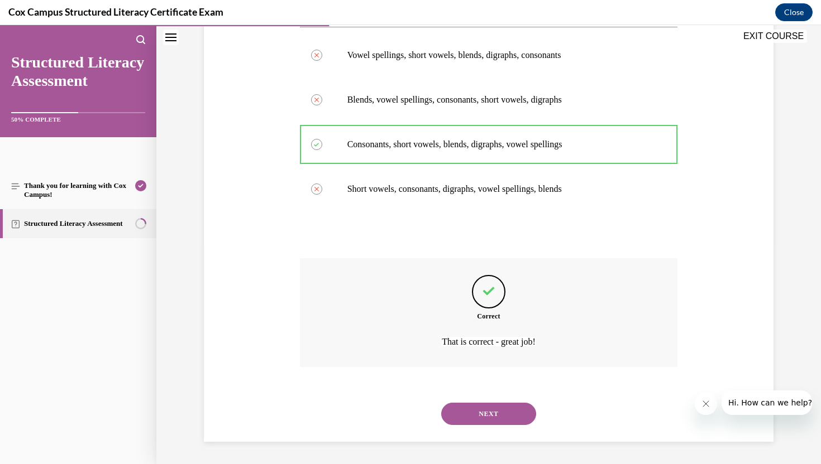
click at [478, 418] on button "NEXT" at bounding box center [488, 414] width 95 height 22
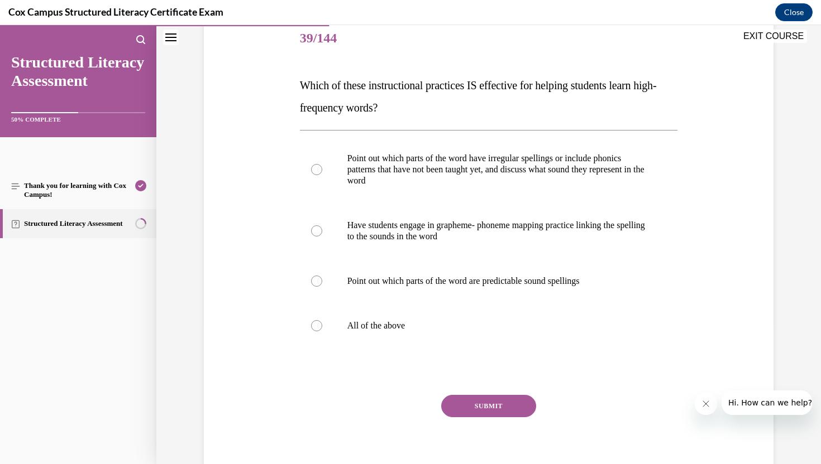
scroll to position [126, 0]
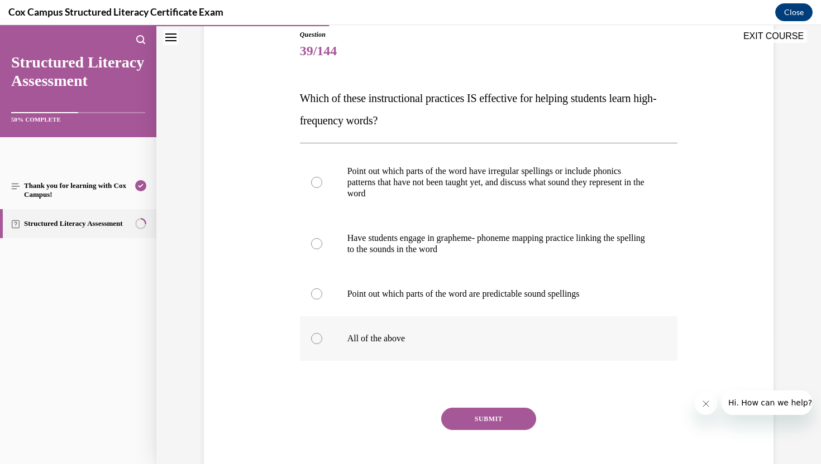
click at [315, 338] on div at bounding box center [316, 338] width 11 height 11
click at [315, 338] on input "All of the above" at bounding box center [316, 338] width 11 height 11
radio input "true"
click at [485, 416] on button "SUBMIT" at bounding box center [488, 419] width 95 height 22
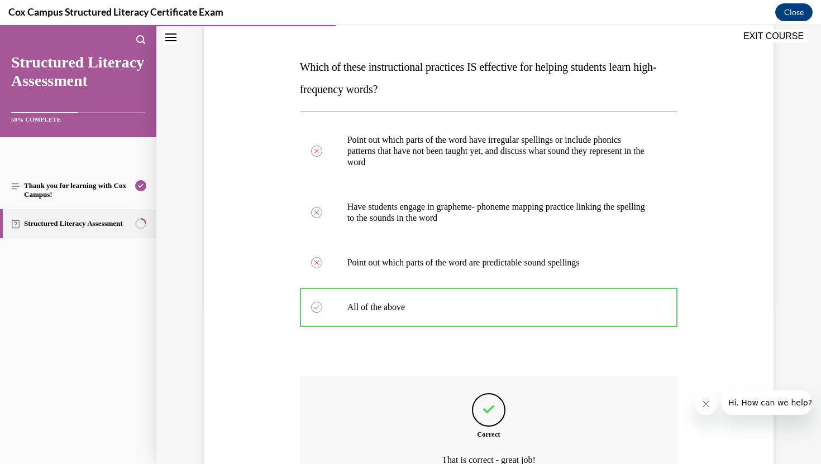
scroll to position [275, 0]
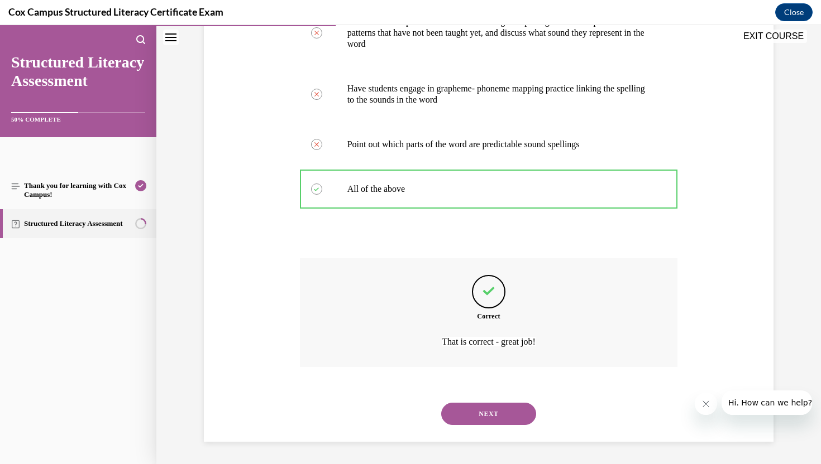
click at [478, 412] on button "NEXT" at bounding box center [488, 414] width 95 height 22
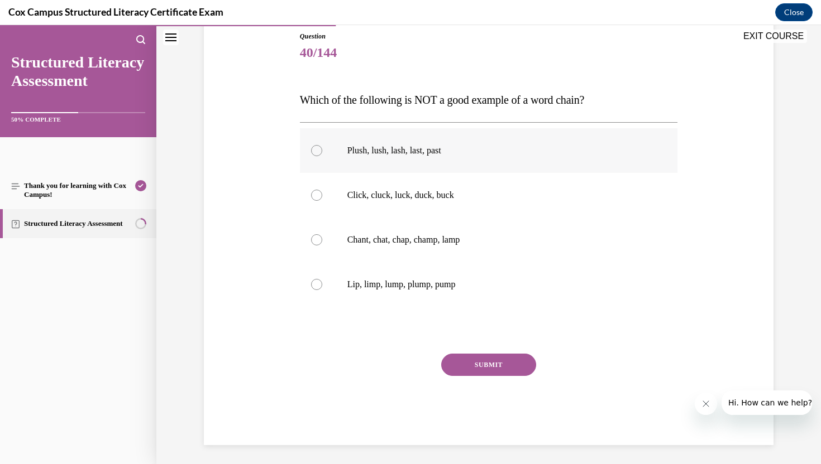
drag, startPoint x: 345, startPoint y: 150, endPoint x: 454, endPoint y: 154, distance: 109.5
click at [454, 154] on label "Plush, lush, lash, last, past" at bounding box center [489, 150] width 378 height 45
click at [313, 146] on div at bounding box center [316, 150] width 11 height 11
click at [313, 146] on input "Plush, lush, lash, last, past" at bounding box center [316, 150] width 11 height 11
radio input "true"
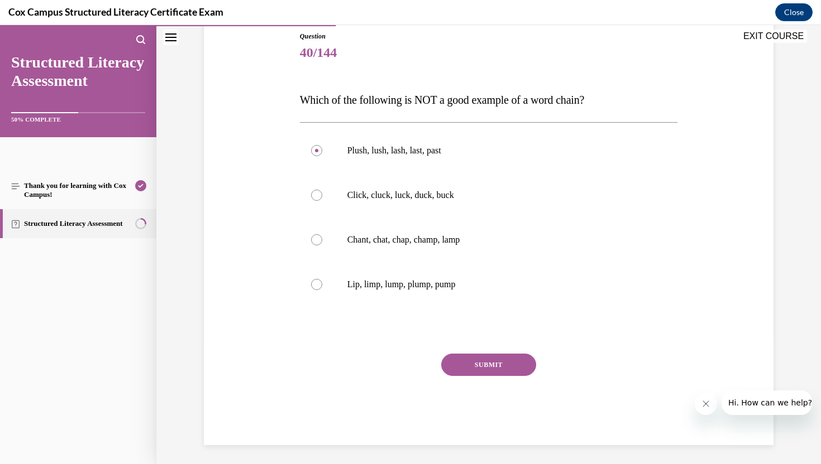
click at [492, 371] on button "SUBMIT" at bounding box center [488, 365] width 95 height 22
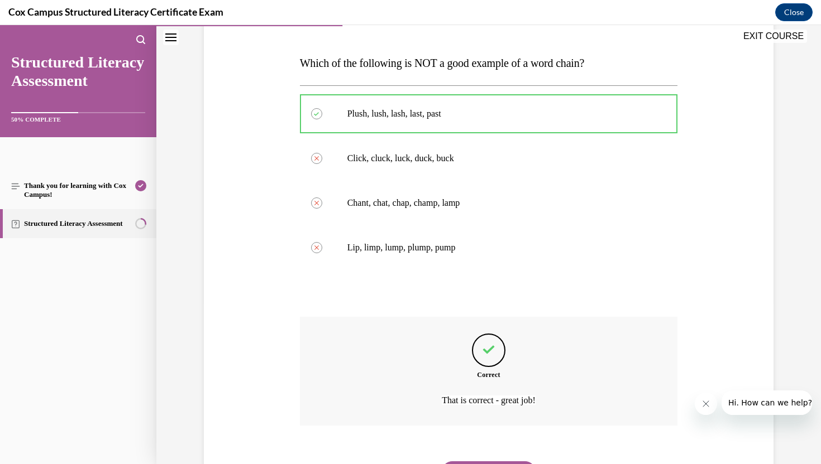
scroll to position [219, 0]
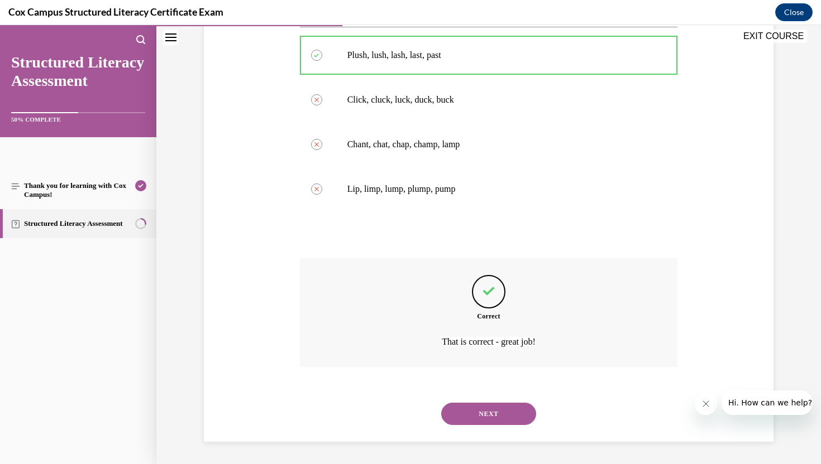
click at [504, 415] on button "NEXT" at bounding box center [488, 414] width 95 height 22
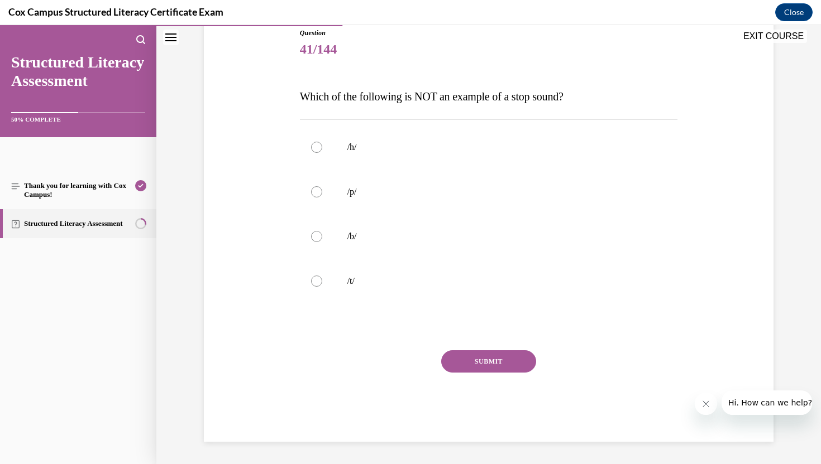
scroll to position [124, 0]
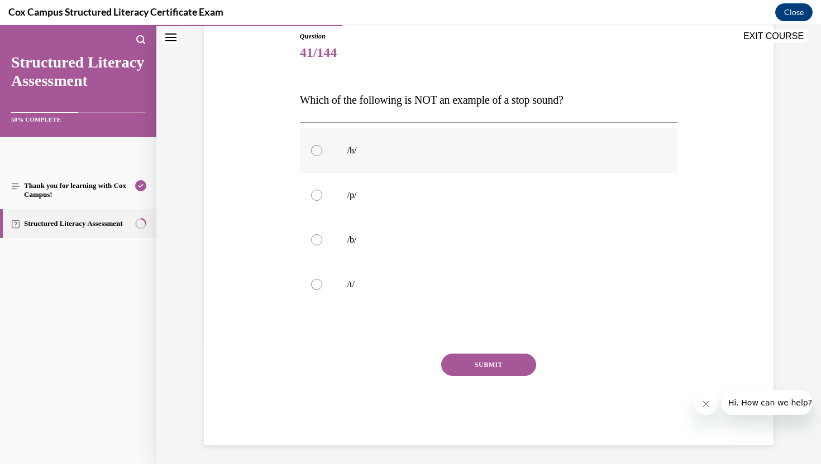
click at [317, 148] on div at bounding box center [316, 150] width 11 height 11
click at [317, 148] on input "/h/" at bounding box center [316, 150] width 11 height 11
radio input "true"
click at [501, 367] on button "SUBMIT" at bounding box center [488, 365] width 95 height 22
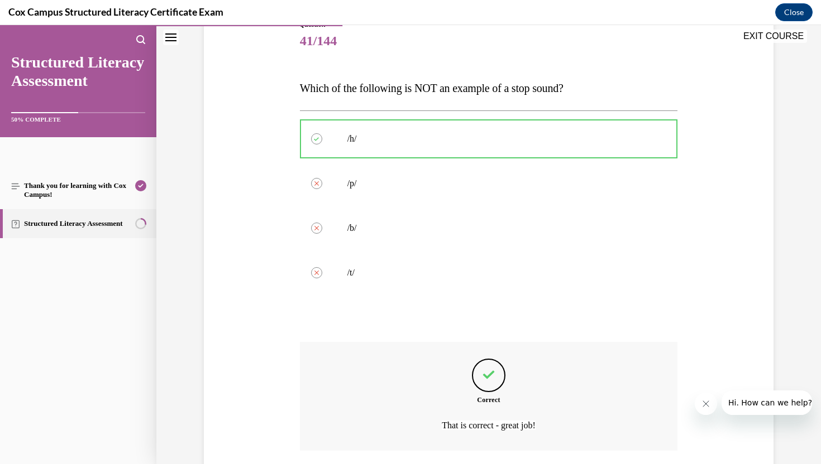
scroll to position [219, 0]
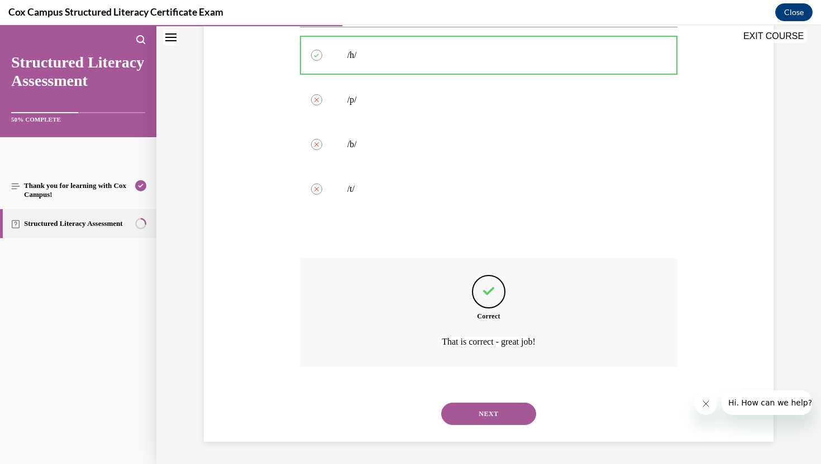
click at [474, 414] on button "NEXT" at bounding box center [488, 414] width 95 height 22
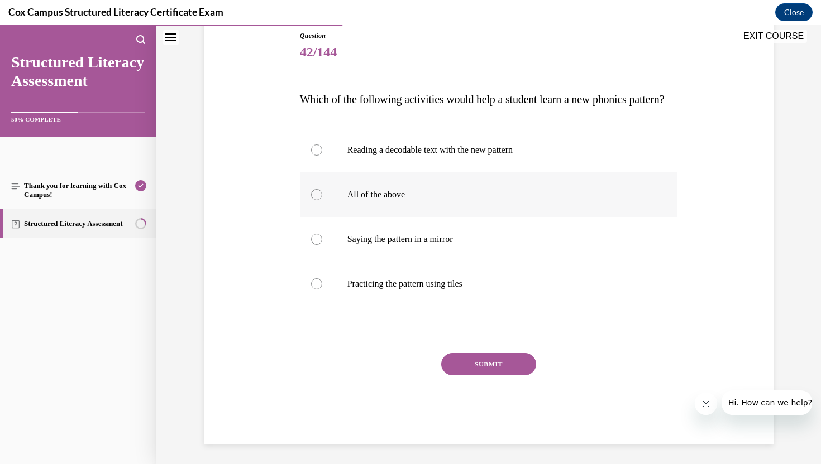
click at [315, 200] on div at bounding box center [316, 194] width 11 height 11
click at [315, 200] on input "All of the above" at bounding box center [316, 194] width 11 height 11
radio input "true"
click at [508, 376] on button "SUBMIT" at bounding box center [488, 364] width 95 height 22
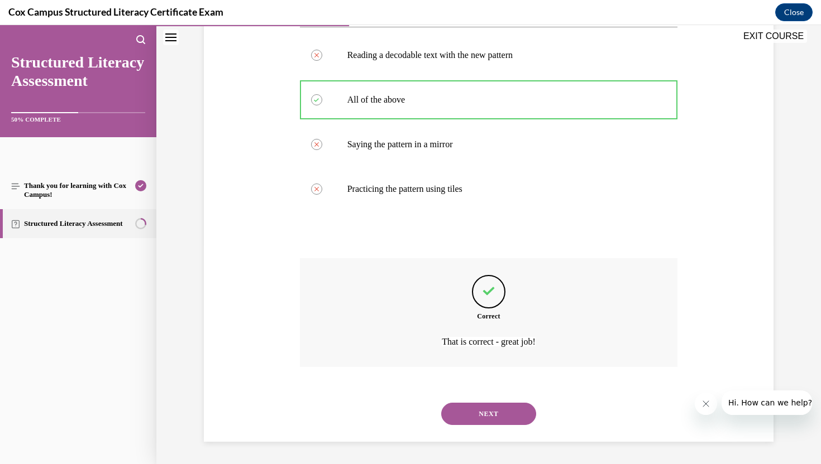
scroll to position [242, 0]
click at [476, 418] on button "NEXT" at bounding box center [488, 414] width 95 height 22
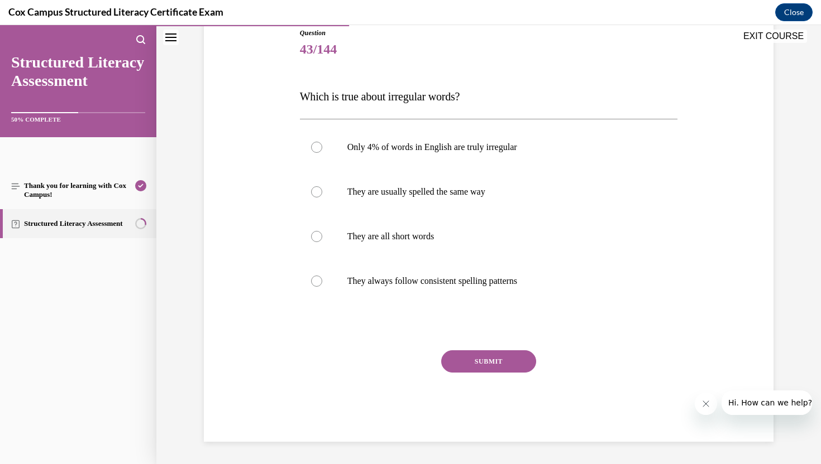
scroll to position [124, 0]
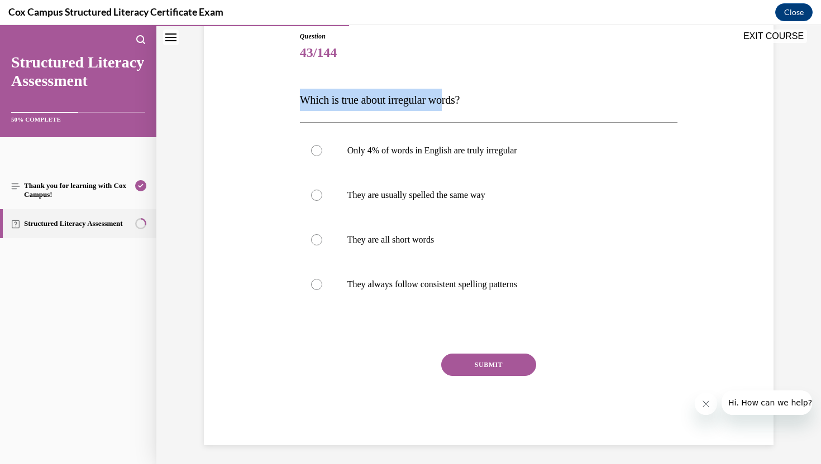
drag, startPoint x: 302, startPoint y: 99, endPoint x: 454, endPoint y: 95, distance: 151.9
click at [454, 95] on span "Which is true about irregular words?" at bounding box center [380, 100] width 160 height 12
click at [545, 95] on p "Which is true about irregular words?" at bounding box center [489, 100] width 378 height 22
click at [347, 152] on p "Only 4% of words in English are truly irregular" at bounding box center [498, 150] width 303 height 11
click at [322, 152] on input "Only 4% of words in English are truly irregular" at bounding box center [316, 150] width 11 height 11
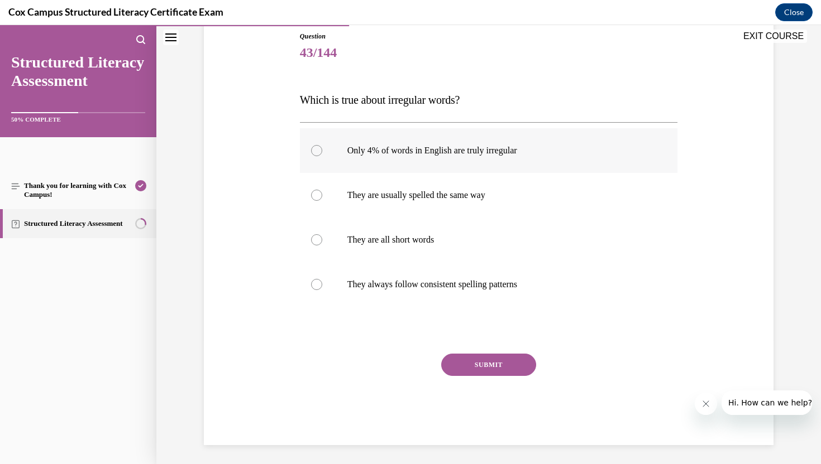
radio input "true"
drag, startPoint x: 300, startPoint y: 99, endPoint x: 469, endPoint y: 101, distance: 168.6
click at [460, 101] on span "Which is true about irregular words?" at bounding box center [380, 100] width 160 height 12
click at [333, 351] on div "Question 43/144 Which is true about irregular words? Only 4% of words in Englis…" at bounding box center [489, 238] width 378 height 414
drag, startPoint x: 352, startPoint y: 152, endPoint x: 535, endPoint y: 154, distance: 183.7
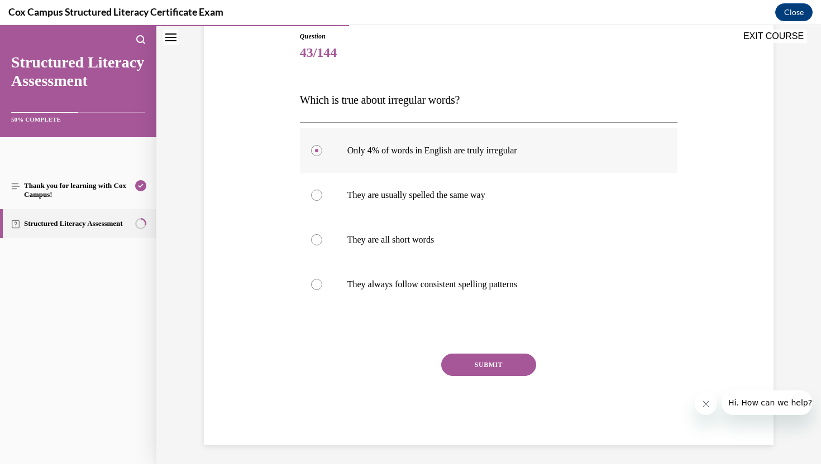
click at [535, 154] on p "Only 4% of words in English are truly irregular" at bounding box center [498, 150] width 303 height 11
click at [486, 365] on button "SUBMIT" at bounding box center [488, 365] width 95 height 22
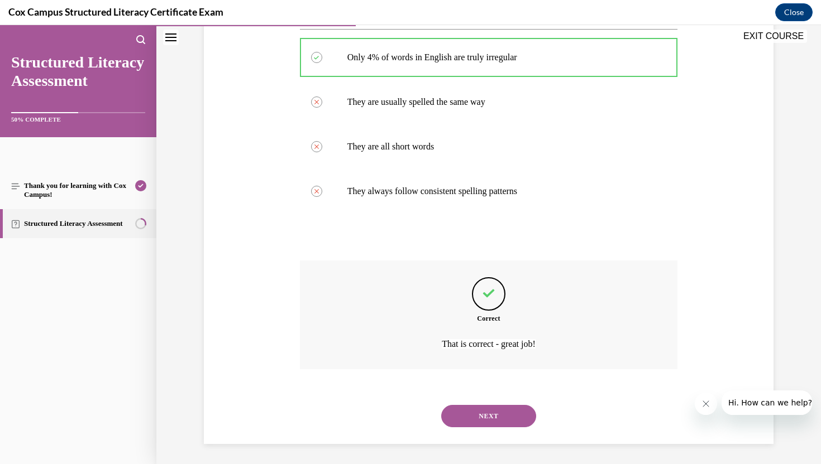
scroll to position [219, 0]
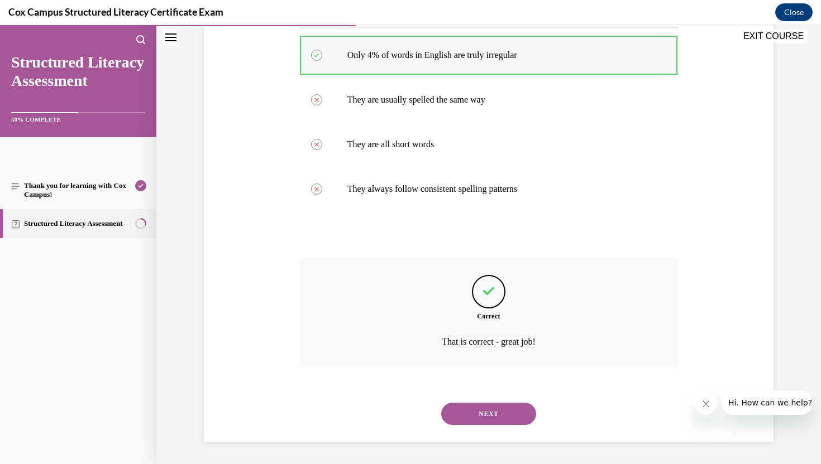
click at [633, 53] on p "Only 4% of words in English are truly irregular" at bounding box center [498, 55] width 303 height 11
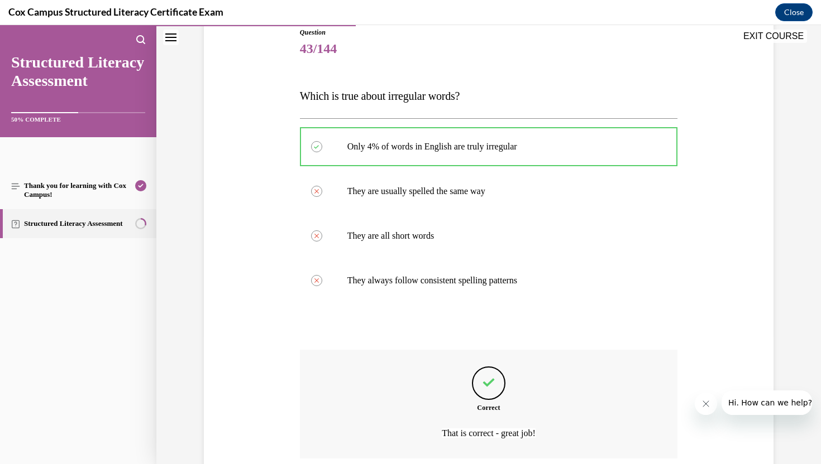
scroll to position [127, 0]
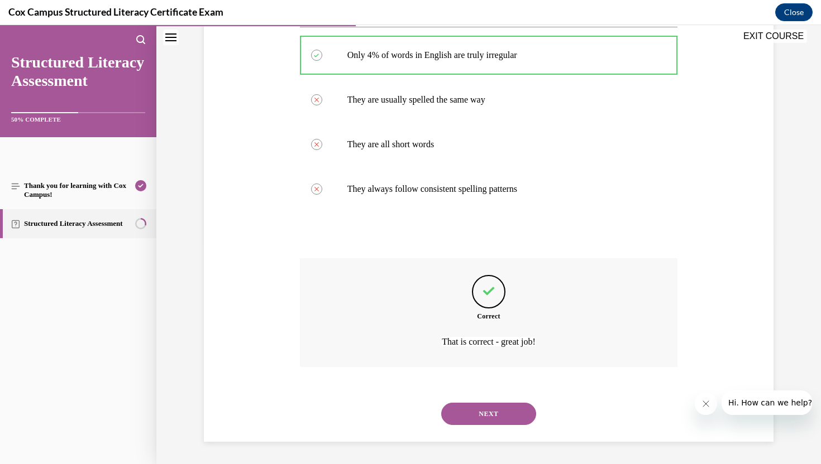
click at [468, 419] on button "NEXT" at bounding box center [488, 414] width 95 height 22
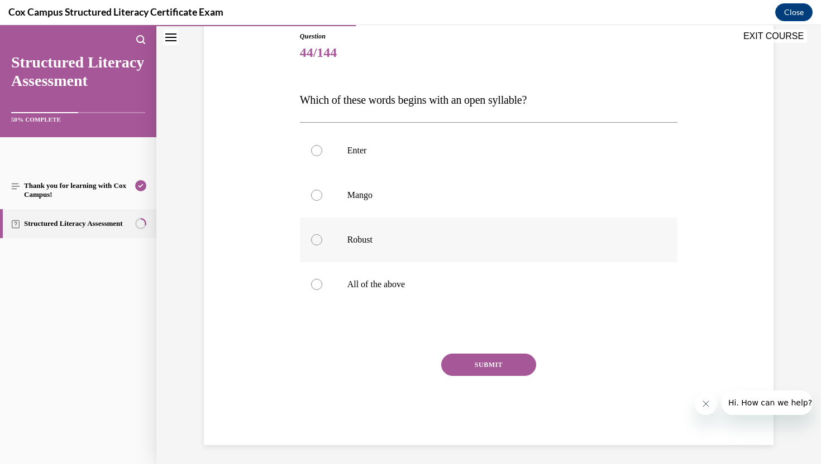
click at [315, 242] on div at bounding box center [316, 239] width 11 height 11
click at [315, 242] on input "Robust" at bounding box center [316, 239] width 11 height 11
radio input "true"
click at [484, 367] on button "SUBMIT" at bounding box center [488, 365] width 95 height 22
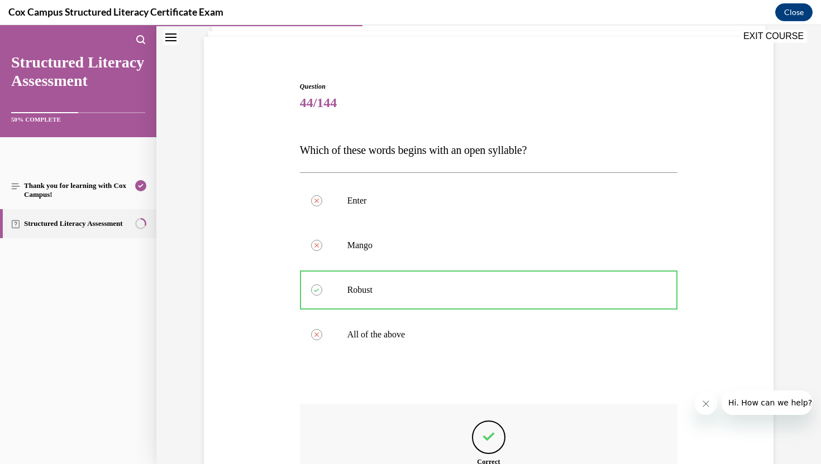
scroll to position [219, 0]
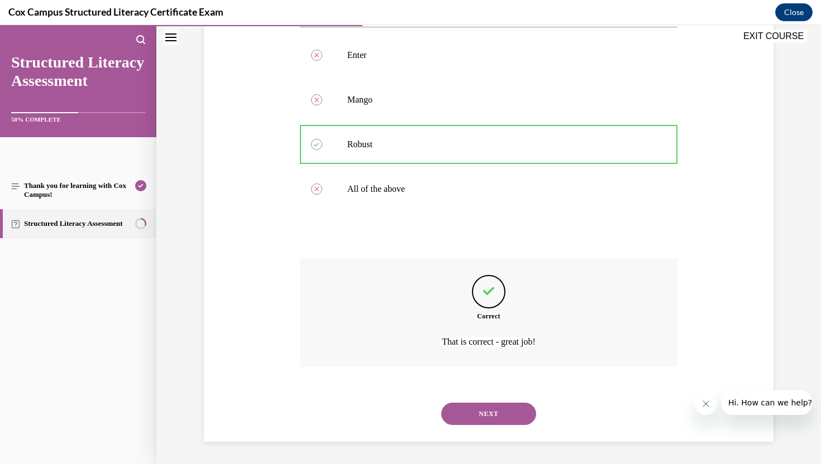
click at [476, 411] on button "NEXT" at bounding box center [488, 414] width 95 height 22
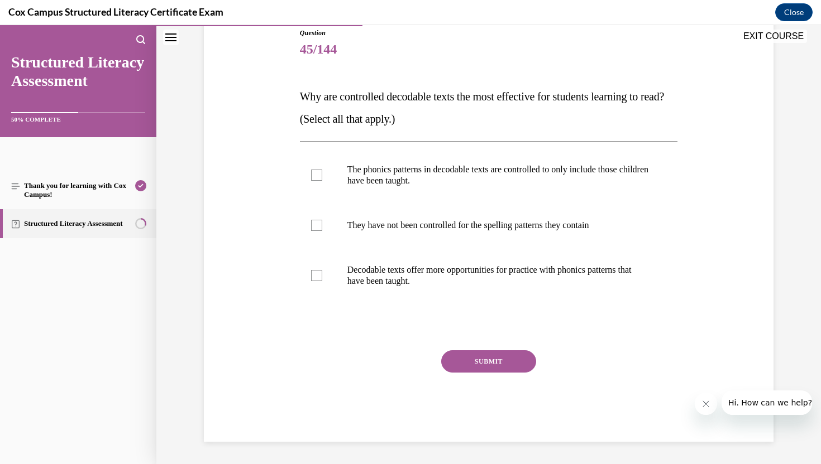
scroll to position [124, 0]
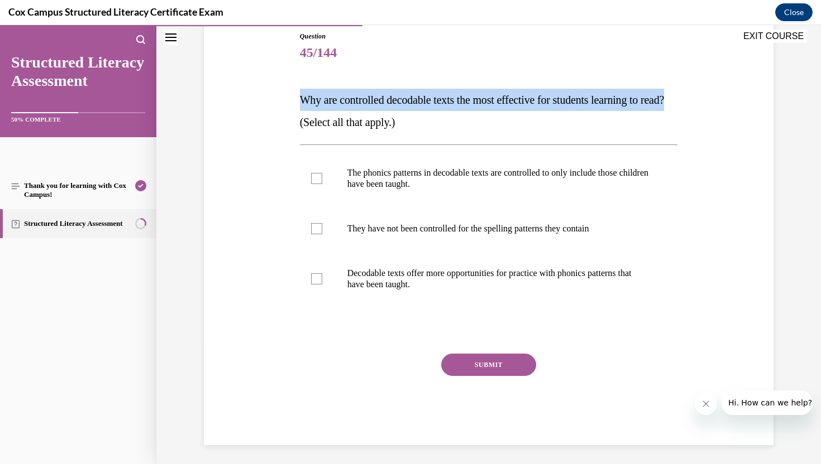
drag, startPoint x: 300, startPoint y: 97, endPoint x: 327, endPoint y: 126, distance: 39.1
click at [327, 126] on span "Why are controlled decodable texts the most effective for students learning to …" at bounding box center [482, 111] width 365 height 35
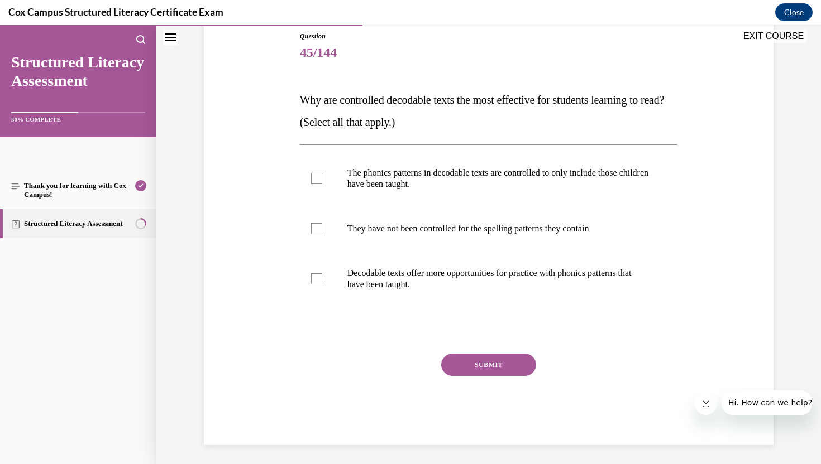
click at [242, 199] on div "Question 45/144 Why are controlled decodable texts the most effective for stude…" at bounding box center [488, 222] width 575 height 448
click at [315, 178] on div at bounding box center [316, 178] width 11 height 11
click at [315, 178] on input "The phonics patterns in decodable texts are controlled to only include those ch…" at bounding box center [316, 178] width 11 height 11
checkbox input "true"
click at [317, 276] on div at bounding box center [316, 279] width 11 height 11
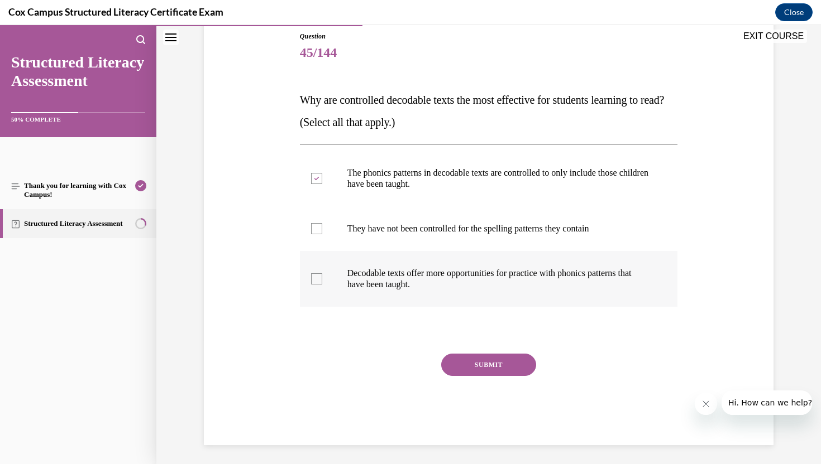
click at [317, 276] on input "Decodable texts offer more opportunities for practice with phonics patterns tha…" at bounding box center [316, 279] width 11 height 11
checkbox input "true"
click at [494, 363] on button "SUBMIT" at bounding box center [488, 365] width 95 height 22
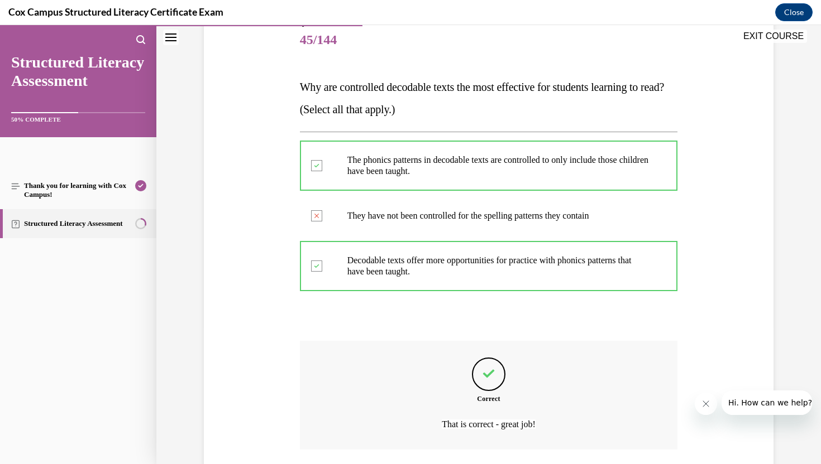
scroll to position [136, 0]
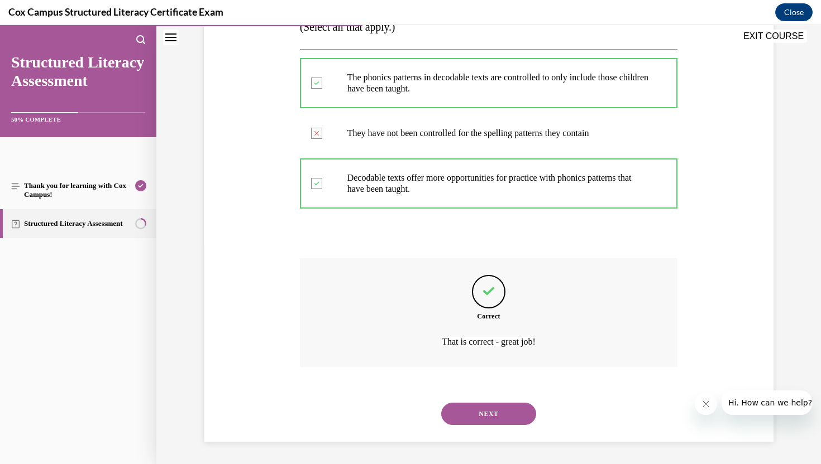
click at [466, 414] on button "NEXT" at bounding box center [488, 414] width 95 height 22
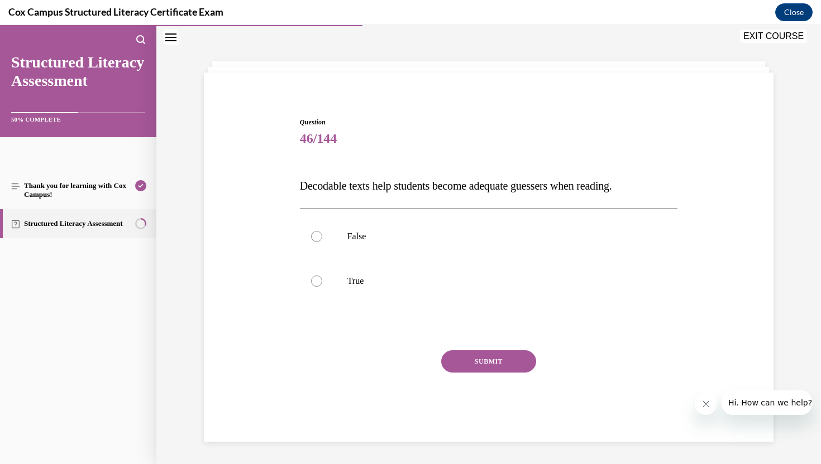
drag, startPoint x: 291, startPoint y: 188, endPoint x: 657, endPoint y: 180, distance: 365.7
click at [657, 180] on div "Question 46/144 Decodable texts help students become adequate guessers when rea…" at bounding box center [488, 263] width 575 height 358
click at [319, 280] on div at bounding box center [316, 281] width 11 height 11
click at [319, 280] on input "True" at bounding box center [316, 281] width 11 height 11
radio input "true"
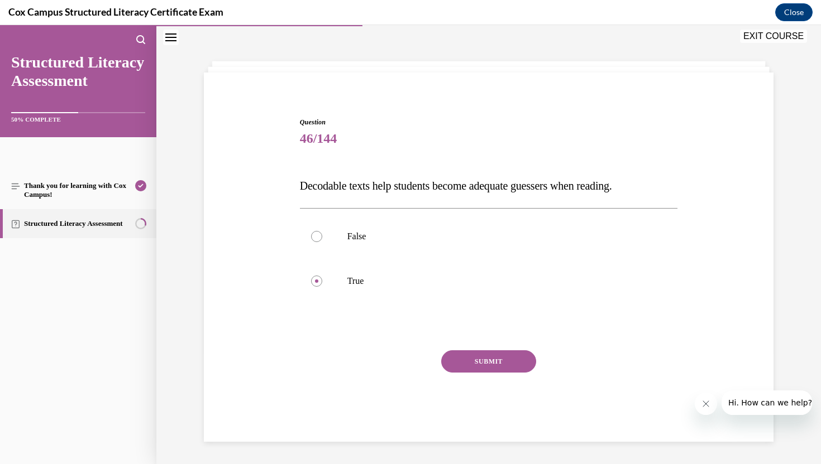
click at [483, 360] on button "SUBMIT" at bounding box center [488, 362] width 95 height 22
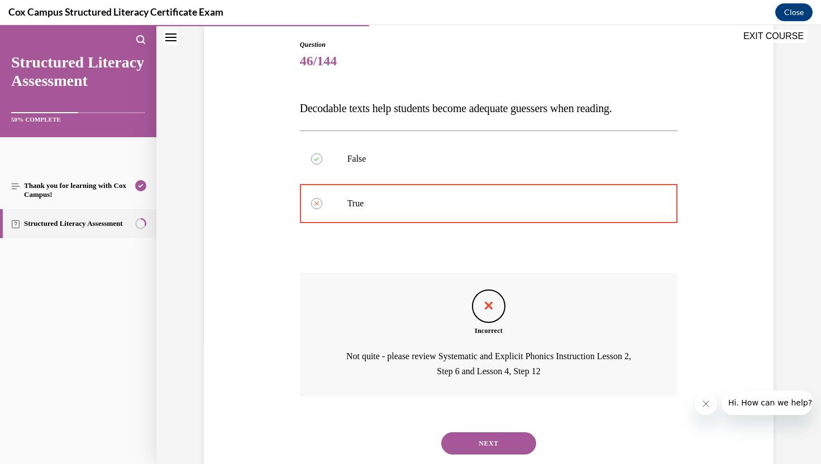
scroll to position [103, 0]
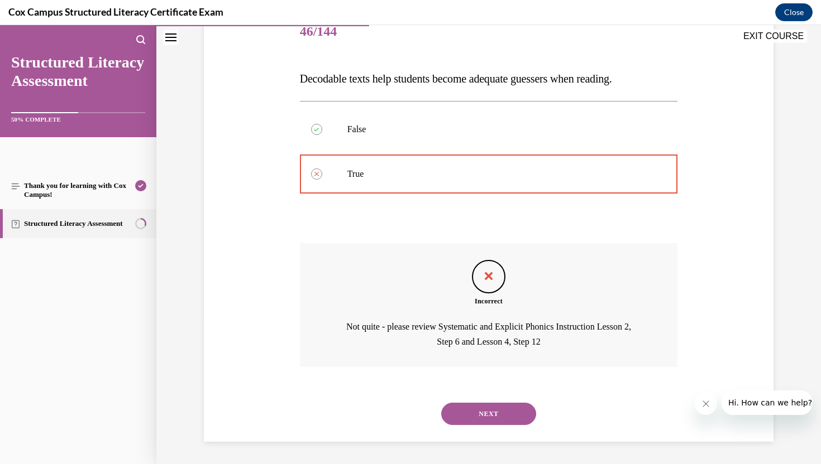
click at [496, 409] on button "NEXT" at bounding box center [488, 414] width 95 height 22
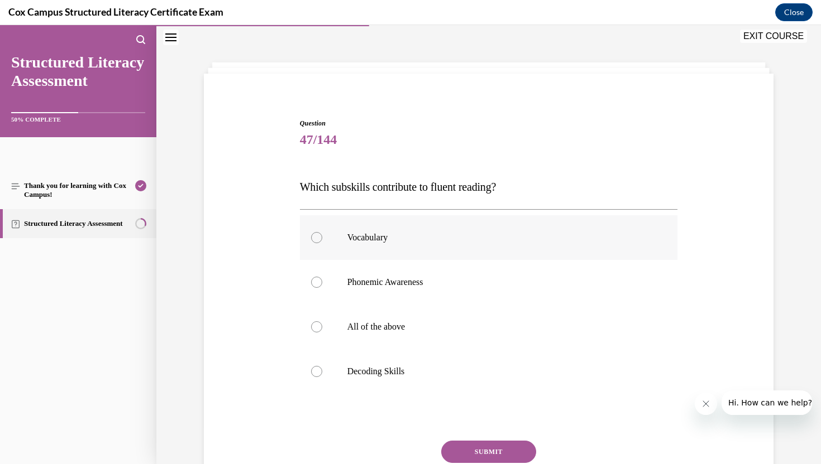
scroll to position [40, 0]
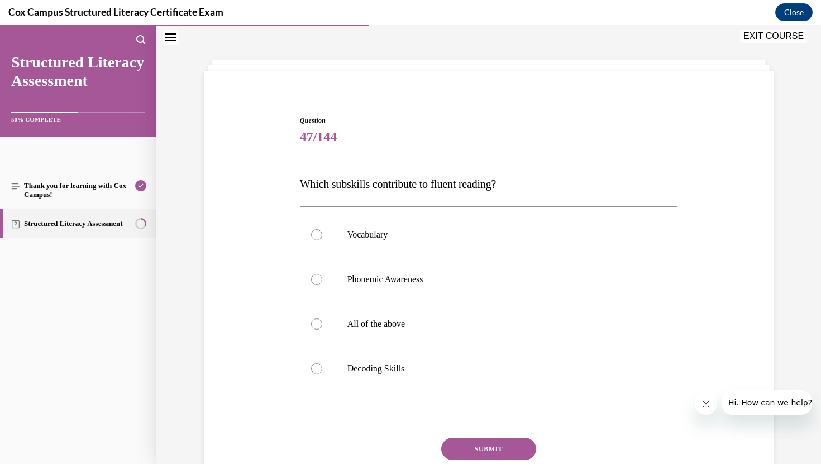
drag, startPoint x: 296, startPoint y: 182, endPoint x: 525, endPoint y: 192, distance: 229.1
click at [525, 192] on div "Question 47/144 Which subskills contribute to fluent reading?   Vocabulary Phon…" at bounding box center [488, 306] width 575 height 448
click at [314, 320] on div at bounding box center [316, 324] width 11 height 11
click at [314, 320] on input "All of the above" at bounding box center [316, 324] width 11 height 11
radio input "true"
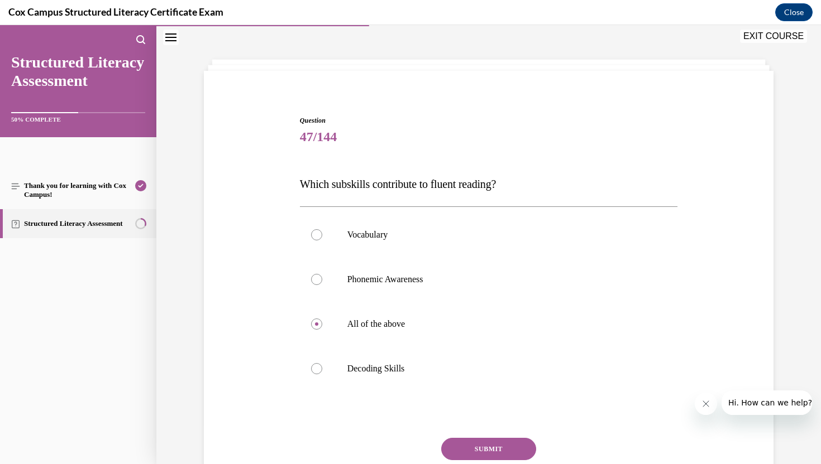
click at [488, 452] on button "SUBMIT" at bounding box center [488, 449] width 95 height 22
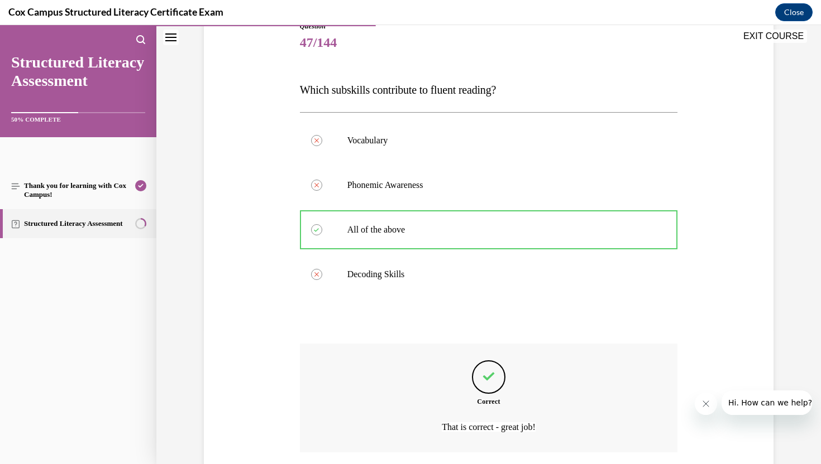
scroll to position [219, 0]
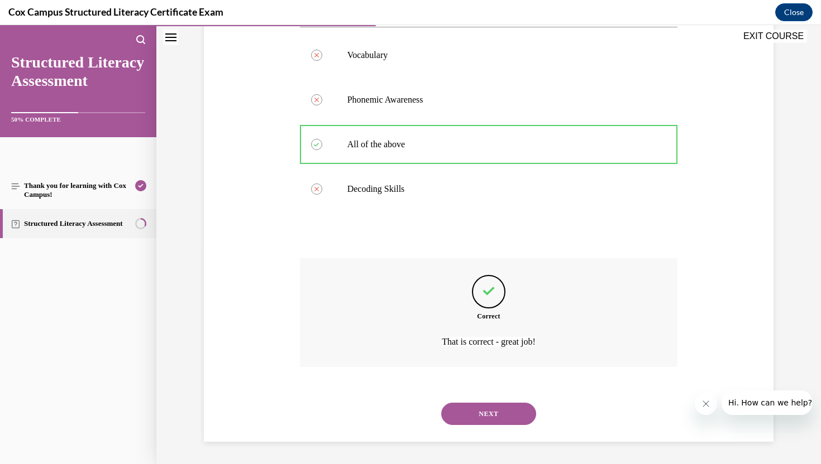
click at [484, 412] on button "NEXT" at bounding box center [488, 414] width 95 height 22
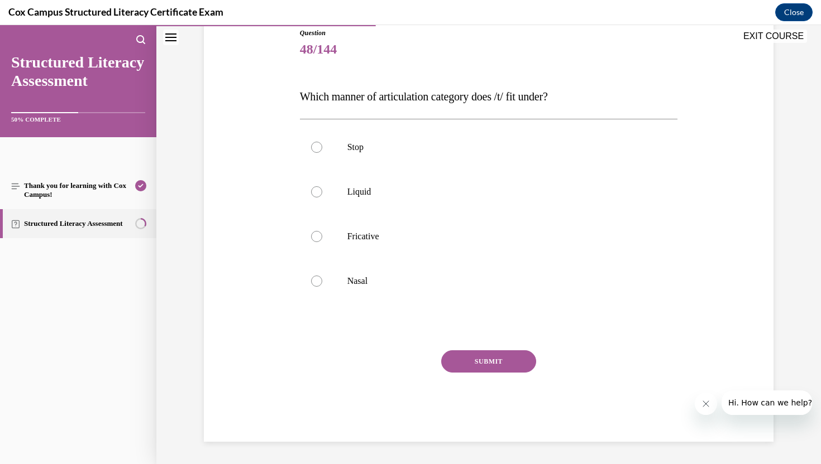
scroll to position [124, 0]
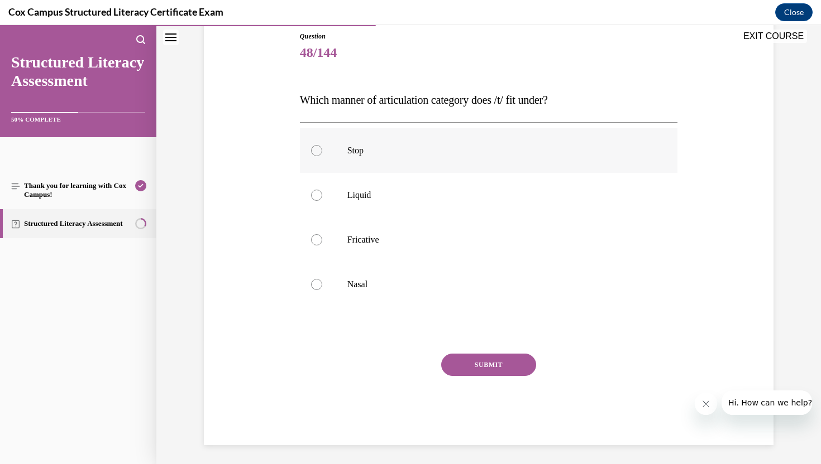
click at [315, 148] on div at bounding box center [316, 150] width 11 height 11
click at [315, 148] on input "Stop" at bounding box center [316, 150] width 11 height 11
radio input "true"
click at [483, 363] on button "SUBMIT" at bounding box center [488, 365] width 95 height 22
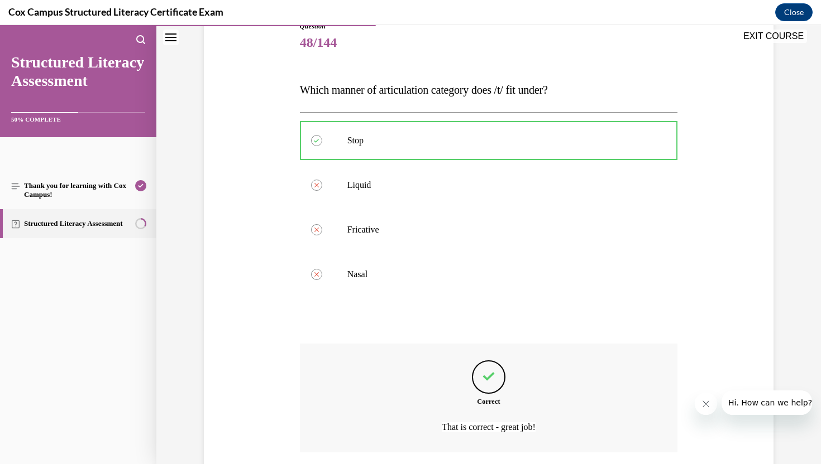
scroll to position [219, 0]
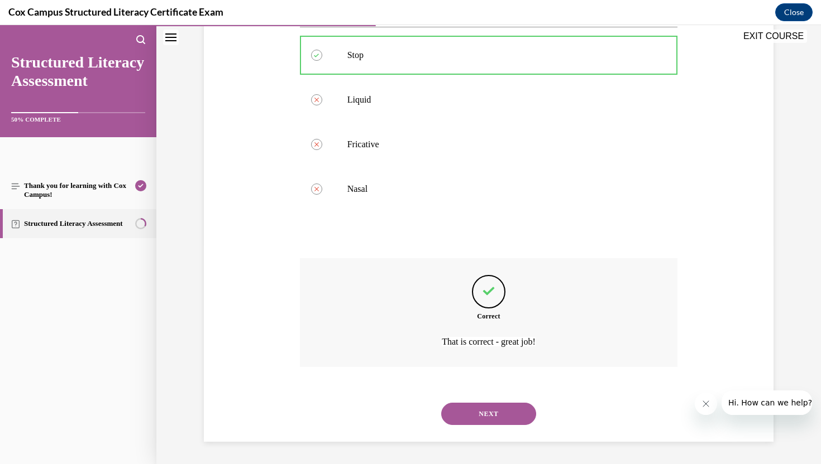
click at [486, 416] on button "NEXT" at bounding box center [488, 414] width 95 height 22
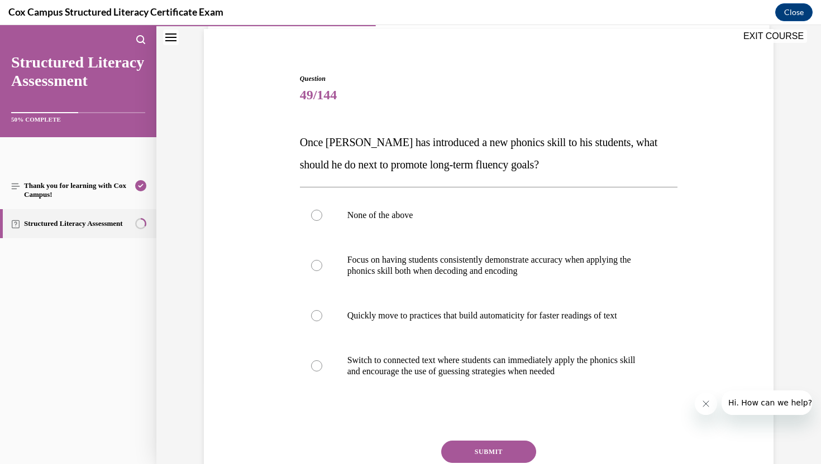
scroll to position [83, 0]
click at [317, 365] on div at bounding box center [316, 365] width 11 height 11
click at [317, 365] on input "Switch to connected text where students can immediately apply the phonics skill…" at bounding box center [316, 365] width 11 height 11
radio input "true"
click at [492, 453] on button "SUBMIT" at bounding box center [488, 451] width 95 height 22
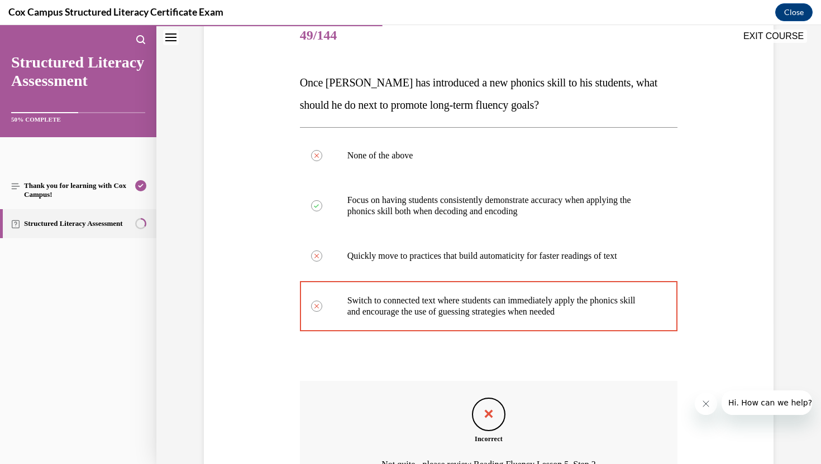
scroll to position [264, 0]
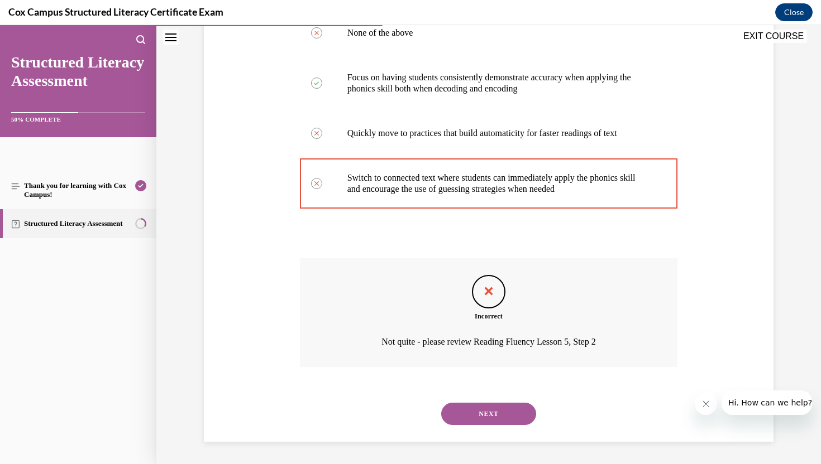
click at [505, 412] on button "NEXT" at bounding box center [488, 414] width 95 height 22
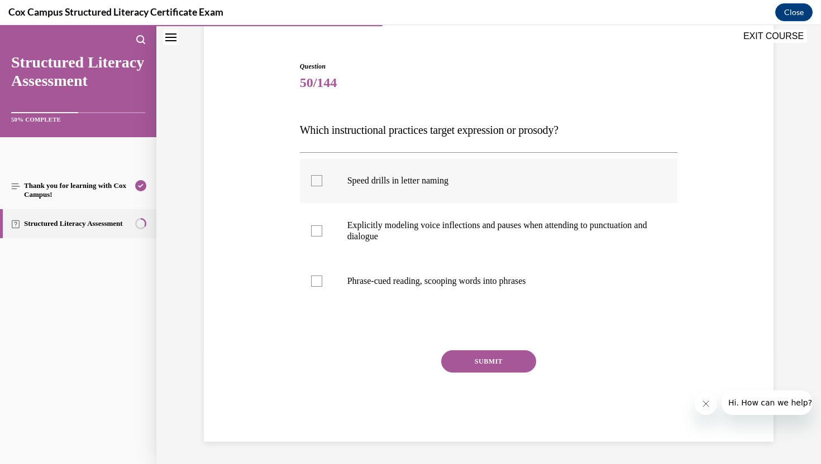
drag, startPoint x: 348, startPoint y: 183, endPoint x: 464, endPoint y: 184, distance: 115.6
click at [464, 184] on p "Speed drills in letter naming" at bounding box center [498, 180] width 303 height 11
click at [234, 182] on div "Question 50/144 Which instructional practices target expression or prosody?   S…" at bounding box center [488, 235] width 575 height 414
drag, startPoint x: 349, startPoint y: 222, endPoint x: 463, endPoint y: 235, distance: 114.7
click at [463, 235] on p "Explicitly modeling voice inflections and pauses when attending to punctuation …" at bounding box center [498, 231] width 303 height 22
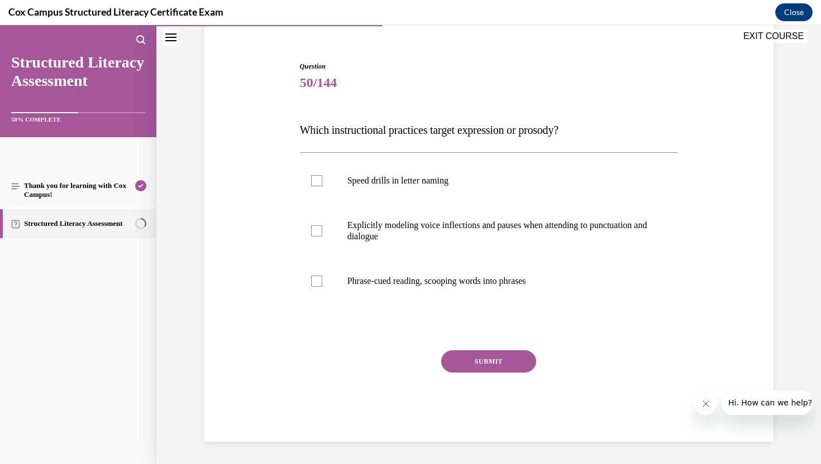
click at [357, 345] on div "Question 50/144 Which instructional practices target expression or prosody?   S…" at bounding box center [489, 251] width 378 height 381
drag, startPoint x: 345, startPoint y: 284, endPoint x: 541, endPoint y: 281, distance: 196.0
click at [541, 281] on label "Phrase-cued reading, scooping words into phrases" at bounding box center [489, 281] width 378 height 45
click at [317, 233] on div at bounding box center [316, 231] width 11 height 11
click at [317, 233] on input "Explicitly modeling voice inflections and pauses when attending to punctuation …" at bounding box center [316, 231] width 11 height 11
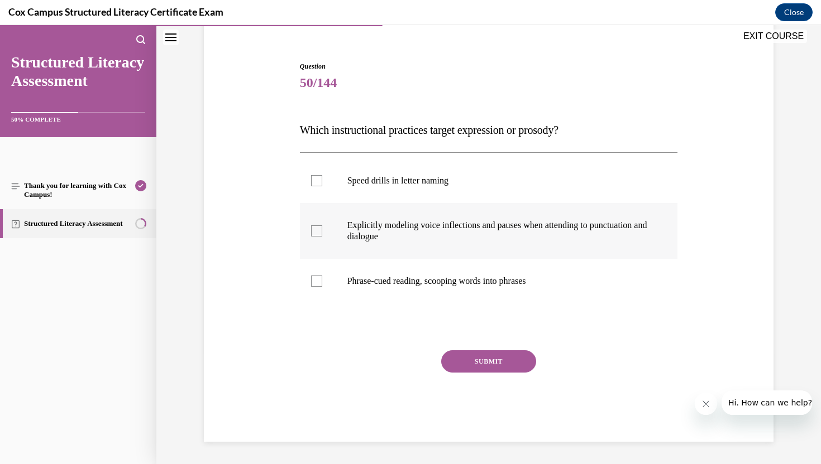
checkbox input "true"
click at [318, 283] on div at bounding box center [316, 281] width 11 height 11
click at [318, 283] on input "Phrase-cued reading, scooping words into phrases" at bounding box center [316, 281] width 11 height 11
checkbox input "true"
click at [496, 361] on button "SUBMIT" at bounding box center [488, 362] width 95 height 22
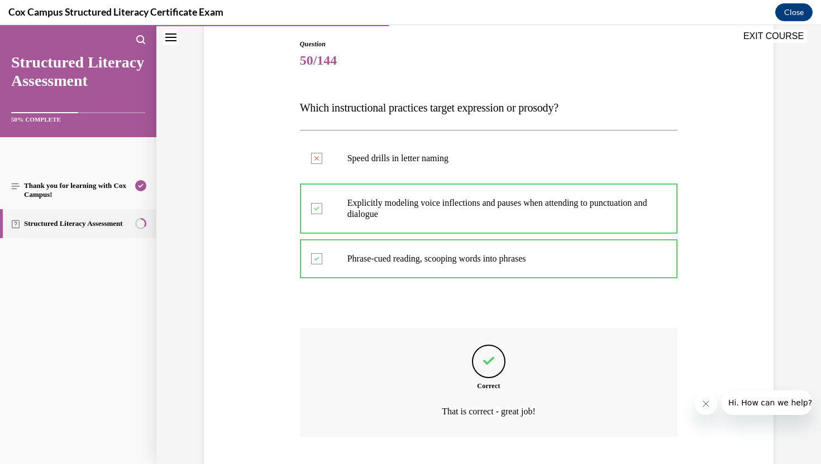
scroll to position [186, 0]
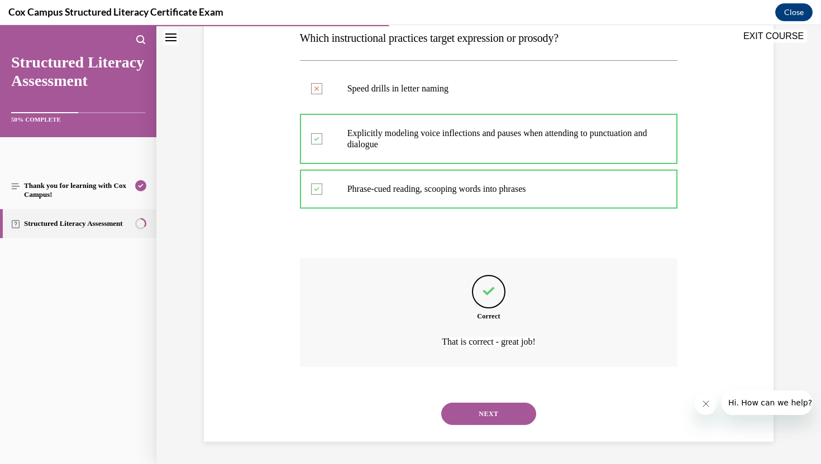
click at [470, 419] on button "NEXT" at bounding box center [488, 414] width 95 height 22
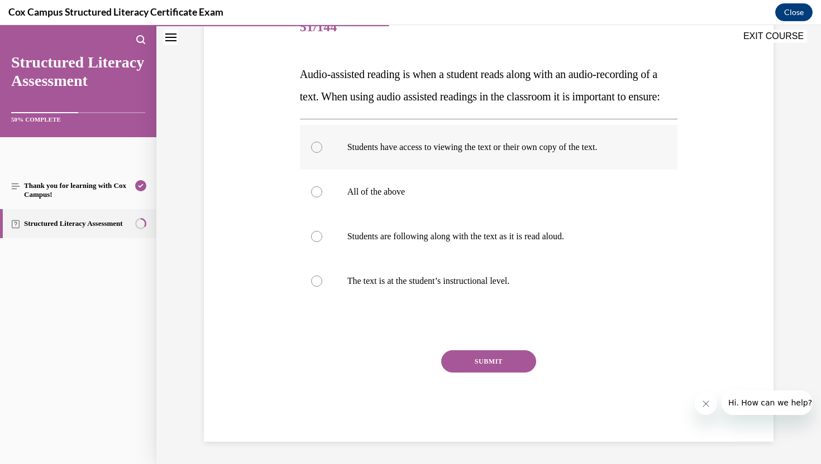
scroll to position [153, 0]
click at [319, 198] on div at bounding box center [316, 191] width 11 height 11
click at [319, 198] on input "All of the above" at bounding box center [316, 191] width 11 height 11
radio input "true"
click at [492, 373] on button "SUBMIT" at bounding box center [488, 362] width 95 height 22
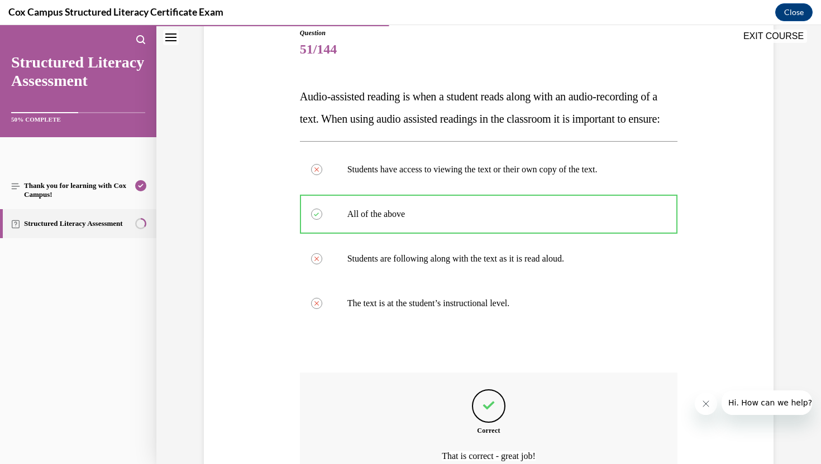
scroll to position [121, 0]
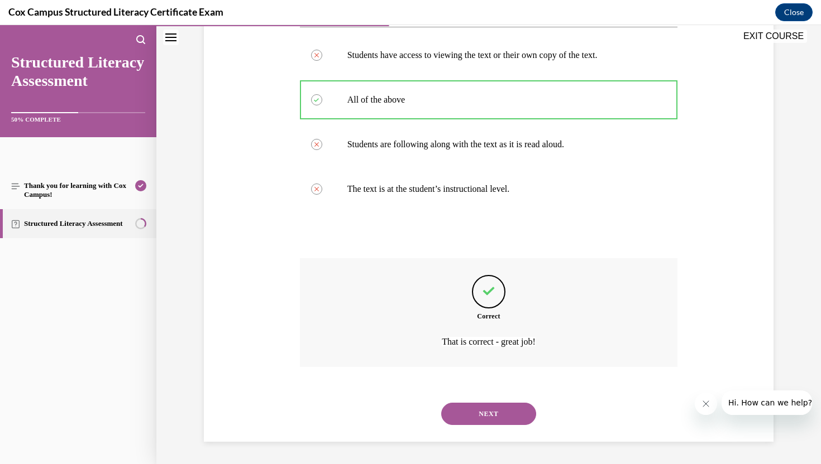
click at [497, 413] on button "NEXT" at bounding box center [488, 414] width 95 height 22
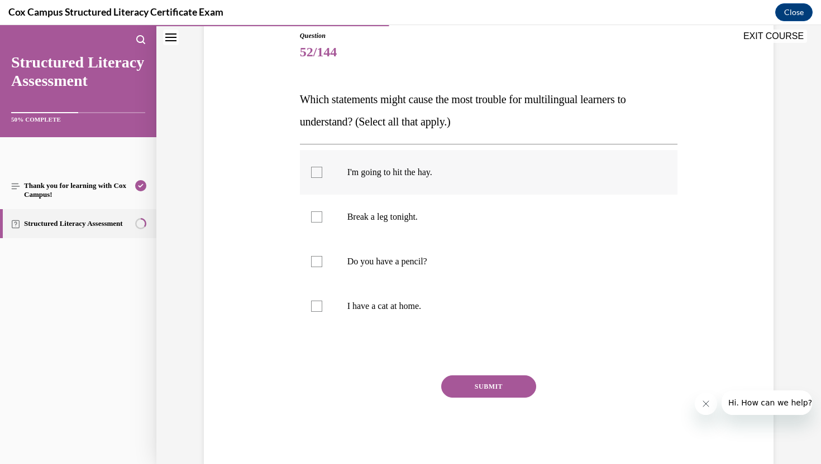
click at [314, 173] on div at bounding box center [316, 172] width 11 height 11
click at [314, 173] on input "I'm going to hit the hay." at bounding box center [316, 172] width 11 height 11
checkbox input "true"
click at [318, 222] on div at bounding box center [316, 217] width 11 height 11
click at [318, 222] on input "Break a leg tonight." at bounding box center [316, 217] width 11 height 11
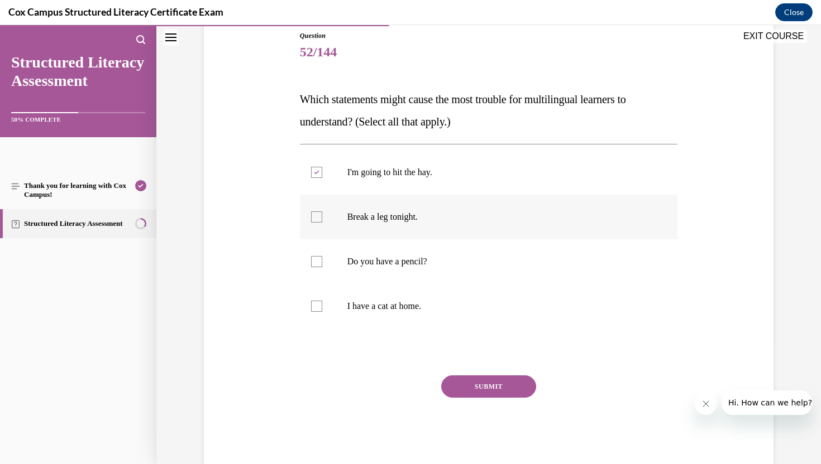
checkbox input "true"
click at [498, 387] on button "SUBMIT" at bounding box center [488, 387] width 95 height 22
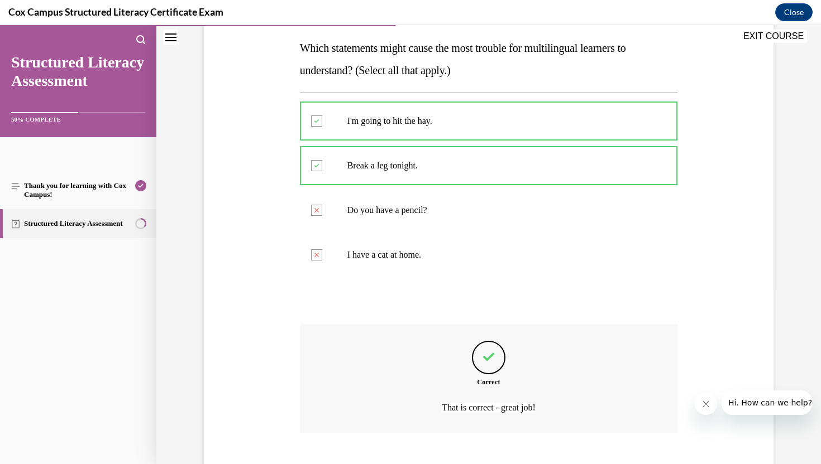
scroll to position [242, 0]
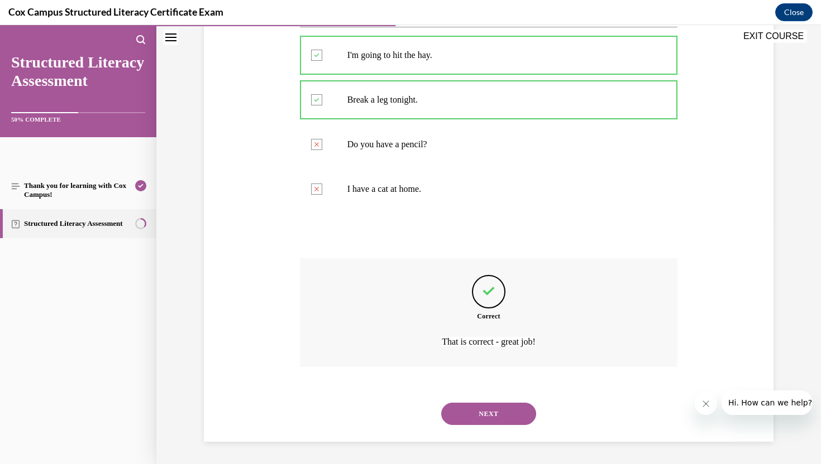
click at [499, 413] on button "NEXT" at bounding box center [488, 414] width 95 height 22
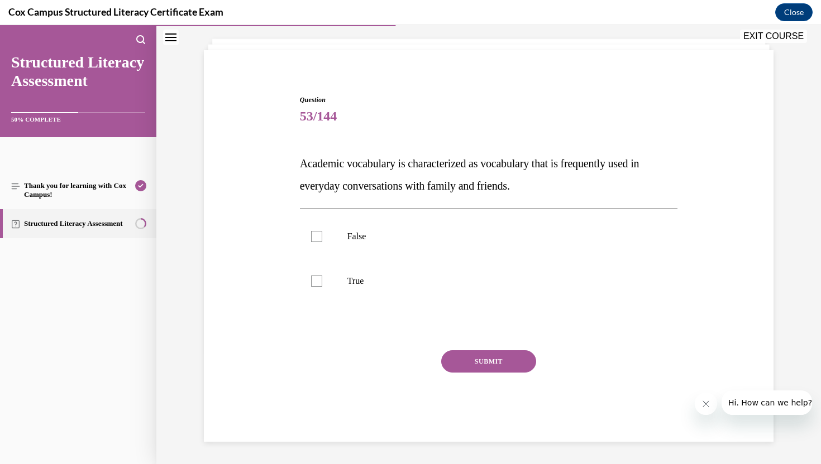
scroll to position [60, 0]
click at [313, 237] on div at bounding box center [316, 236] width 11 height 11
click at [313, 237] on input "False" at bounding box center [316, 236] width 11 height 11
checkbox input "true"
click at [499, 365] on button "SUBMIT" at bounding box center [488, 362] width 95 height 22
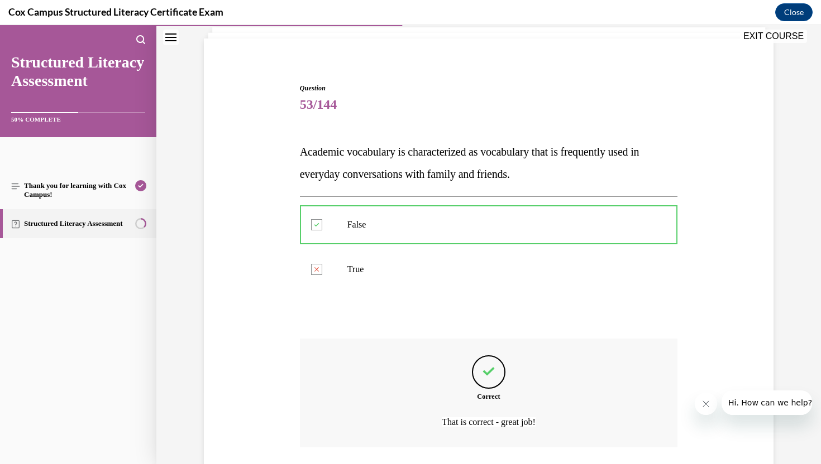
scroll to position [69, 0]
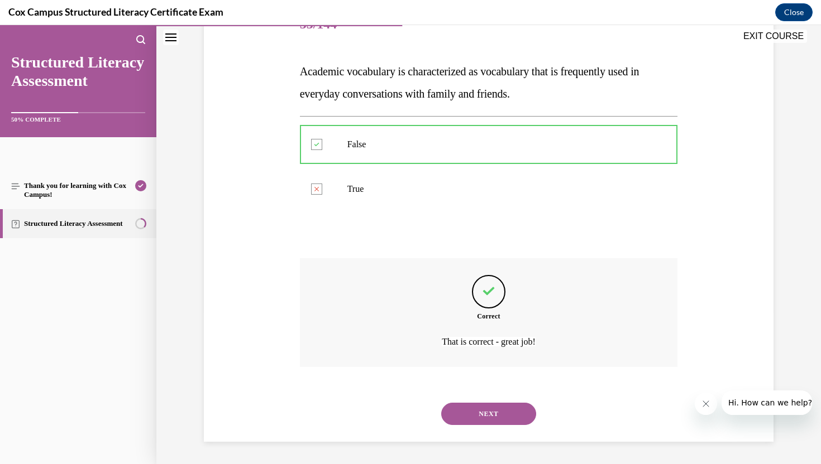
click at [495, 408] on button "NEXT" at bounding box center [488, 414] width 95 height 22
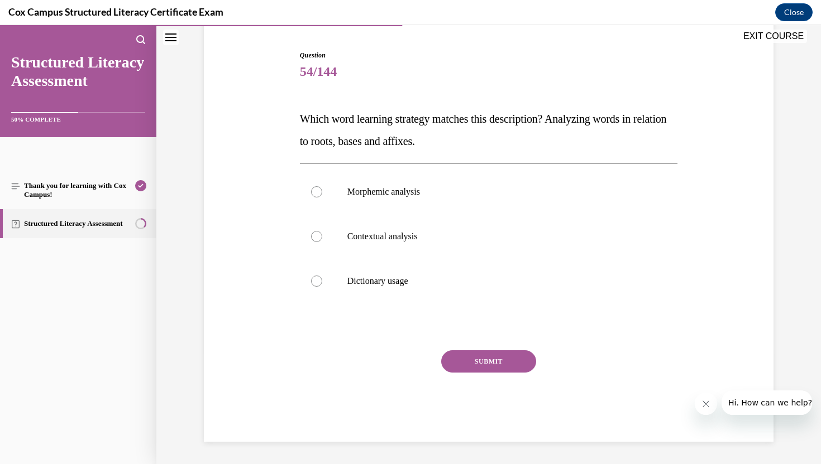
scroll to position [105, 0]
click at [568, 117] on span "Which word learning strategy matches this description? Analyzing words in relat…" at bounding box center [483, 130] width 367 height 35
drag, startPoint x: 299, startPoint y: 121, endPoint x: 469, endPoint y: 133, distance: 170.7
click at [469, 133] on p "Which word learning strategy matches this description? Analyzing words in relat…" at bounding box center [489, 130] width 378 height 45
click at [316, 192] on div at bounding box center [316, 191] width 11 height 11
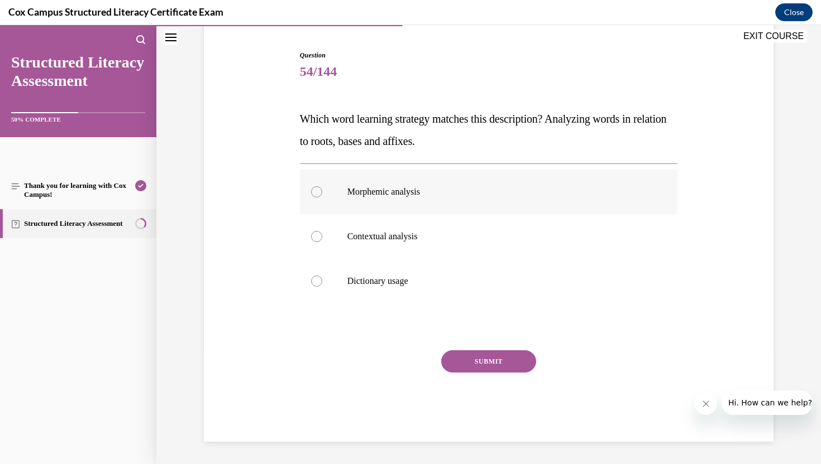
click at [316, 192] on input "Morphemic analysis" at bounding box center [316, 191] width 11 height 11
radio input "true"
click at [479, 365] on button "SUBMIT" at bounding box center [488, 362] width 95 height 22
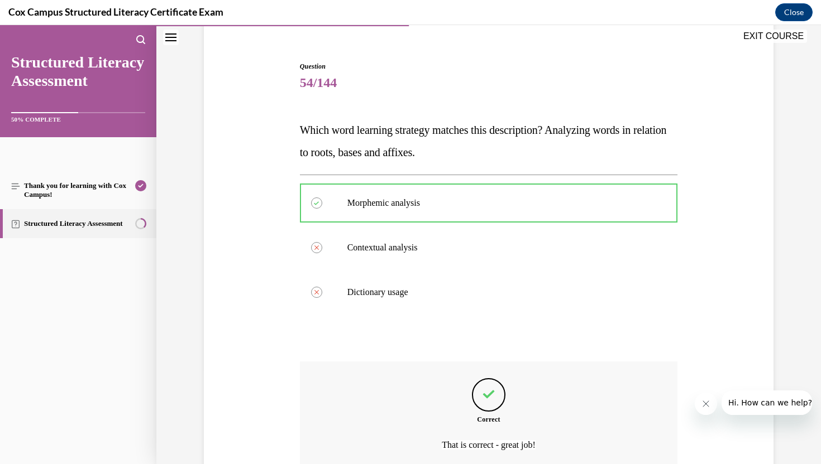
scroll to position [197, 0]
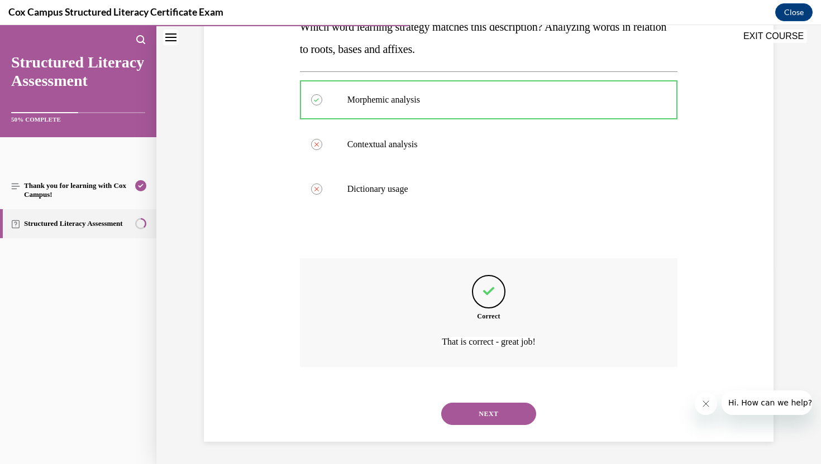
click at [477, 411] on button "NEXT" at bounding box center [488, 414] width 95 height 22
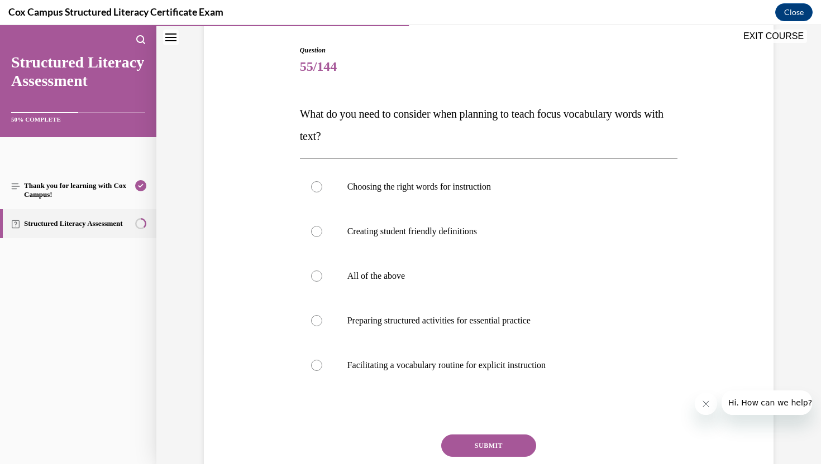
scroll to position [111, 0]
click at [316, 273] on div at bounding box center [316, 275] width 11 height 11
click at [316, 273] on input "All of the above" at bounding box center [316, 275] width 11 height 11
radio input "true"
click at [480, 444] on button "SUBMIT" at bounding box center [488, 445] width 95 height 22
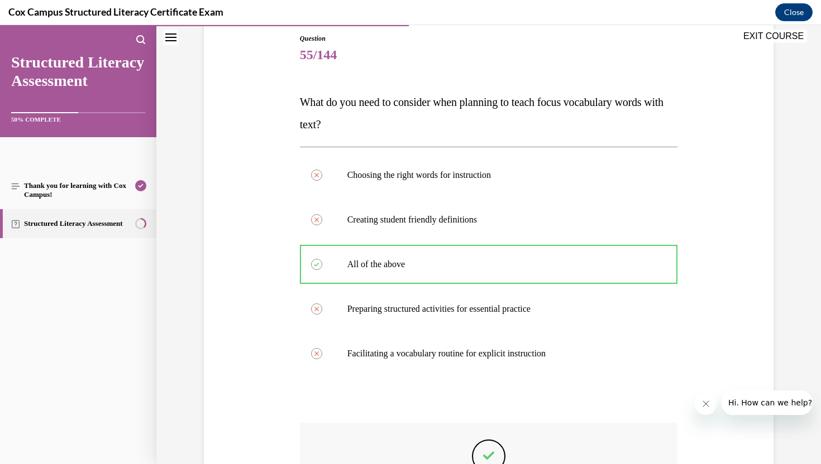
scroll to position [131, 0]
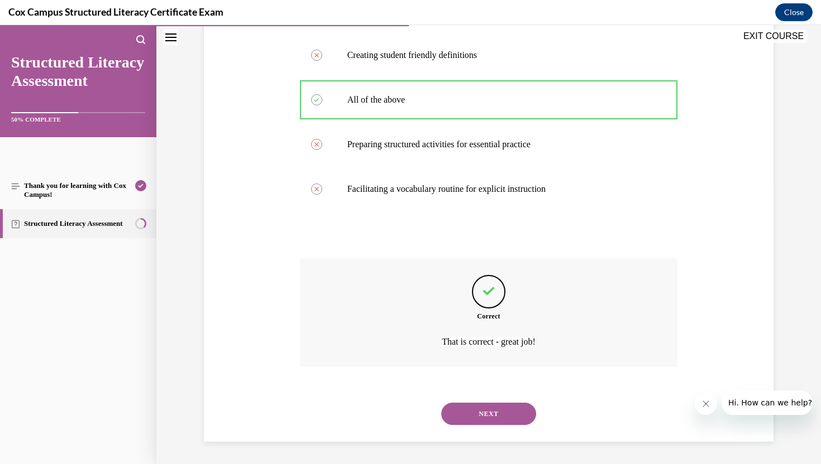
click at [484, 411] on button "NEXT" at bounding box center [488, 414] width 95 height 22
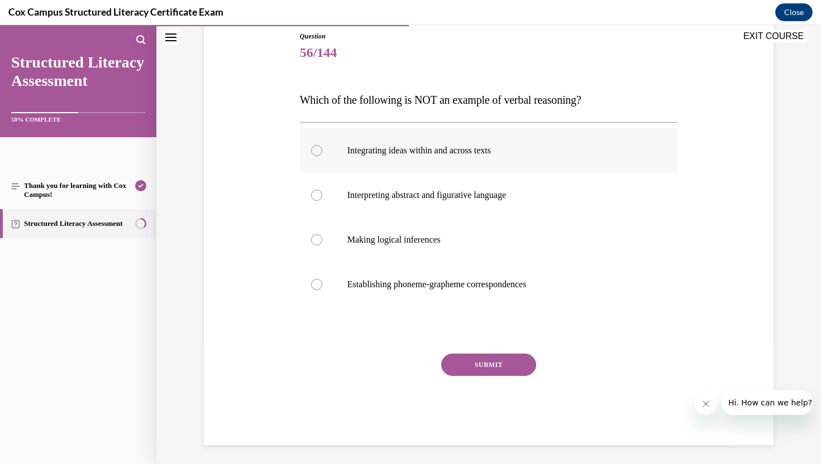
drag, startPoint x: 347, startPoint y: 151, endPoint x: 518, endPoint y: 157, distance: 171.0
click at [518, 157] on label "Integrating ideas within and across texts" at bounding box center [489, 150] width 378 height 45
click at [370, 172] on label "Integrating ideas within and across texts" at bounding box center [489, 150] width 378 height 45
click at [322, 156] on input "Integrating ideas within and across texts" at bounding box center [316, 150] width 11 height 11
radio input "true"
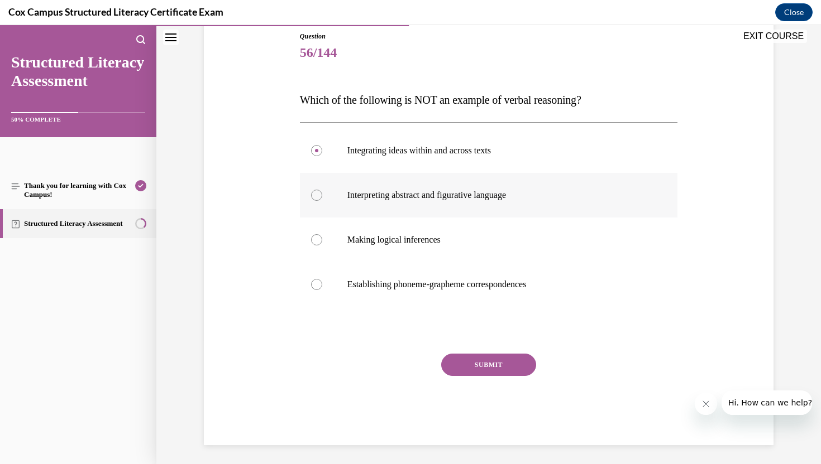
drag, startPoint x: 344, startPoint y: 194, endPoint x: 523, endPoint y: 189, distance: 179.3
click at [523, 189] on label "Interpreting abstract and figurative language" at bounding box center [489, 195] width 378 height 45
click at [322, 190] on input "Interpreting abstract and figurative language" at bounding box center [316, 195] width 11 height 11
radio input "true"
drag, startPoint x: 346, startPoint y: 241, endPoint x: 461, endPoint y: 240, distance: 115.6
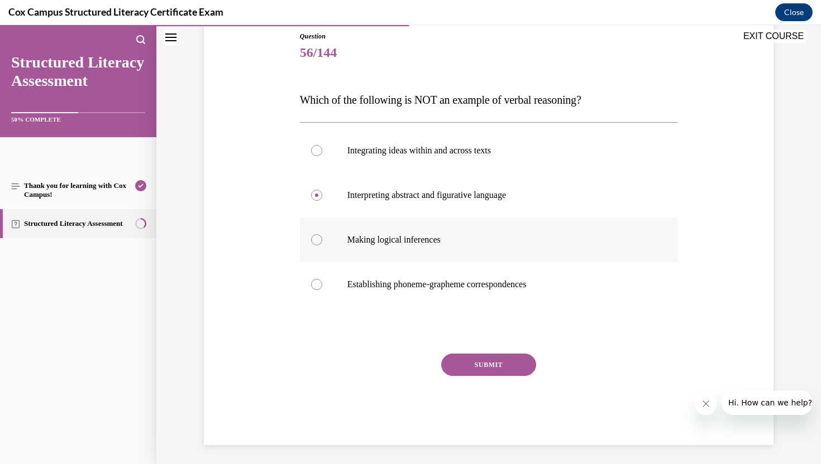
click at [461, 240] on label "Making logical inferences" at bounding box center [489, 240] width 378 height 45
click at [461, 240] on p "Making logical inferences" at bounding box center [498, 239] width 303 height 11
click at [322, 240] on input "Making logical inferences" at bounding box center [316, 239] width 11 height 11
radio input "true"
drag, startPoint x: 346, startPoint y: 284, endPoint x: 563, endPoint y: 282, distance: 217.2
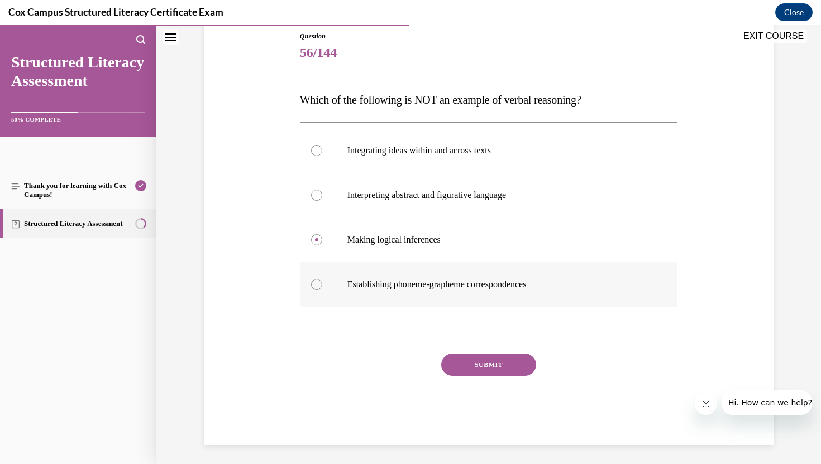
click at [563, 282] on label "Establishing phoneme-grapheme correspondences" at bounding box center [489, 284] width 378 height 45
click at [313, 285] on div at bounding box center [316, 284] width 11 height 11
click at [313, 285] on input "Establishing phoneme-grapheme correspondences" at bounding box center [316, 284] width 11 height 11
radio input "true"
click at [480, 368] on button "SUBMIT" at bounding box center [488, 365] width 95 height 22
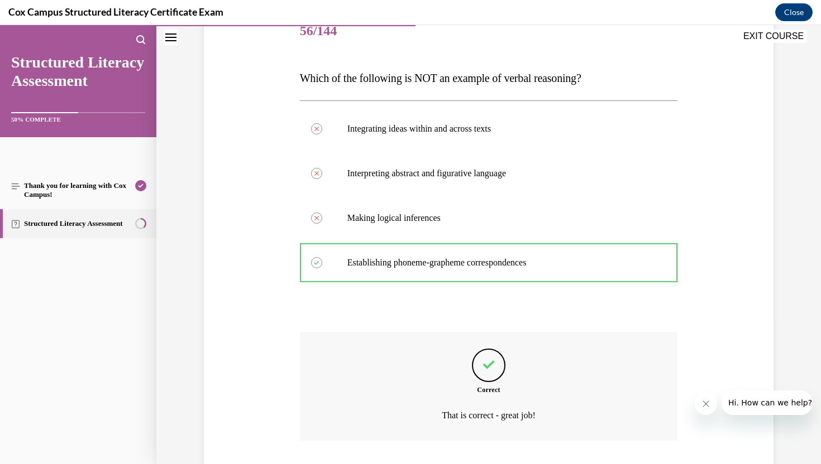
scroll to position [145, 0]
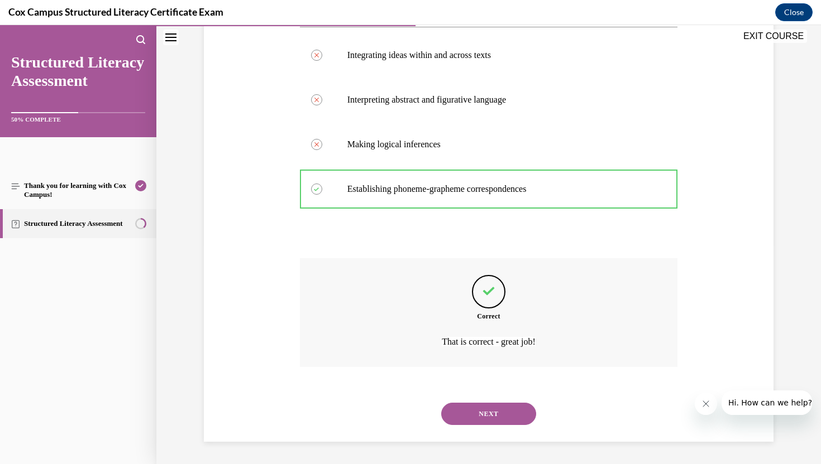
click at [491, 418] on button "NEXT" at bounding box center [488, 414] width 95 height 22
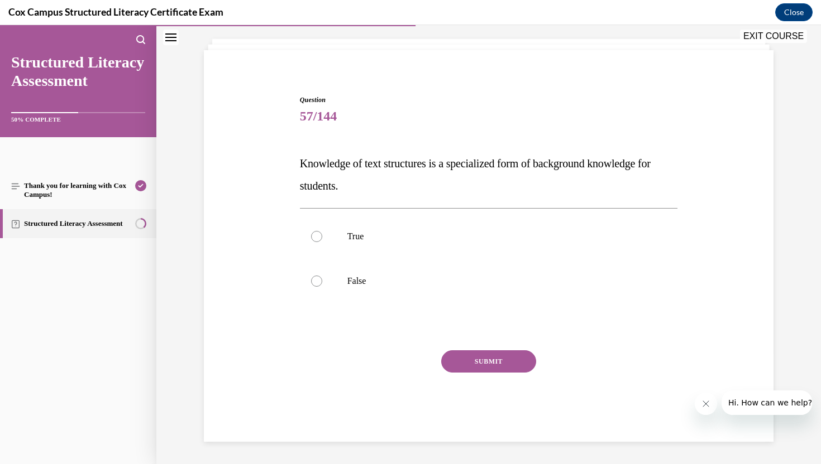
scroll to position [60, 0]
drag, startPoint x: 301, startPoint y: 164, endPoint x: 372, endPoint y: 184, distance: 74.2
click at [372, 184] on p "Knowledge of text structures is a specialized form of background knowledge for …" at bounding box center [489, 174] width 378 height 45
click at [311, 237] on div at bounding box center [316, 236] width 11 height 11
click at [311, 237] on input "True" at bounding box center [316, 236] width 11 height 11
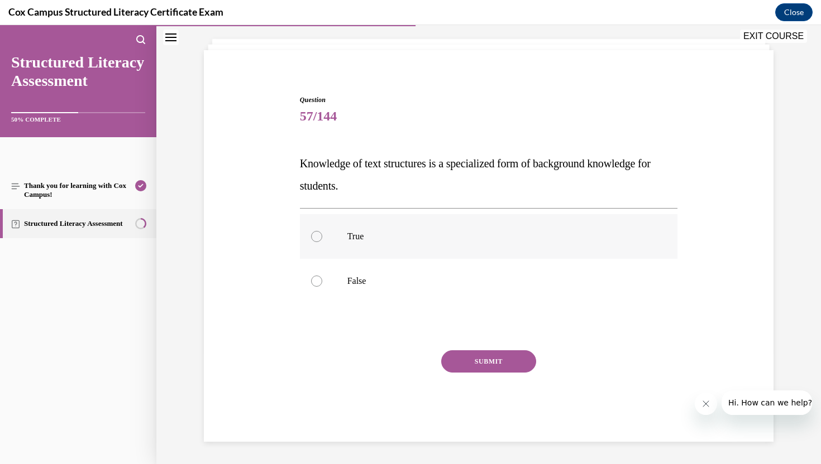
radio input "true"
click at [503, 372] on button "SUBMIT" at bounding box center [488, 362] width 95 height 22
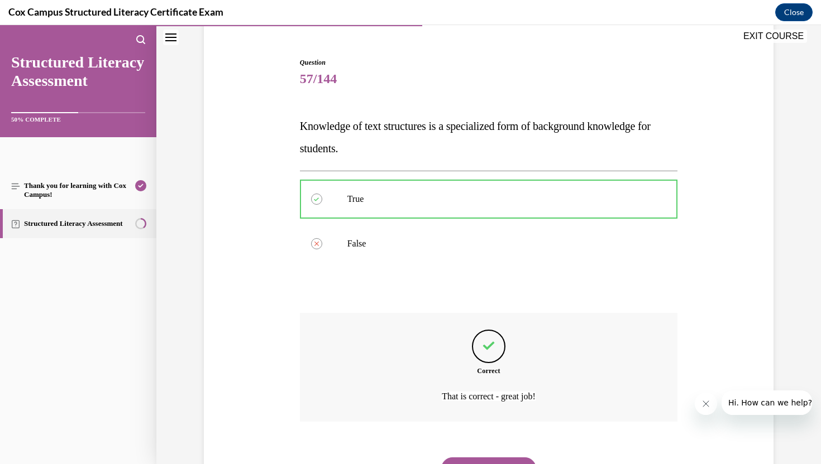
scroll to position [152, 0]
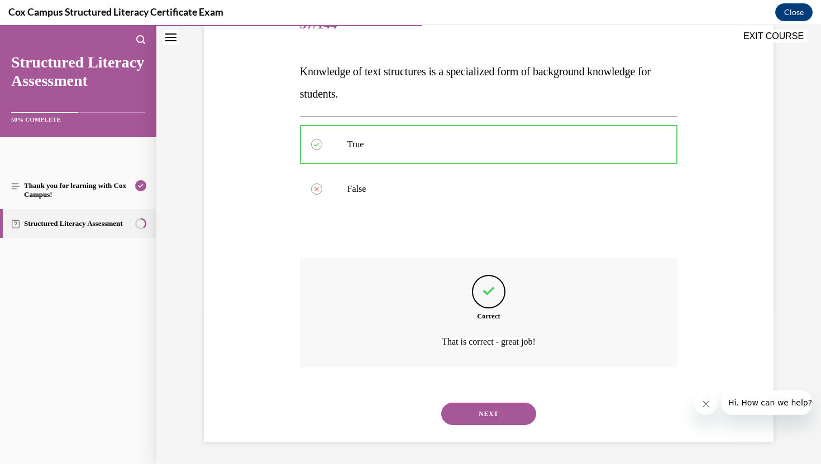
click at [488, 424] on button "NEXT" at bounding box center [488, 414] width 95 height 22
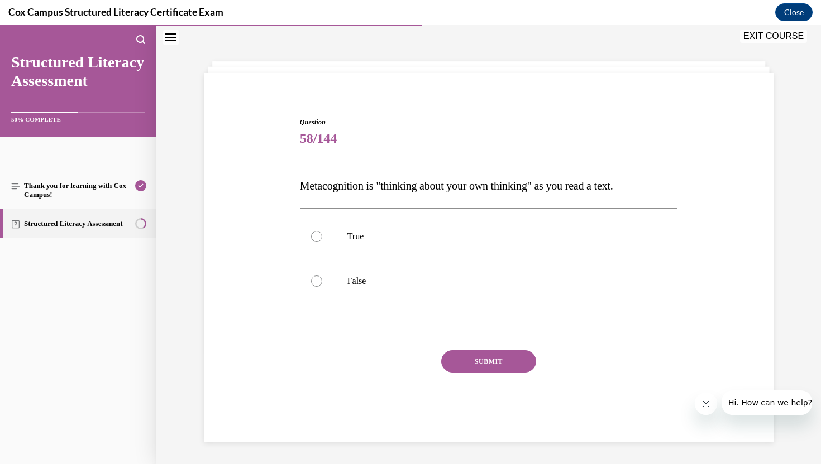
drag, startPoint x: 297, startPoint y: 185, endPoint x: 643, endPoint y: 183, distance: 346.1
click at [643, 183] on div "Question 58/144 Metacognition is "thinking about your own thinking" as you read…" at bounding box center [489, 271] width 384 height 342
click at [316, 234] on div at bounding box center [316, 236] width 11 height 11
click at [316, 234] on input "True" at bounding box center [316, 236] width 11 height 11
radio input "true"
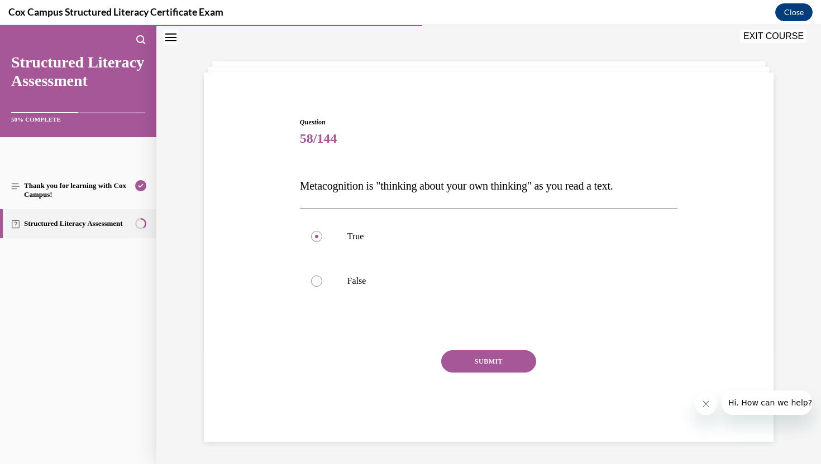
click at [480, 367] on button "SUBMIT" at bounding box center [488, 362] width 95 height 22
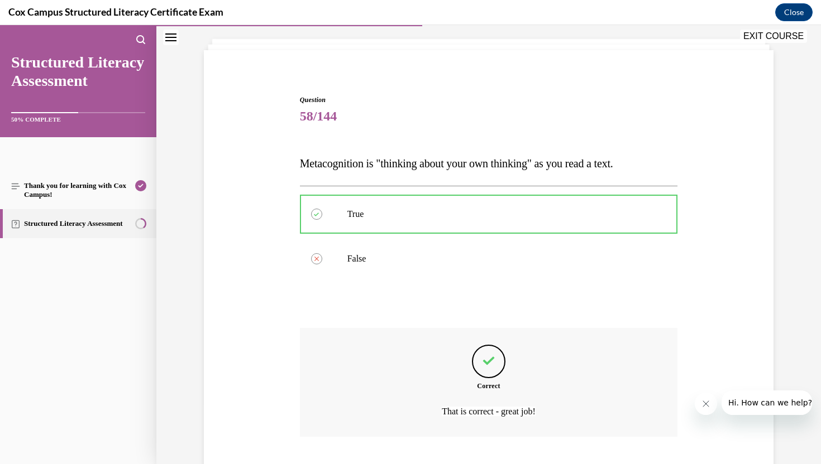
scroll to position [130, 0]
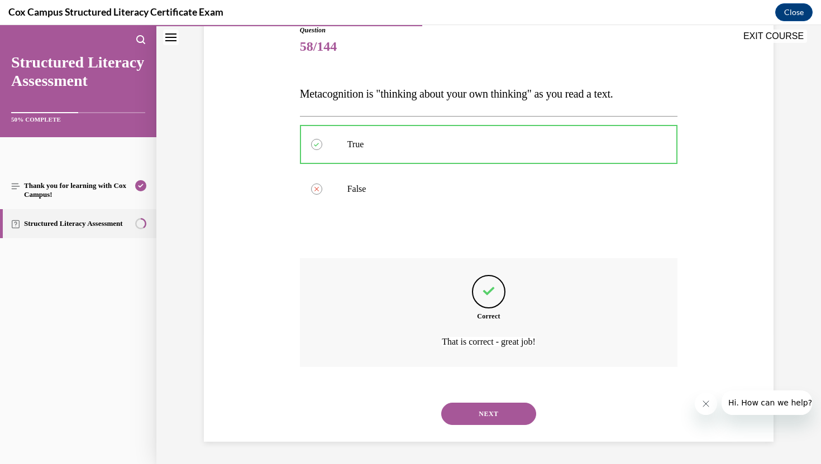
click at [514, 406] on button "NEXT" at bounding box center [488, 414] width 95 height 22
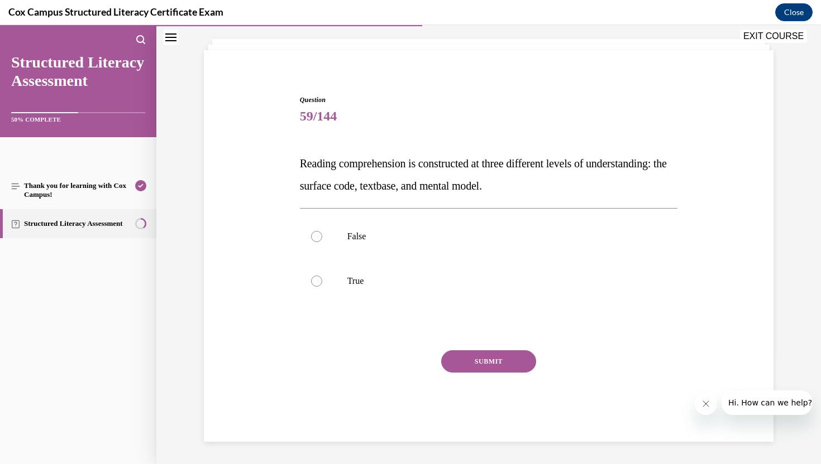
scroll to position [60, 0]
drag, startPoint x: 300, startPoint y: 166, endPoint x: 603, endPoint y: 186, distance: 303.2
click at [603, 186] on p "Reading comprehension is constructed at three different levels of understanding…" at bounding box center [489, 174] width 378 height 45
click at [316, 280] on div at bounding box center [316, 281] width 11 height 11
click at [316, 280] on input "True" at bounding box center [316, 281] width 11 height 11
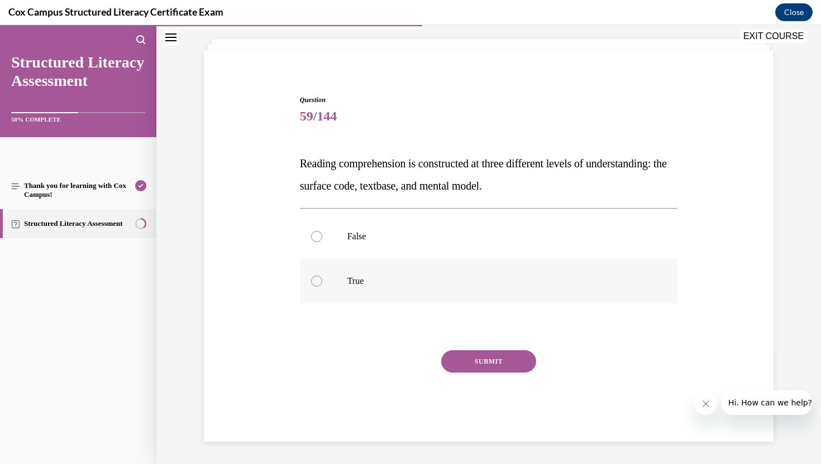
radio input "true"
click at [499, 361] on button "SUBMIT" at bounding box center [488, 362] width 95 height 22
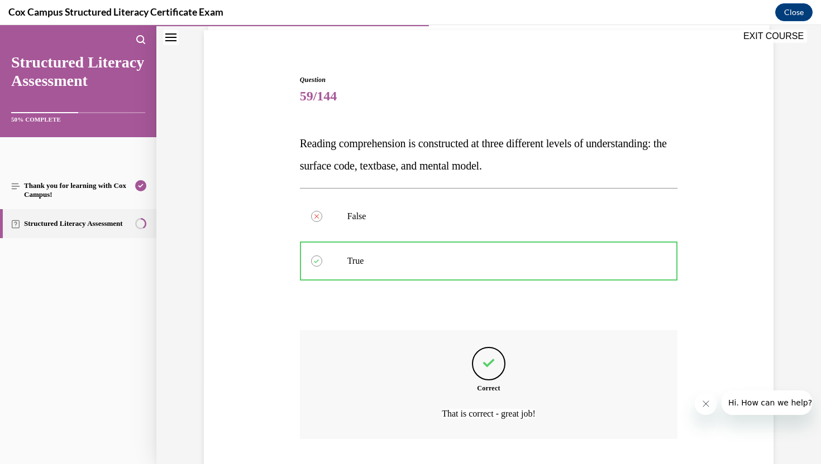
scroll to position [79, 0]
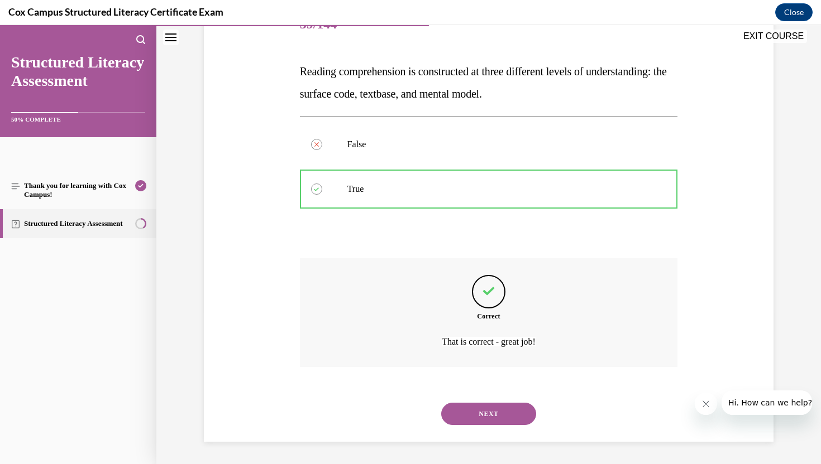
click at [486, 421] on button "NEXT" at bounding box center [488, 414] width 95 height 22
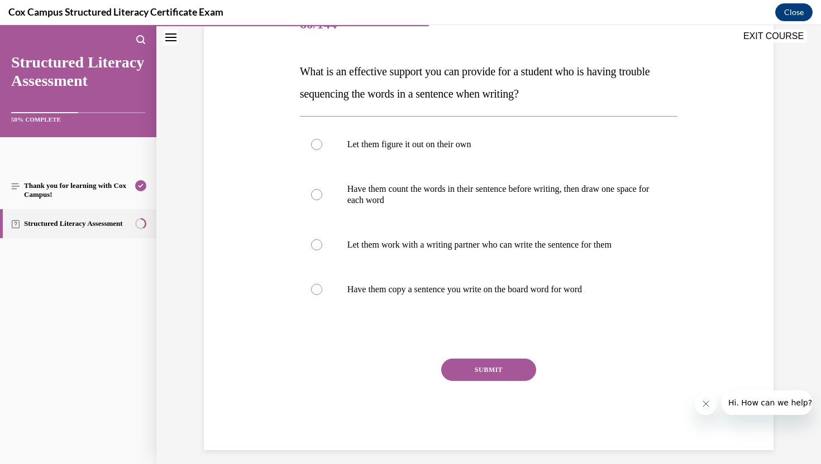
scroll to position [124, 0]
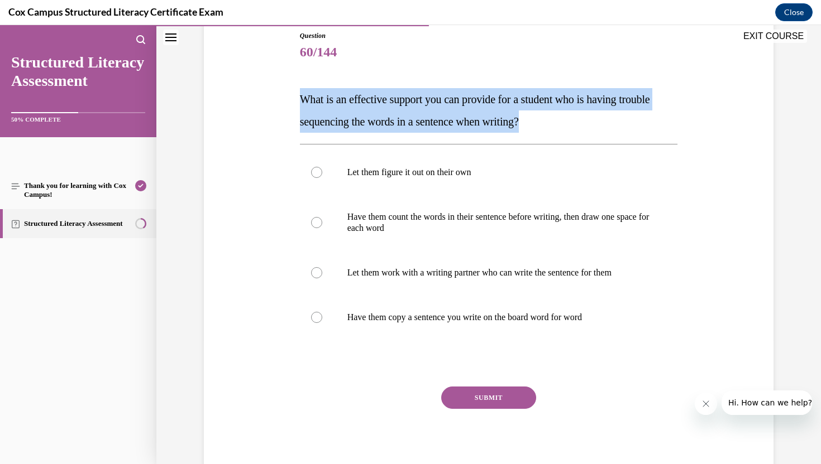
drag, startPoint x: 301, startPoint y: 97, endPoint x: 584, endPoint y: 121, distance: 284.6
click at [584, 121] on p "What is an effective support you can provide for a student who is having troubl…" at bounding box center [489, 110] width 378 height 45
click at [254, 131] on div "Question 60/144 What is an effective support you can provide for a student who …" at bounding box center [488, 237] width 575 height 481
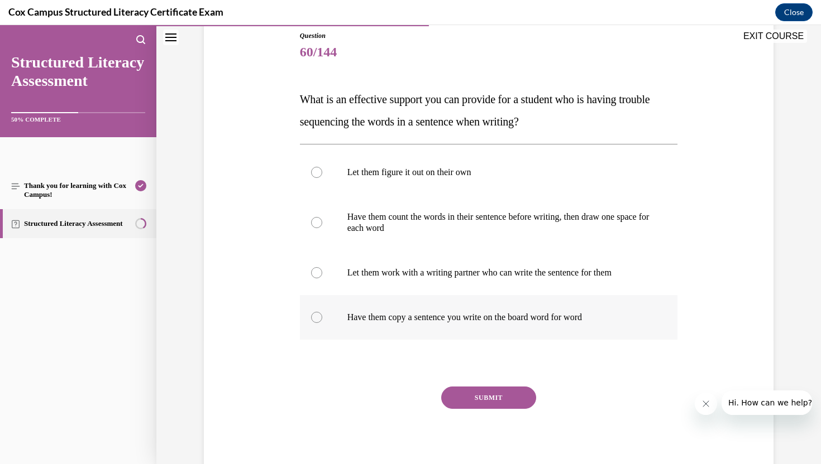
drag, startPoint x: 347, startPoint y: 315, endPoint x: 609, endPoint y: 317, distance: 261.3
click at [609, 317] on p "Have them copy a sentence you write on the board word for word" at bounding box center [498, 317] width 303 height 11
click at [318, 221] on div at bounding box center [316, 222] width 11 height 11
click at [318, 221] on input "Have them count the words in their sentence before writing, then draw one space…" at bounding box center [316, 222] width 11 height 11
radio input "true"
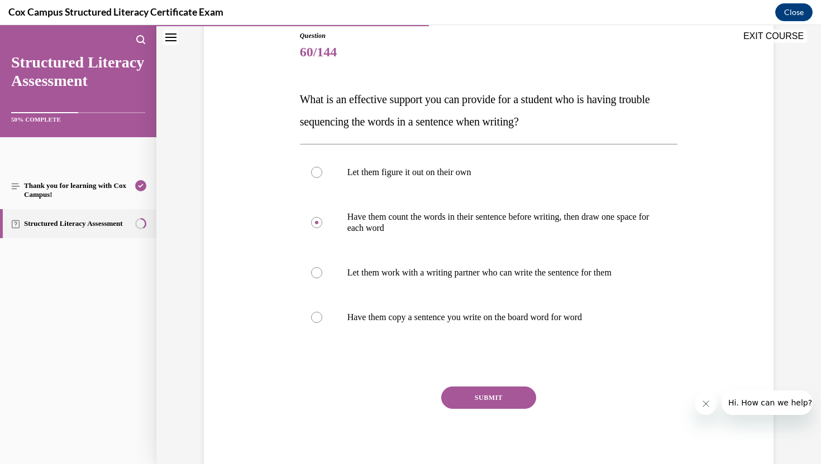
click at [490, 395] on button "SUBMIT" at bounding box center [488, 398] width 95 height 22
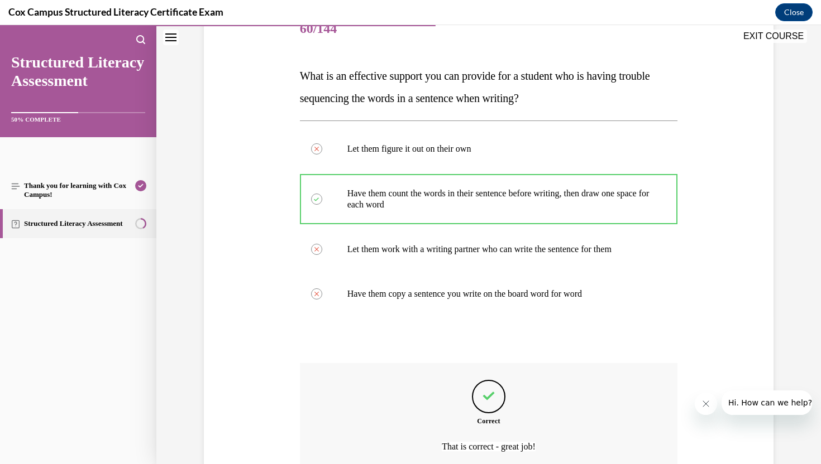
scroll to position [253, 0]
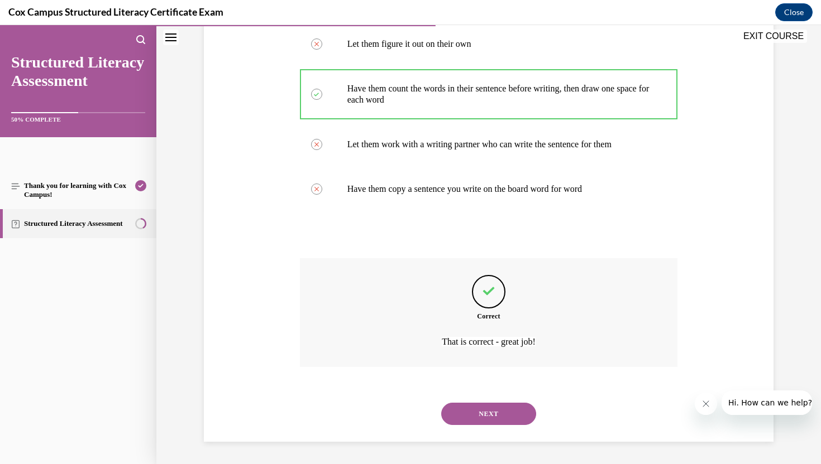
click at [476, 408] on button "NEXT" at bounding box center [488, 414] width 95 height 22
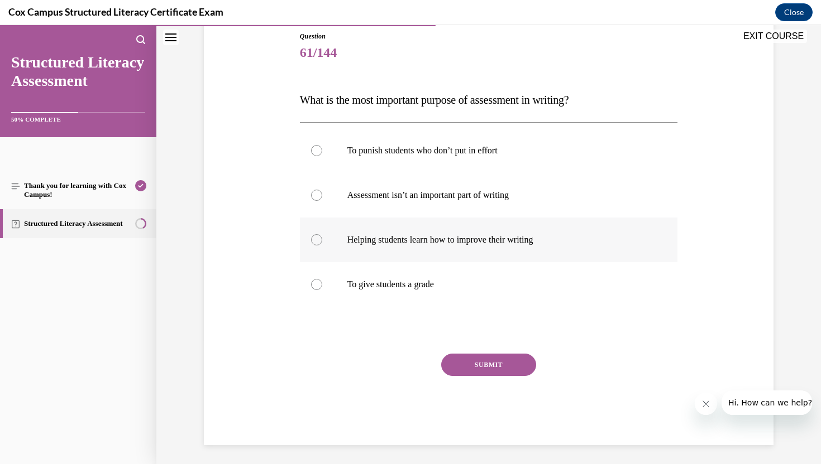
click at [318, 237] on div at bounding box center [316, 239] width 11 height 11
click at [318, 237] on input "Helping students learn how to improve their writing" at bounding box center [316, 239] width 11 height 11
radio input "true"
click at [497, 367] on button "SUBMIT" at bounding box center [488, 365] width 95 height 22
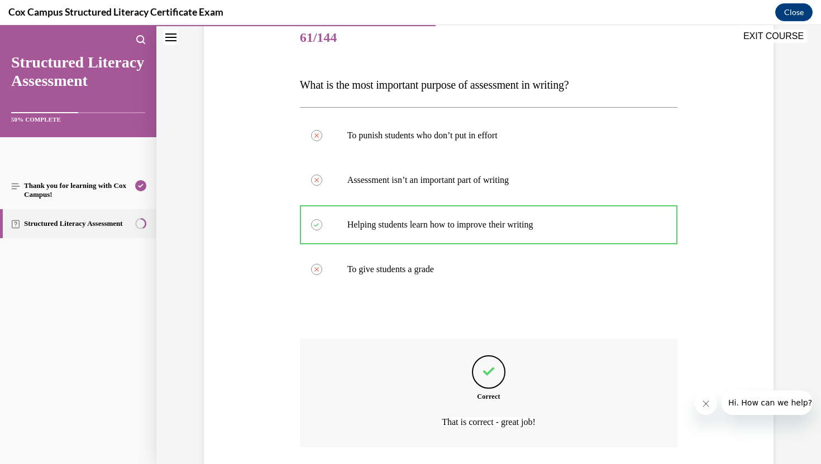
scroll to position [138, 0]
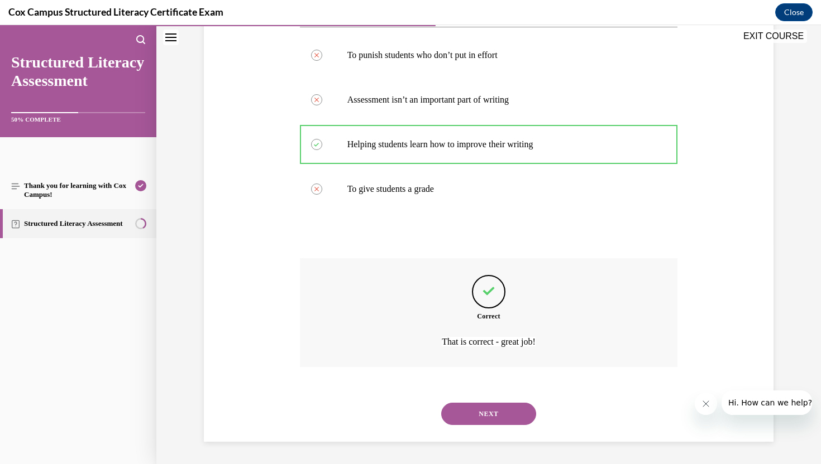
click at [480, 416] on button "NEXT" at bounding box center [488, 414] width 95 height 22
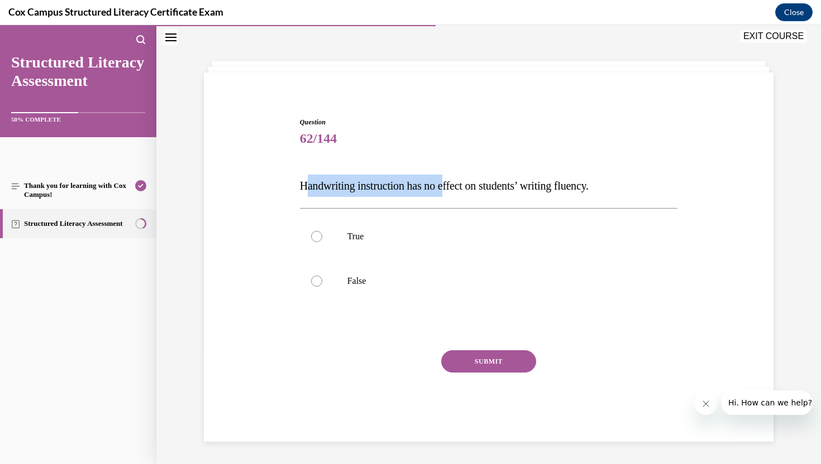
drag, startPoint x: 306, startPoint y: 183, endPoint x: 457, endPoint y: 194, distance: 151.1
click at [457, 194] on p "Handwriting instruction has no effect on students’ writing fluency." at bounding box center [489, 186] width 378 height 22
click at [282, 188] on div "Question 62/144 Handwriting instruction has no effect on students’ writing flue…" at bounding box center [488, 263] width 575 height 358
drag, startPoint x: 296, startPoint y: 187, endPoint x: 619, endPoint y: 184, distance: 322.7
click at [619, 184] on div "Question 62/144 Handwriting instruction has no effect on students’ writing flue…" at bounding box center [488, 263] width 575 height 358
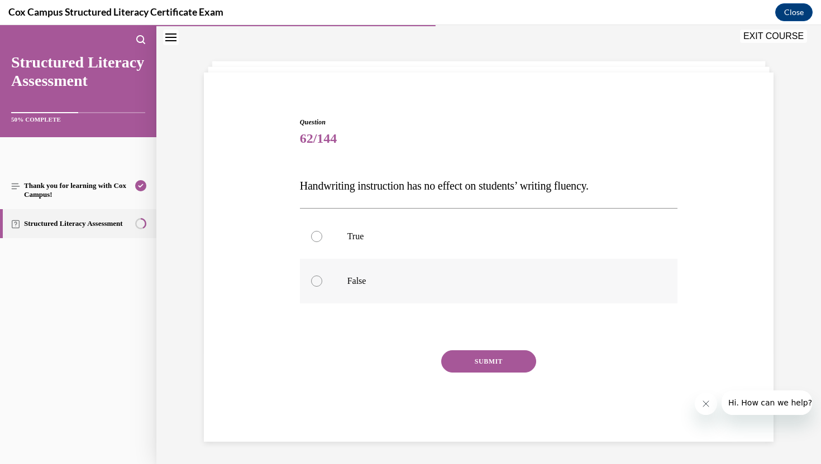
click at [319, 280] on div at bounding box center [316, 281] width 11 height 11
click at [319, 280] on input "False" at bounding box center [316, 281] width 11 height 11
radio input "true"
click at [485, 360] on button "SUBMIT" at bounding box center [488, 362] width 95 height 22
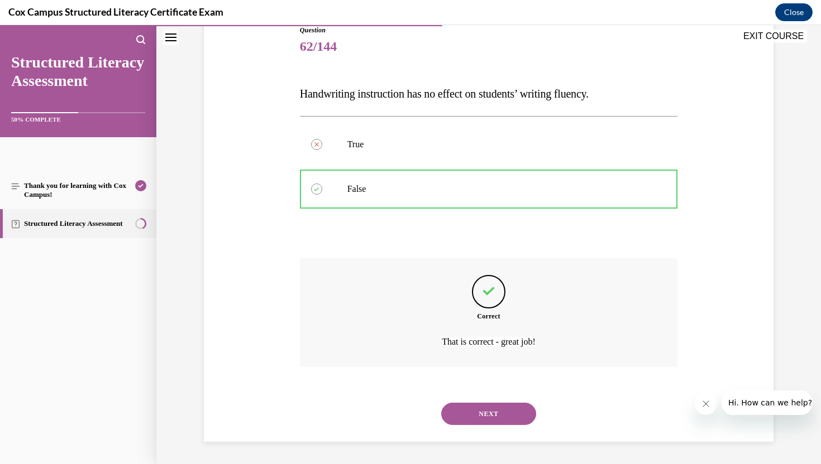
scroll to position [100, 0]
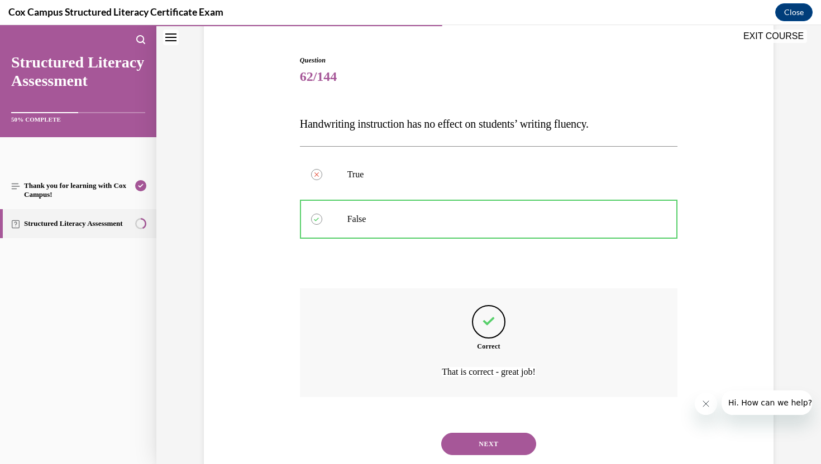
click at [488, 440] on button "NEXT" at bounding box center [488, 444] width 95 height 22
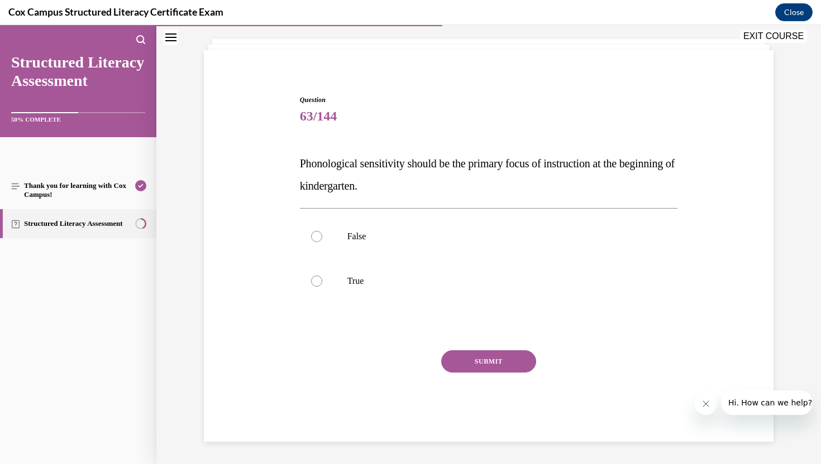
drag, startPoint x: 300, startPoint y: 162, endPoint x: 438, endPoint y: 183, distance: 139.5
click at [438, 183] on p "Phonological sensitivity should be the primary focus of instruction at the begi…" at bounding box center [489, 174] width 378 height 45
click at [236, 183] on div "Question 63/144 Phonological sensitivity should be the primary focus of instruc…" at bounding box center [488, 251] width 575 height 381
click at [313, 236] on div at bounding box center [316, 236] width 11 height 11
click at [313, 236] on input "False" at bounding box center [316, 236] width 11 height 11
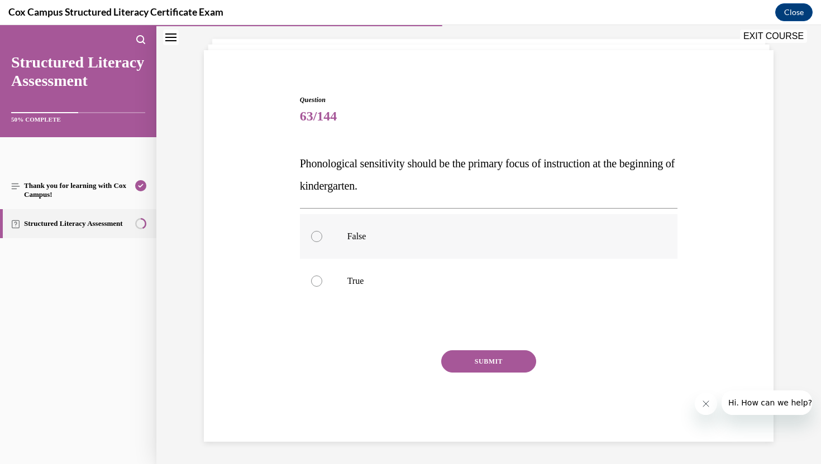
radio input "true"
click at [490, 364] on button "SUBMIT" at bounding box center [488, 362] width 95 height 22
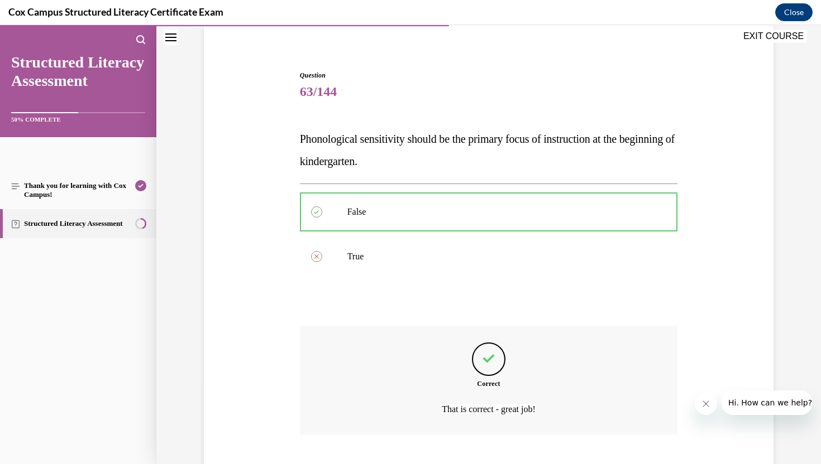
scroll to position [85, 0]
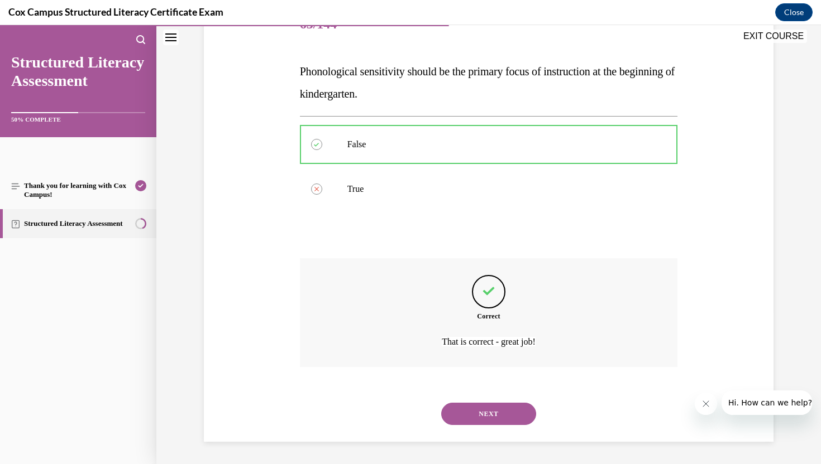
click at [495, 419] on button "NEXT" at bounding box center [488, 414] width 95 height 22
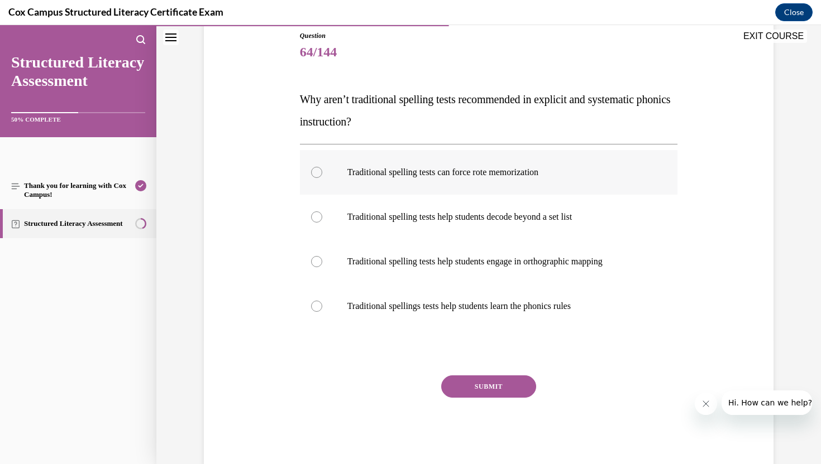
click at [314, 171] on div at bounding box center [316, 172] width 11 height 11
click at [314, 171] on input "Traditional spelling tests can force rote memorization" at bounding box center [316, 172] width 11 height 11
radio input "true"
click at [491, 390] on button "SUBMIT" at bounding box center [488, 387] width 95 height 22
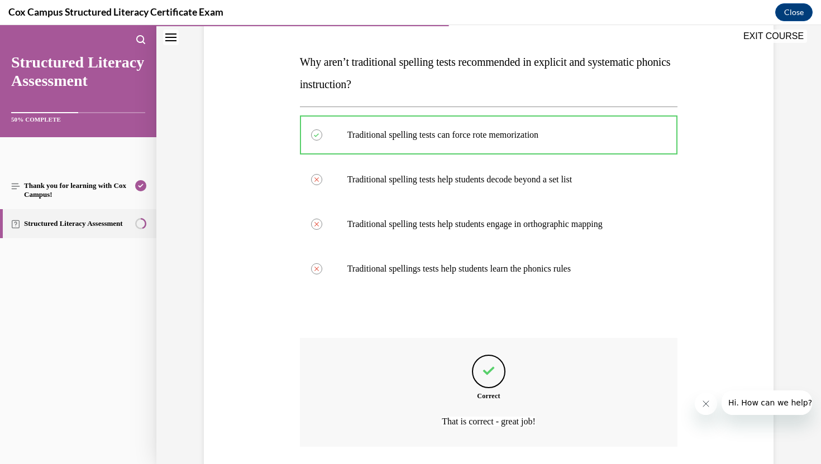
scroll to position [242, 0]
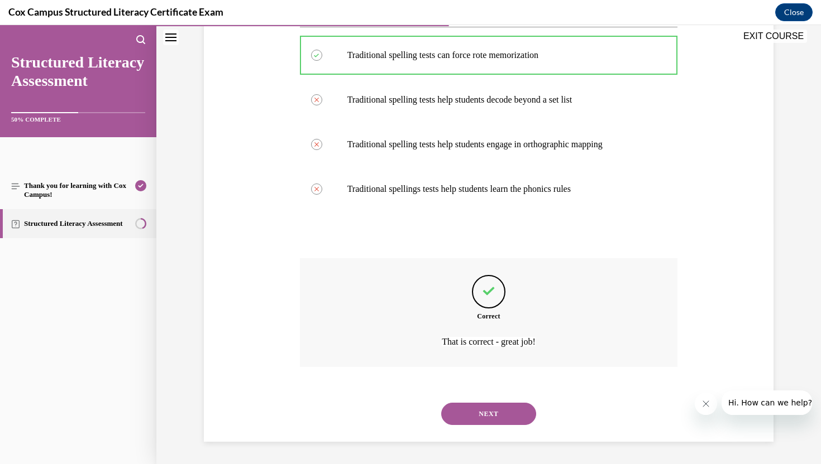
click at [502, 406] on button "NEXT" at bounding box center [488, 414] width 95 height 22
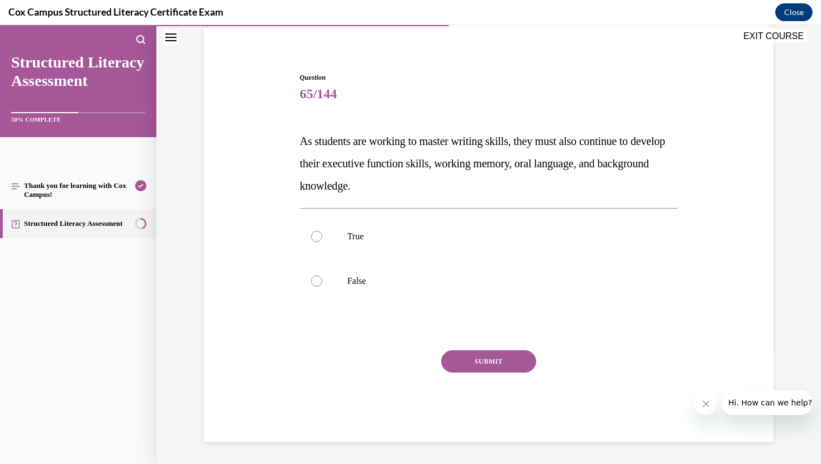
scroll to position [83, 0]
drag, startPoint x: 296, startPoint y: 141, endPoint x: 424, endPoint y: 183, distance: 134.7
click at [424, 183] on div "Question 65/144 As students are working to master writing skills, they must als…" at bounding box center [488, 240] width 575 height 403
click at [315, 236] on div at bounding box center [316, 236] width 11 height 11
click at [315, 236] on input "True" at bounding box center [316, 236] width 11 height 11
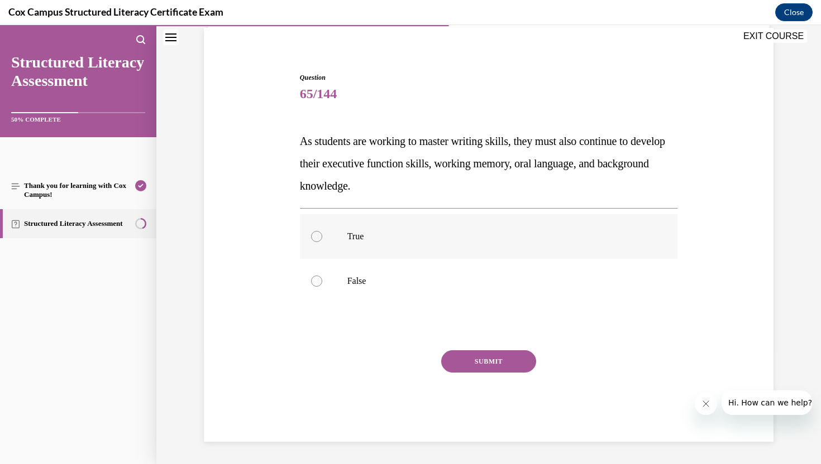
radio input "true"
click at [482, 365] on button "SUBMIT" at bounding box center [488, 362] width 95 height 22
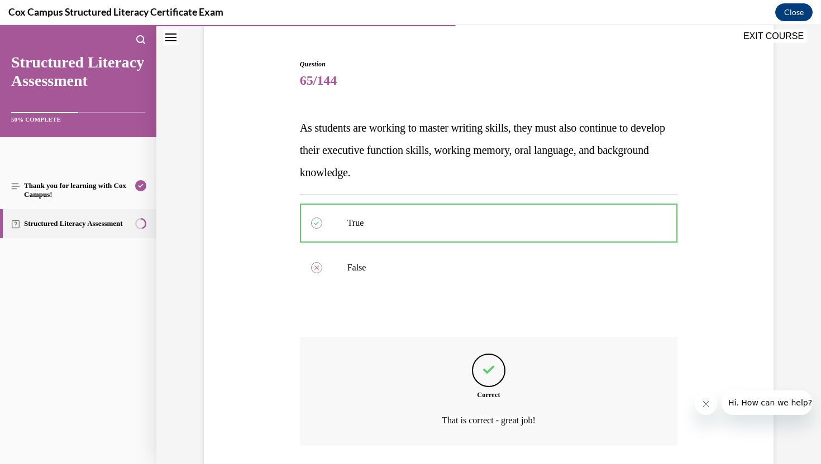
scroll to position [95, 0]
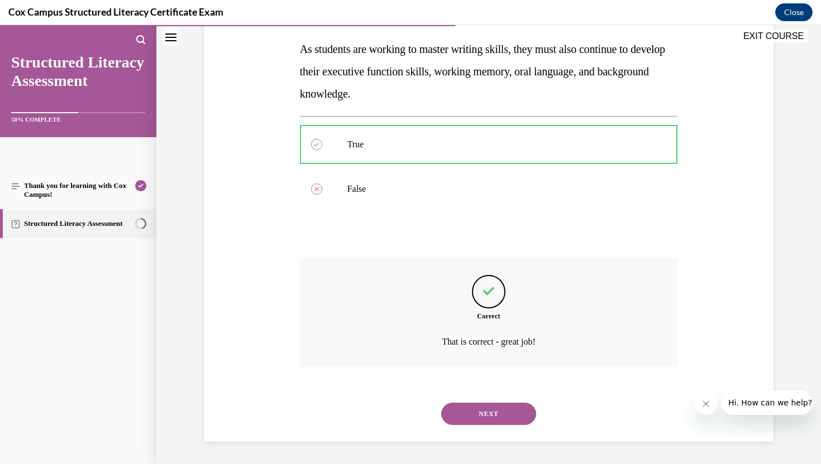
click at [499, 418] on button "NEXT" at bounding box center [488, 414] width 95 height 22
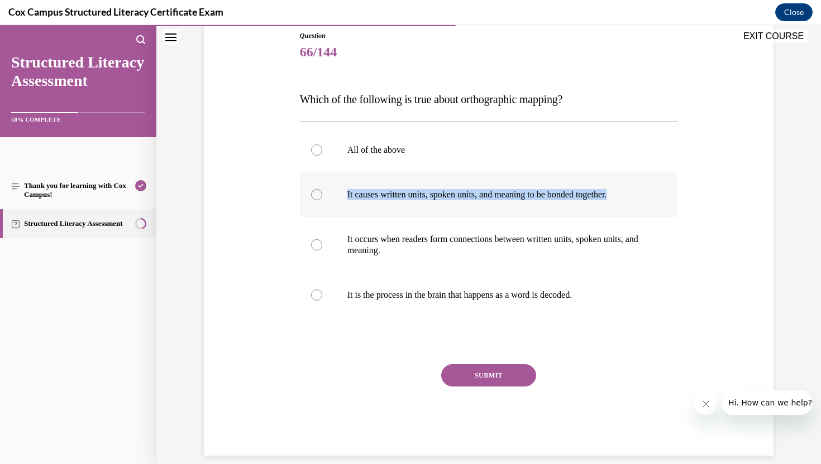
drag, startPoint x: 345, startPoint y: 194, endPoint x: 636, endPoint y: 195, distance: 291.4
click at [636, 195] on label "It causes written units, spoken units, and meaning to be bonded together." at bounding box center [489, 195] width 378 height 45
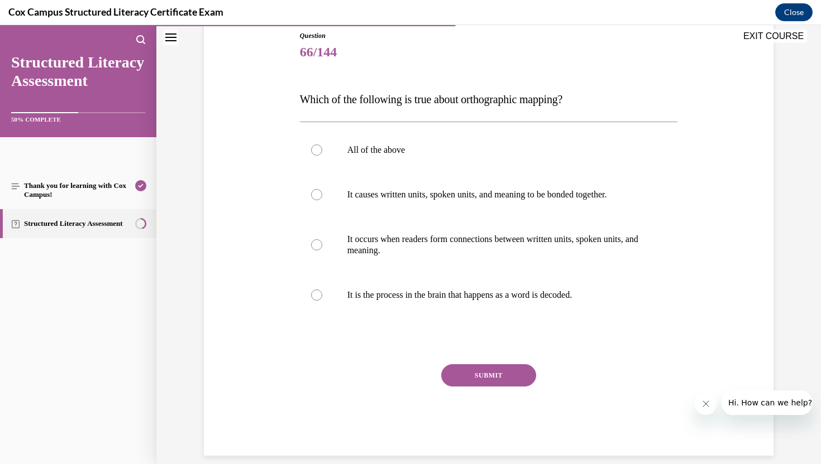
click at [722, 155] on div "Question 66/144 Which of the following is true about orthographic mapping? All …" at bounding box center [488, 226] width 575 height 459
click at [317, 150] on div at bounding box center [316, 150] width 11 height 11
click at [317, 150] on input "All of the above" at bounding box center [316, 150] width 11 height 11
radio input "true"
click at [492, 376] on button "SUBMIT" at bounding box center [488, 376] width 95 height 22
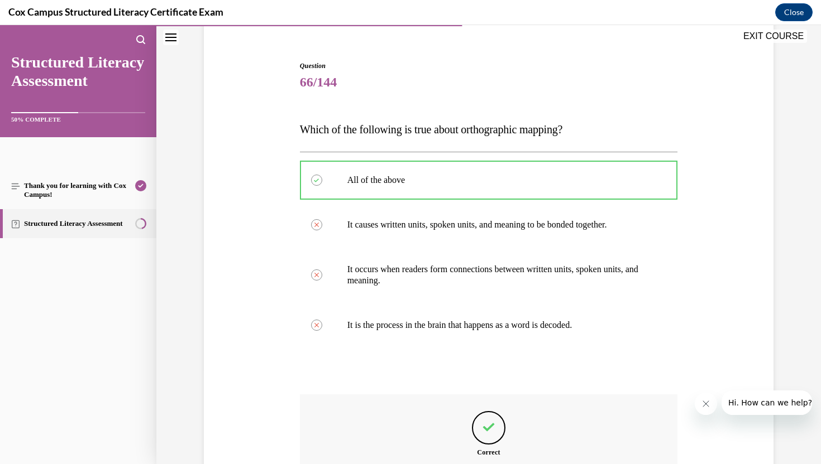
scroll to position [231, 0]
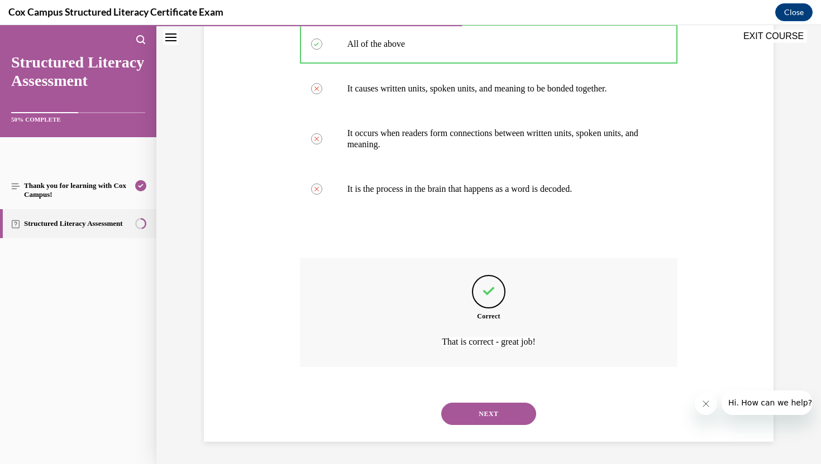
click at [478, 416] on button "NEXT" at bounding box center [488, 414] width 95 height 22
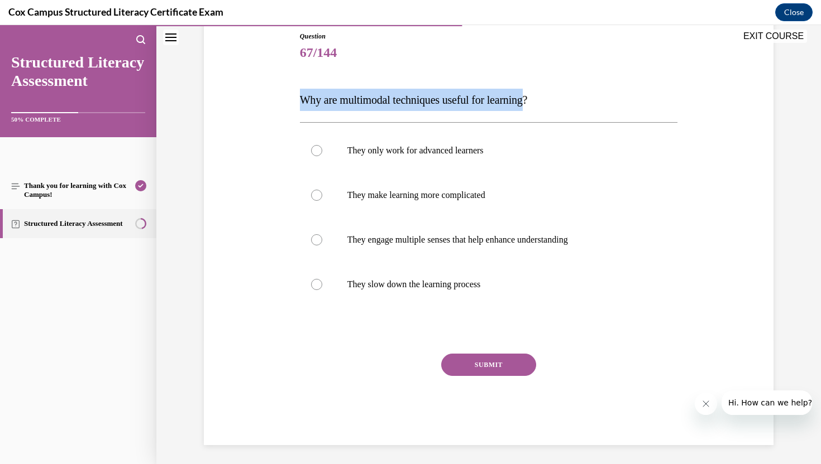
drag, startPoint x: 295, startPoint y: 100, endPoint x: 541, endPoint y: 104, distance: 245.7
click at [540, 104] on div "Question 67/144 Why are multimodal techniques useful for learning? They only wo…" at bounding box center [488, 222] width 575 height 448
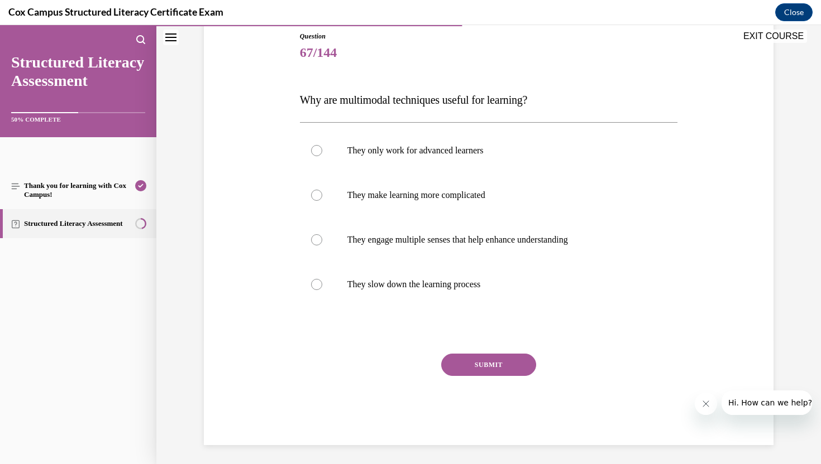
click at [250, 138] on div "Question 67/144 Why are multimodal techniques useful for learning? They only wo…" at bounding box center [488, 222] width 575 height 448
click at [317, 237] on div at bounding box center [316, 239] width 11 height 11
click at [317, 237] on input "They engage multiple senses that help enhance understanding" at bounding box center [316, 239] width 11 height 11
radio input "true"
click at [495, 366] on button "SUBMIT" at bounding box center [488, 365] width 95 height 22
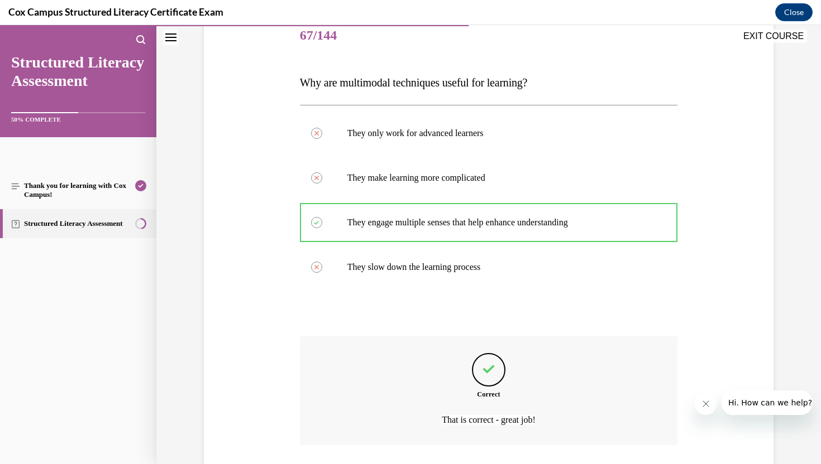
scroll to position [135, 0]
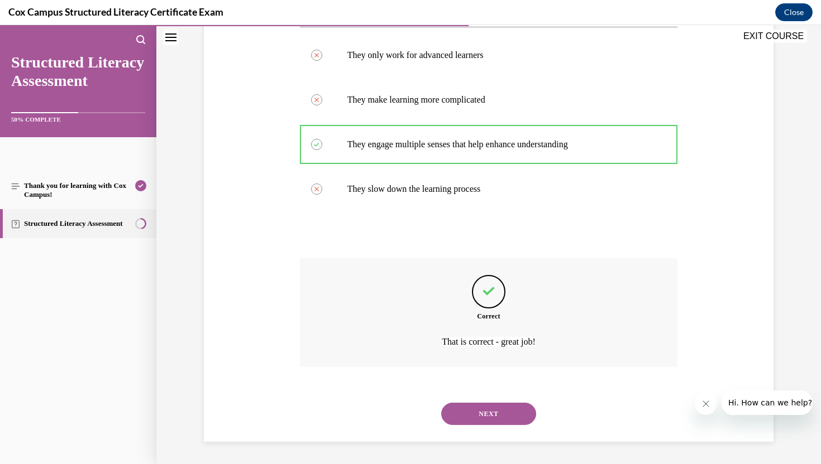
click at [492, 419] on button "NEXT" at bounding box center [488, 414] width 95 height 22
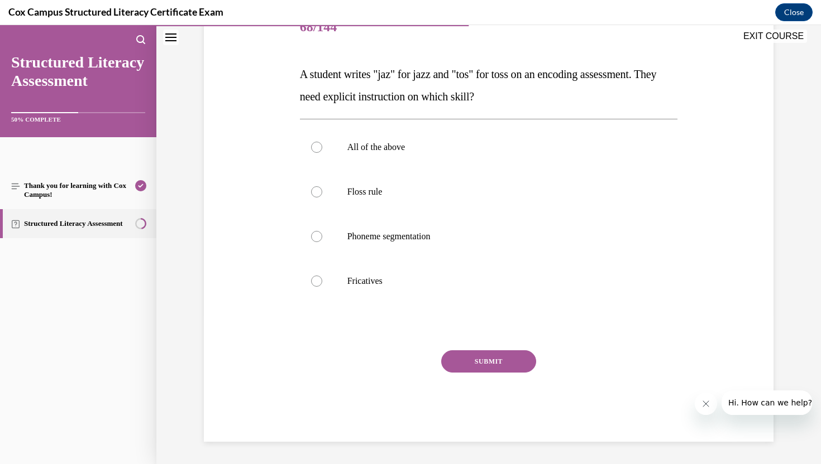
scroll to position [124, 0]
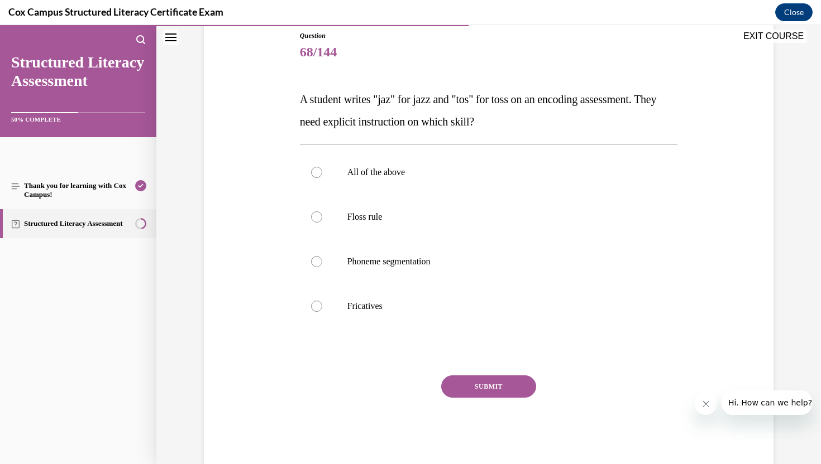
drag, startPoint x: 294, startPoint y: 104, endPoint x: 526, endPoint y: 117, distance: 232.6
click at [526, 117] on div "Question 68/144 A student writes "jaz" for jazz and "tos" for toss on an encodi…" at bounding box center [488, 232] width 575 height 470
click at [318, 215] on div at bounding box center [316, 217] width 11 height 11
click at [318, 215] on input "Floss rule" at bounding box center [316, 217] width 11 height 11
radio input "true"
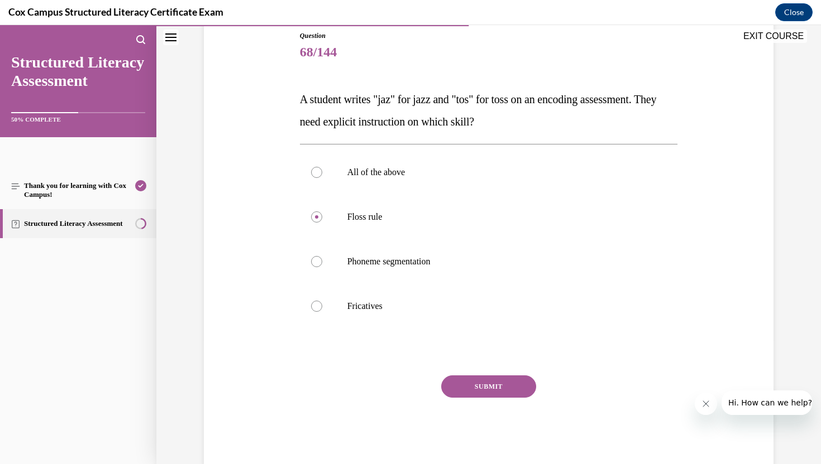
click at [492, 383] on button "SUBMIT" at bounding box center [488, 387] width 95 height 22
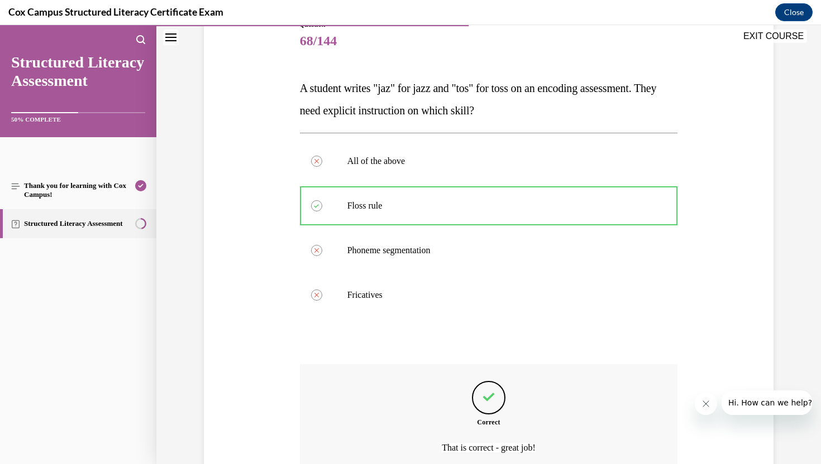
scroll to position [242, 0]
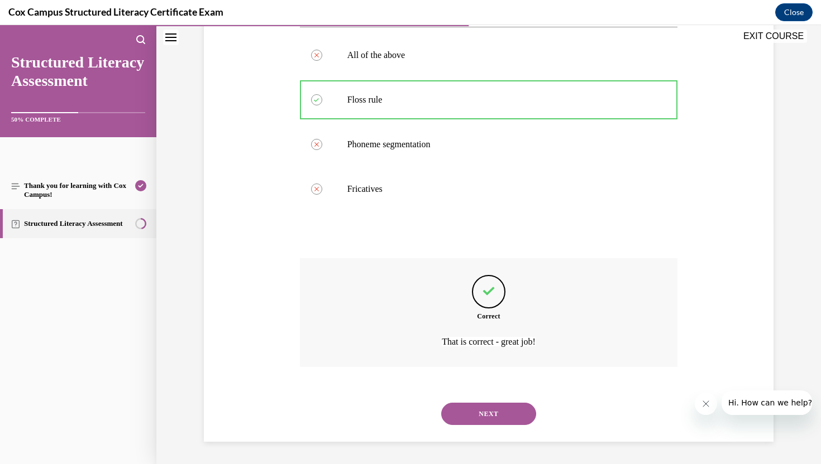
click at [496, 408] on button "NEXT" at bounding box center [488, 414] width 95 height 22
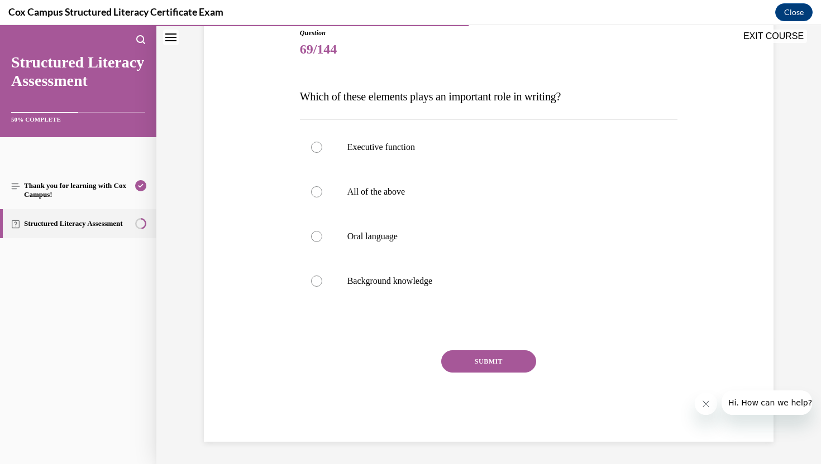
scroll to position [124, 0]
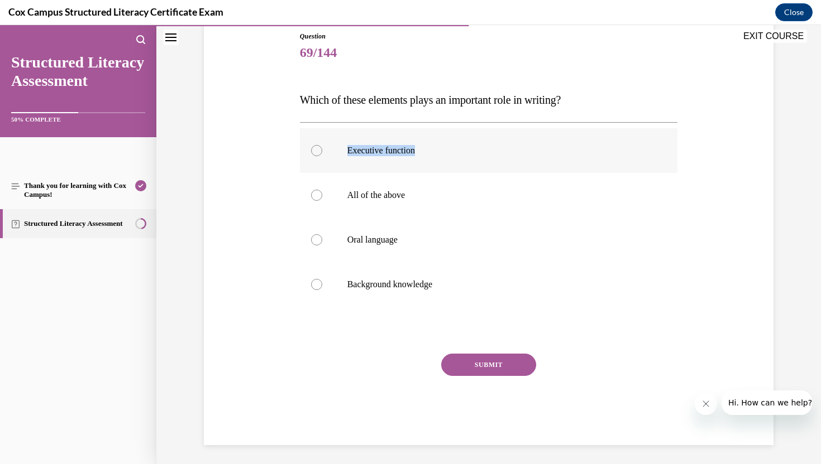
drag, startPoint x: 347, startPoint y: 148, endPoint x: 428, endPoint y: 151, distance: 81.0
click at [428, 151] on p "Executive function" at bounding box center [498, 150] width 303 height 11
click at [315, 191] on div at bounding box center [316, 195] width 11 height 11
click at [315, 191] on input "All of the above" at bounding box center [316, 195] width 11 height 11
radio input "true"
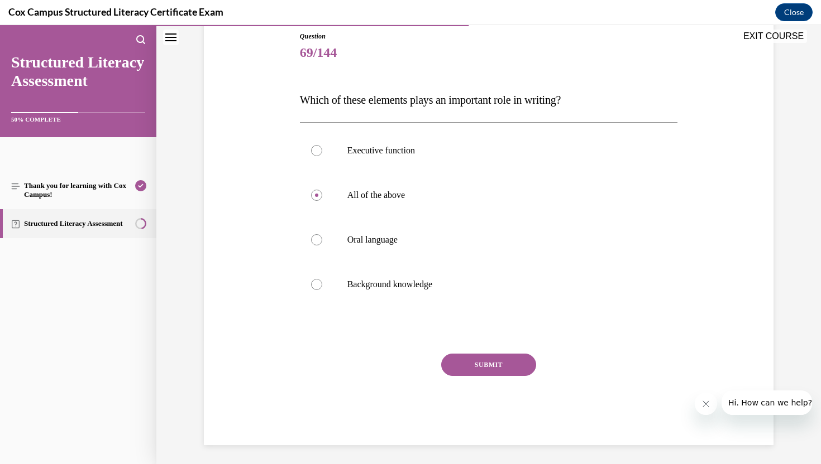
click at [502, 363] on button "SUBMIT" at bounding box center [488, 365] width 95 height 22
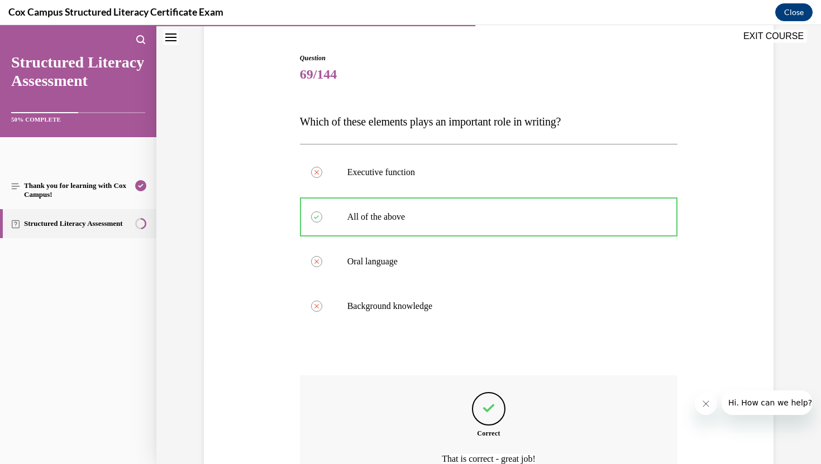
scroll to position [219, 0]
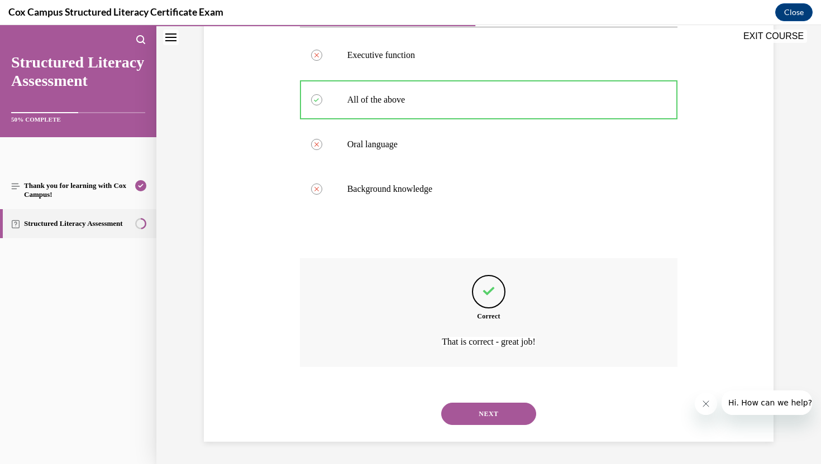
click at [500, 411] on button "NEXT" at bounding box center [488, 414] width 95 height 22
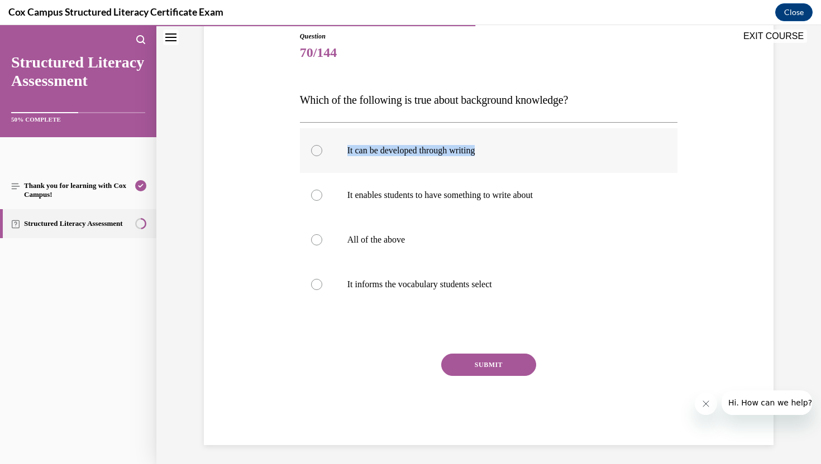
drag, startPoint x: 347, startPoint y: 151, endPoint x: 499, endPoint y: 150, distance: 151.9
click at [499, 150] on p "It can be developed through writing" at bounding box center [498, 150] width 303 height 11
drag, startPoint x: 344, startPoint y: 198, endPoint x: 557, endPoint y: 191, distance: 212.8
click at [557, 191] on label "It enables students to have something to write about" at bounding box center [489, 195] width 378 height 45
click at [514, 223] on label "All of the above" at bounding box center [489, 240] width 378 height 45
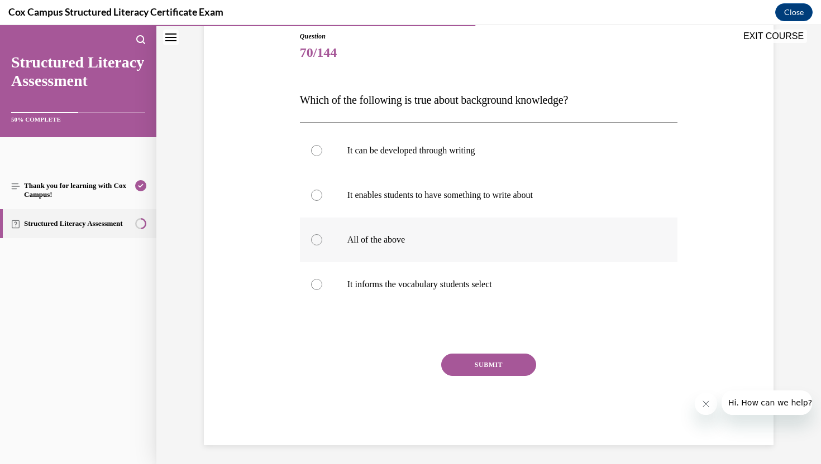
click at [322, 234] on input "All of the above" at bounding box center [316, 239] width 11 height 11
radio input "true"
drag, startPoint x: 344, startPoint y: 285, endPoint x: 518, endPoint y: 290, distance: 173.7
click at [518, 290] on label "It informs the vocabulary students select" at bounding box center [489, 284] width 378 height 45
click at [483, 360] on button "SUBMIT" at bounding box center [488, 365] width 95 height 22
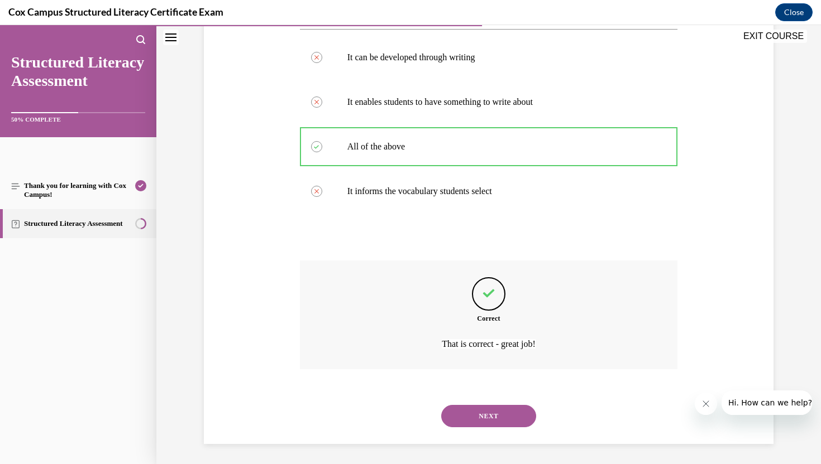
scroll to position [219, 0]
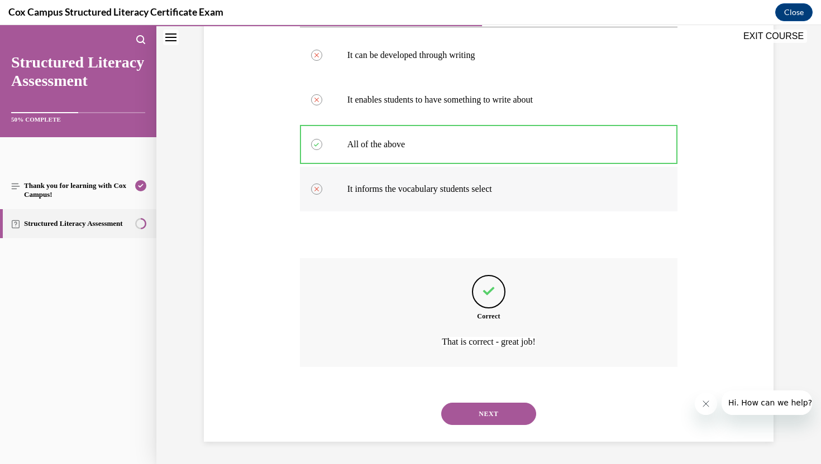
click at [514, 193] on p "It informs the vocabulary students select" at bounding box center [498, 189] width 303 height 11
click at [494, 411] on button "NEXT" at bounding box center [488, 414] width 95 height 22
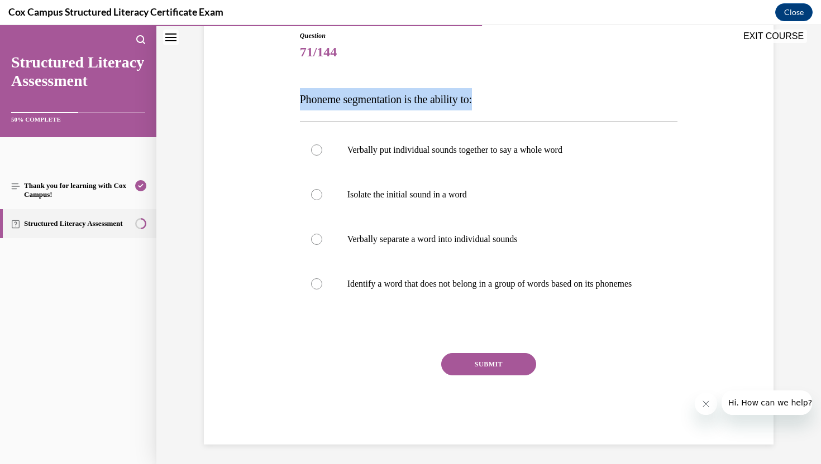
drag, startPoint x: 300, startPoint y: 98, endPoint x: 494, endPoint y: 100, distance: 193.2
click at [494, 100] on p "Phoneme segmentation is the ability to:" at bounding box center [489, 99] width 378 height 22
click at [318, 239] on div at bounding box center [316, 239] width 11 height 11
click at [318, 239] on input "Verbally separate a word into individual sounds" at bounding box center [316, 239] width 11 height 11
radio input "true"
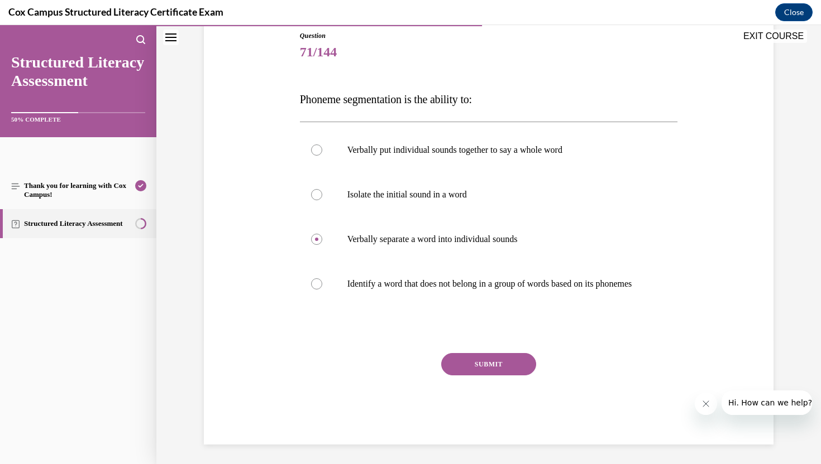
click at [507, 375] on button "SUBMIT" at bounding box center [488, 364] width 95 height 22
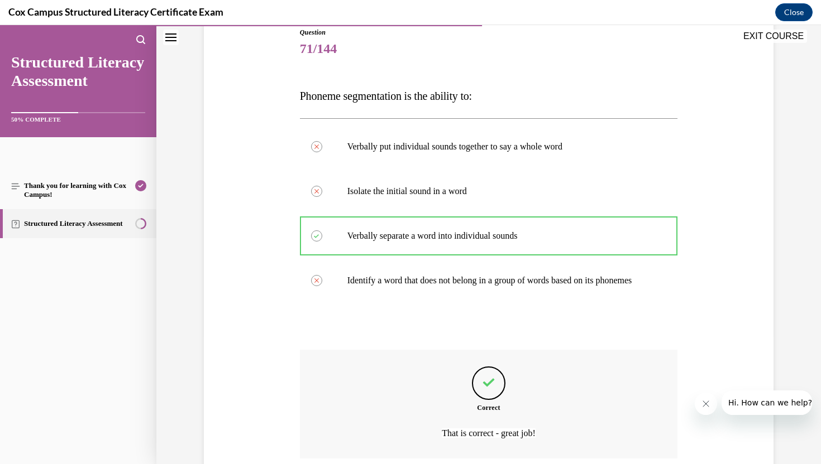
scroll to position [231, 0]
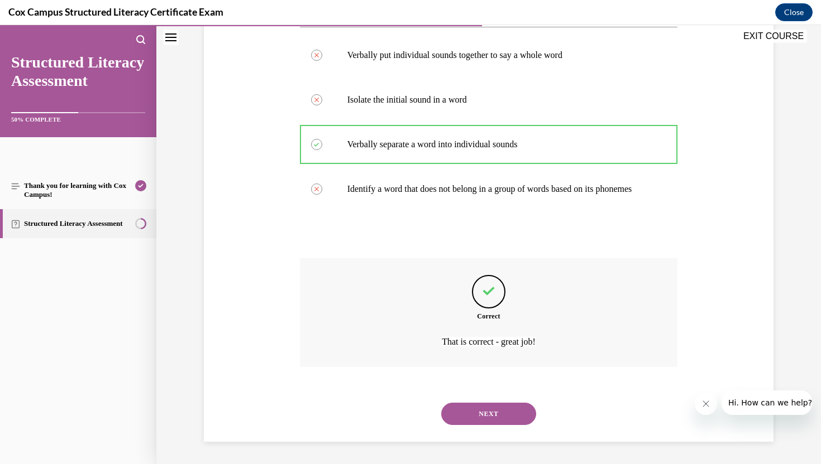
click at [490, 415] on button "NEXT" at bounding box center [488, 414] width 95 height 22
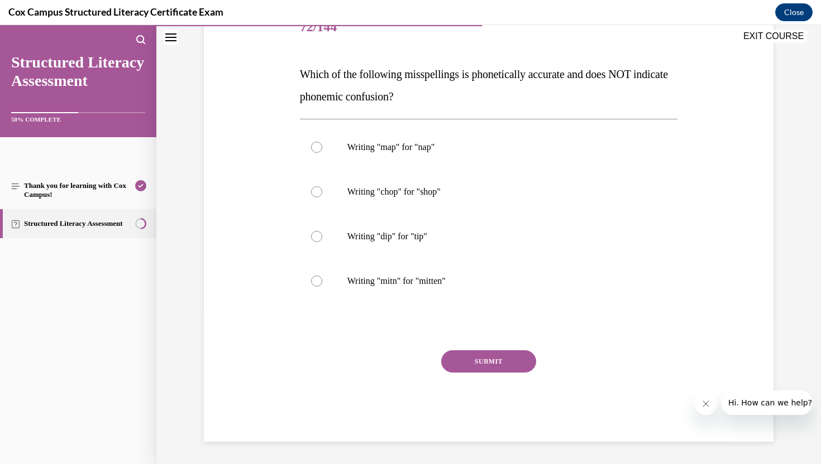
scroll to position [124, 0]
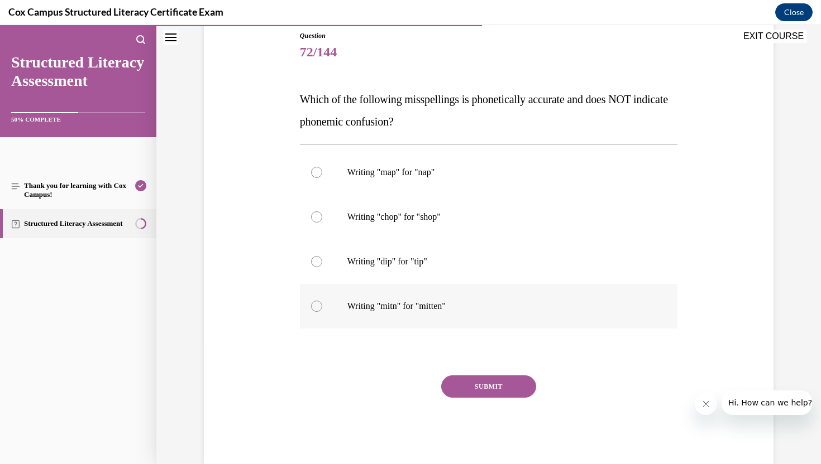
click at [318, 305] on div at bounding box center [316, 306] width 11 height 11
click at [318, 305] on input "Writing "mitn" for "mitten"" at bounding box center [316, 306] width 11 height 11
radio input "true"
click at [492, 388] on button "SUBMIT" at bounding box center [488, 387] width 95 height 22
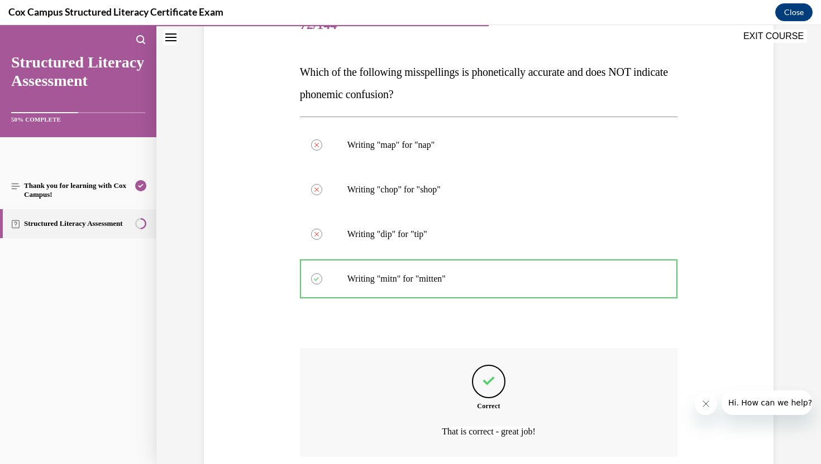
scroll to position [153, 0]
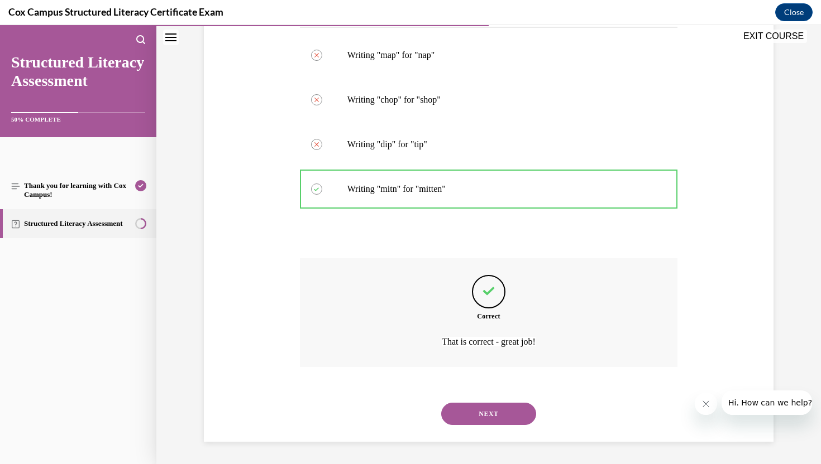
click at [495, 421] on button "NEXT" at bounding box center [488, 414] width 95 height 22
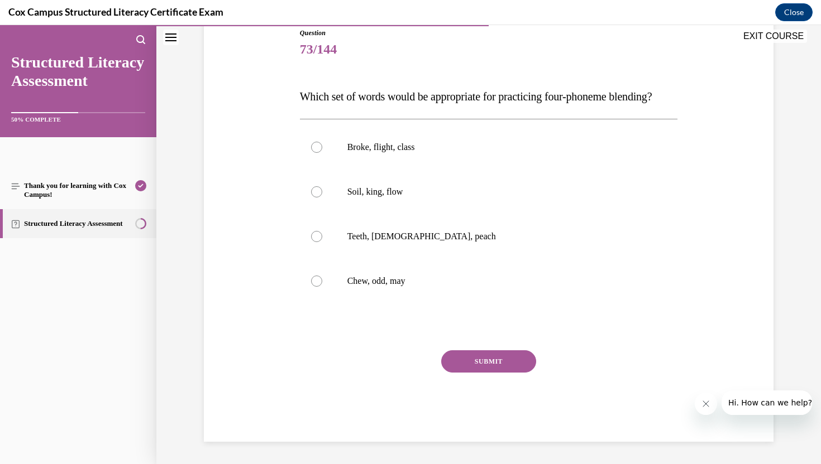
scroll to position [124, 0]
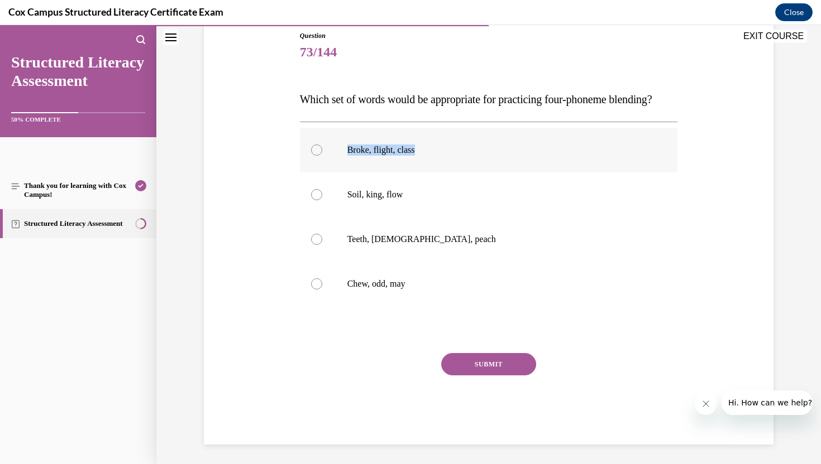
drag, startPoint x: 344, startPoint y: 170, endPoint x: 417, endPoint y: 171, distance: 72.6
click at [417, 171] on label "Broke, flight, class" at bounding box center [489, 150] width 378 height 45
drag, startPoint x: 347, startPoint y: 217, endPoint x: 407, endPoint y: 217, distance: 59.7
click at [407, 200] on p "Soil, king, flow" at bounding box center [498, 194] width 303 height 11
click at [240, 189] on div "Question 73/144 Which set of words would be appropriate for practicing four-pho…" at bounding box center [488, 221] width 575 height 448
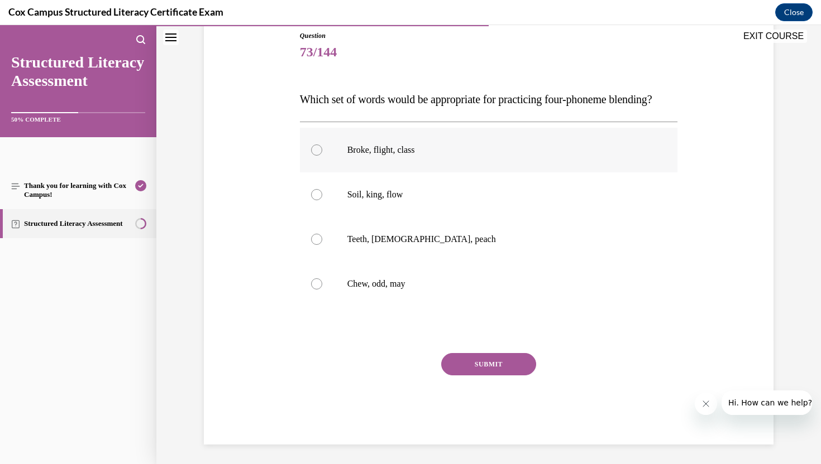
click at [313, 156] on div at bounding box center [316, 150] width 11 height 11
click at [313, 156] on input "Broke, flight, class" at bounding box center [316, 150] width 11 height 11
radio input "true"
drag, startPoint x: 346, startPoint y: 215, endPoint x: 406, endPoint y: 217, distance: 60.3
click at [406, 217] on label "Soil, king, flow" at bounding box center [489, 195] width 378 height 45
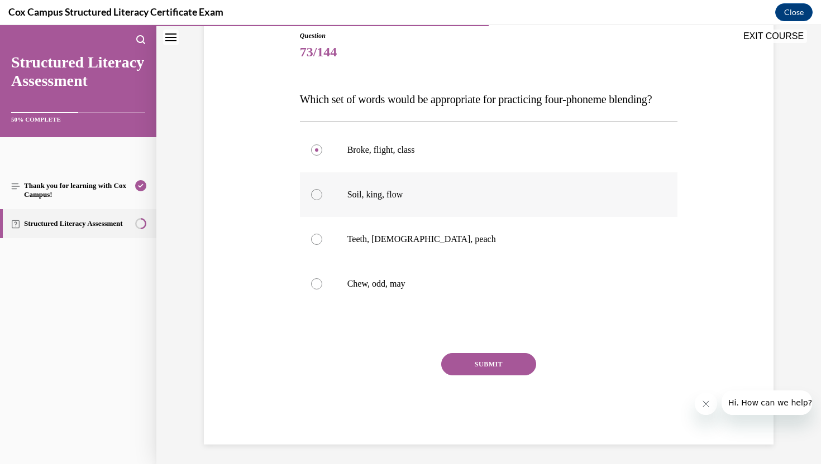
click at [319, 200] on div at bounding box center [316, 194] width 11 height 11
click at [319, 200] on input "Soil, king, flow" at bounding box center [316, 194] width 11 height 11
radio input "true"
drag, startPoint x: 348, startPoint y: 258, endPoint x: 428, endPoint y: 260, distance: 79.8
click at [428, 245] on p "Teeth, [DEMOGRAPHIC_DATA], peach" at bounding box center [498, 239] width 303 height 11
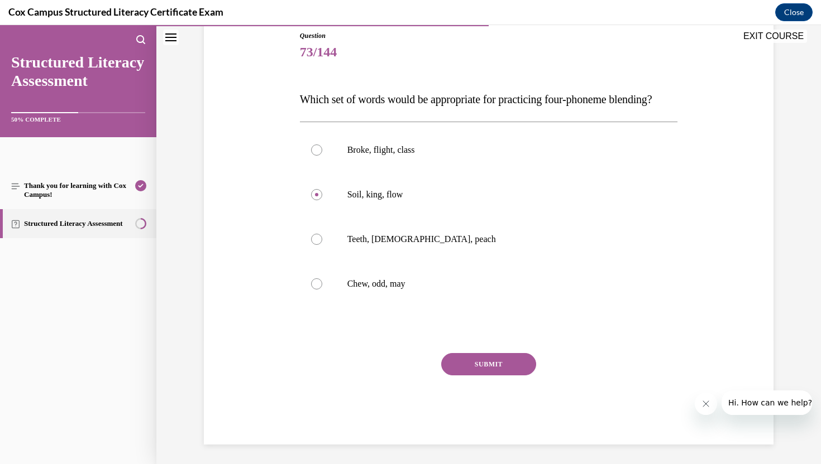
click at [713, 117] on div "Question 73/144 Which set of words would be appropriate for practicing four-pho…" at bounding box center [488, 221] width 575 height 448
drag, startPoint x: 420, startPoint y: 174, endPoint x: 346, endPoint y: 171, distance: 74.3
click at [346, 171] on label "Broke, flight, class" at bounding box center [489, 150] width 378 height 45
drag, startPoint x: 342, startPoint y: 216, endPoint x: 410, endPoint y: 214, distance: 68.1
click at [410, 214] on label "Soil, king, flow" at bounding box center [489, 195] width 378 height 45
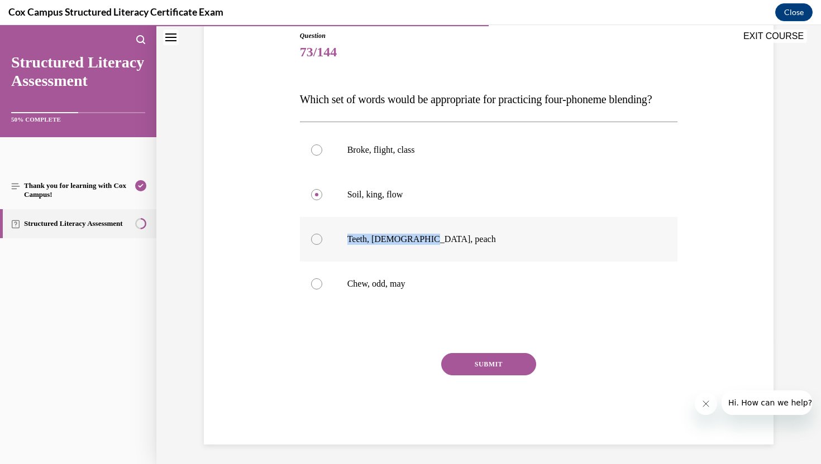
drag, startPoint x: 341, startPoint y: 260, endPoint x: 428, endPoint y: 263, distance: 86.6
click at [428, 262] on label "Teeth, [DEMOGRAPHIC_DATA], peach" at bounding box center [489, 239] width 378 height 45
drag, startPoint x: 347, startPoint y: 312, endPoint x: 433, endPoint y: 312, distance: 86.0
click at [433, 290] on p "Chew, odd, may" at bounding box center [498, 284] width 303 height 11
click at [316, 156] on div at bounding box center [316, 150] width 11 height 11
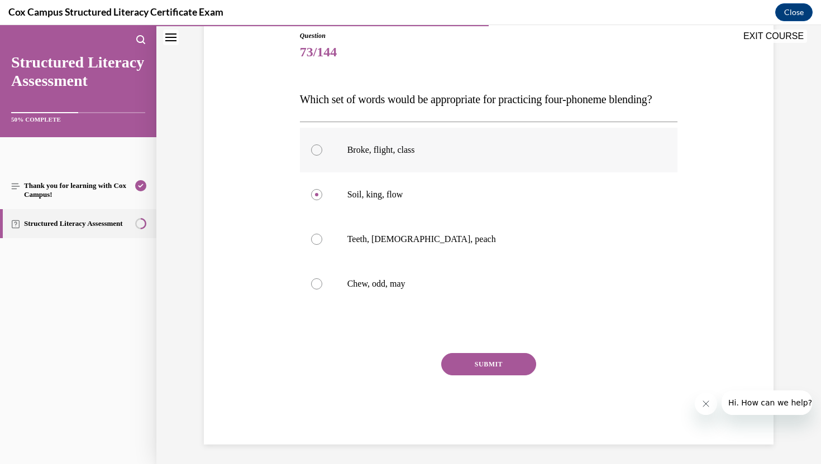
click at [316, 156] on input "Broke, flight, class" at bounding box center [316, 150] width 11 height 11
radio input "true"
click at [316, 152] on circle at bounding box center [316, 149] width 3 height 3
click at [316, 156] on input "Broke, flight, class" at bounding box center [316, 150] width 11 height 11
click at [490, 376] on button "SUBMIT" at bounding box center [488, 364] width 95 height 22
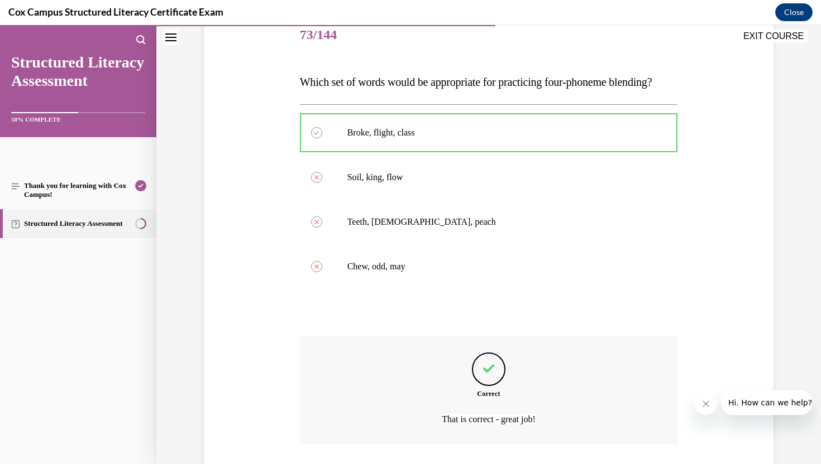
scroll to position [242, 0]
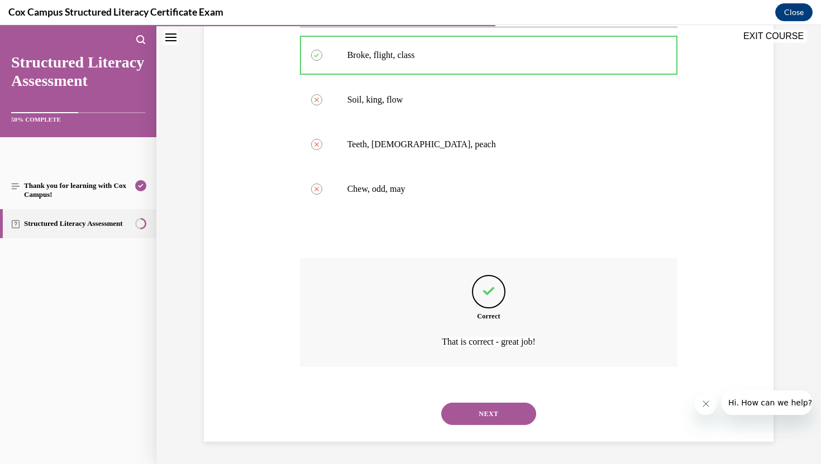
click at [485, 411] on button "NEXT" at bounding box center [488, 414] width 95 height 22
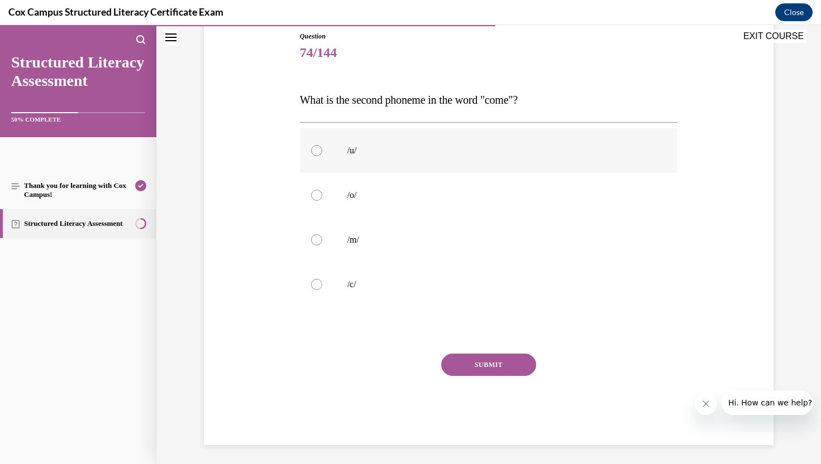
click at [318, 152] on div at bounding box center [316, 150] width 11 height 11
click at [318, 152] on input "/u/" at bounding box center [316, 150] width 11 height 11
radio input "true"
click at [515, 368] on button "SUBMIT" at bounding box center [488, 365] width 95 height 22
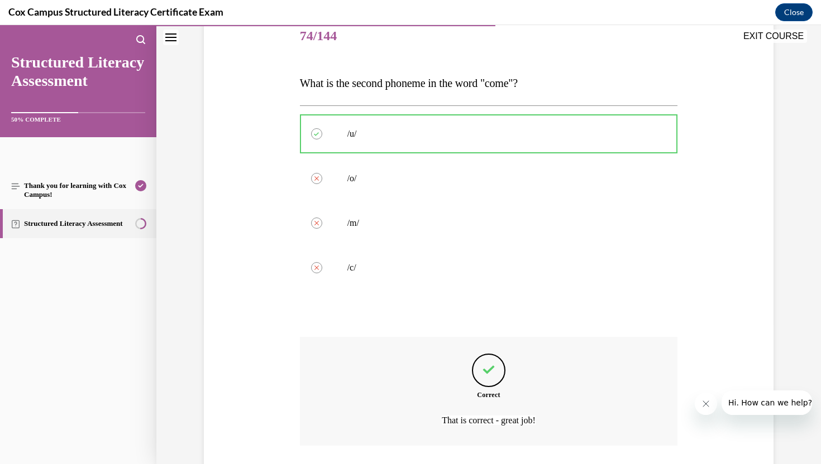
scroll to position [219, 0]
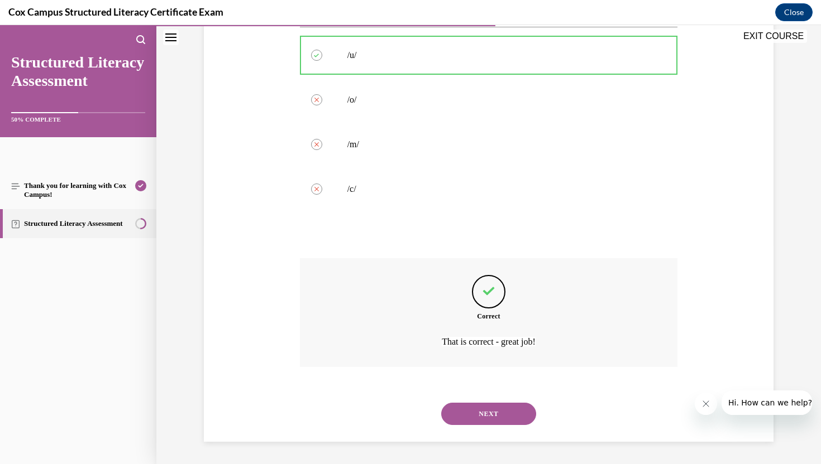
click at [485, 419] on button "NEXT" at bounding box center [488, 414] width 95 height 22
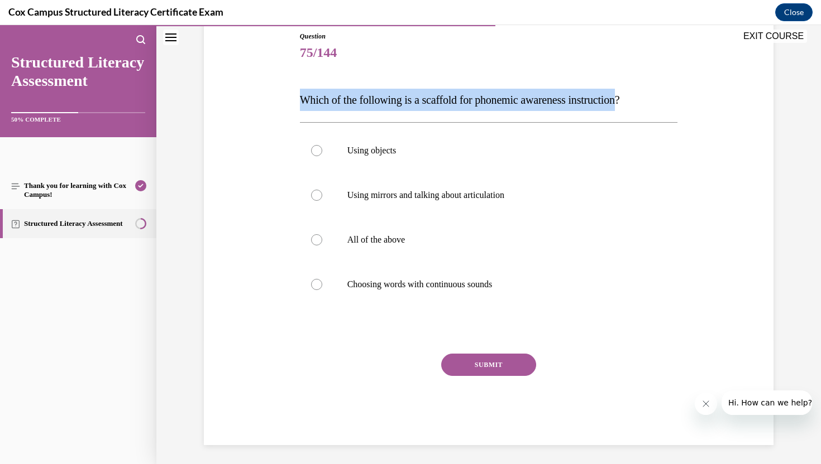
drag, startPoint x: 298, startPoint y: 101, endPoint x: 640, endPoint y: 107, distance: 342.3
click at [640, 107] on div "Question 75/144 Which of the following is a scaffold for phonemic awareness ins…" at bounding box center [489, 230] width 384 height 431
click at [640, 107] on p "Which of the following is a scaffold for phonemic awareness instruction?" at bounding box center [489, 100] width 378 height 22
drag, startPoint x: 424, startPoint y: 100, endPoint x: 643, endPoint y: 98, distance: 219.4
click at [620, 98] on span "Which of the following is a scaffold for phonemic awareness instruction?" at bounding box center [460, 100] width 320 height 12
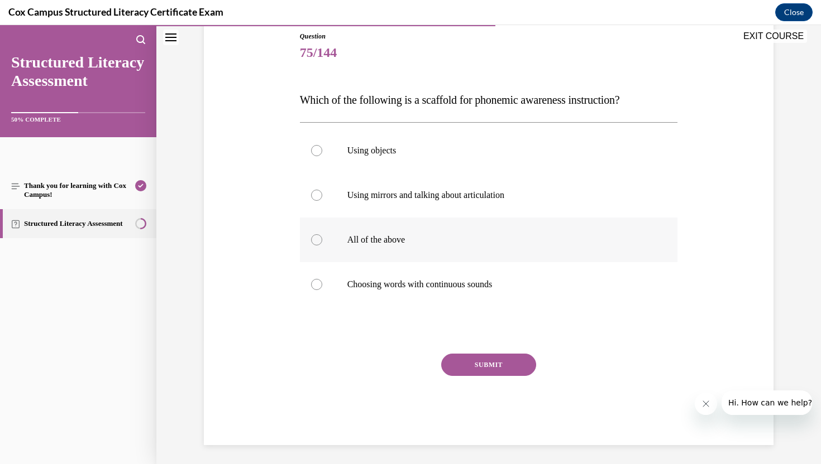
click at [317, 238] on div at bounding box center [316, 239] width 11 height 11
click at [317, 238] on input "All of the above" at bounding box center [316, 239] width 11 height 11
radio input "true"
click at [368, 344] on div "Question 75/144 Which of the following is a scaffold for phonemic awareness ins…" at bounding box center [489, 238] width 378 height 414
drag, startPoint x: 346, startPoint y: 284, endPoint x: 523, endPoint y: 286, distance: 177.0
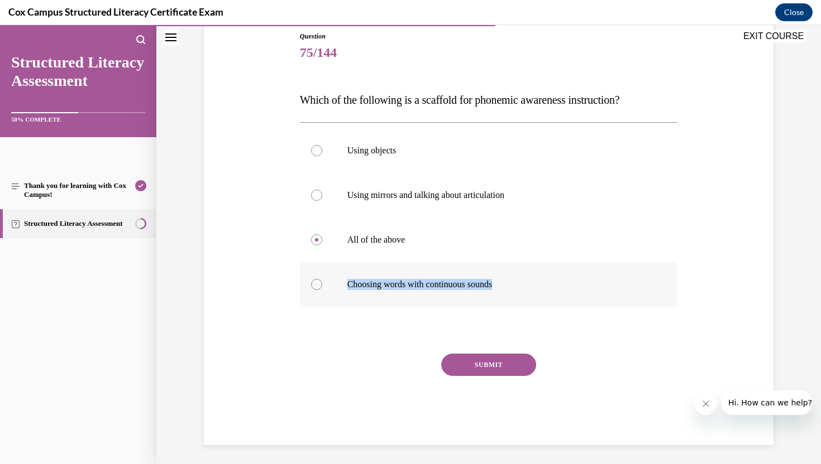
click at [523, 286] on label "Choosing words with continuous sounds" at bounding box center [489, 284] width 378 height 45
click at [487, 364] on button "SUBMIT" at bounding box center [488, 365] width 95 height 22
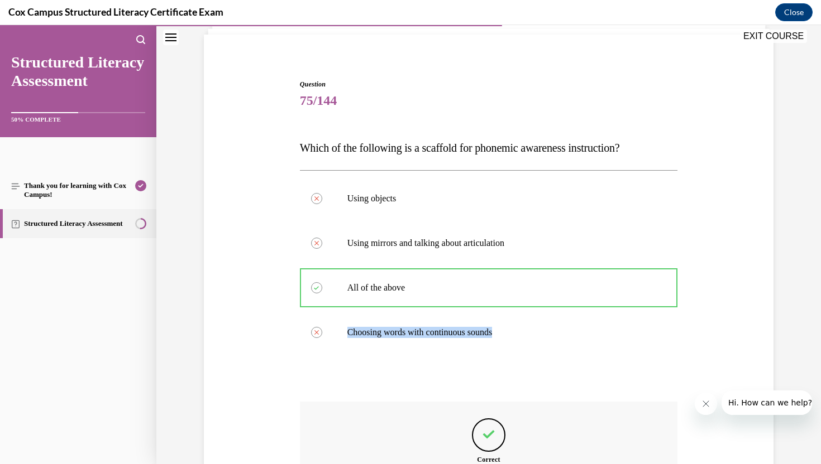
scroll to position [73, 0]
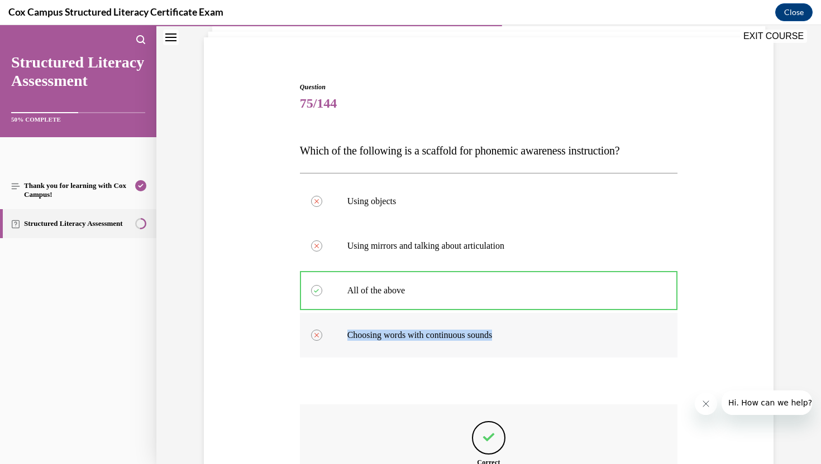
click at [660, 325] on label "Choosing words with continuous sounds" at bounding box center [489, 335] width 378 height 45
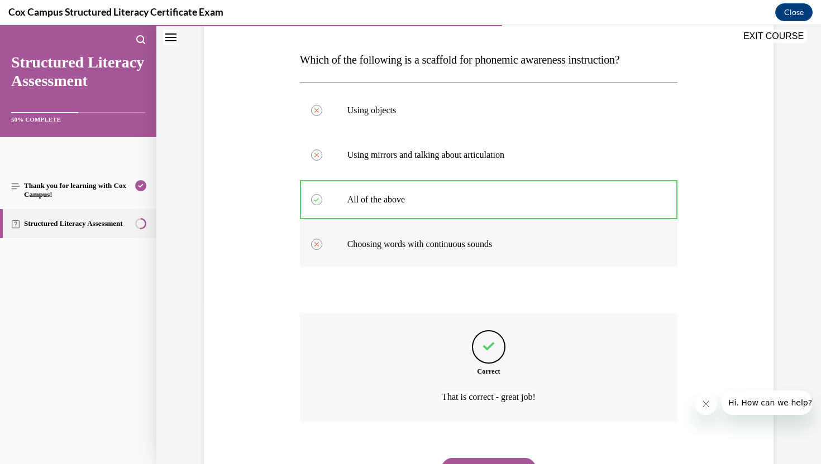
scroll to position [219, 0]
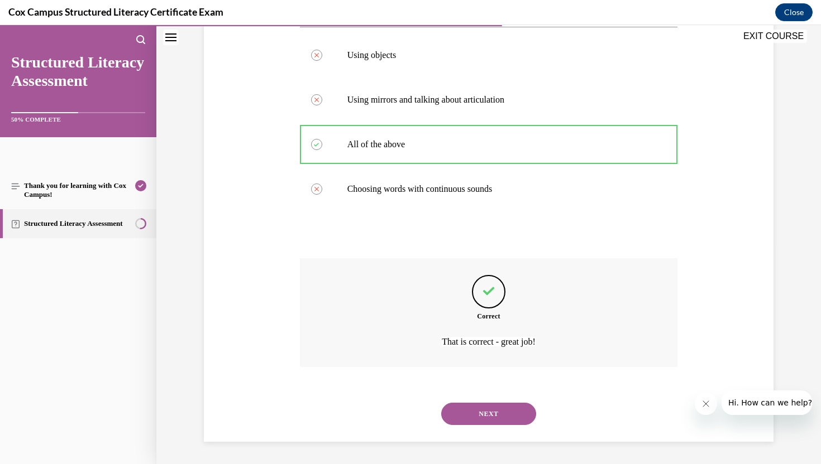
click at [487, 416] on button "NEXT" at bounding box center [488, 414] width 95 height 22
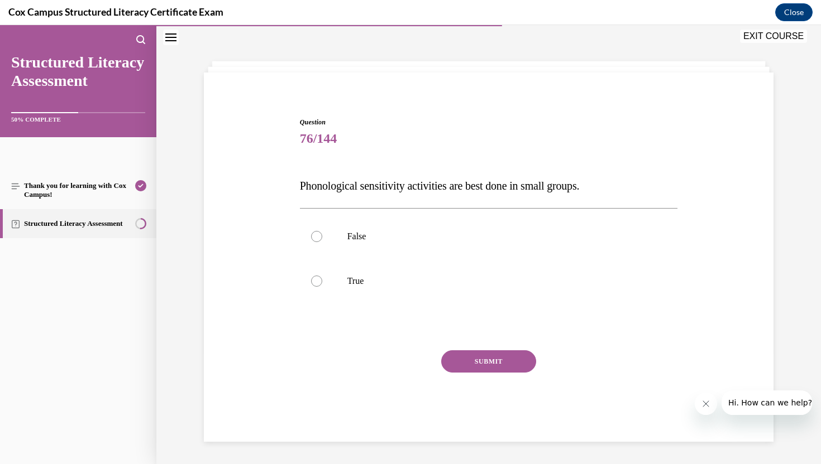
scroll to position [38, 0]
drag, startPoint x: 292, startPoint y: 187, endPoint x: 605, endPoint y: 185, distance: 312.6
click at [605, 185] on div "Question 76/144 Phonological sensitivity activities are best done in small grou…" at bounding box center [488, 263] width 575 height 358
click at [567, 137] on span "76/144" at bounding box center [489, 138] width 378 height 22
click at [313, 282] on div at bounding box center [316, 281] width 11 height 11
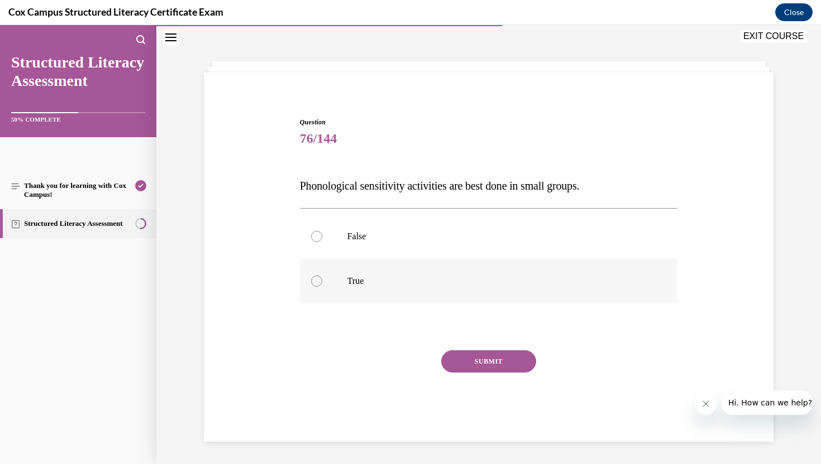
click at [313, 282] on input "True" at bounding box center [316, 281] width 11 height 11
radio input "true"
click at [496, 361] on button "SUBMIT" at bounding box center [488, 362] width 95 height 22
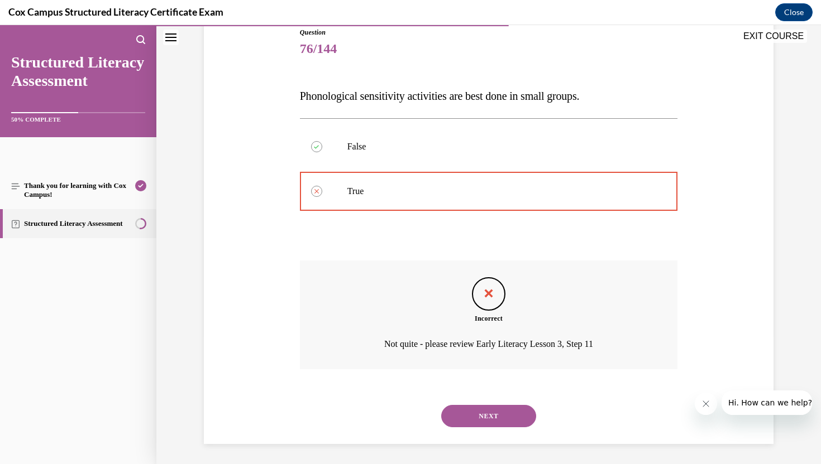
scroll to position [130, 0]
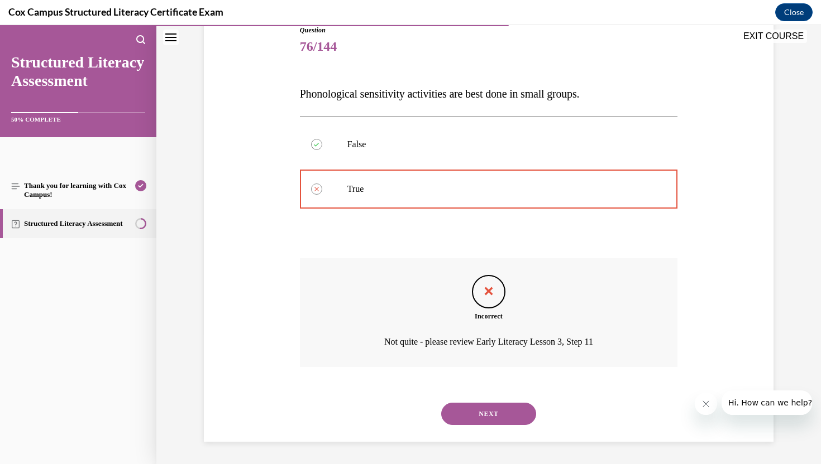
click at [482, 414] on button "NEXT" at bounding box center [488, 414] width 95 height 22
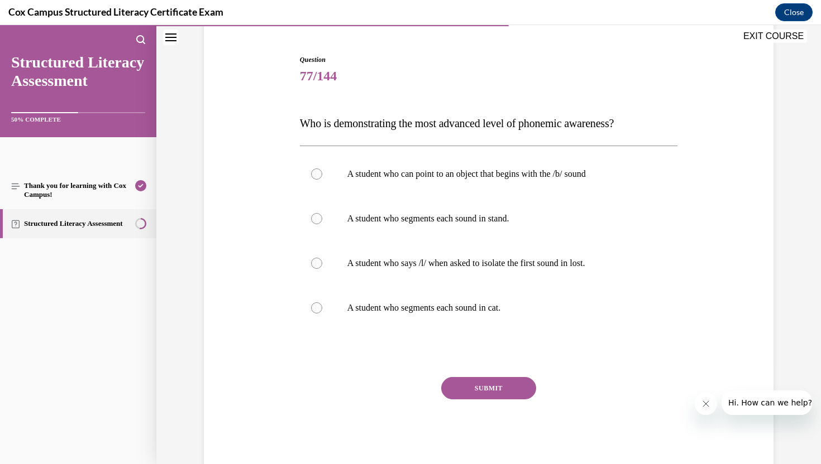
scroll to position [127, 0]
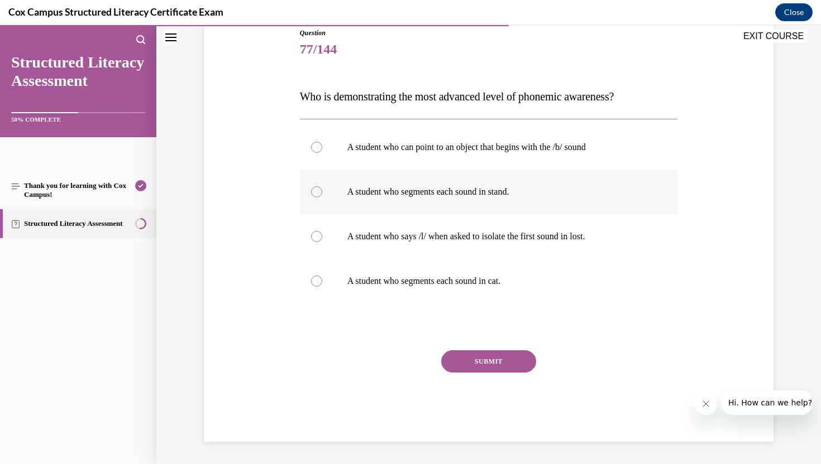
click at [314, 191] on div at bounding box center [316, 191] width 11 height 11
click at [314, 191] on input "A student who segments each sound in stand." at bounding box center [316, 191] width 11 height 11
radio input "true"
click at [482, 357] on button "SUBMIT" at bounding box center [488, 362] width 95 height 22
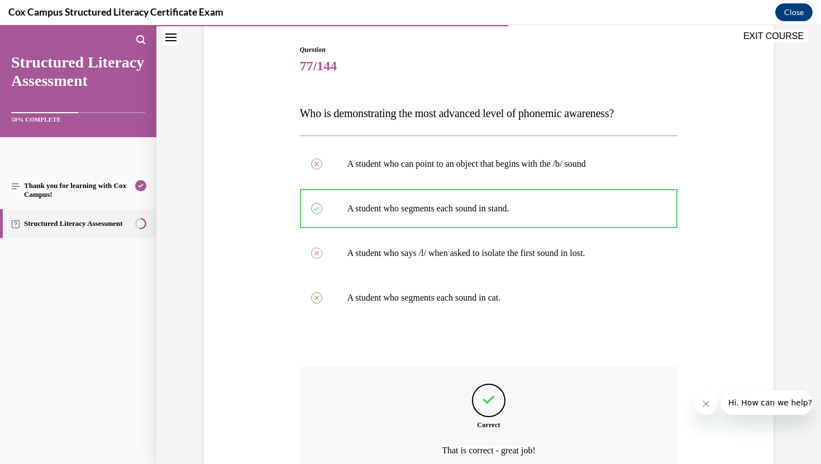
scroll to position [104, 0]
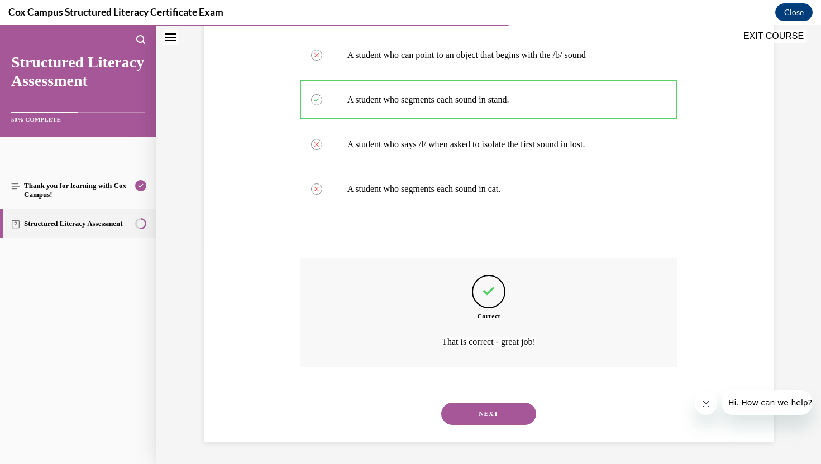
click at [471, 414] on button "NEXT" at bounding box center [488, 414] width 95 height 22
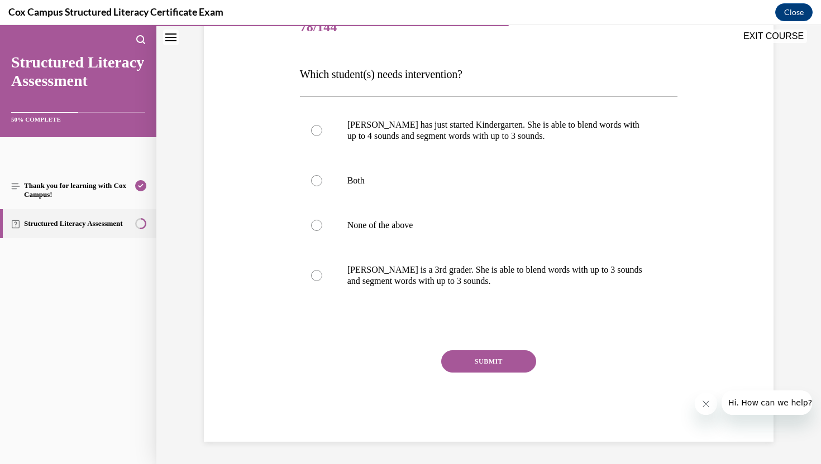
scroll to position [124, 0]
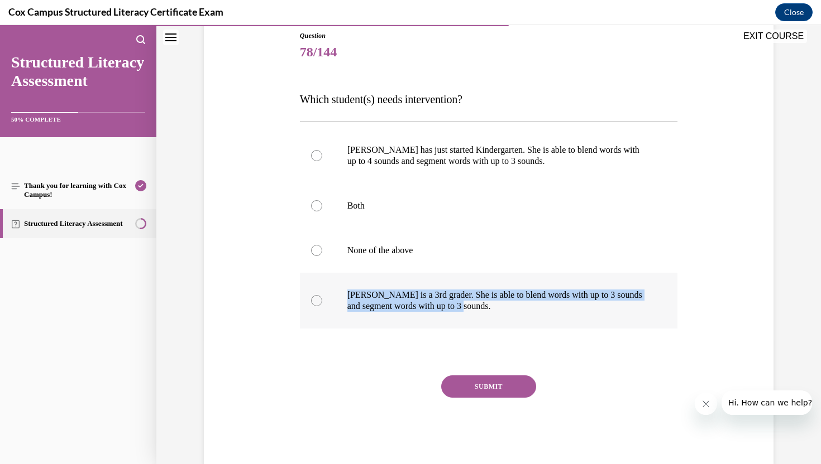
drag, startPoint x: 347, startPoint y: 292, endPoint x: 492, endPoint y: 308, distance: 145.4
click at [492, 308] on p "[PERSON_NAME] is a 3rd grader. She is able to blend words with up to 3 sounds a…" at bounding box center [498, 301] width 303 height 22
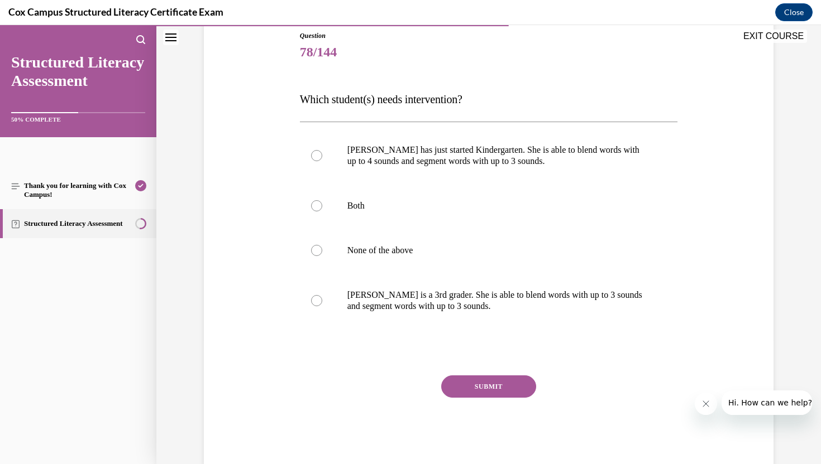
click at [265, 233] on div "Question 78/144 Which student(s) needs intervention?   [PERSON_NAME] has just s…" at bounding box center [488, 232] width 575 height 470
click at [318, 250] on div at bounding box center [316, 250] width 11 height 11
click at [318, 250] on input "None of the above" at bounding box center [316, 250] width 11 height 11
radio input "true"
click at [501, 387] on button "SUBMIT" at bounding box center [488, 387] width 95 height 22
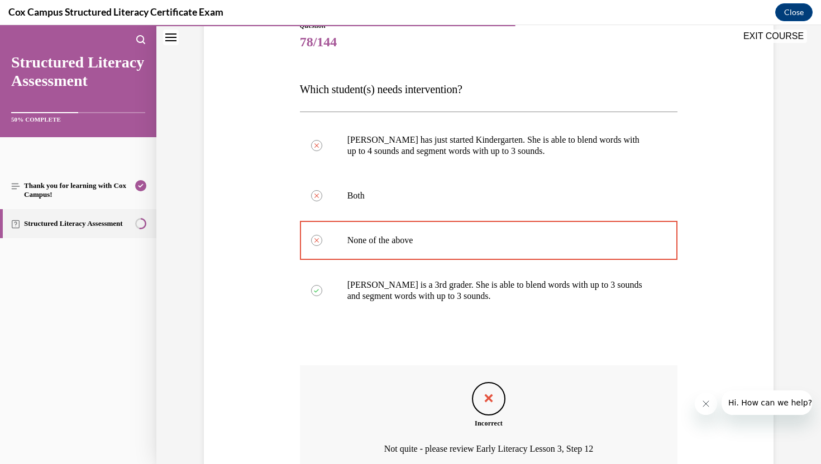
scroll to position [242, 0]
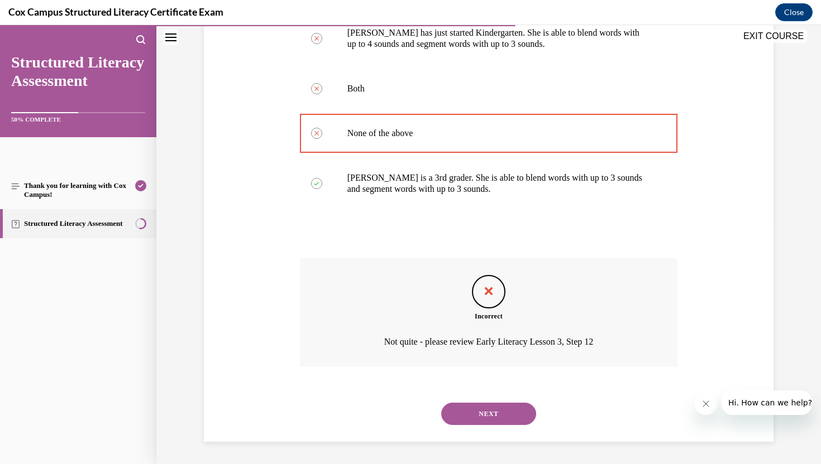
click at [482, 414] on button "NEXT" at bounding box center [488, 414] width 95 height 22
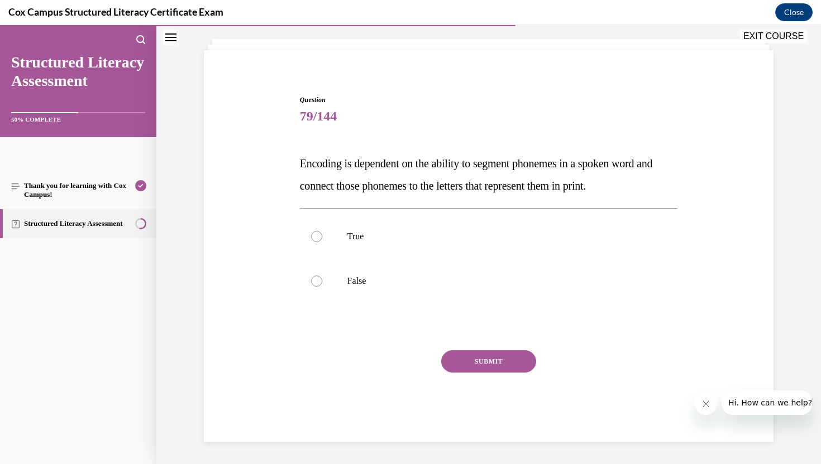
scroll to position [60, 0]
drag, startPoint x: 296, startPoint y: 161, endPoint x: 665, endPoint y: 188, distance: 369.4
click at [665, 188] on div "Question 79/144 Encoding is dependent on the ability to segment phonemes in a s…" at bounding box center [489, 260] width 384 height 364
click at [315, 232] on div at bounding box center [316, 236] width 11 height 11
click at [315, 232] on input "True" at bounding box center [316, 236] width 11 height 11
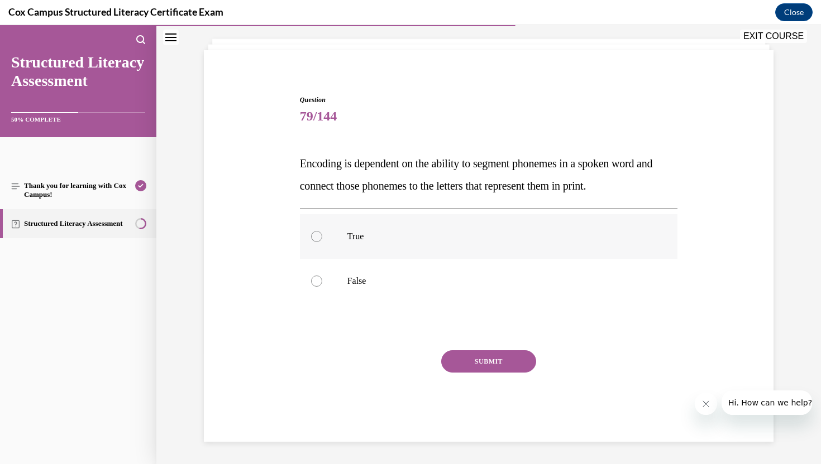
radio input "true"
click at [494, 366] on button "SUBMIT" at bounding box center [488, 362] width 95 height 22
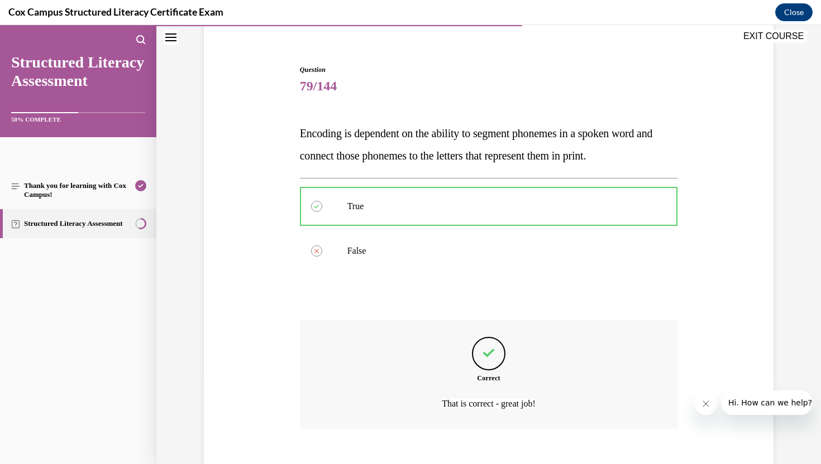
scroll to position [152, 0]
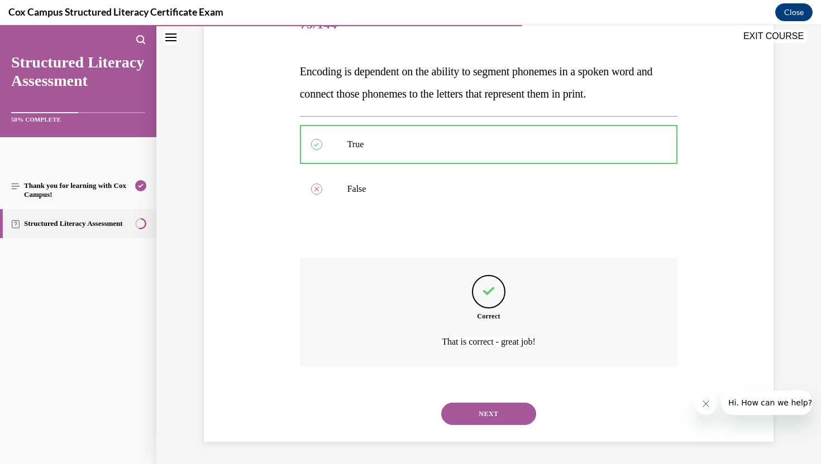
click at [487, 413] on button "NEXT" at bounding box center [488, 414] width 95 height 22
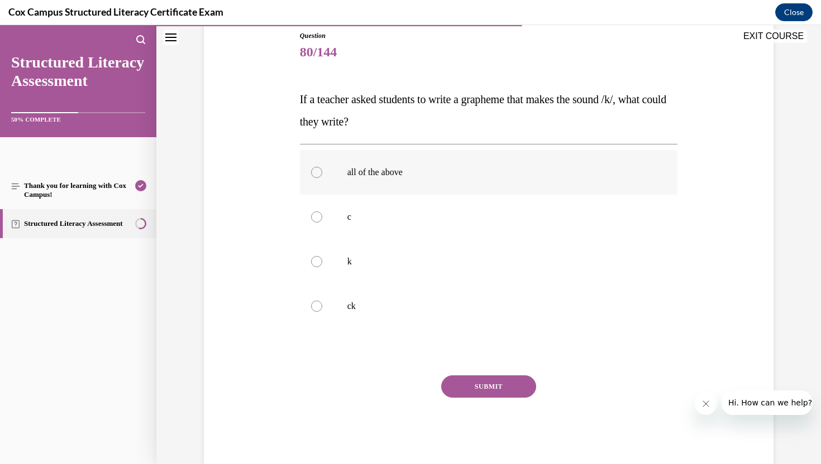
click at [314, 170] on div at bounding box center [316, 172] width 11 height 11
click at [314, 170] on input "all of the above" at bounding box center [316, 172] width 11 height 11
radio input "true"
click at [474, 394] on button "SUBMIT" at bounding box center [488, 387] width 95 height 22
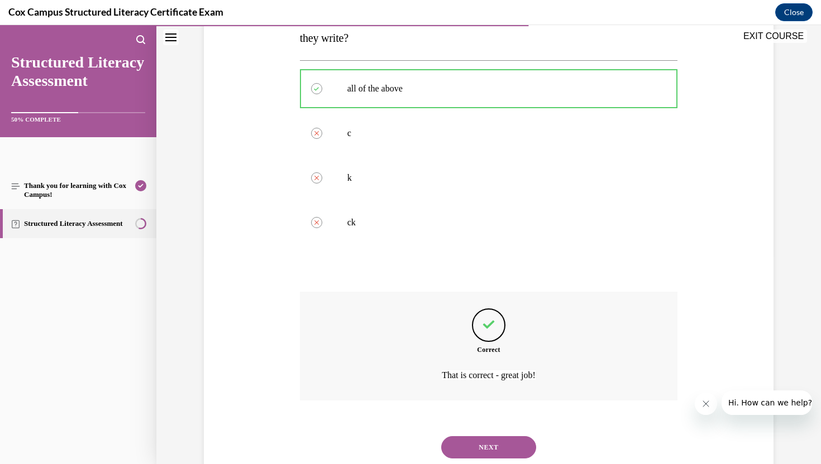
scroll to position [210, 0]
click at [481, 454] on button "NEXT" at bounding box center [488, 445] width 95 height 22
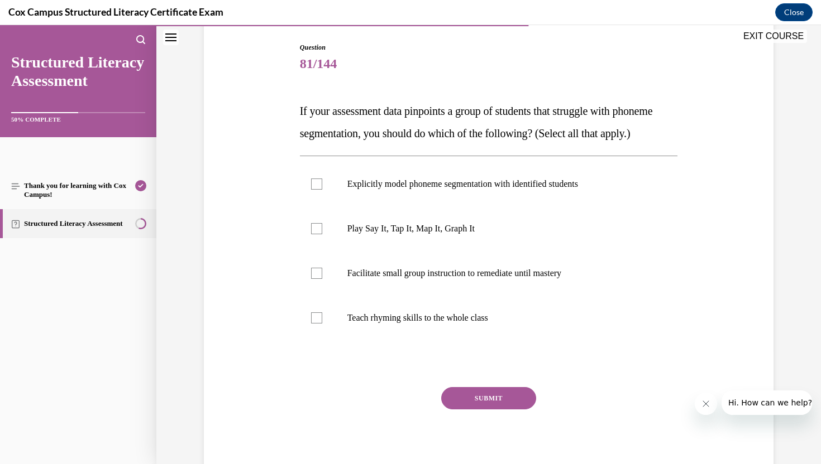
scroll to position [114, 0]
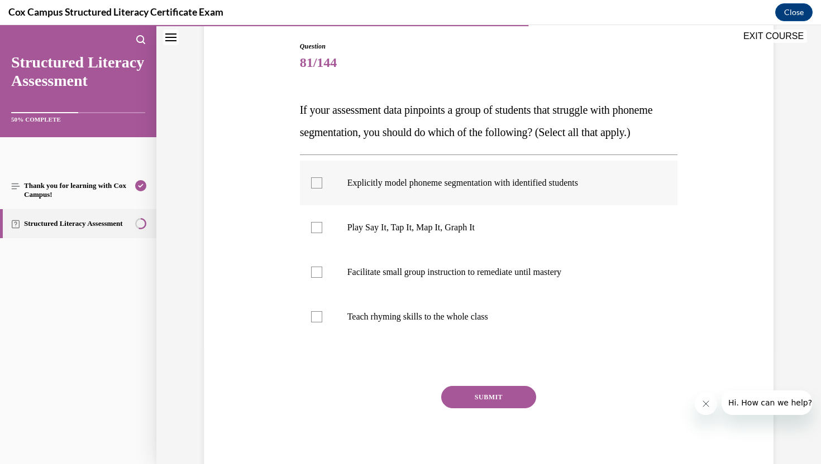
click at [313, 189] on div at bounding box center [316, 183] width 11 height 11
click at [313, 189] on input "Explicitly model phoneme segmentation with identified students" at bounding box center [316, 183] width 11 height 11
checkbox input "true"
click at [317, 250] on label "Play Say It, Tap It, Map It, Graph It" at bounding box center [489, 227] width 378 height 45
click at [317, 233] on input "Play Say It, Tap It, Map It, Graph It" at bounding box center [316, 227] width 11 height 11
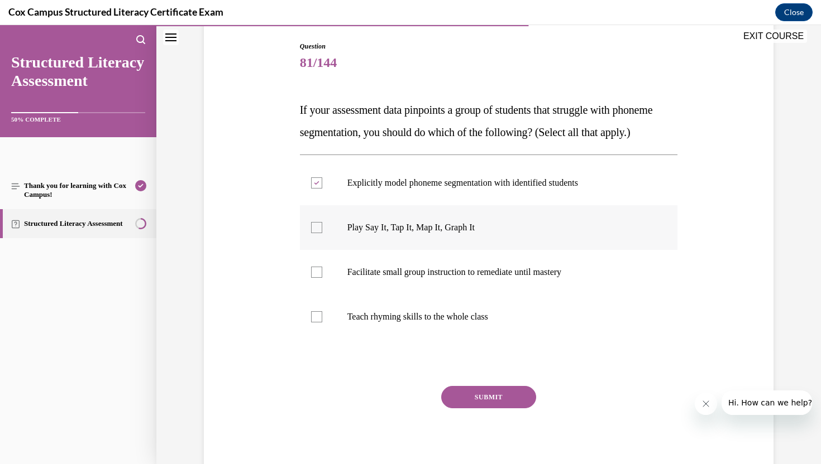
checkbox input "true"
click at [317, 278] on div at bounding box center [316, 272] width 11 height 11
click at [317, 278] on input "Facilitate small group instruction to remediate until mastery" at bounding box center [316, 272] width 11 height 11
checkbox input "true"
click at [486, 409] on button "SUBMIT" at bounding box center [488, 397] width 95 height 22
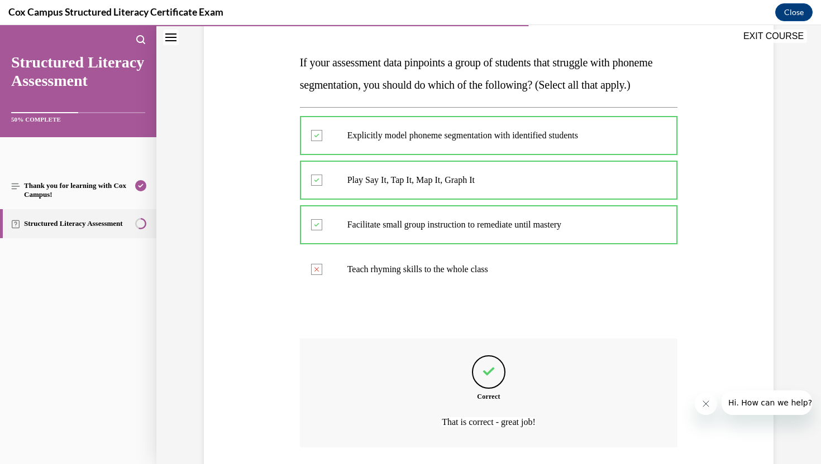
scroll to position [264, 0]
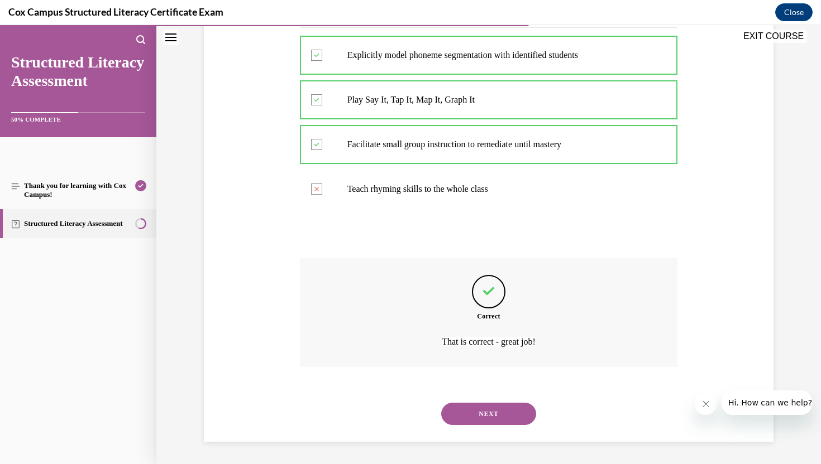
click at [492, 414] on button "NEXT" at bounding box center [488, 414] width 95 height 22
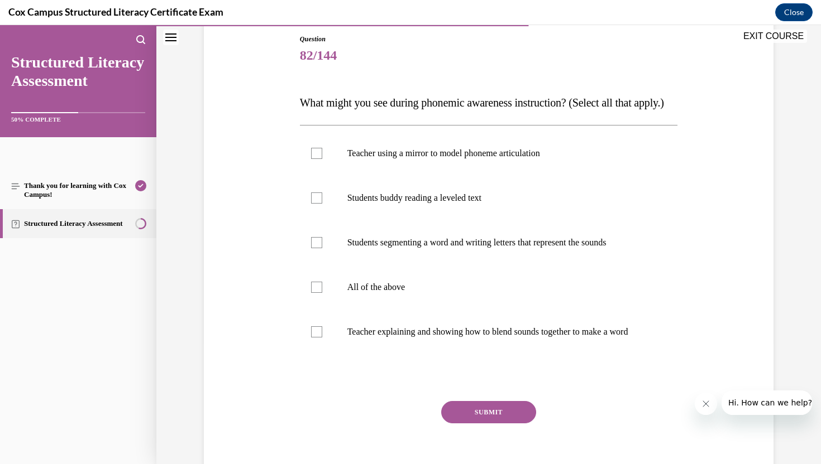
scroll to position [135, 0]
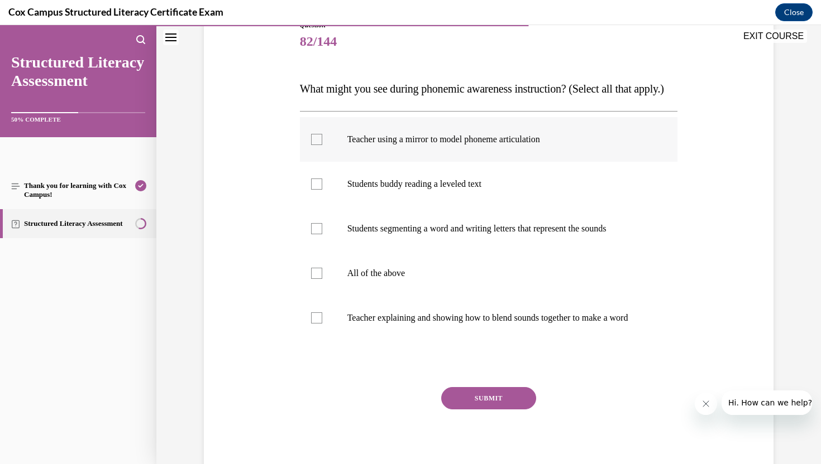
click at [317, 145] on div at bounding box center [316, 139] width 11 height 11
click at [317, 145] on input "Teacher using a mirror to model phoneme articulation" at bounding box center [316, 139] width 11 height 11
checkbox input "true"
click at [318, 190] on div at bounding box center [316, 184] width 11 height 11
click at [318, 190] on input "Students buddy reading a leveled text" at bounding box center [316, 184] width 11 height 11
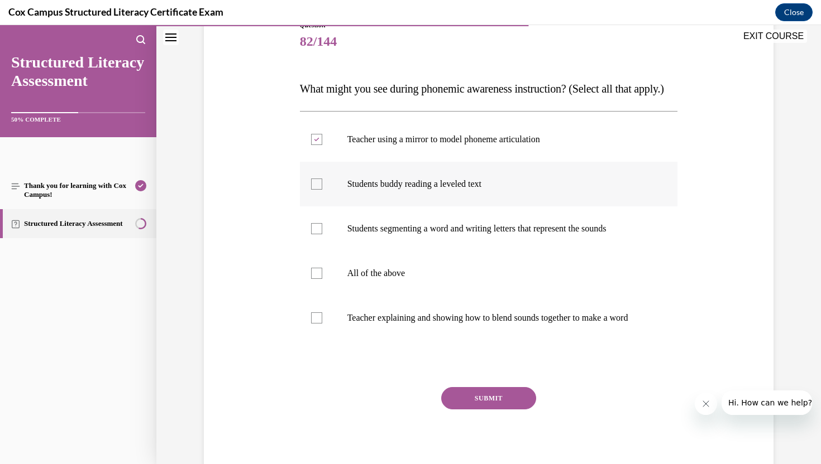
checkbox input "true"
click at [317, 279] on div at bounding box center [316, 273] width 11 height 11
click at [317, 279] on input "All of the above" at bounding box center [316, 273] width 11 height 11
checkbox input "true"
click at [487, 410] on button "SUBMIT" at bounding box center [488, 398] width 95 height 22
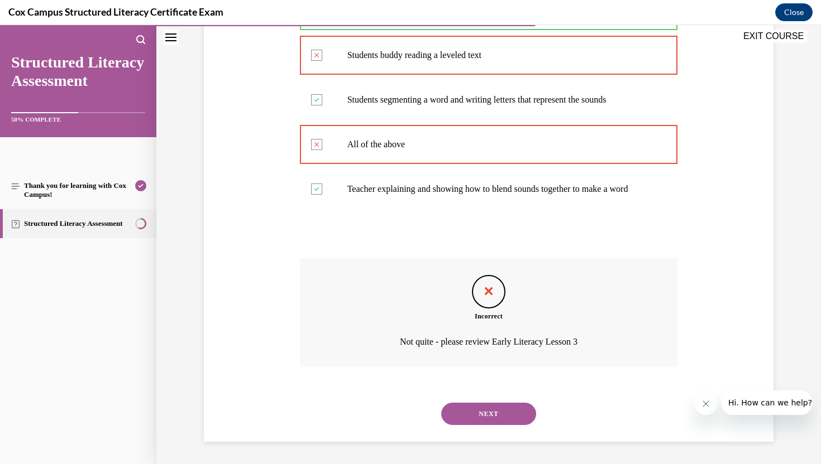
scroll to position [298, 0]
click at [500, 419] on button "NEXT" at bounding box center [488, 414] width 95 height 22
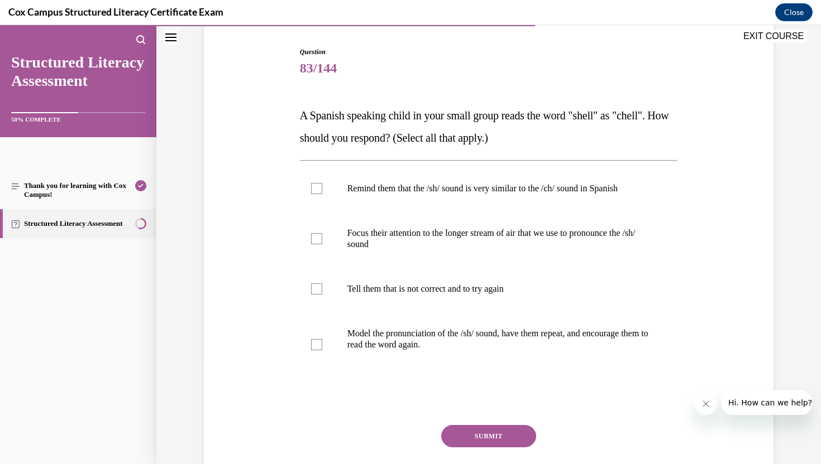
scroll to position [109, 0]
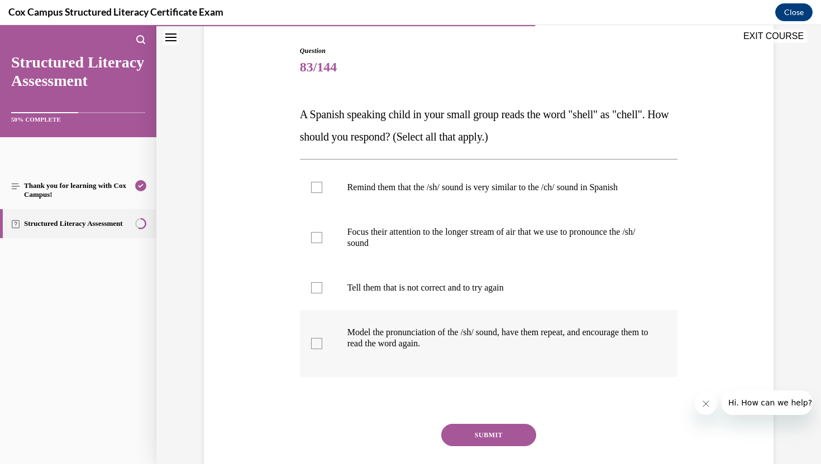
click at [313, 348] on div at bounding box center [316, 343] width 11 height 11
click at [313, 348] on input "Model the pronunciation of the /sh/ sound, have them repeat, and encourage them…" at bounding box center [316, 343] width 11 height 11
checkbox input "true"
click at [491, 437] on button "SUBMIT" at bounding box center [488, 435] width 95 height 22
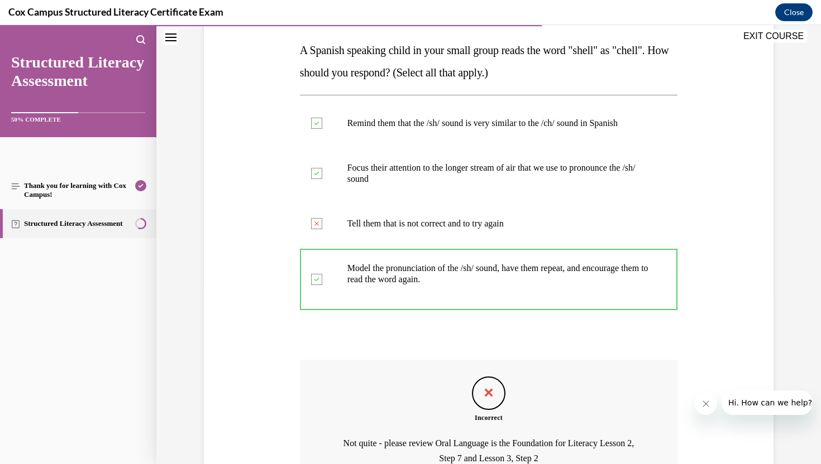
scroll to position [290, 0]
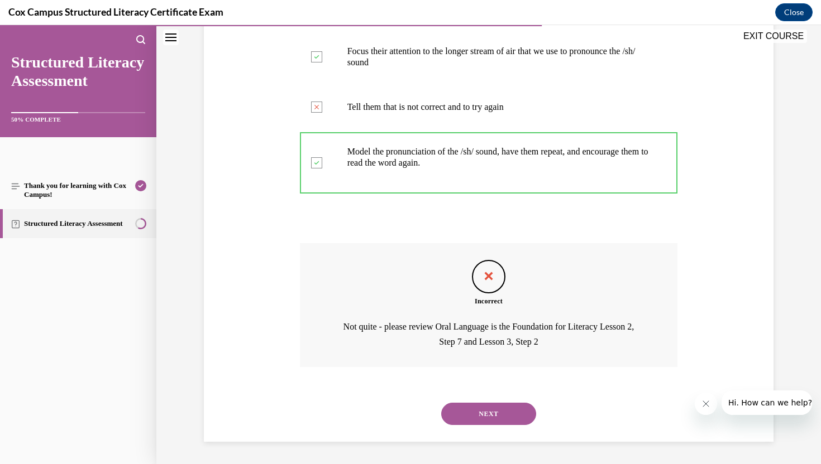
click at [505, 410] on button "NEXT" at bounding box center [488, 414] width 95 height 22
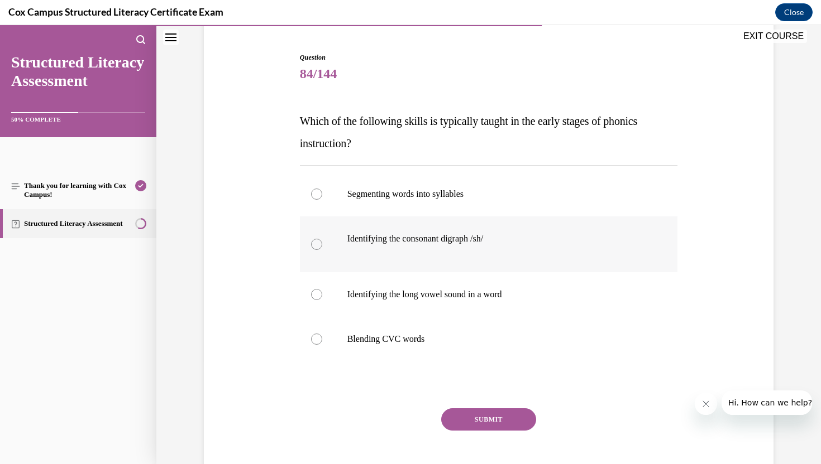
scroll to position [104, 0]
click at [316, 338] on div at bounding box center [316, 338] width 11 height 11
click at [316, 338] on input "Blending CVC words" at bounding box center [316, 338] width 11 height 11
radio input "true"
click at [494, 414] on button "SUBMIT" at bounding box center [488, 419] width 95 height 22
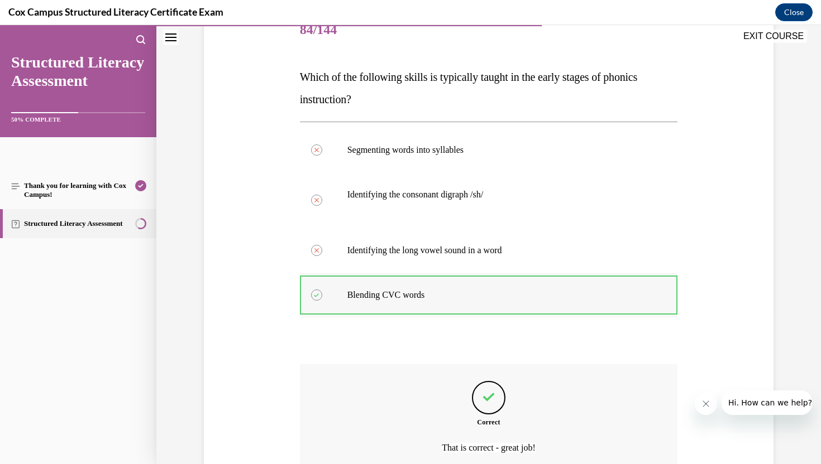
scroll to position [253, 0]
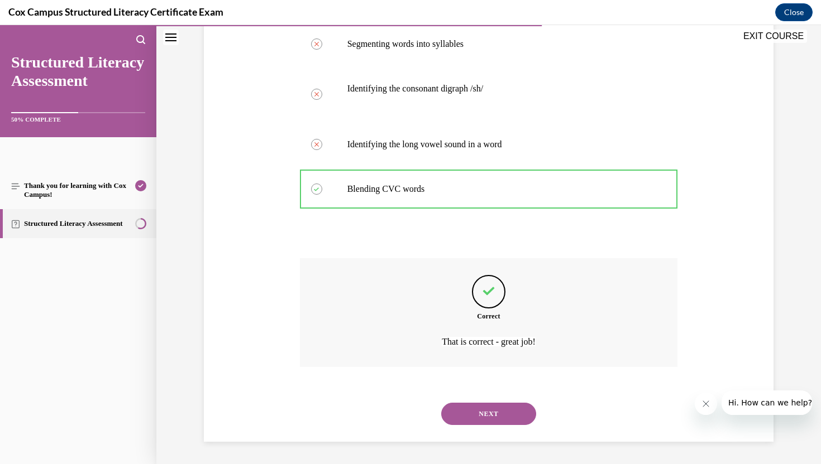
click at [483, 414] on button "NEXT" at bounding box center [488, 414] width 95 height 22
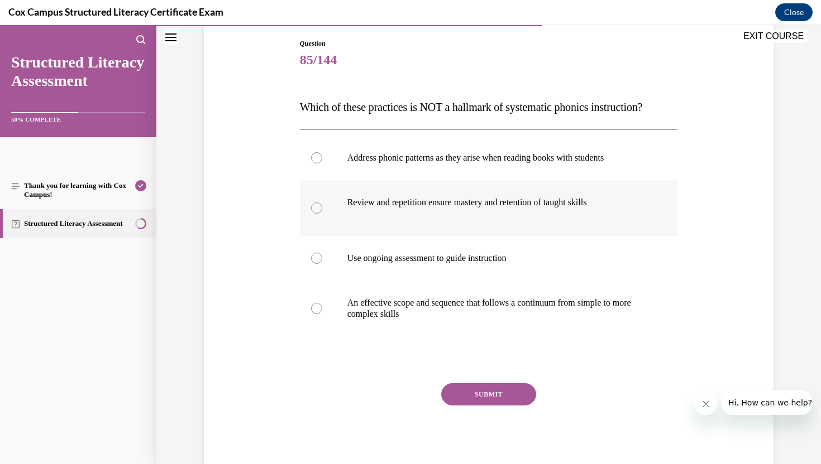
scroll to position [127, 0]
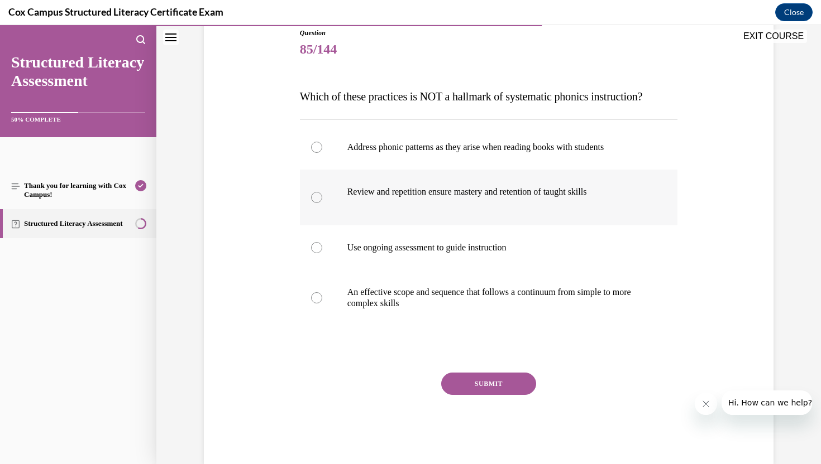
click at [315, 203] on div at bounding box center [316, 197] width 11 height 11
click at [315, 203] on input "Review and repetition ensure mastery and retention of taught skills" at bounding box center [316, 197] width 11 height 11
radio input "true"
click at [315, 153] on div at bounding box center [316, 147] width 11 height 11
click at [315, 153] on input "Address phonic patterns as they arise when reading books with students" at bounding box center [316, 147] width 11 height 11
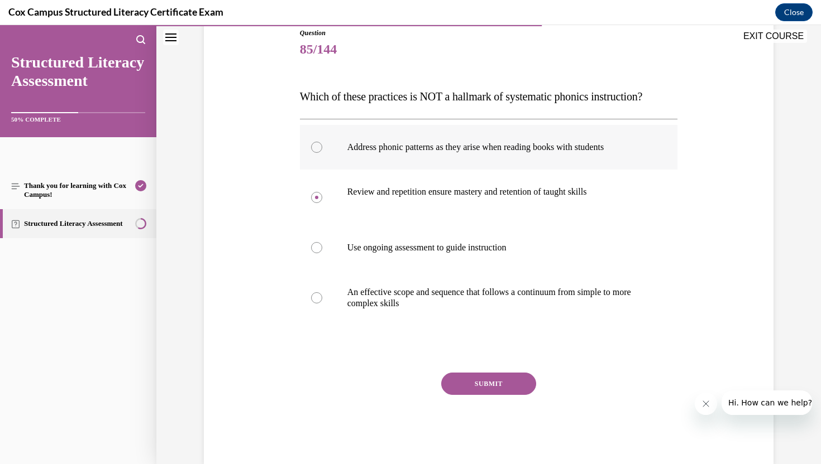
radio input "true"
click at [492, 395] on button "SUBMIT" at bounding box center [488, 384] width 95 height 22
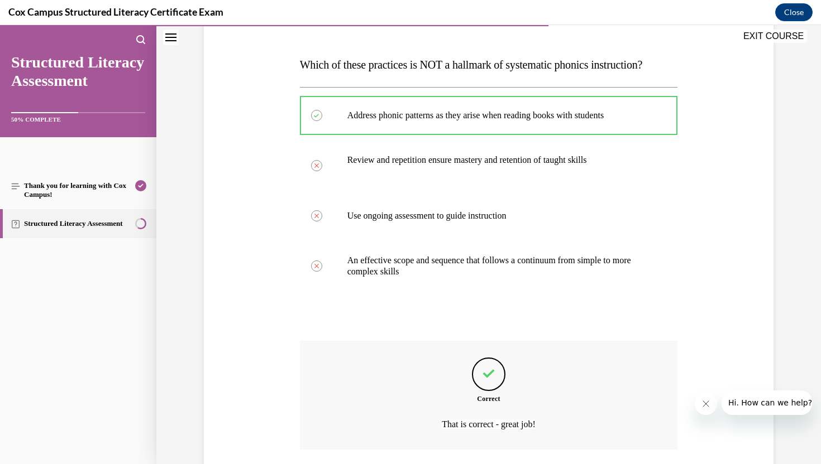
scroll to position [110, 0]
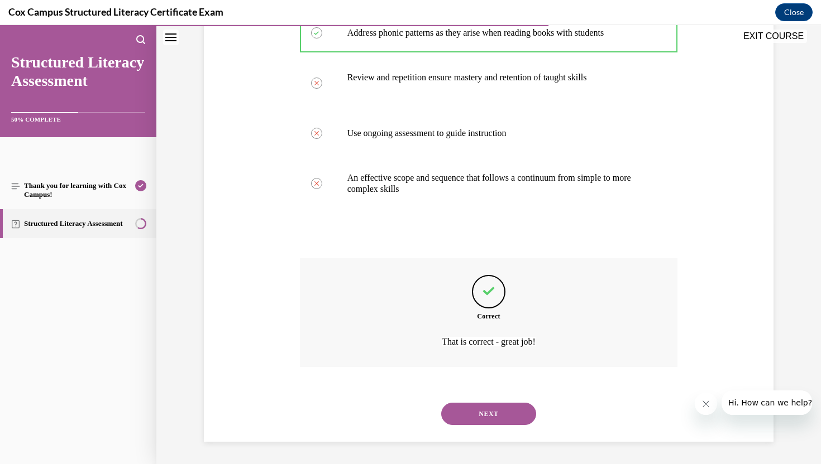
click at [492, 407] on button "NEXT" at bounding box center [488, 414] width 95 height 22
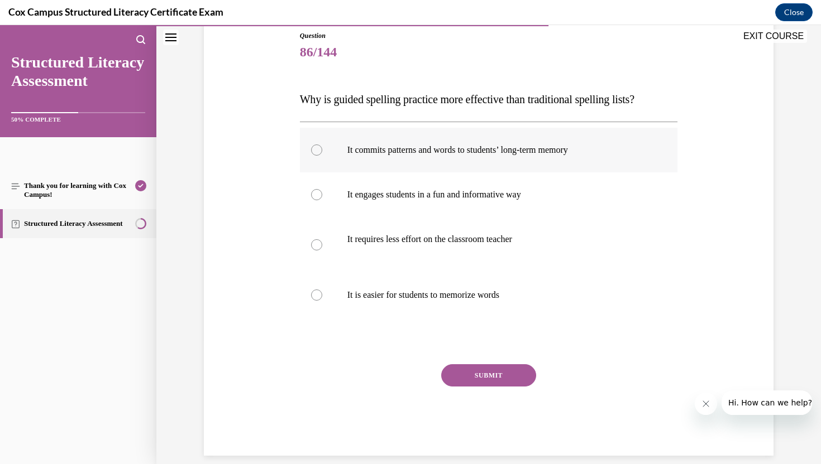
click at [316, 150] on div at bounding box center [316, 150] width 11 height 11
click at [316, 150] on input "It commits patterns and words to students’ long-term memory" at bounding box center [316, 150] width 11 height 11
radio input "true"
click at [484, 380] on button "SUBMIT" at bounding box center [488, 376] width 95 height 22
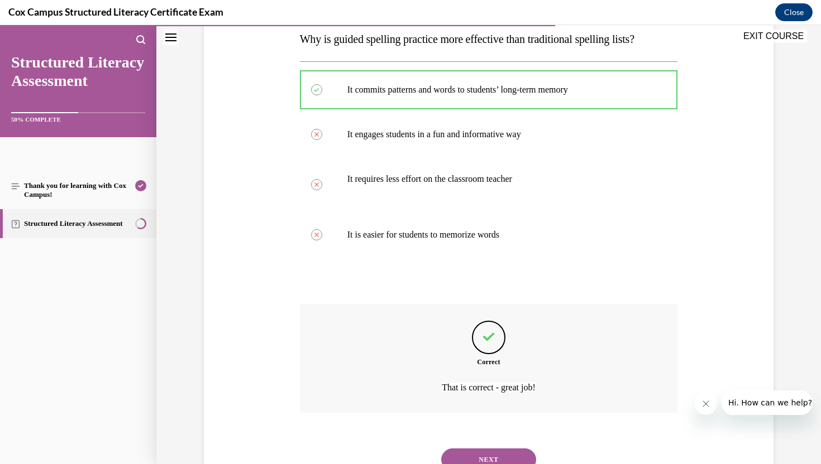
scroll to position [231, 0]
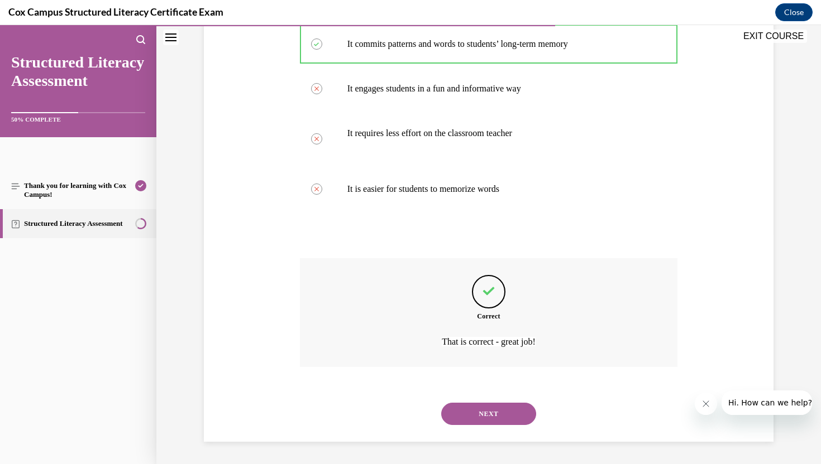
click at [491, 419] on button "NEXT" at bounding box center [488, 414] width 95 height 22
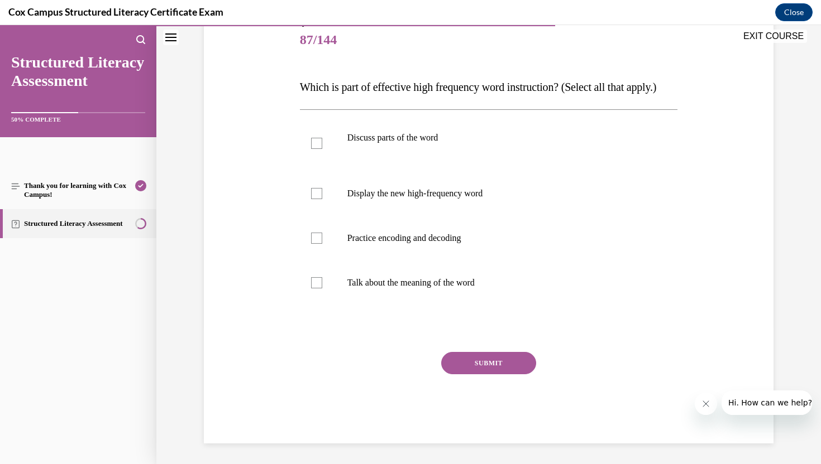
scroll to position [131, 0]
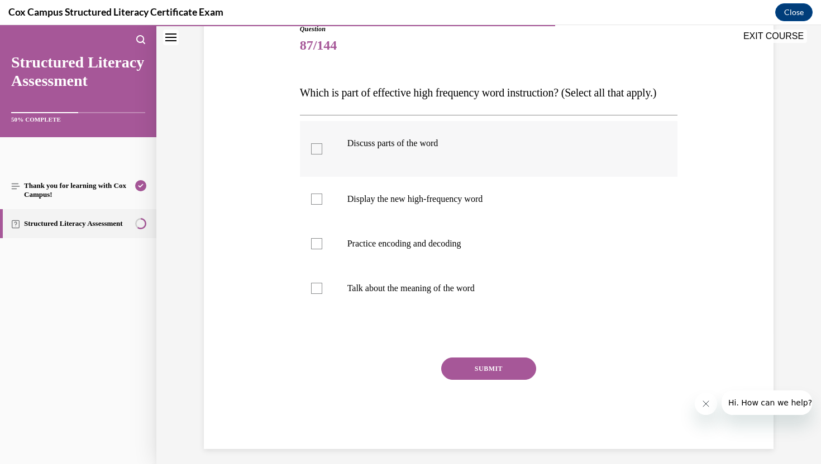
click at [314, 155] on div at bounding box center [316, 148] width 11 height 11
click at [314, 155] on input "Discuss parts of the word" at bounding box center [316, 148] width 11 height 11
checkbox input "true"
click at [317, 205] on div at bounding box center [316, 199] width 11 height 11
click at [317, 205] on input "Display the new high-frequency word" at bounding box center [316, 199] width 11 height 11
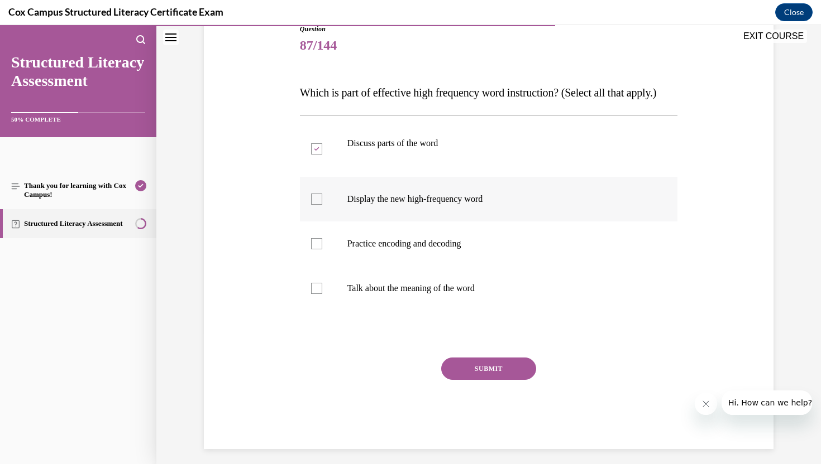
checkbox input "true"
click at [317, 250] on div at bounding box center [316, 243] width 11 height 11
click at [317, 250] on input "Practice encoding and decoding" at bounding box center [316, 243] width 11 height 11
checkbox input "true"
click at [318, 294] on div at bounding box center [316, 288] width 11 height 11
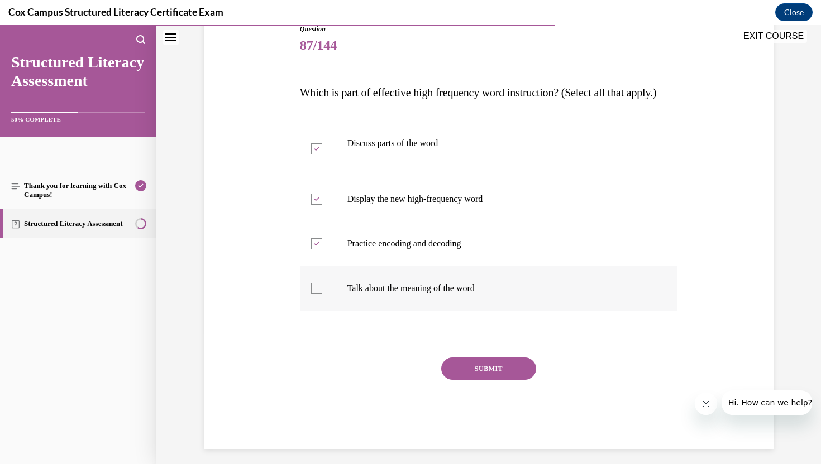
click at [318, 294] on input "Talk about the meaning of the word" at bounding box center [316, 288] width 11 height 11
checkbox input "true"
click at [491, 380] on button "SUBMIT" at bounding box center [488, 369] width 95 height 22
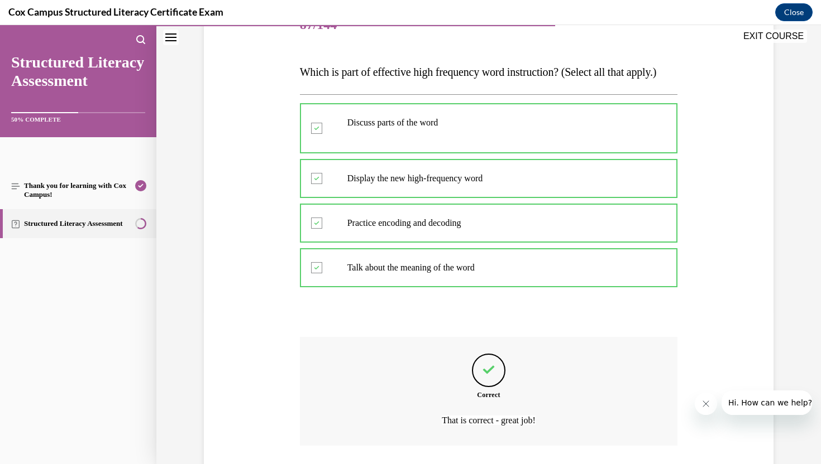
scroll to position [253, 0]
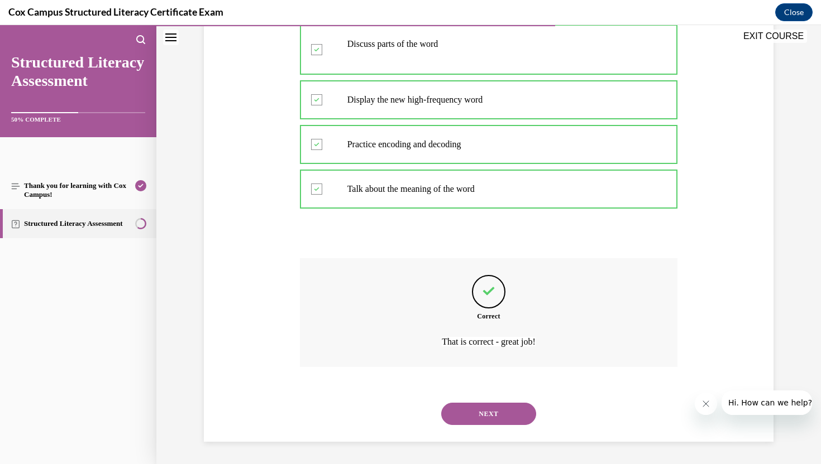
click at [481, 411] on button "NEXT" at bounding box center [488, 414] width 95 height 22
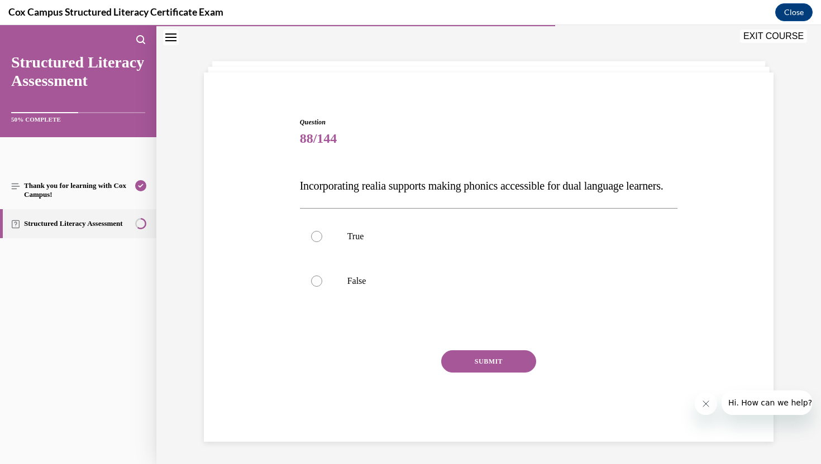
drag, startPoint x: 293, startPoint y: 162, endPoint x: 352, endPoint y: 186, distance: 64.1
click at [352, 186] on div "Question 88/144 Incorporating realia supports making phonics accessible for dua…" at bounding box center [488, 263] width 575 height 358
click at [291, 360] on div "Question 88/144 Incorporating realia supports making phonics accessible for dua…" at bounding box center [488, 263] width 575 height 358
click at [315, 237] on div at bounding box center [316, 236] width 11 height 11
click at [315, 237] on input "True" at bounding box center [316, 236] width 11 height 11
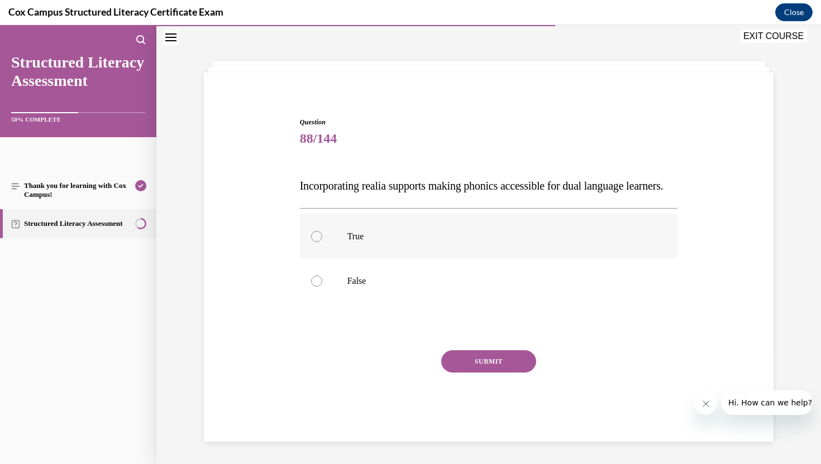
radio input "true"
click at [507, 365] on button "SUBMIT" at bounding box center [488, 362] width 95 height 22
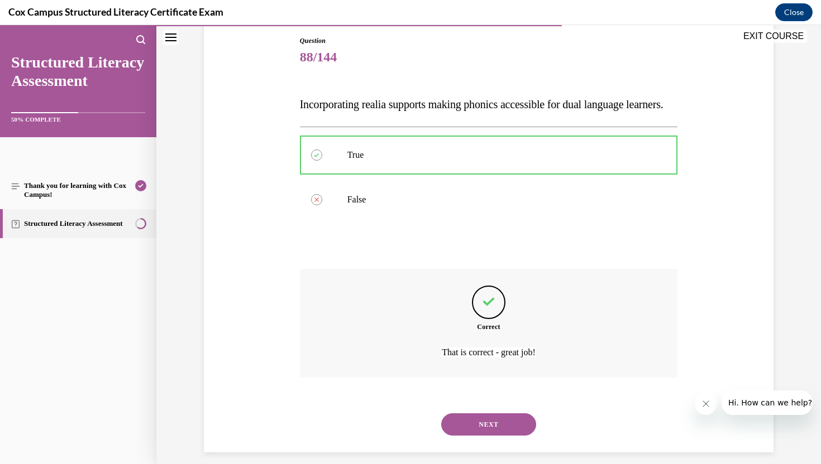
scroll to position [152, 0]
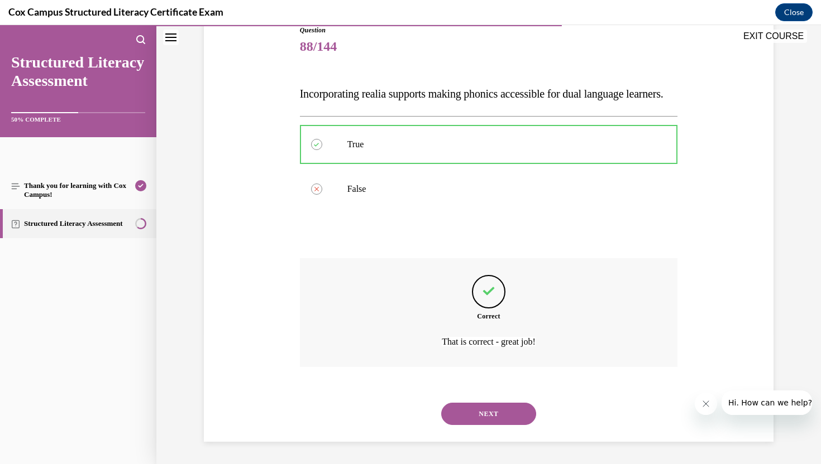
click at [484, 413] on button "NEXT" at bounding box center [488, 414] width 95 height 22
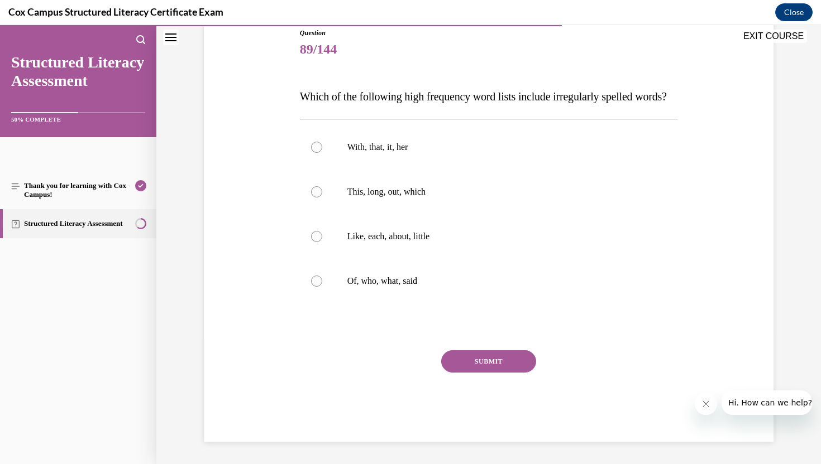
scroll to position [124, 0]
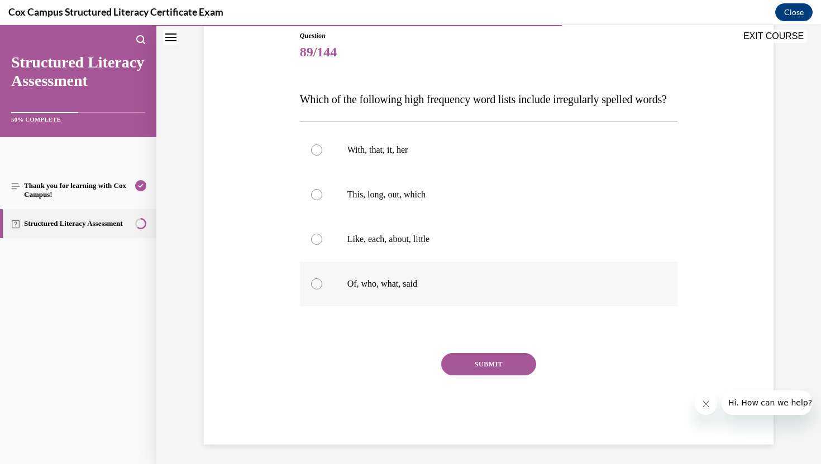
click at [314, 290] on div at bounding box center [316, 284] width 11 height 11
click at [314, 290] on input "Of, who, what, said" at bounding box center [316, 284] width 11 height 11
radio input "true"
click at [482, 376] on button "SUBMIT" at bounding box center [488, 364] width 95 height 22
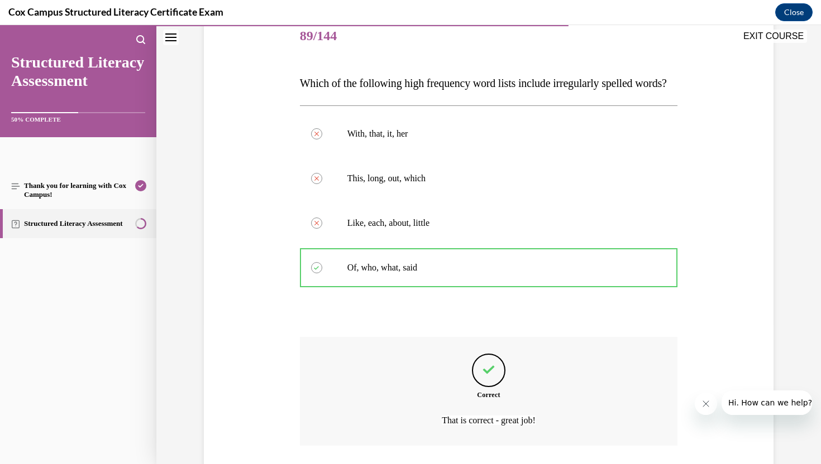
scroll to position [242, 0]
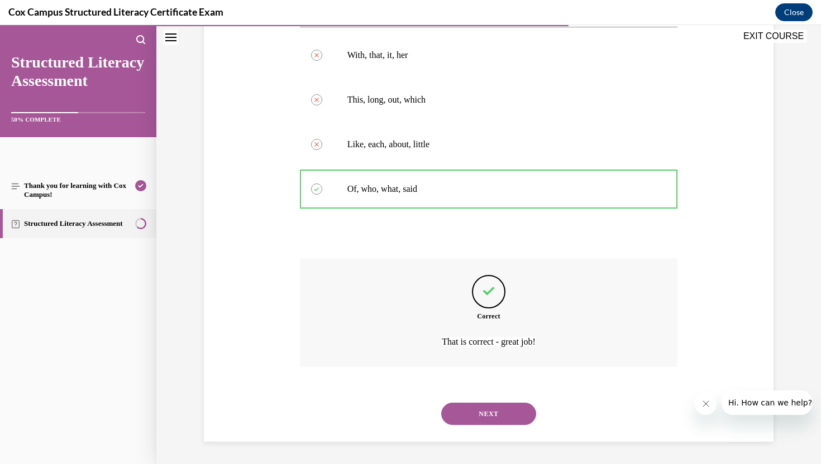
click at [501, 412] on button "NEXT" at bounding box center [488, 414] width 95 height 22
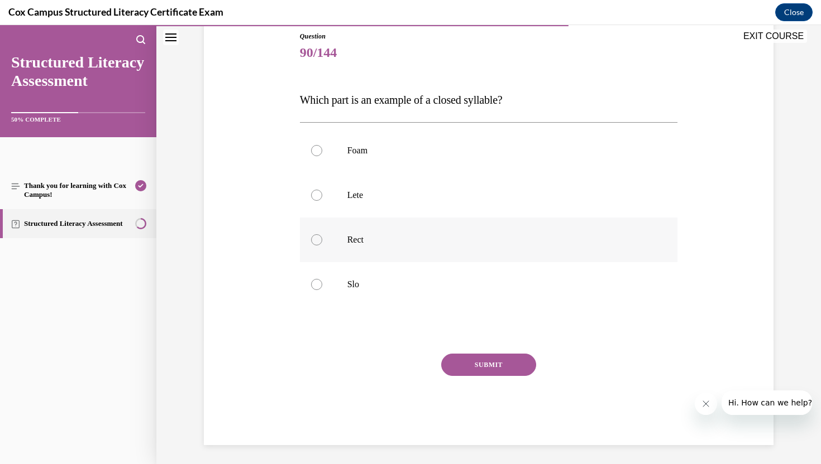
click at [318, 241] on div at bounding box center [316, 239] width 11 height 11
click at [318, 241] on input "Rect" at bounding box center [316, 239] width 11 height 11
radio input "true"
click at [506, 366] on button "SUBMIT" at bounding box center [488, 365] width 95 height 22
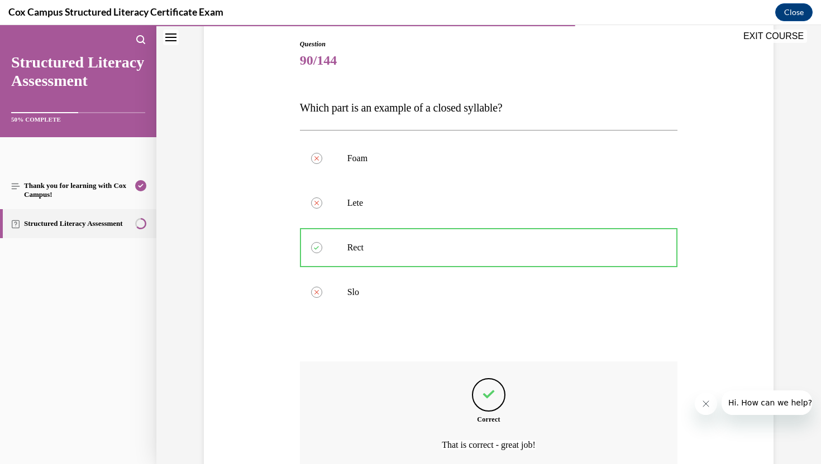
scroll to position [219, 0]
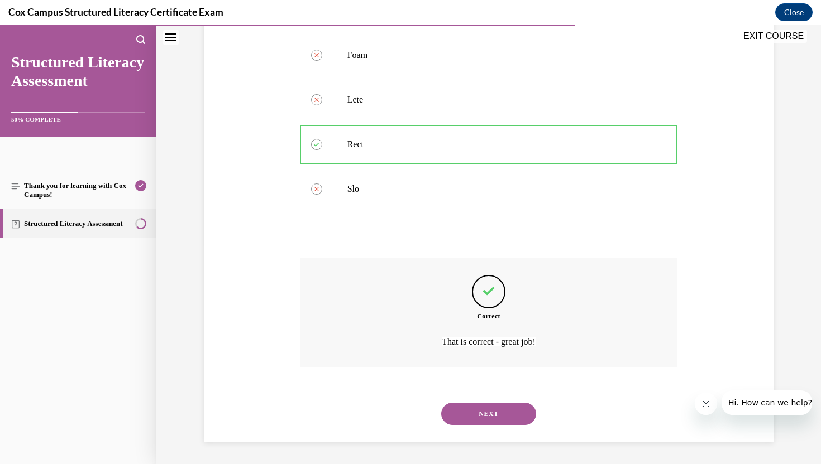
click at [466, 411] on button "NEXT" at bounding box center [488, 414] width 95 height 22
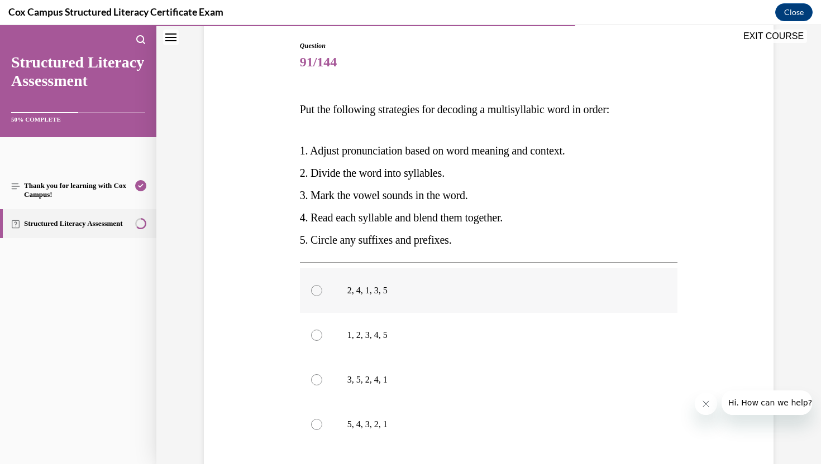
scroll to position [168, 0]
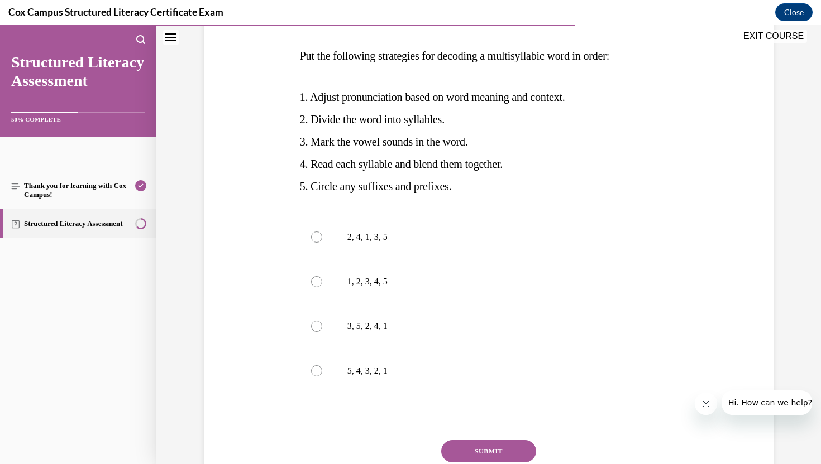
drag, startPoint x: 299, startPoint y: 56, endPoint x: 469, endPoint y: 190, distance: 217.1
click at [469, 190] on div "Question 91/144 Put the following strategies for decoding a multisyllabic word …" at bounding box center [489, 251] width 384 height 562
click at [233, 179] on div "Question 91/144 Put the following strategies for decoding a multisyllabic word …" at bounding box center [488, 243] width 575 height 578
click at [317, 326] on div at bounding box center [316, 326] width 11 height 11
click at [317, 326] on input "3, 5, 2, 4, 1" at bounding box center [316, 326] width 11 height 11
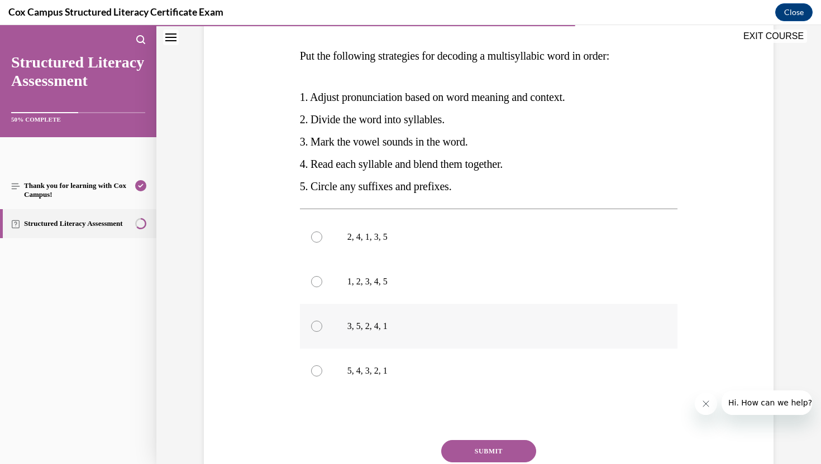
radio input "true"
click at [486, 450] on button "SUBMIT" at bounding box center [488, 451] width 95 height 22
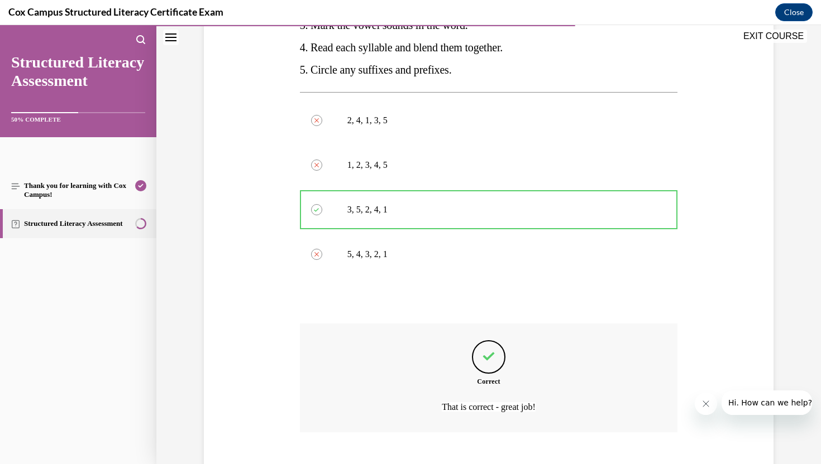
scroll to position [350, 0]
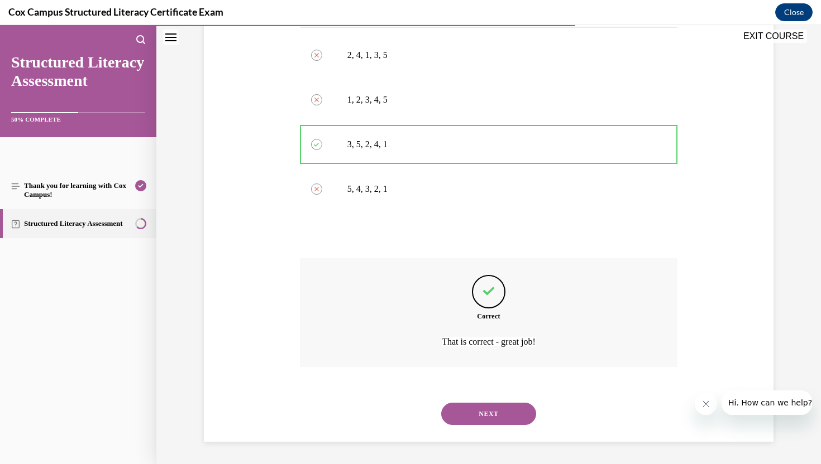
click at [487, 409] on button "NEXT" at bounding box center [488, 414] width 95 height 22
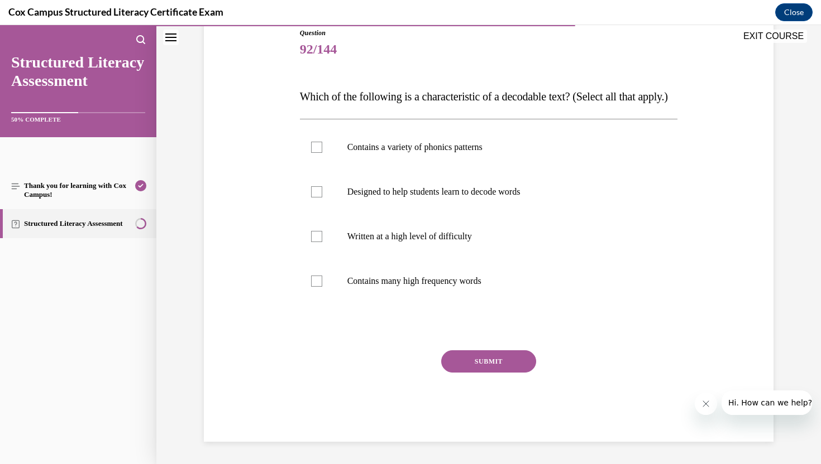
scroll to position [124, 0]
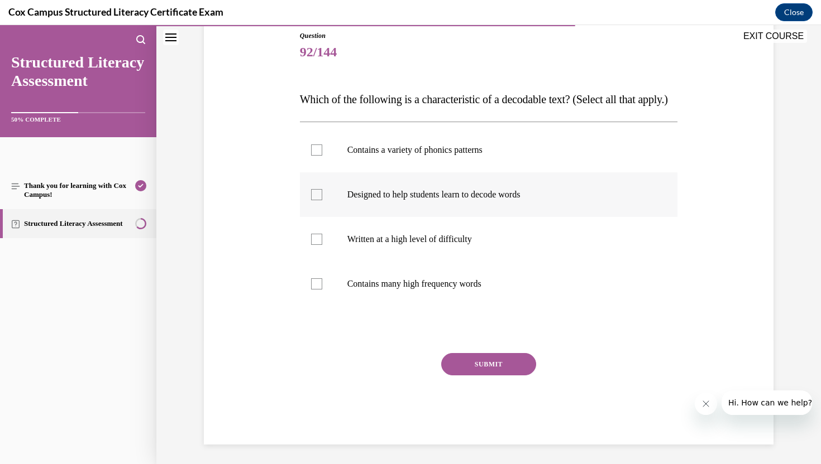
click at [318, 200] on div at bounding box center [316, 194] width 11 height 11
click at [318, 200] on input "Designed to help students learn to decode words" at bounding box center [316, 194] width 11 height 11
checkbox input "true"
click at [316, 156] on div at bounding box center [316, 150] width 11 height 11
click at [316, 156] on input "Contains a variety of phonics patterns" at bounding box center [316, 150] width 11 height 11
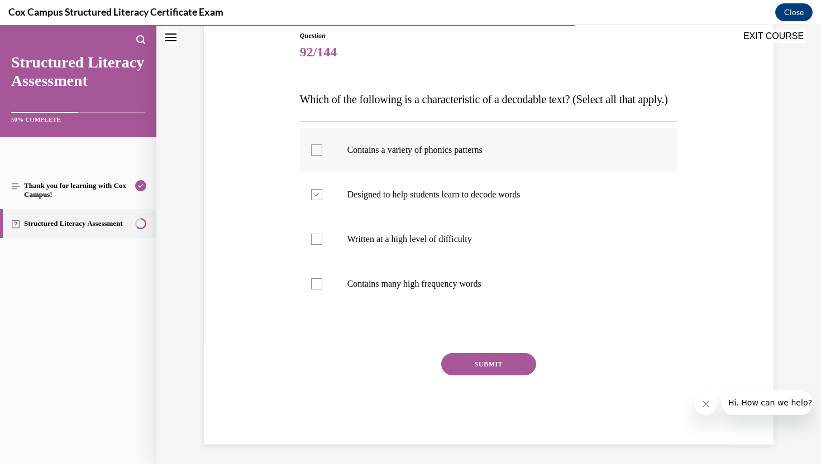
checkbox input "true"
click at [480, 376] on button "SUBMIT" at bounding box center [488, 364] width 95 height 22
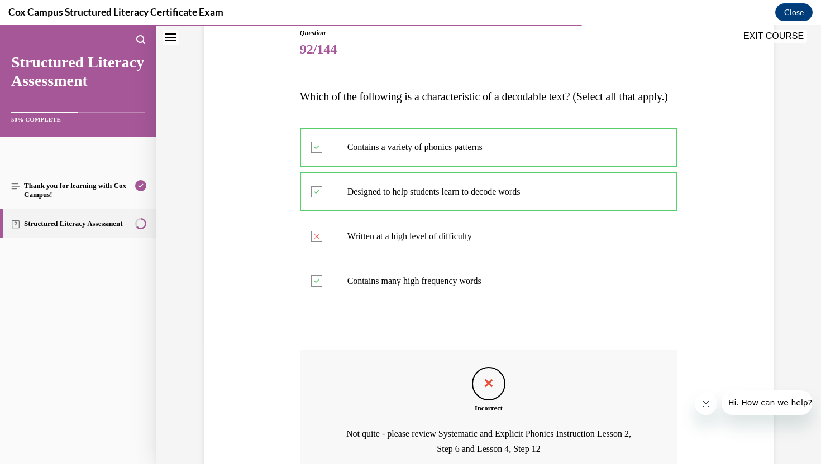
scroll to position [128, 0]
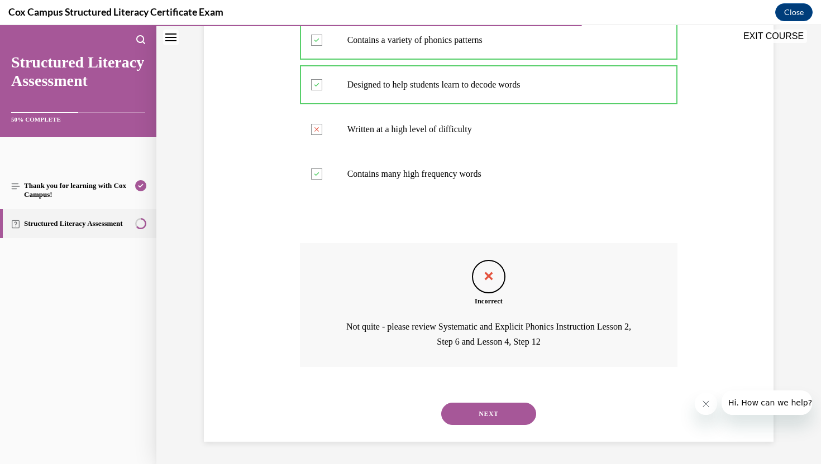
click at [491, 417] on button "NEXT" at bounding box center [488, 414] width 95 height 22
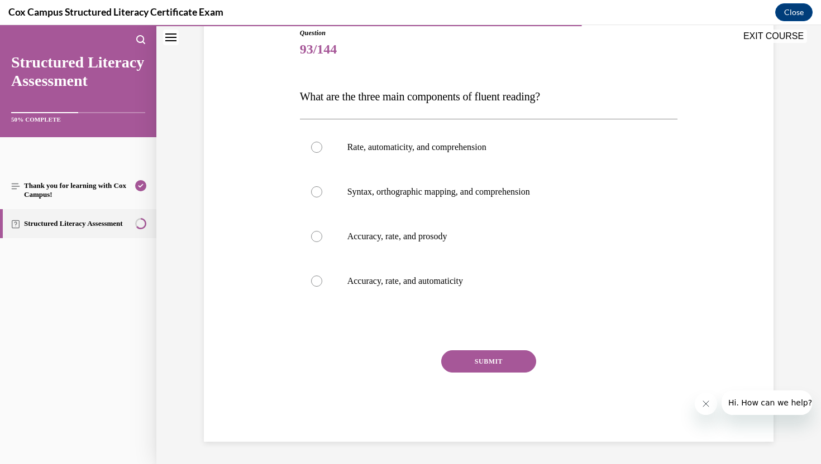
scroll to position [124, 0]
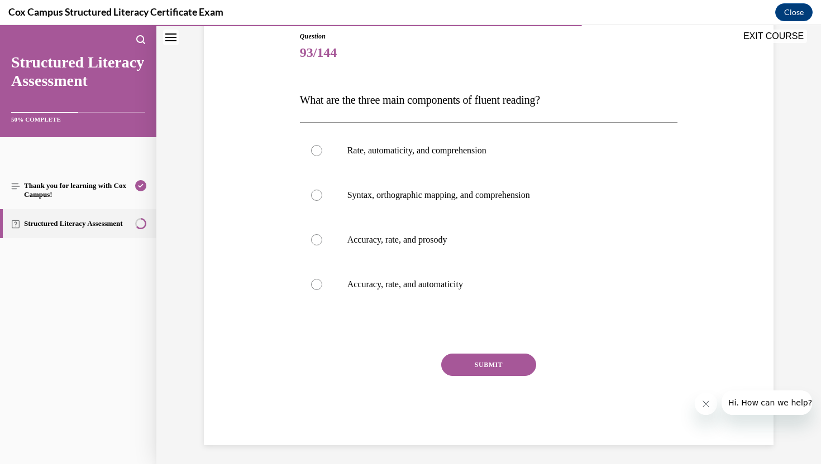
drag, startPoint x: 300, startPoint y: 96, endPoint x: 569, endPoint y: 89, distance: 268.6
click at [569, 89] on p "What are the three main components of fluent reading?" at bounding box center [489, 100] width 378 height 22
click at [317, 239] on div at bounding box center [316, 239] width 11 height 11
click at [317, 239] on input "Accuracy, rate, and prosody" at bounding box center [316, 239] width 11 height 11
radio input "true"
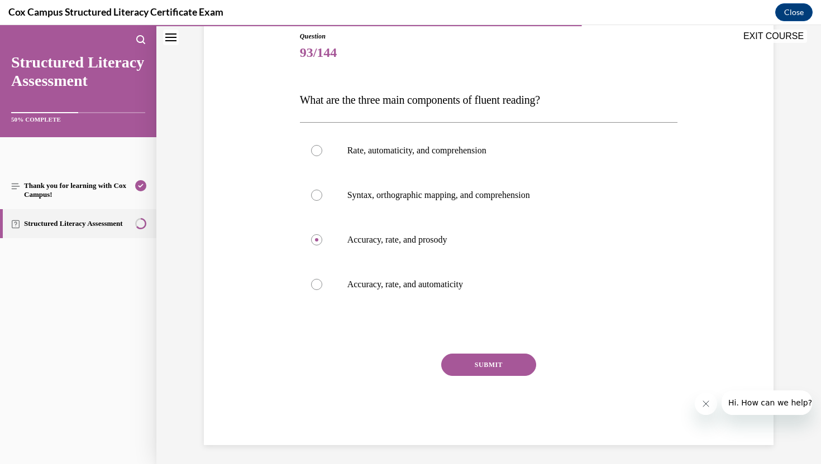
click at [485, 365] on button "SUBMIT" at bounding box center [488, 365] width 95 height 22
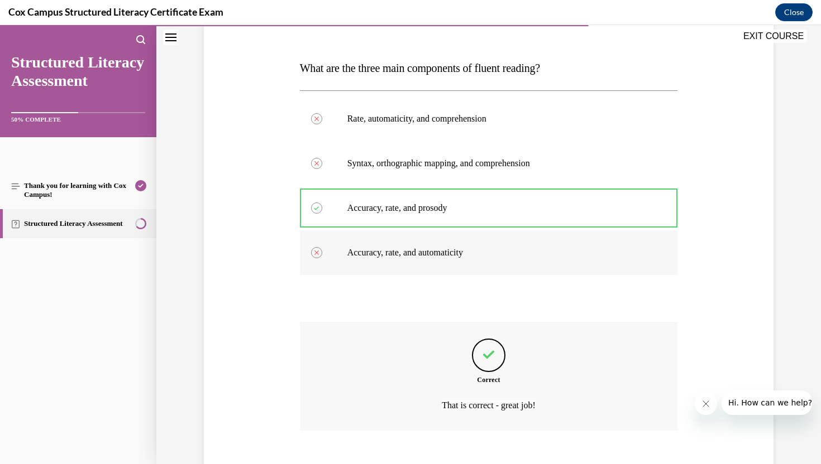
scroll to position [219, 0]
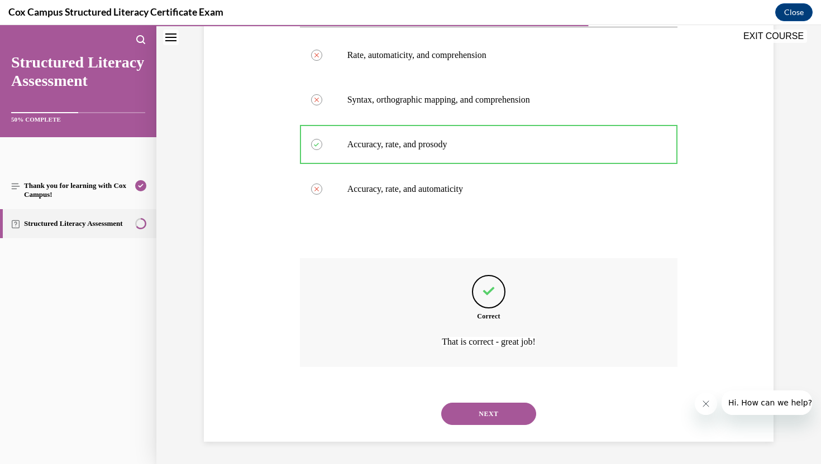
click at [478, 417] on button "NEXT" at bounding box center [488, 414] width 95 height 22
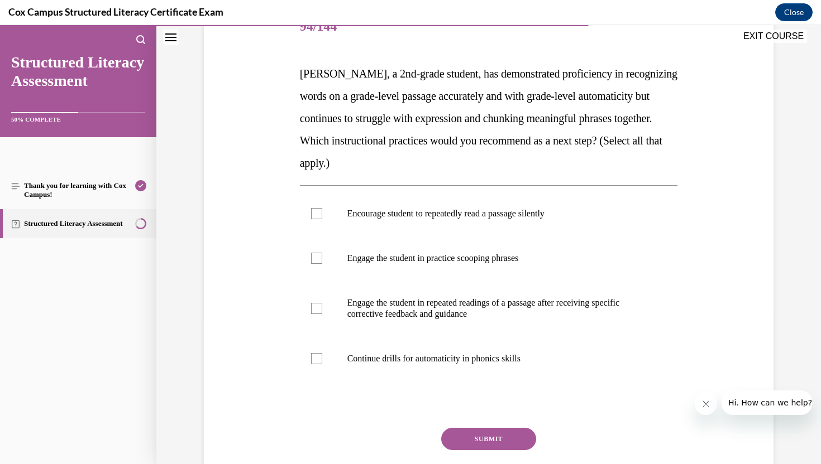
scroll to position [160, 0]
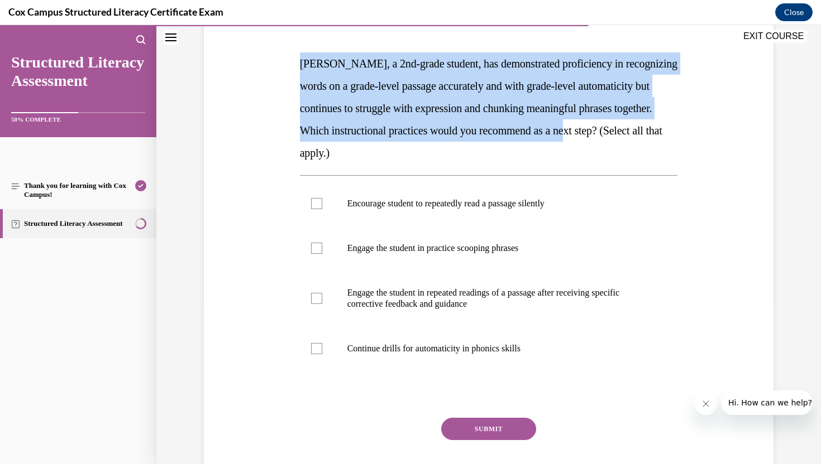
drag, startPoint x: 299, startPoint y: 64, endPoint x: 683, endPoint y: 126, distance: 389.0
click at [683, 126] on div "Question 94/144 [PERSON_NAME], a 2nd-grade student, has demonstrated proficienc…" at bounding box center [488, 235] width 575 height 548
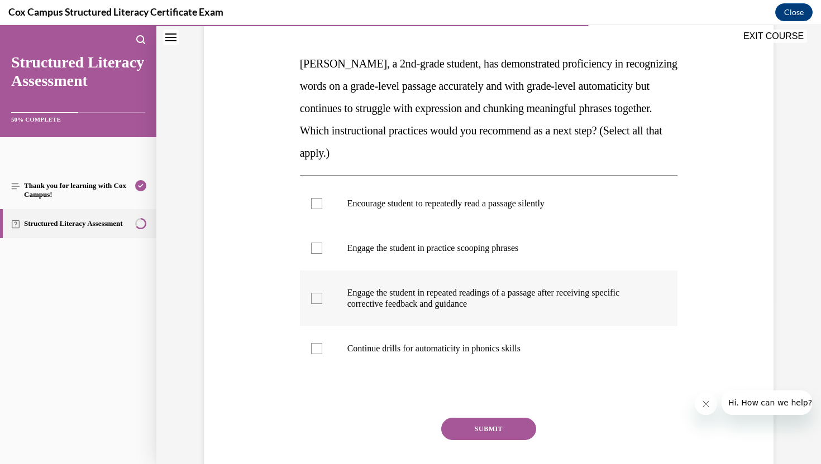
click at [316, 298] on div at bounding box center [316, 298] width 11 height 11
click at [316, 298] on input "Engage the student in repeated readings of a passage after receiving specific c…" at bounding box center [316, 298] width 11 height 11
checkbox input "true"
click at [316, 200] on div at bounding box center [316, 203] width 11 height 11
click at [316, 200] on input "Encourage student to repeatedly read a passage silently" at bounding box center [316, 203] width 11 height 11
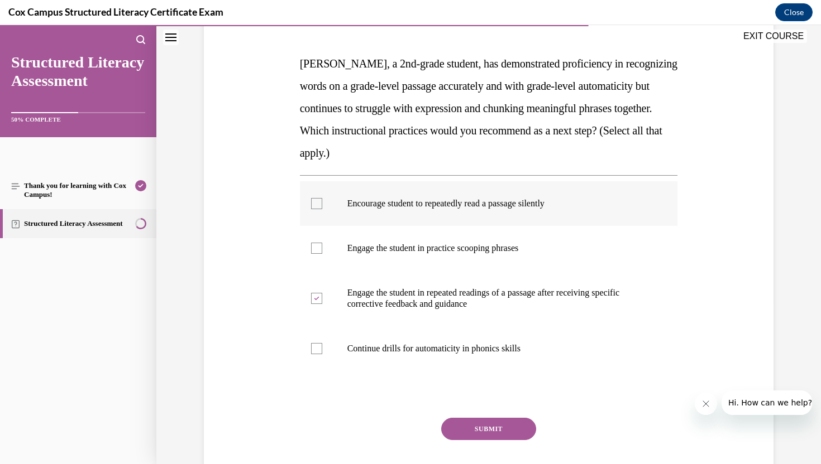
checkbox input "true"
click at [499, 436] on button "SUBMIT" at bounding box center [488, 429] width 95 height 22
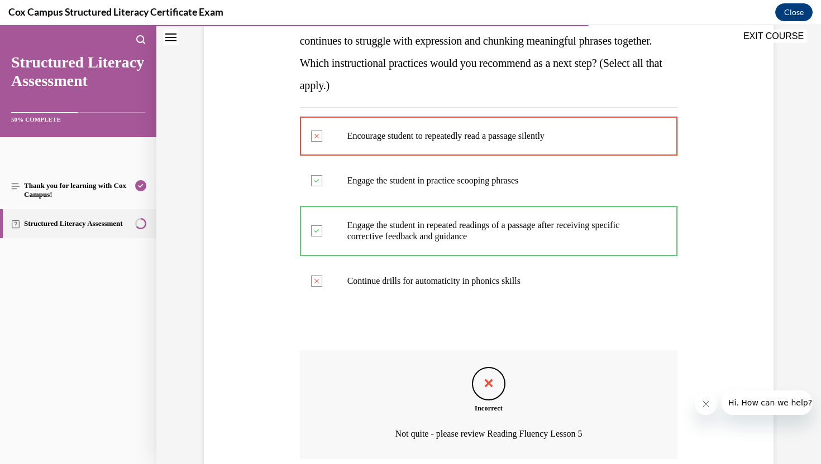
scroll to position [320, 0]
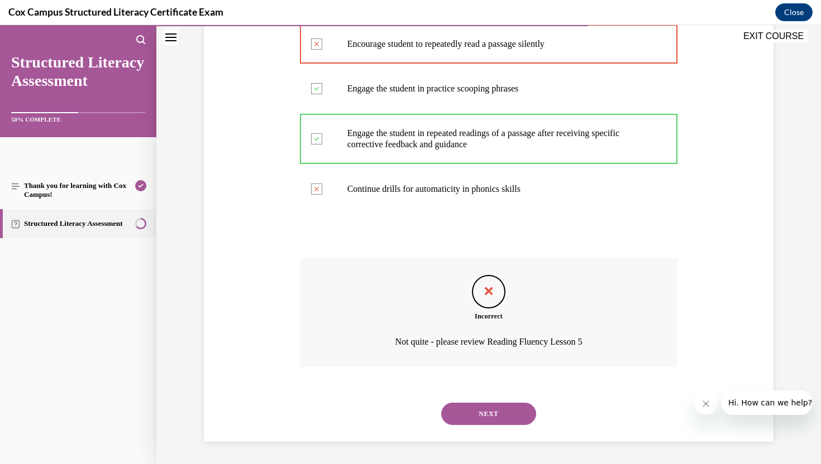
click at [478, 411] on button "NEXT" at bounding box center [488, 414] width 95 height 22
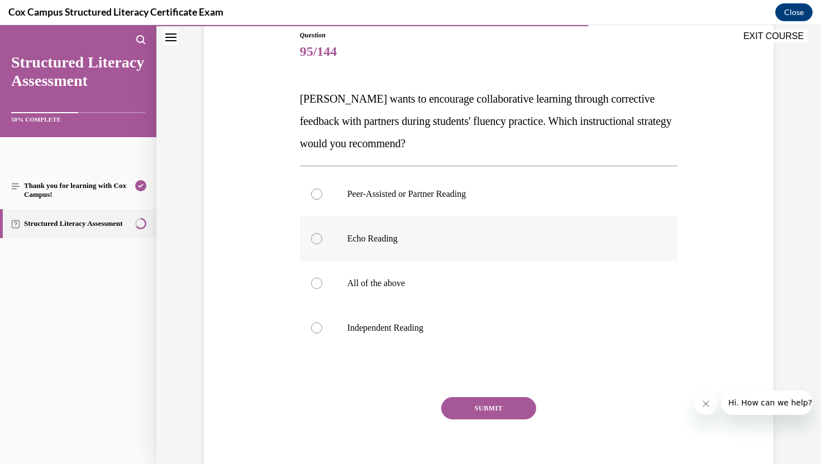
scroll to position [133, 0]
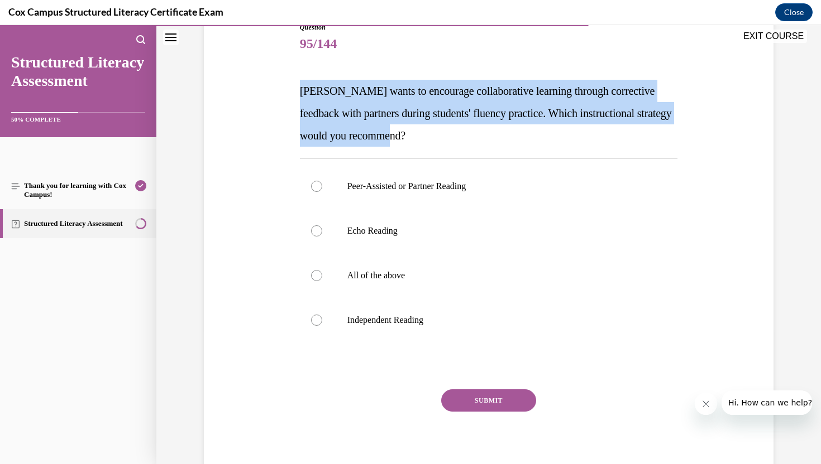
drag, startPoint x: 295, startPoint y: 91, endPoint x: 458, endPoint y: 128, distance: 167.1
click at [458, 128] on div "Question 95/144 [PERSON_NAME] wants to encourage collaborative learning through…" at bounding box center [488, 235] width 575 height 492
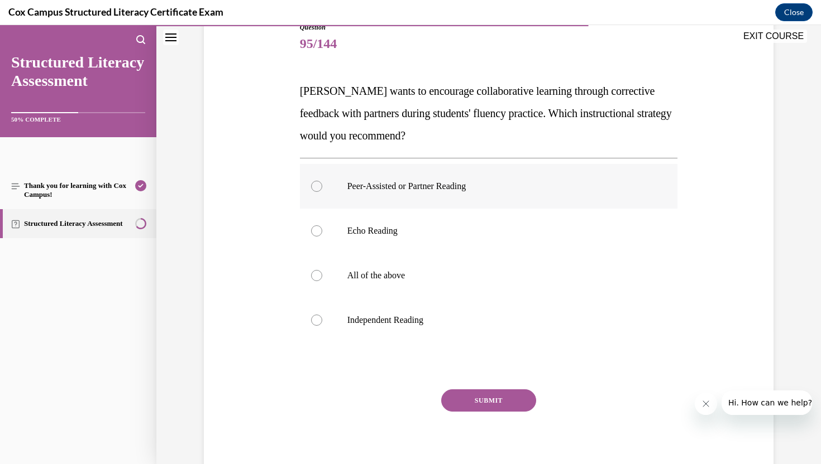
click at [313, 185] on div at bounding box center [316, 186] width 11 height 11
click at [313, 185] on input "Peer-Assisted or Partner Reading" at bounding box center [316, 186] width 11 height 11
radio input "true"
click at [317, 232] on div at bounding box center [316, 231] width 11 height 11
click at [317, 232] on input "Echo Reading" at bounding box center [316, 231] width 11 height 11
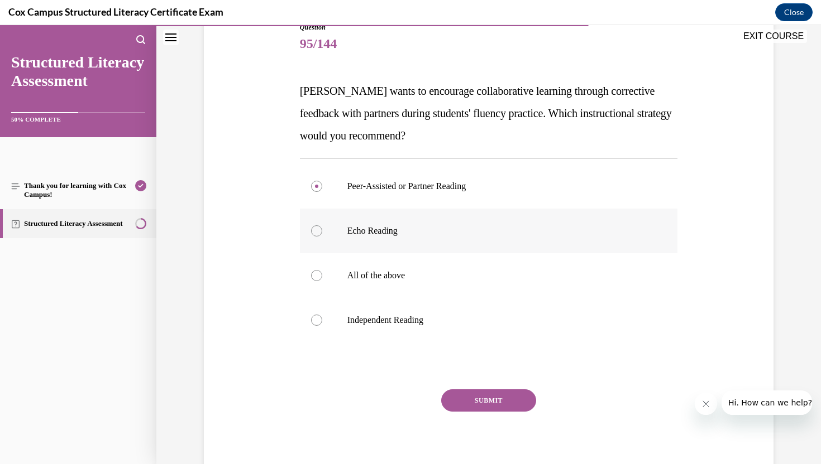
radio input "true"
click at [318, 185] on div at bounding box center [316, 186] width 11 height 11
click at [318, 185] on input "Peer-Assisted or Partner Reading" at bounding box center [316, 186] width 11 height 11
radio input "true"
click at [492, 397] on button "SUBMIT" at bounding box center [488, 401] width 95 height 22
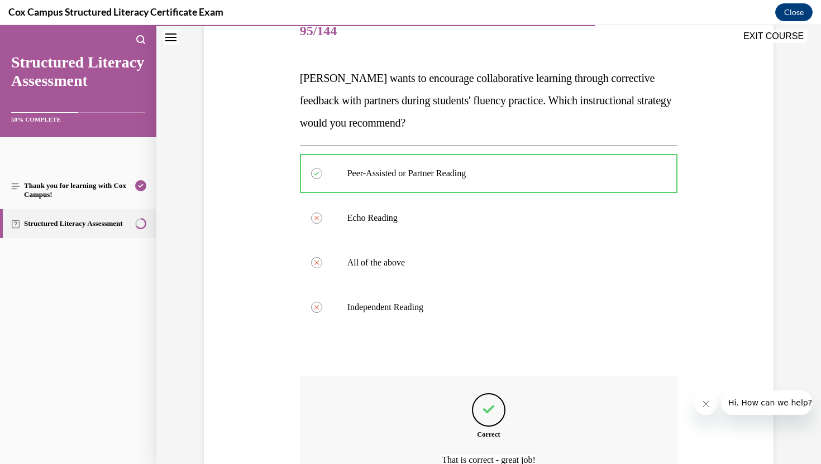
scroll to position [264, 0]
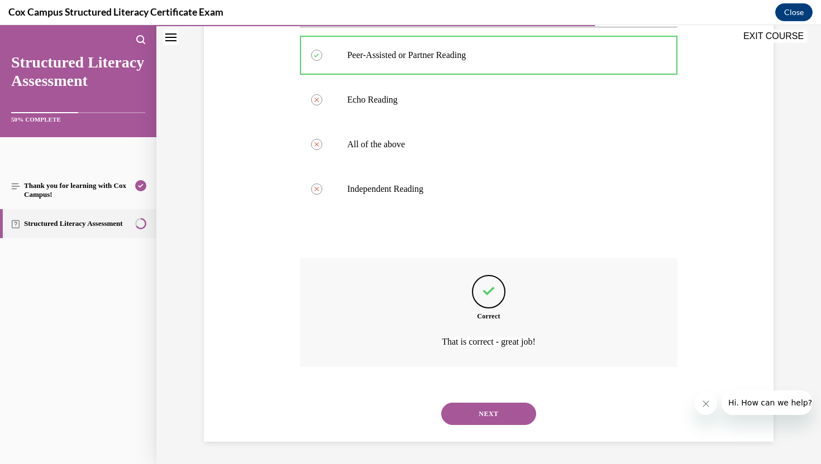
click at [478, 411] on button "NEXT" at bounding box center [488, 414] width 95 height 22
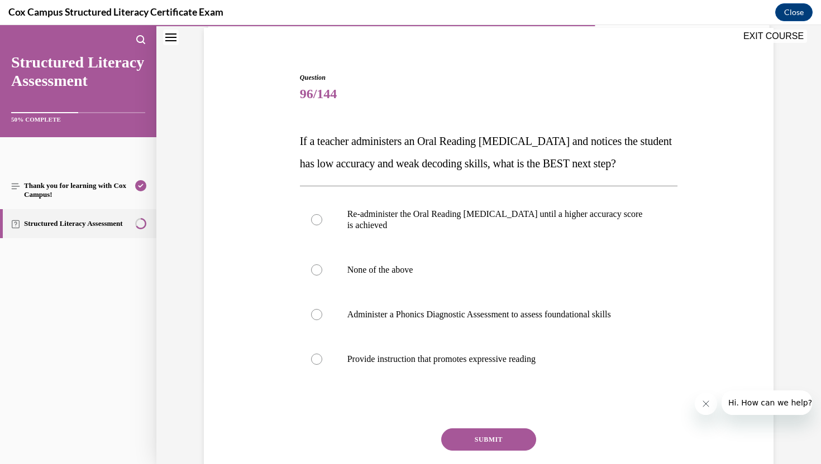
scroll to position [83, 0]
drag, startPoint x: 300, startPoint y: 142, endPoint x: 339, endPoint y: 194, distance: 65.8
click at [339, 174] on p "If a teacher administers an Oral Reading [MEDICAL_DATA] and notices the student…" at bounding box center [489, 152] width 378 height 45
click at [262, 270] on div "Question 96/144 If a teacher administers an Oral Reading [MEDICAL_DATA] and not…" at bounding box center [488, 279] width 575 height 481
click at [317, 320] on div at bounding box center [316, 314] width 11 height 11
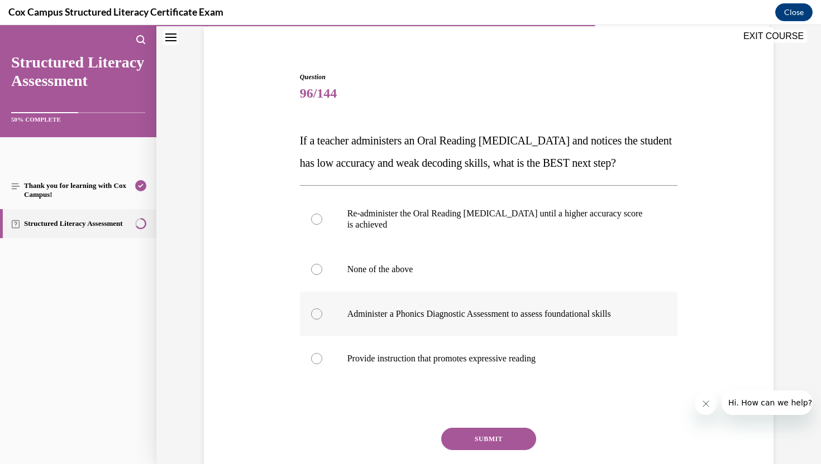
click at [317, 320] on input "Administer a Phonics Diagnostic Assessment to assess foundational skills" at bounding box center [316, 314] width 11 height 11
radio input "true"
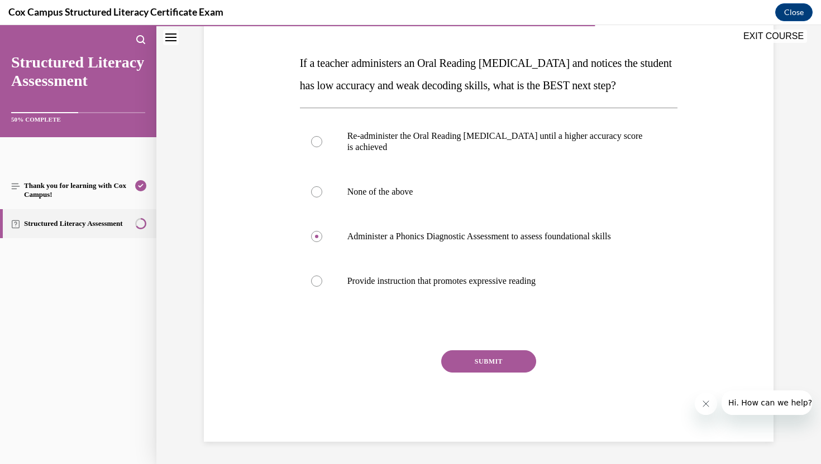
click at [502, 360] on button "SUBMIT" at bounding box center [488, 362] width 95 height 22
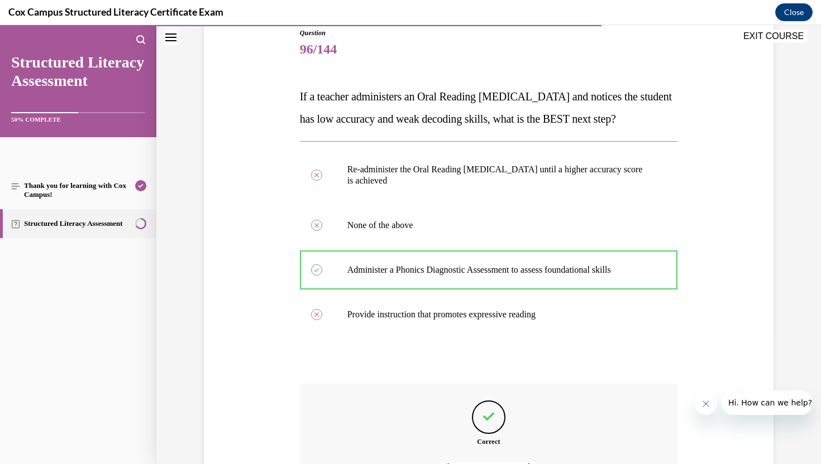
scroll to position [275, 0]
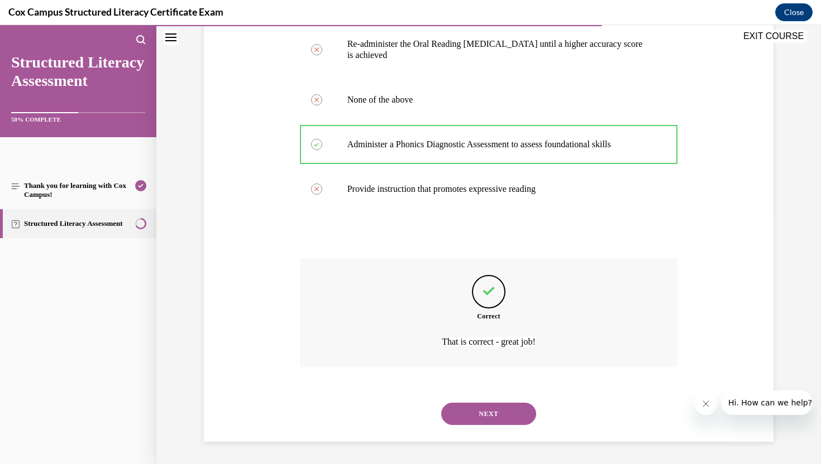
click at [485, 414] on button "NEXT" at bounding box center [488, 414] width 95 height 22
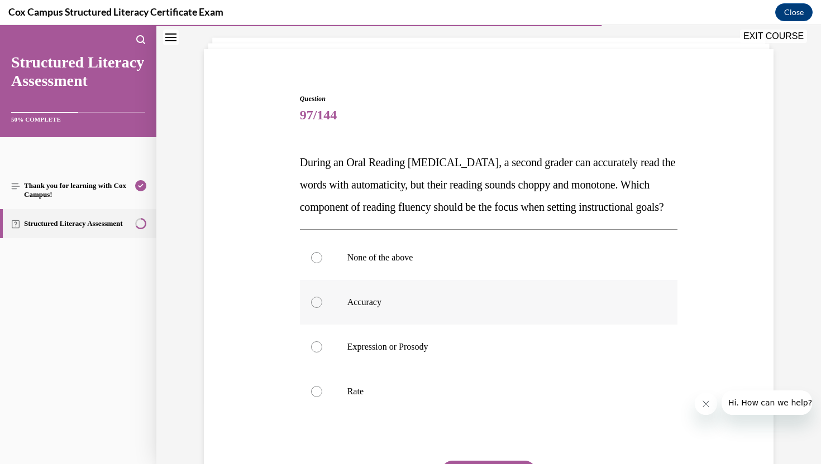
scroll to position [96, 0]
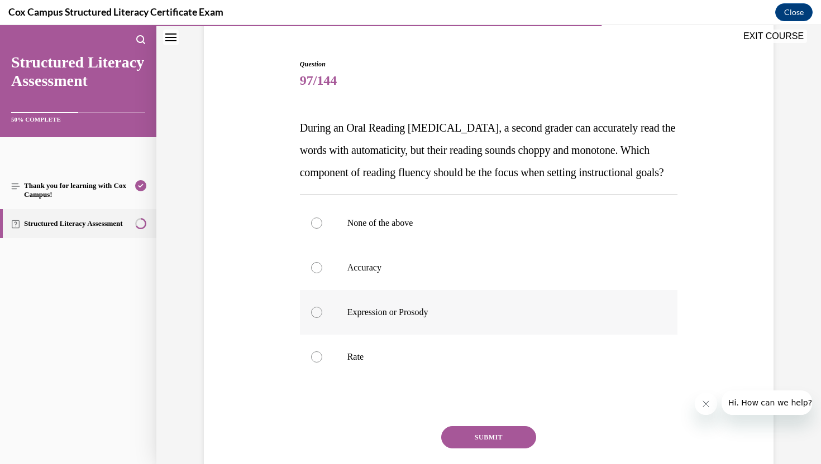
click at [316, 318] on div at bounding box center [316, 312] width 11 height 11
click at [316, 318] on input "Expression or Prosody" at bounding box center [316, 312] width 11 height 11
radio input "true"
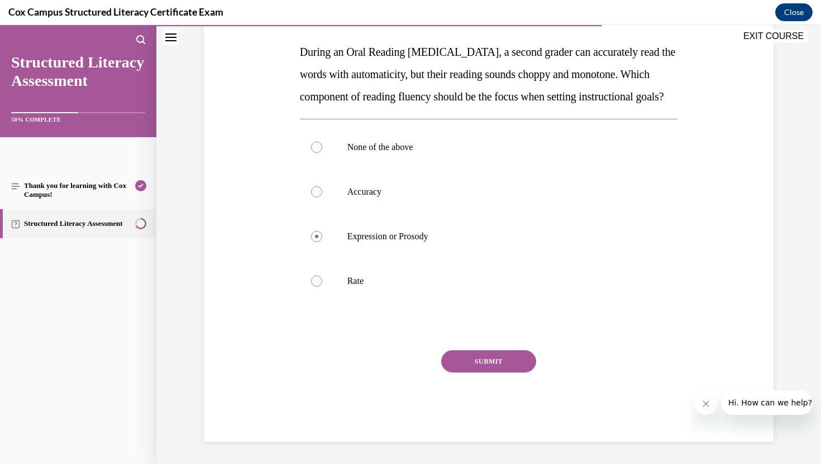
click at [495, 363] on button "SUBMIT" at bounding box center [488, 362] width 95 height 22
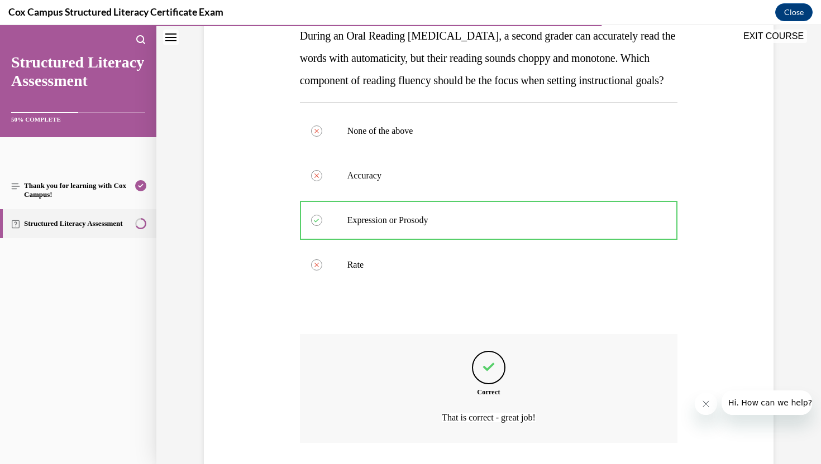
scroll to position [286, 0]
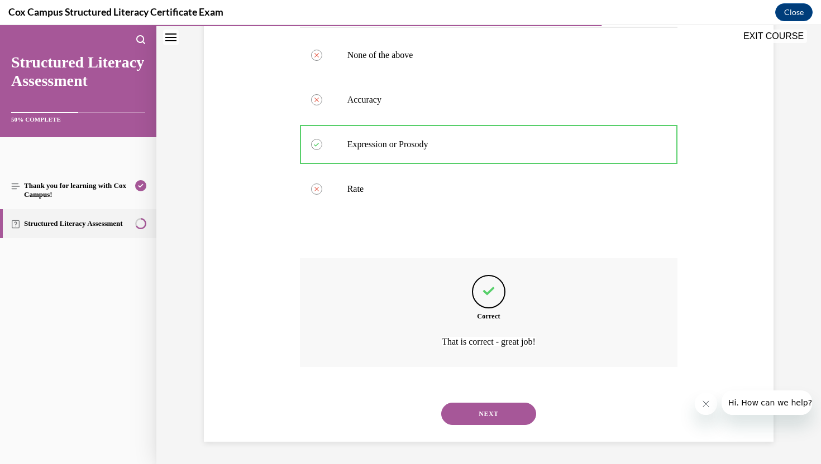
click at [486, 412] on button "NEXT" at bounding box center [488, 414] width 95 height 22
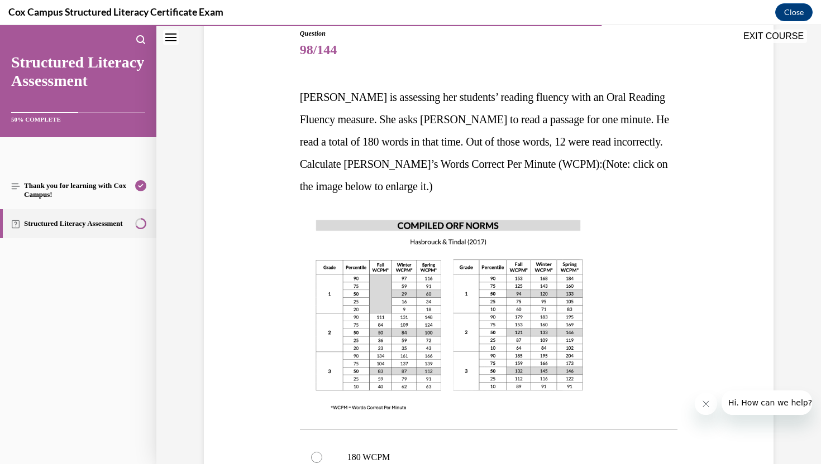
scroll to position [0, 0]
